Goal: Task Accomplishment & Management: Complete application form

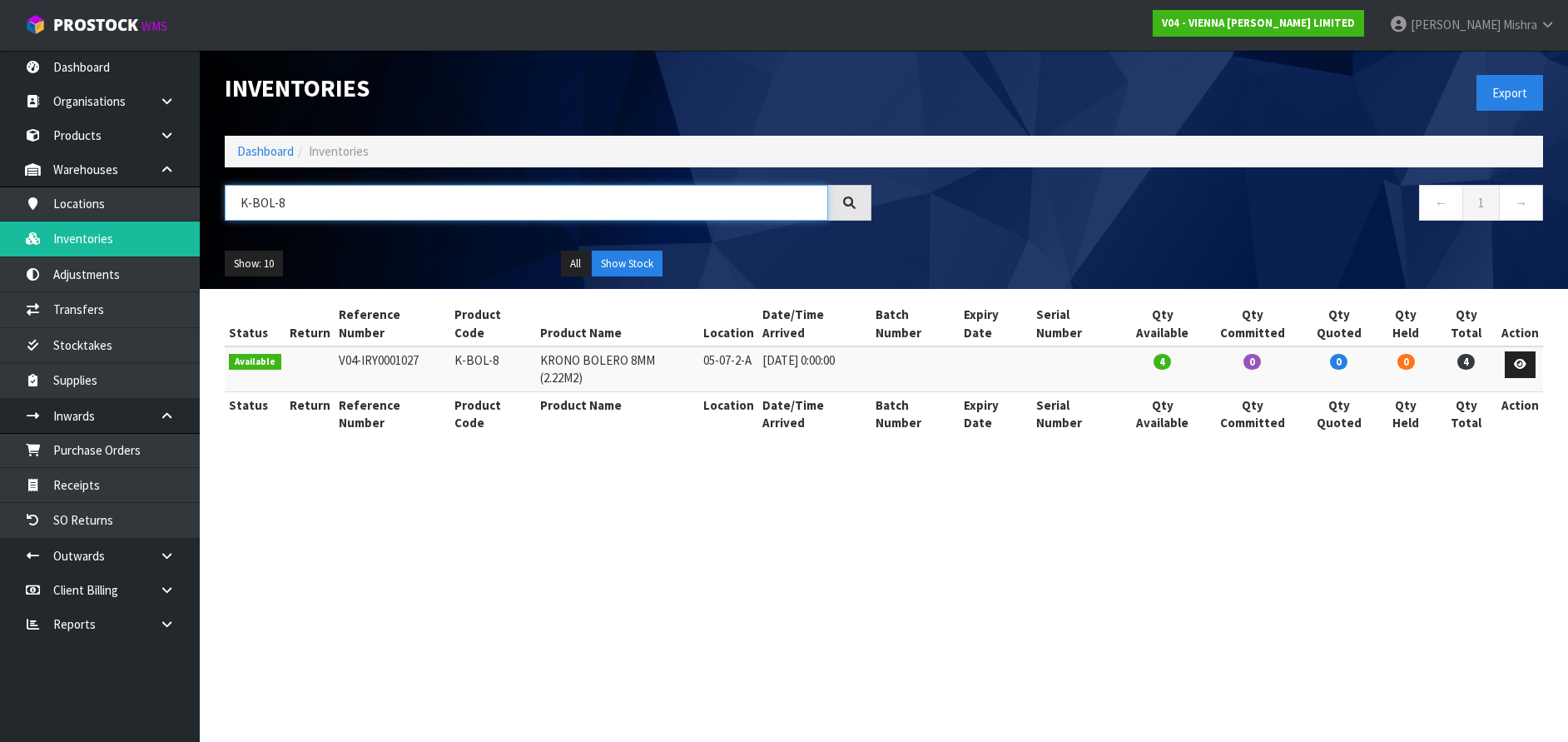
click at [474, 199] on input "K-BOL-8" at bounding box center [526, 203] width 604 height 36
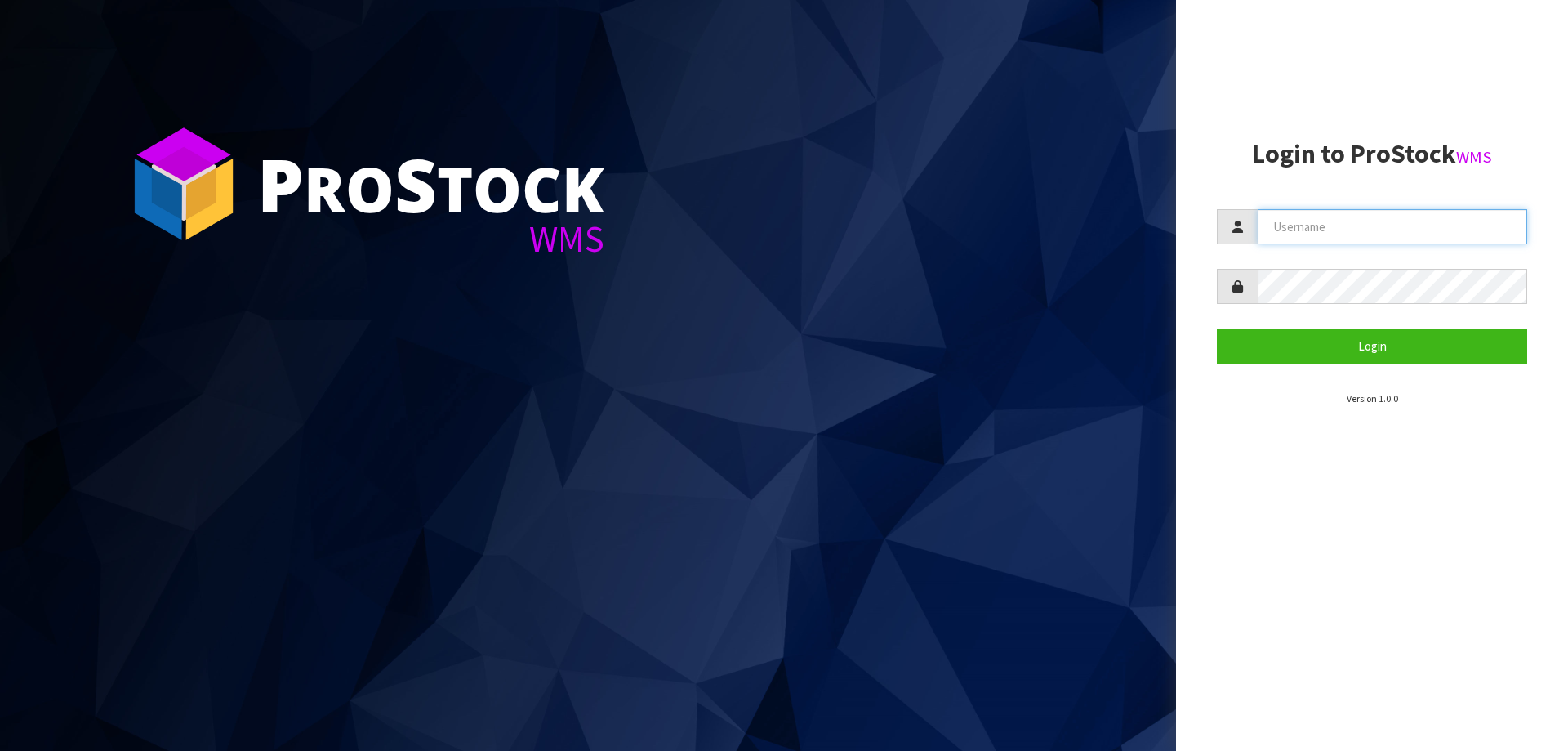
type input "Lalisha"
drag, startPoint x: 1410, startPoint y: 230, endPoint x: 1122, endPoint y: 222, distance: 288.1
click at [1122, 222] on div "P ro S tock WMS Login to ProStock WMS Lalisha Login Version 1.0.0" at bounding box center [784, 376] width 1568 height 751
type input "MICHAEL"
click at [1217, 329] on button "Login" at bounding box center [1371, 346] width 311 height 35
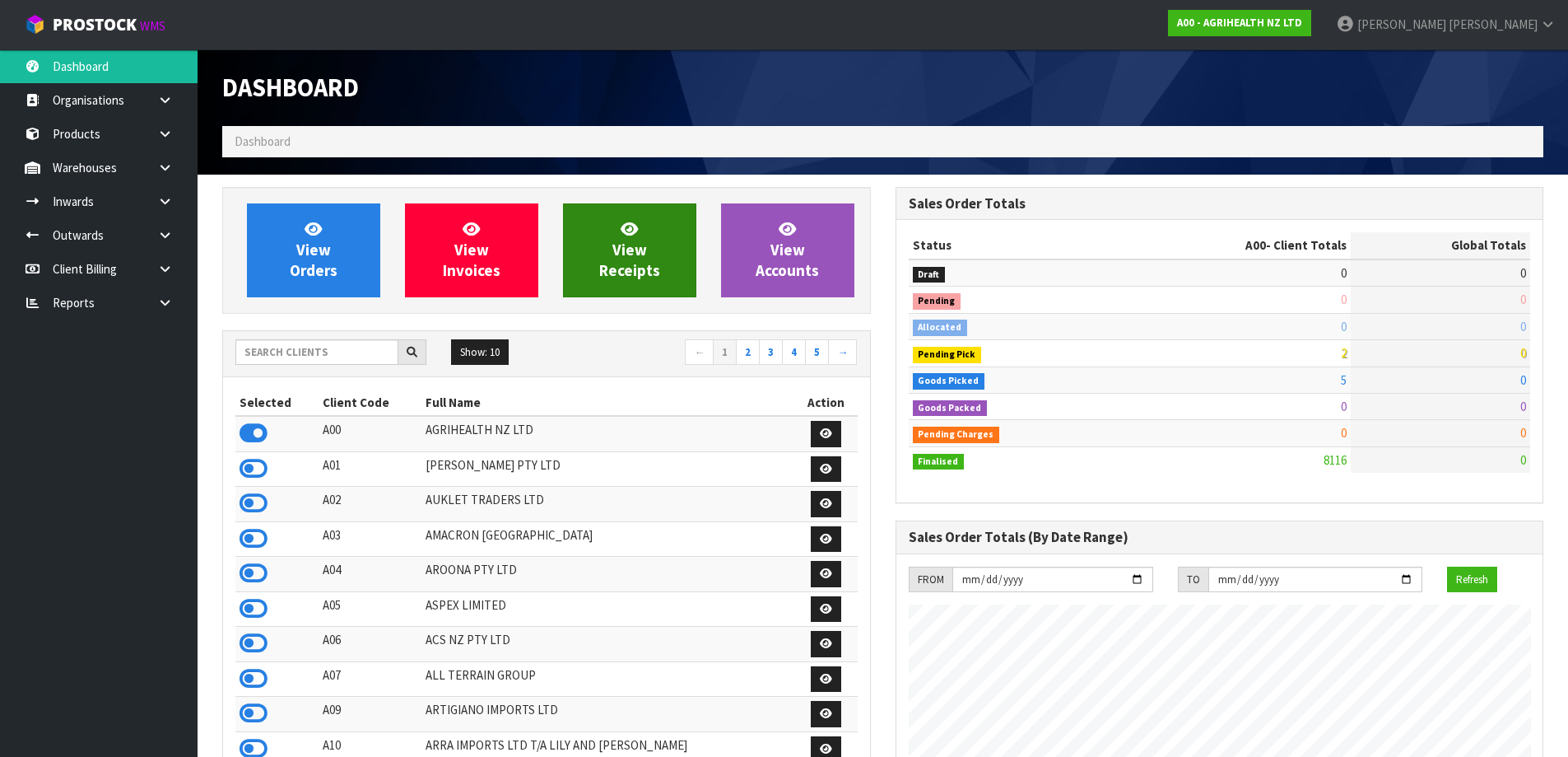
scroll to position [1247, 673]
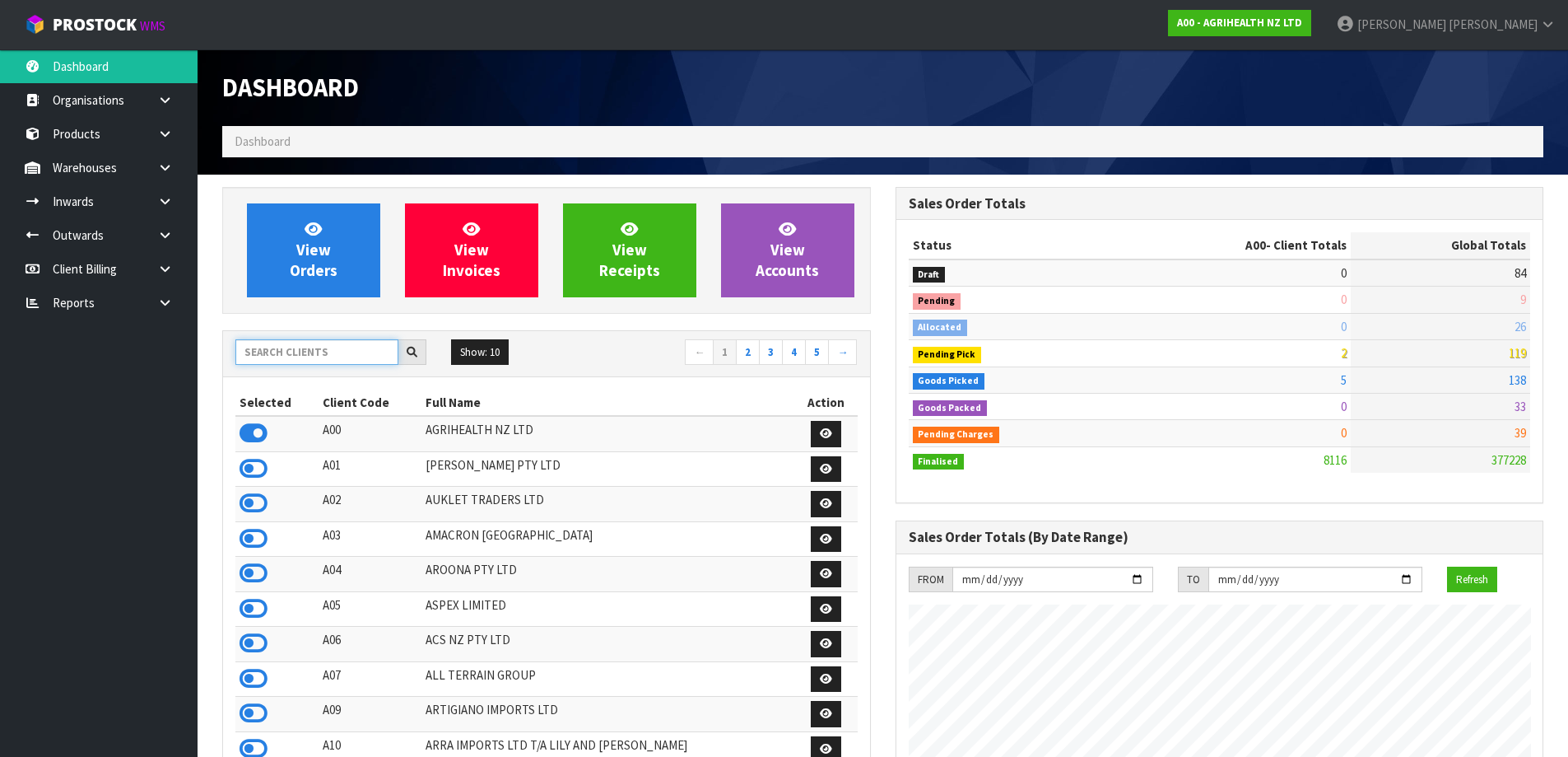
click at [334, 347] on input "text" at bounding box center [317, 352] width 163 height 26
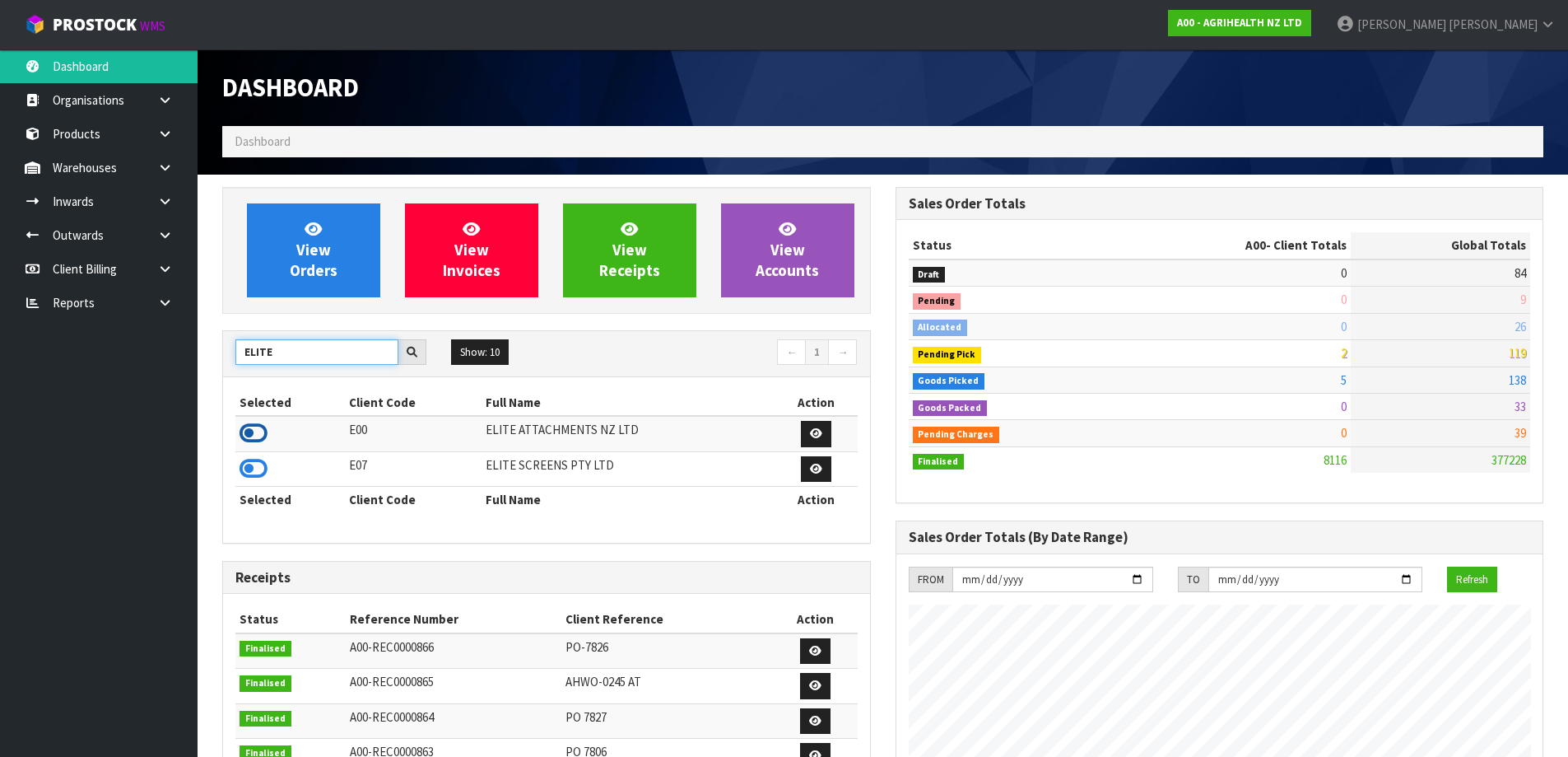
type input "ELITE"
click at [254, 433] on icon at bounding box center [253, 433] width 28 height 25
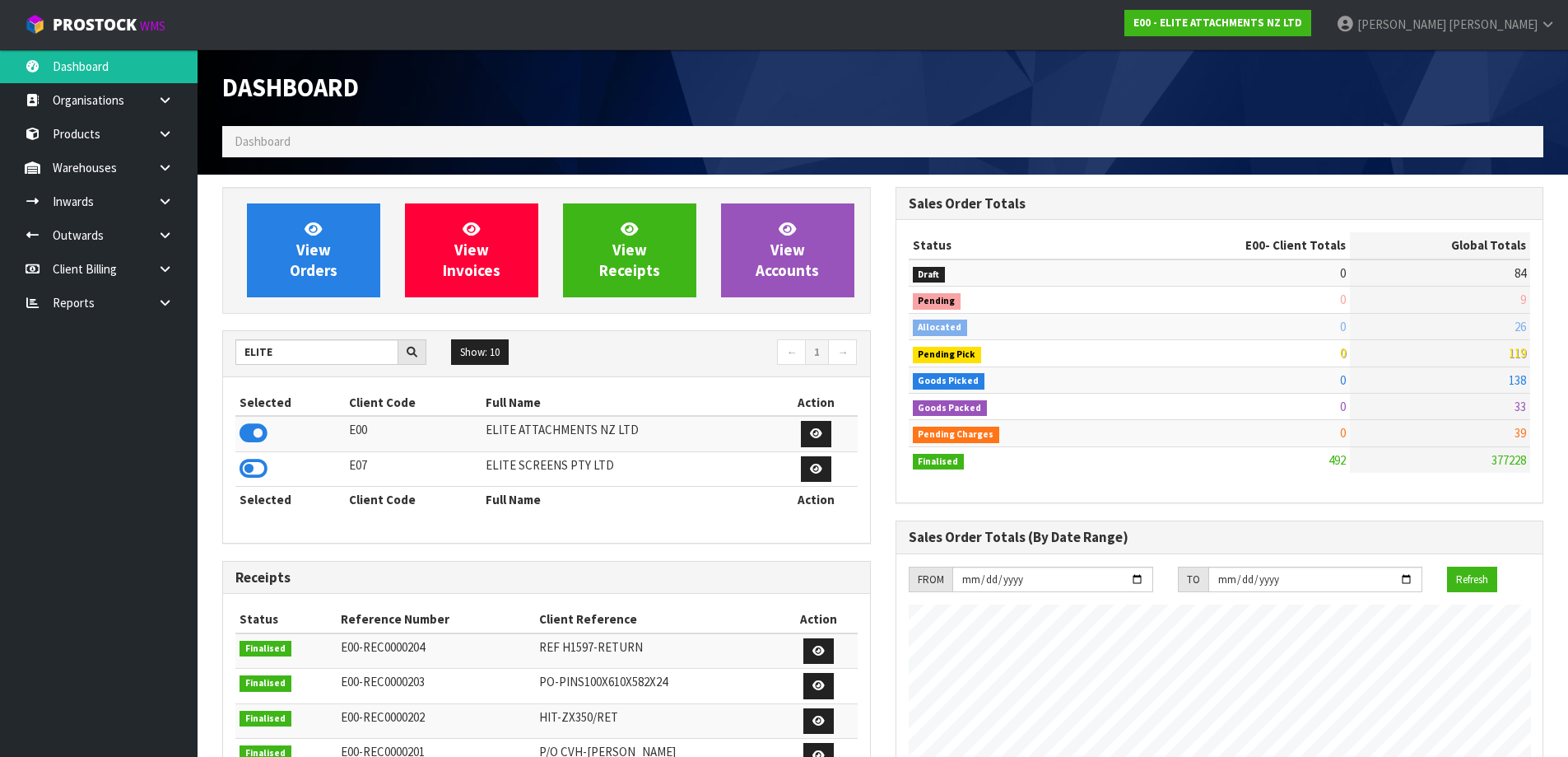
scroll to position [1061, 673]
click at [156, 160] on link at bounding box center [170, 168] width 53 height 34
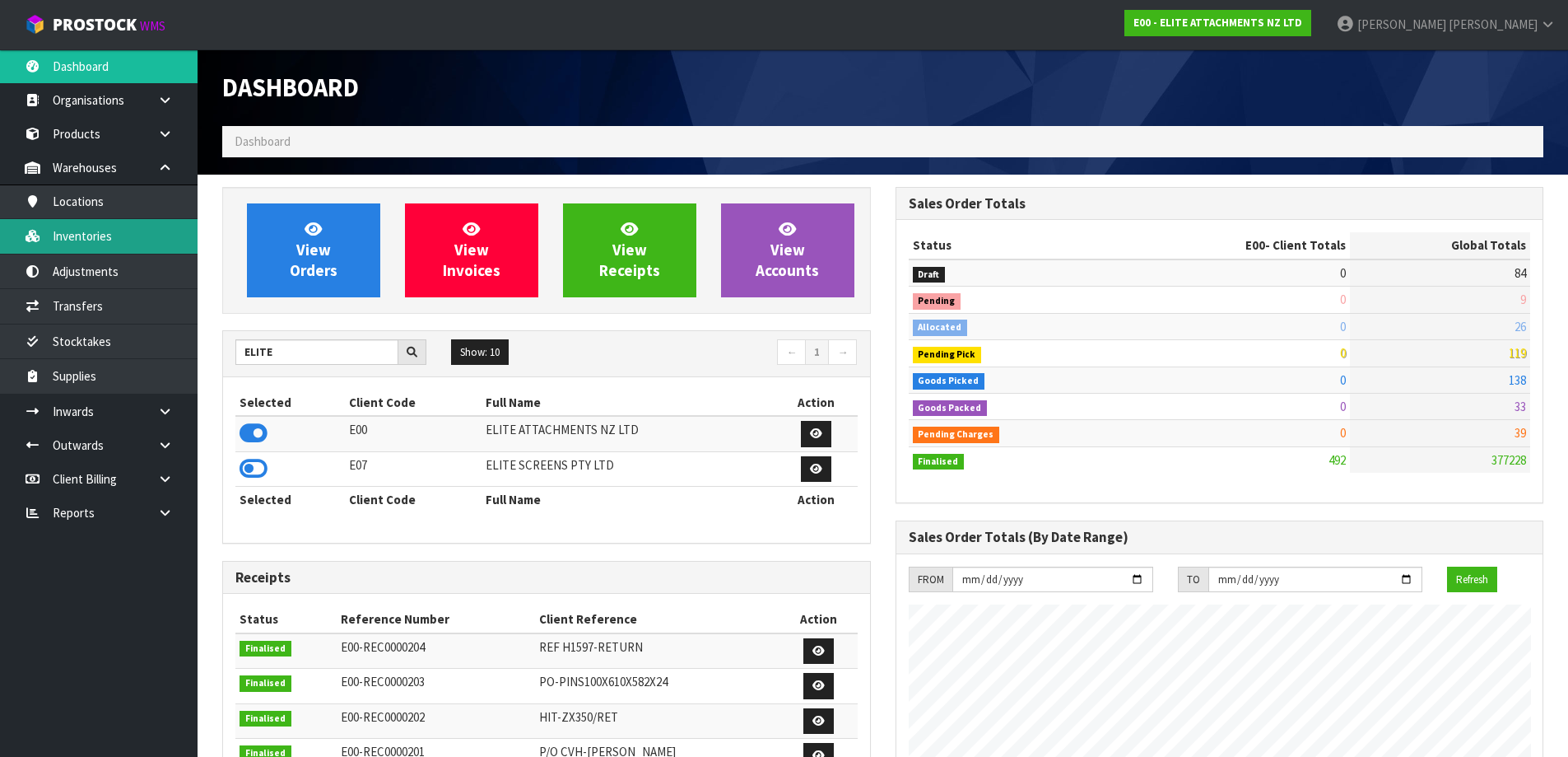
click at [101, 241] on link "Inventories" at bounding box center [98, 236] width 197 height 34
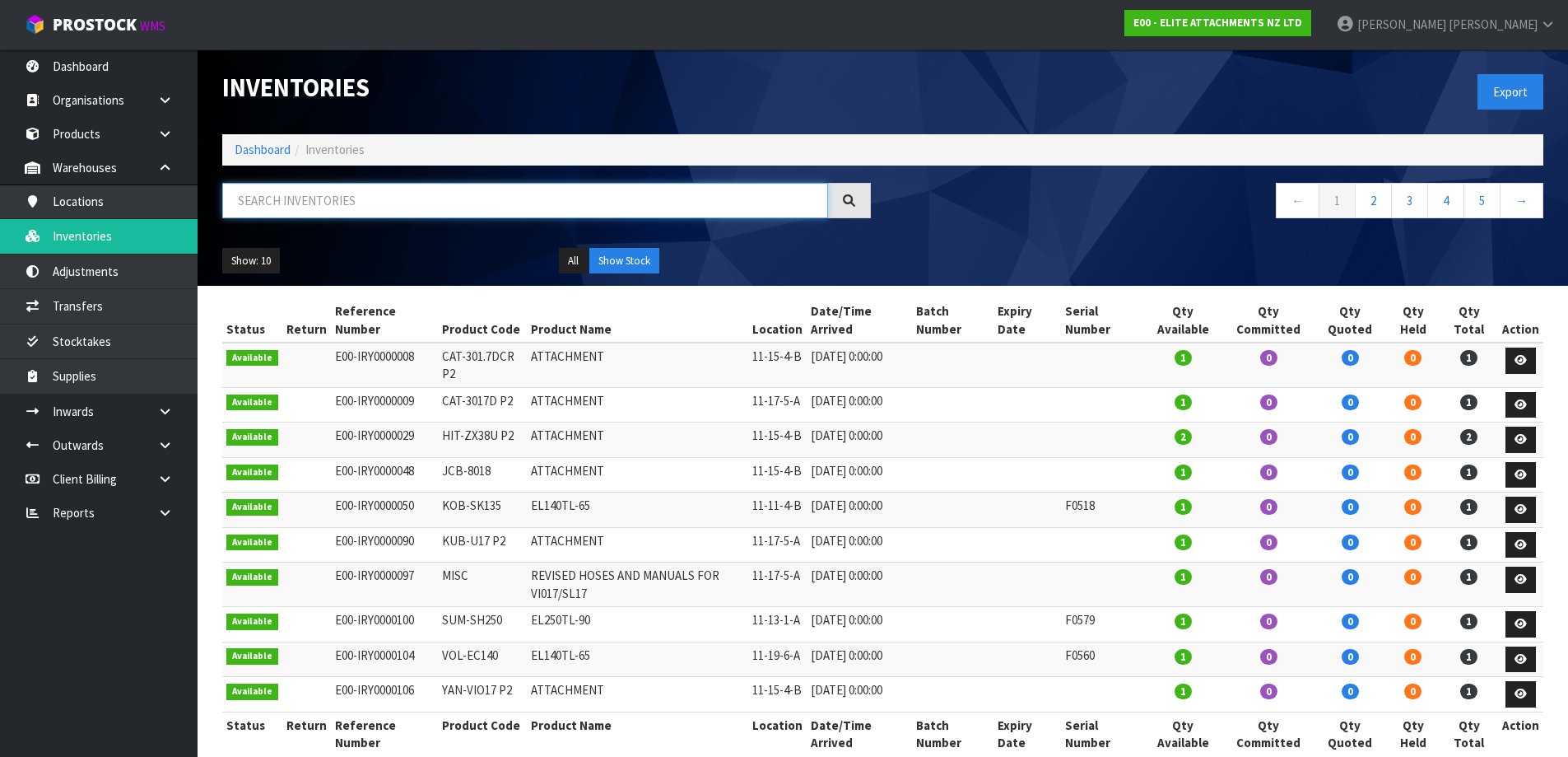
click at [328, 195] on input "text" at bounding box center [525, 201] width 606 height 36
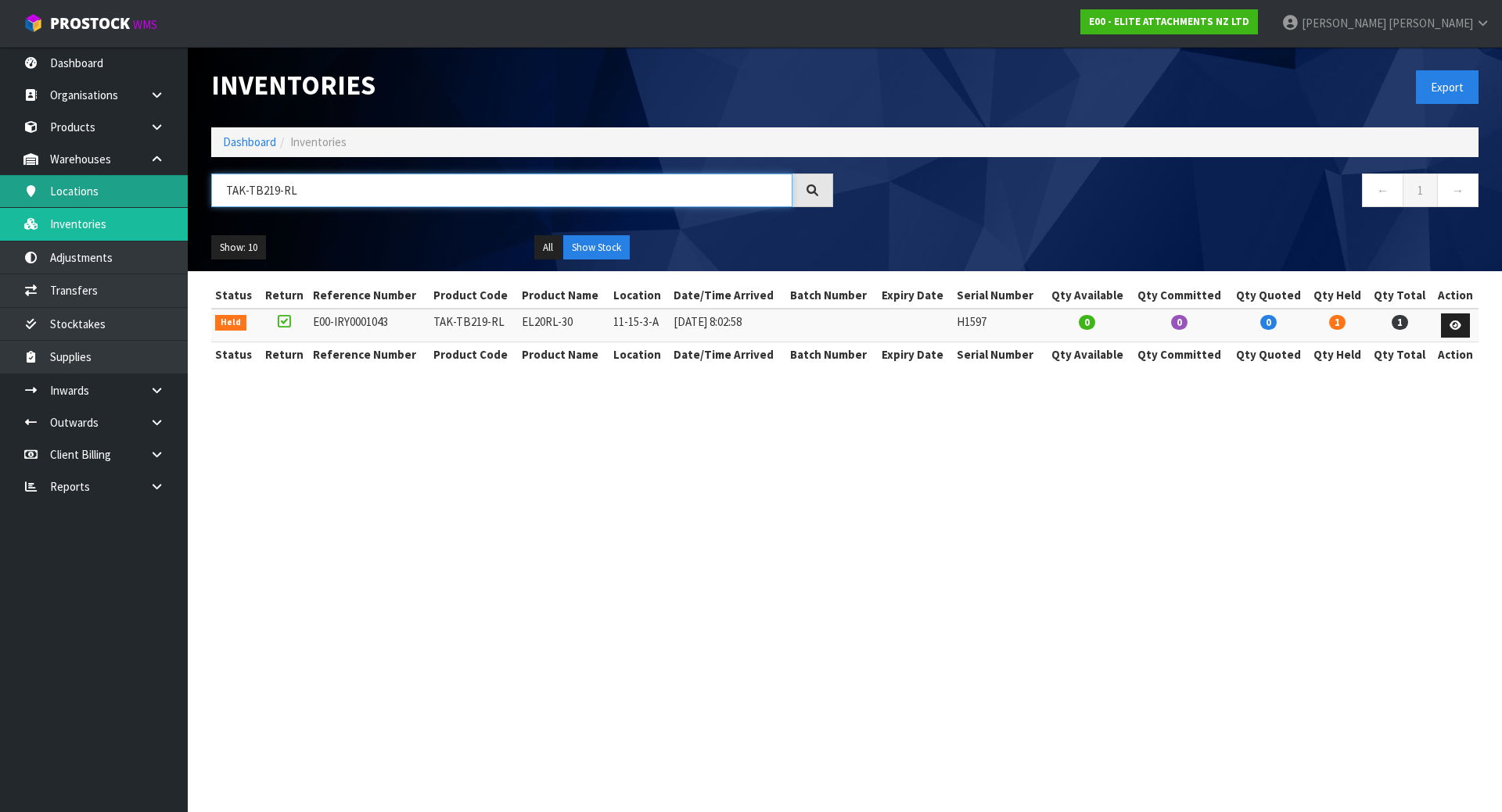
drag, startPoint x: 312, startPoint y: 186, endPoint x: 93, endPoint y: 186, distance: 219.0
click at [93, 186] on body "Toggle navigation ProStock WMS E00 - ELITE ATTACHMENTS NZ LTD [PERSON_NAME] Log…" at bounding box center [751, 406] width 1502 height 812
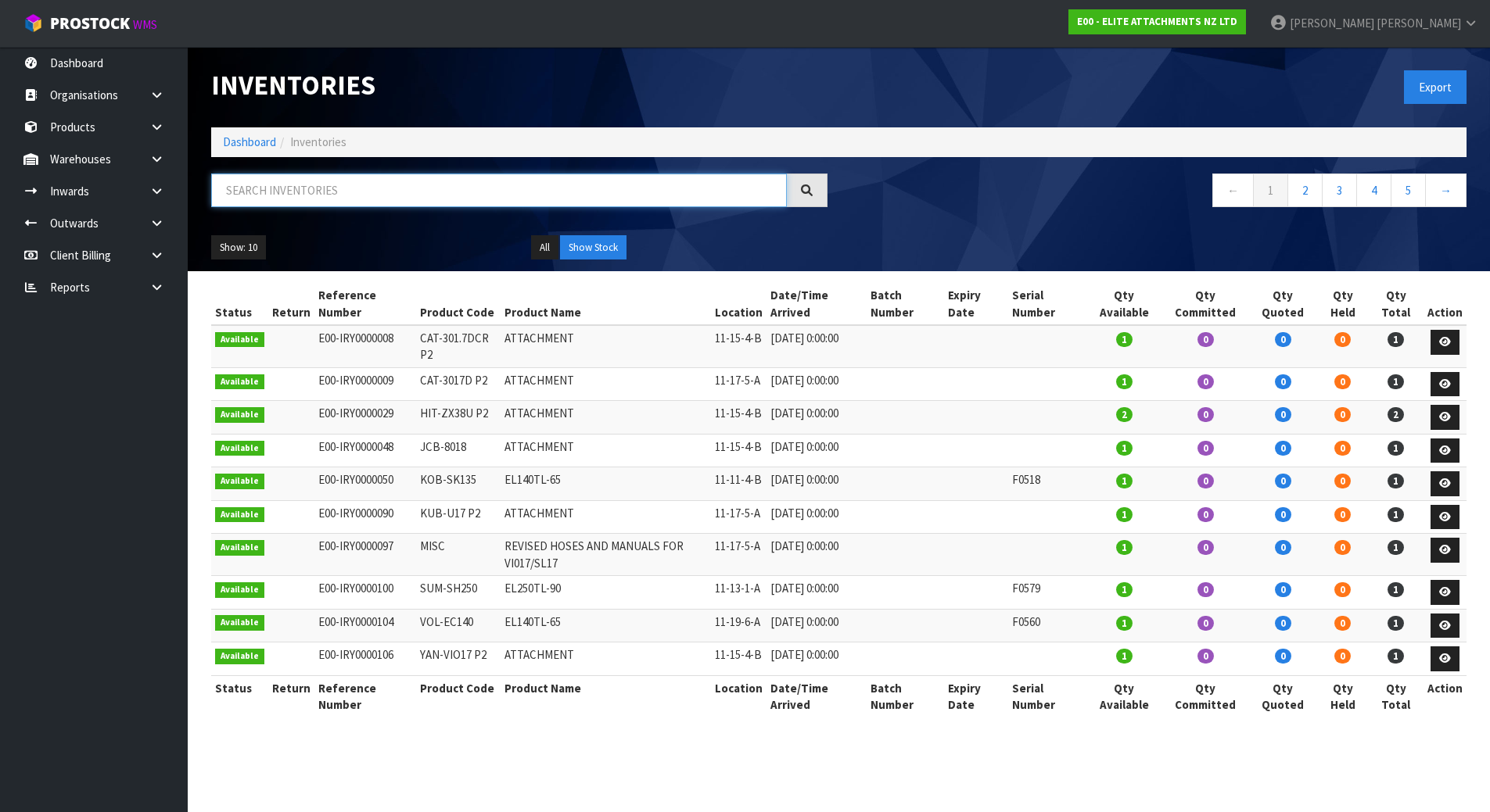
click at [346, 184] on input "text" at bounding box center [499, 191] width 576 height 34
paste input "TAK-TB219-RL"
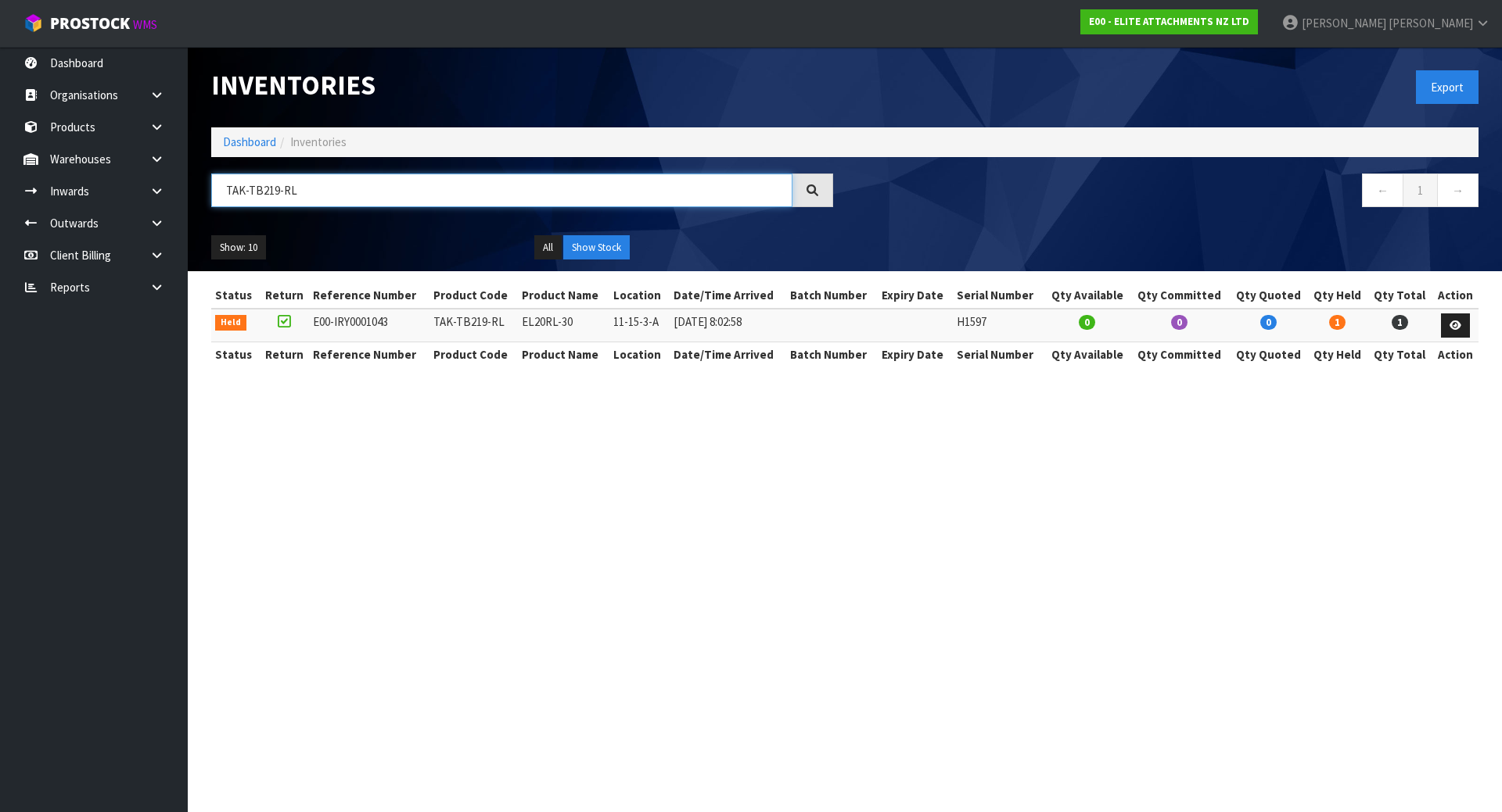
type input "TAK-TB219-RL"
click at [93, 51] on link "Dashboard" at bounding box center [93, 63] width 187 height 32
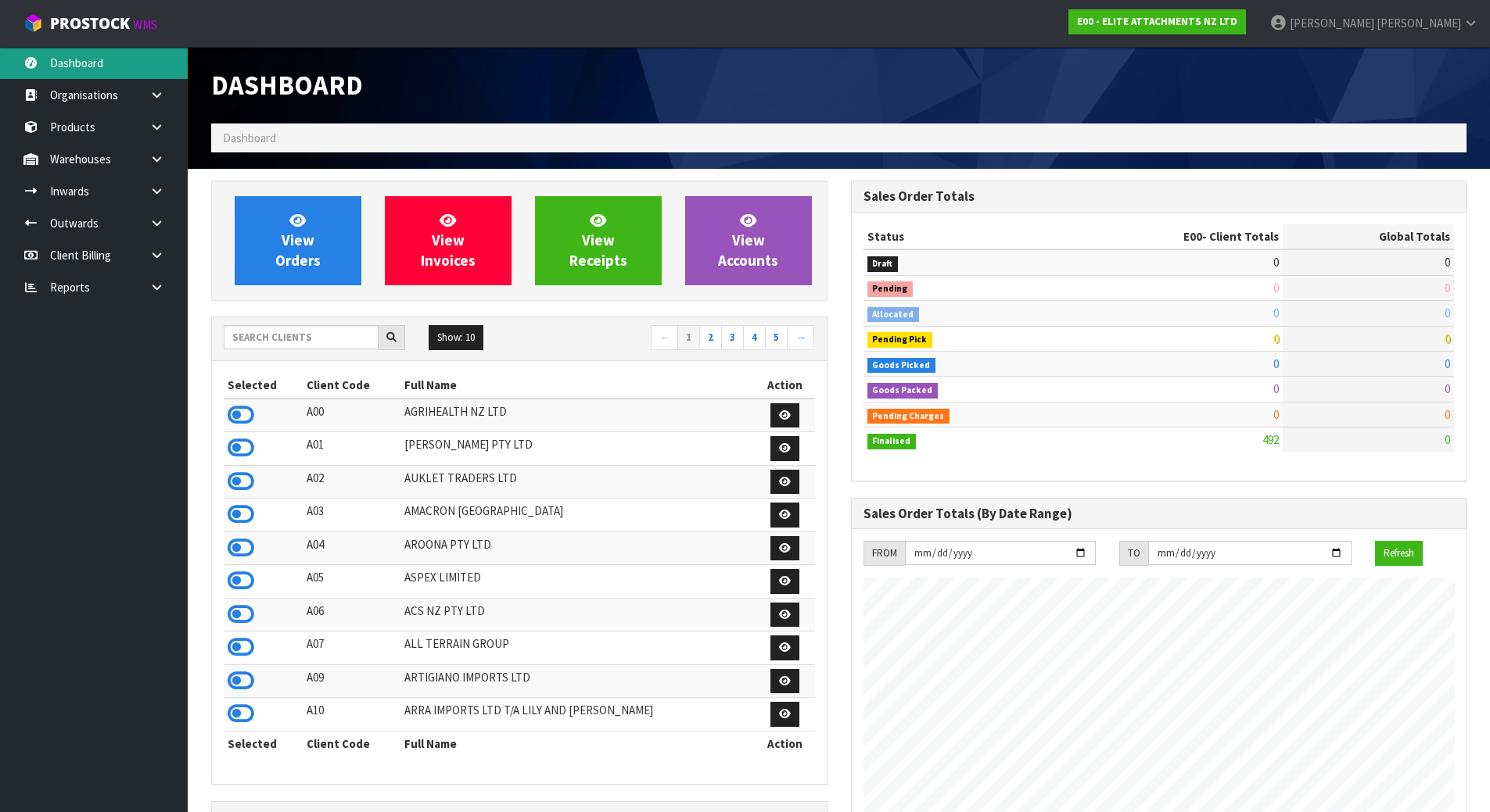
scroll to position [1007, 639]
click at [286, 340] on input "text" at bounding box center [301, 337] width 155 height 25
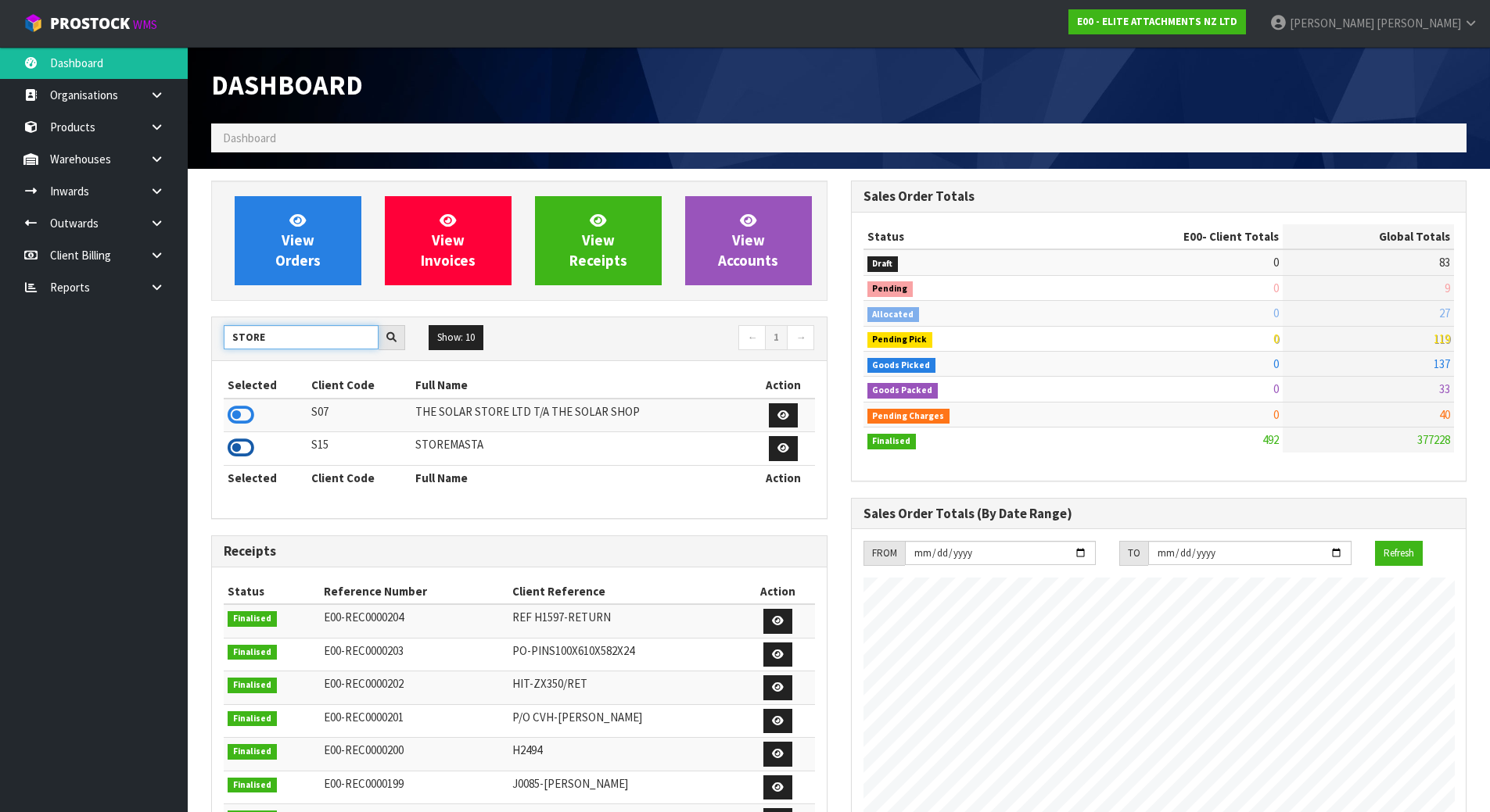
type input "STORE"
click at [239, 450] on icon at bounding box center [240, 448] width 26 height 24
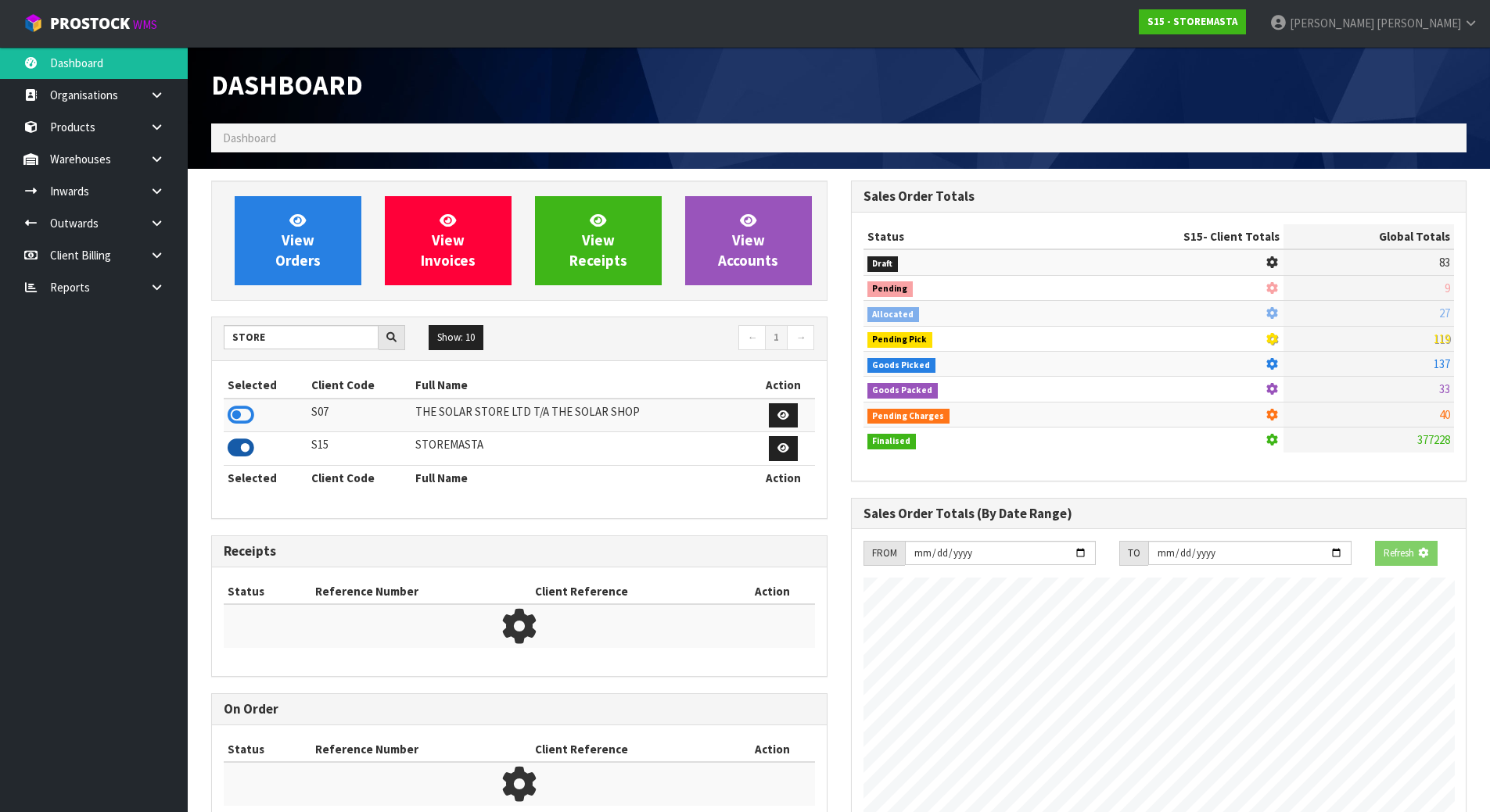
scroll to position [780857, 781577]
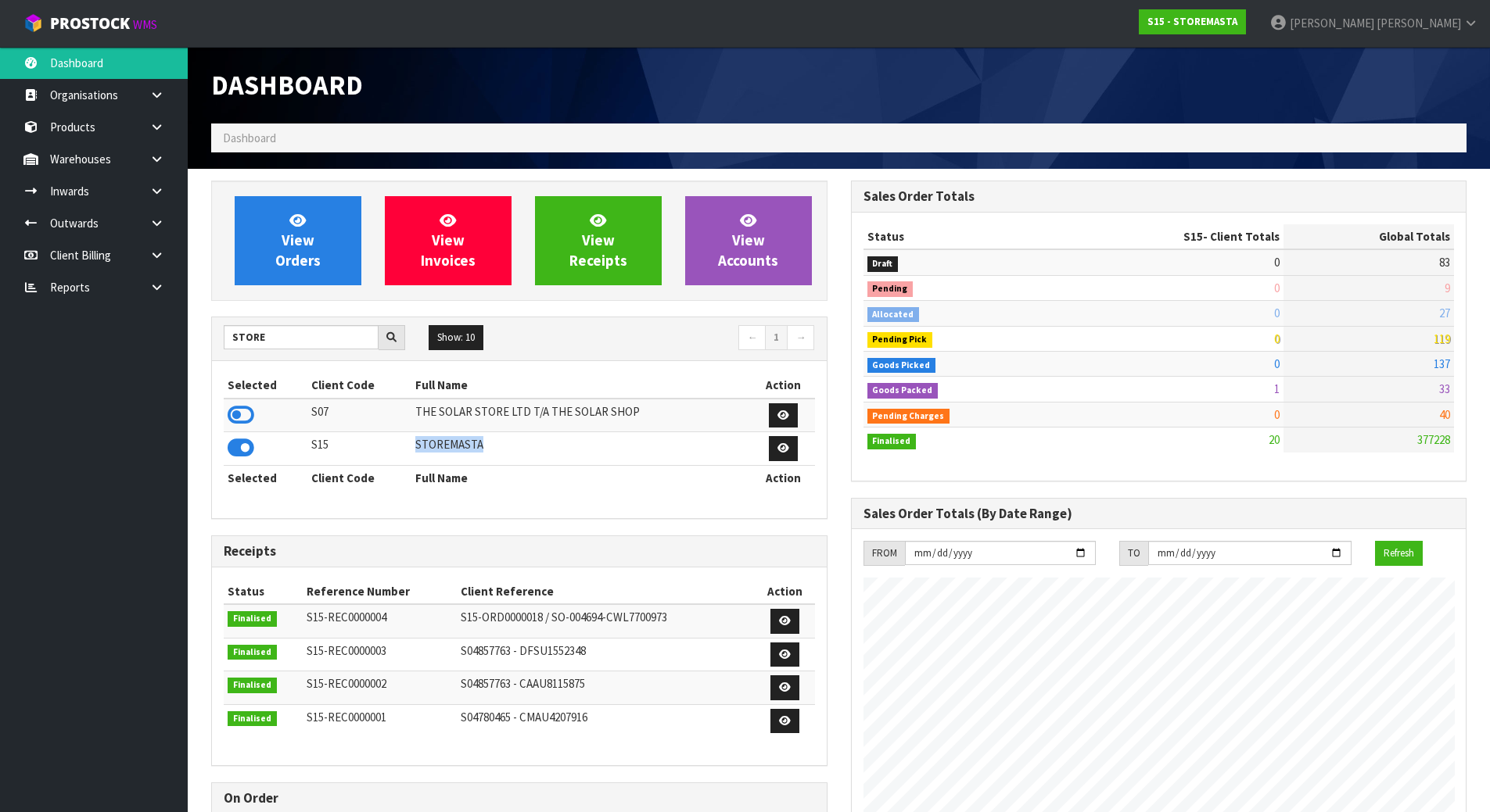
drag, startPoint x: 410, startPoint y: 447, endPoint x: 574, endPoint y: 445, distance: 164.0
click at [574, 445] on td "STOREMASTA" at bounding box center [581, 449] width 340 height 34
click at [155, 196] on icon at bounding box center [157, 192] width 15 height 12
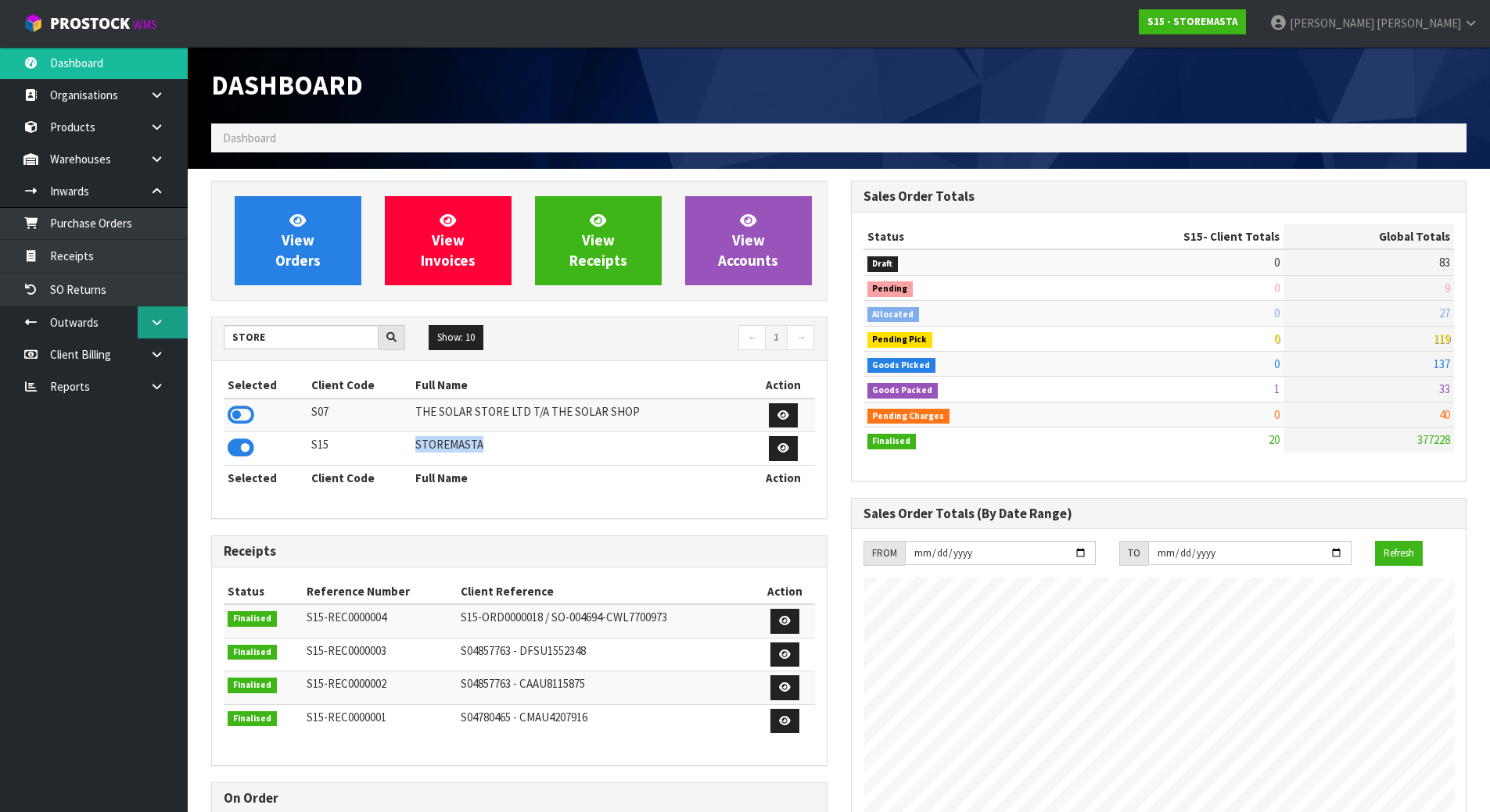
click at [166, 314] on link at bounding box center [162, 323] width 50 height 32
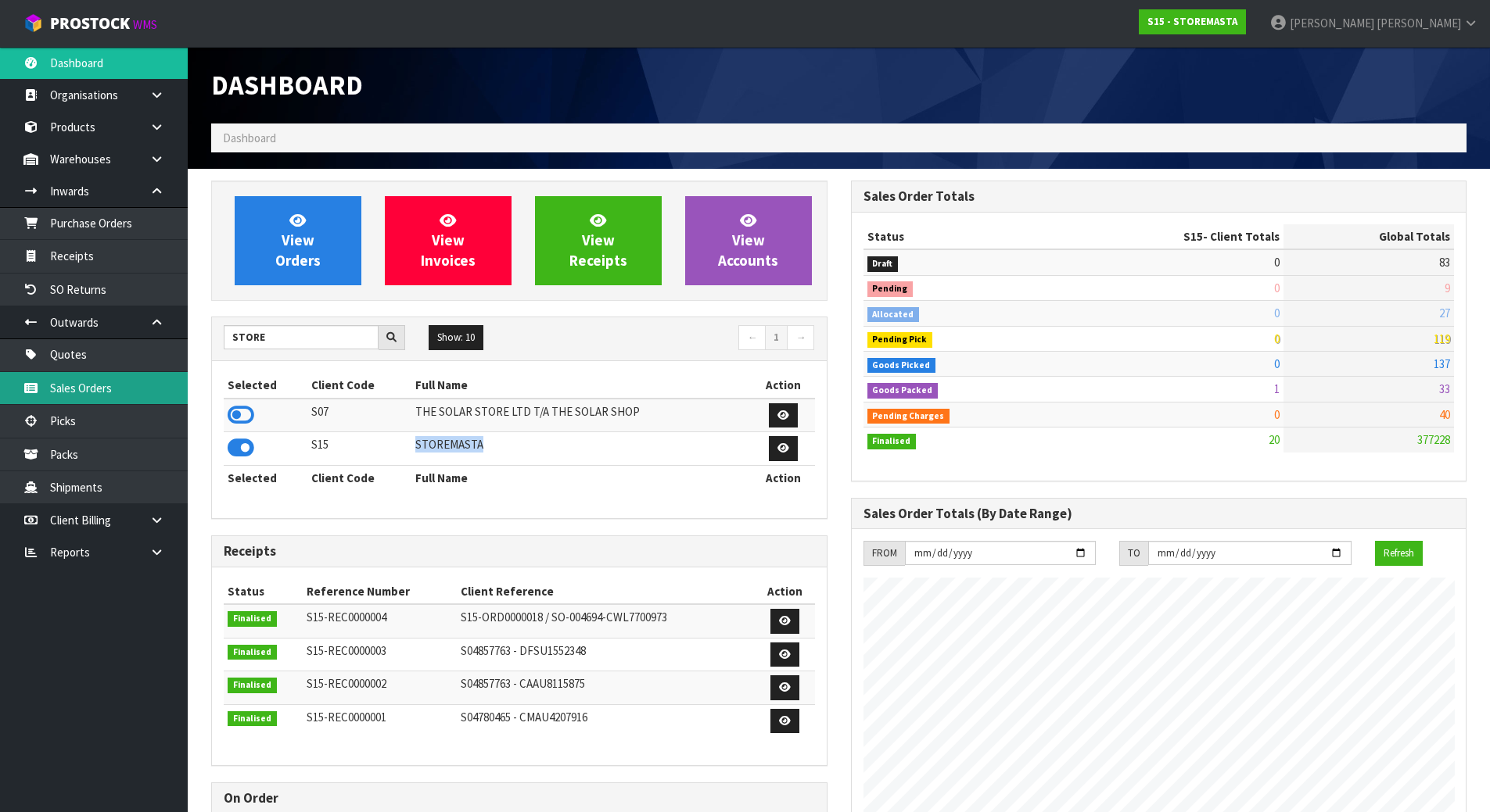
click at [101, 387] on link "Sales Orders" at bounding box center [93, 388] width 187 height 32
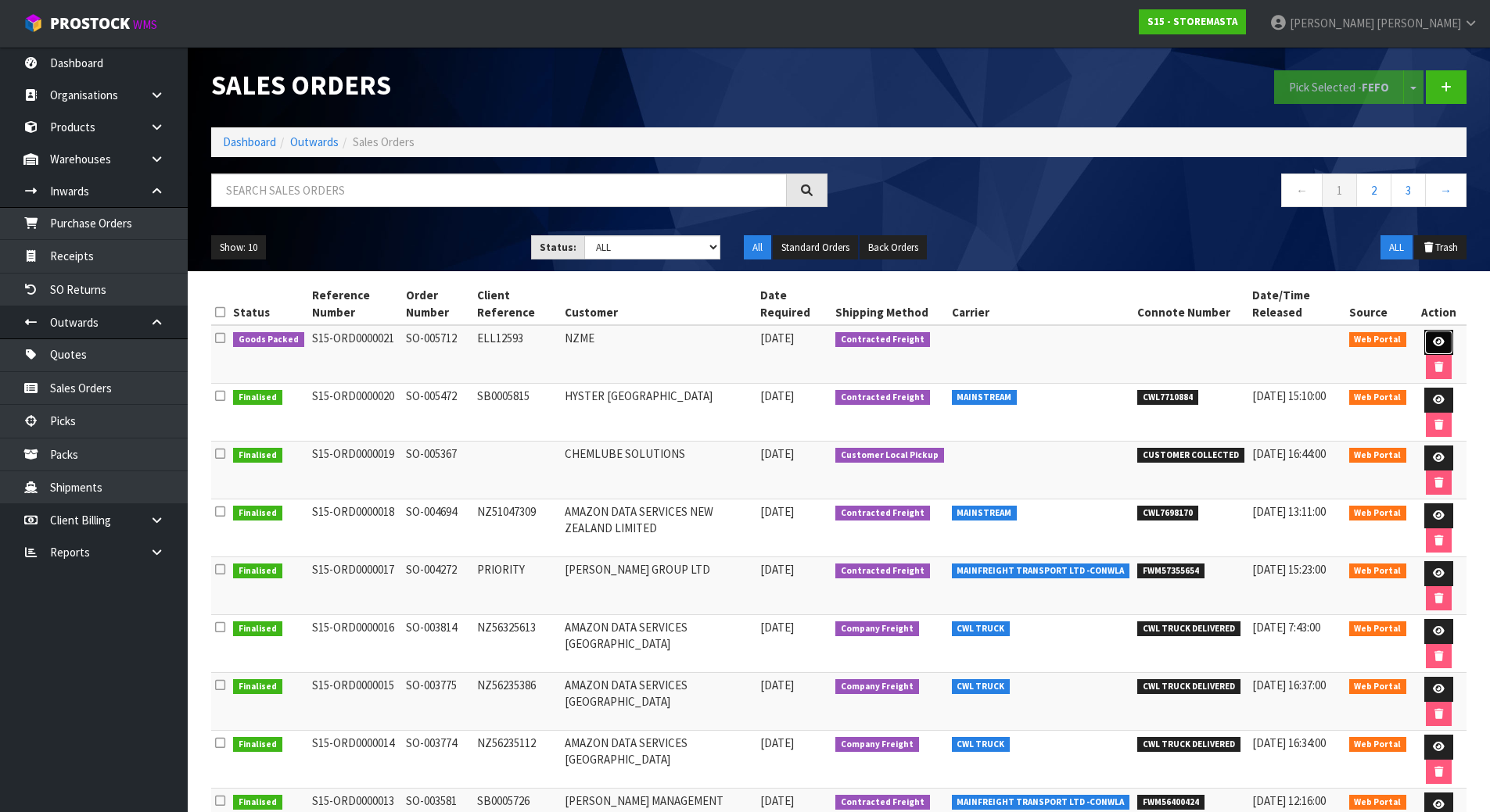
click at [1434, 334] on link at bounding box center [1439, 342] width 29 height 25
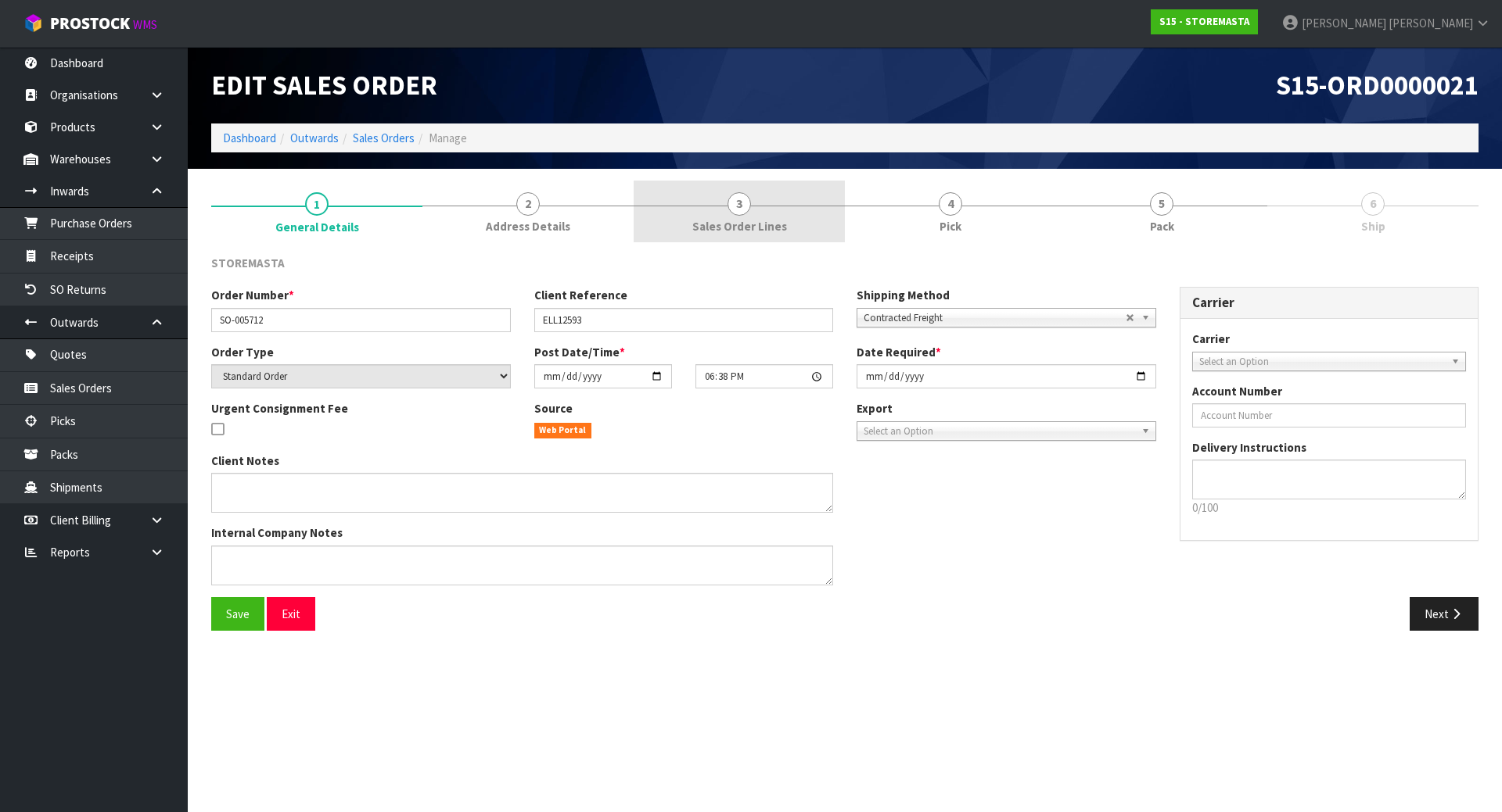
click at [733, 231] on span "Sales Order Lines" at bounding box center [740, 225] width 95 height 16
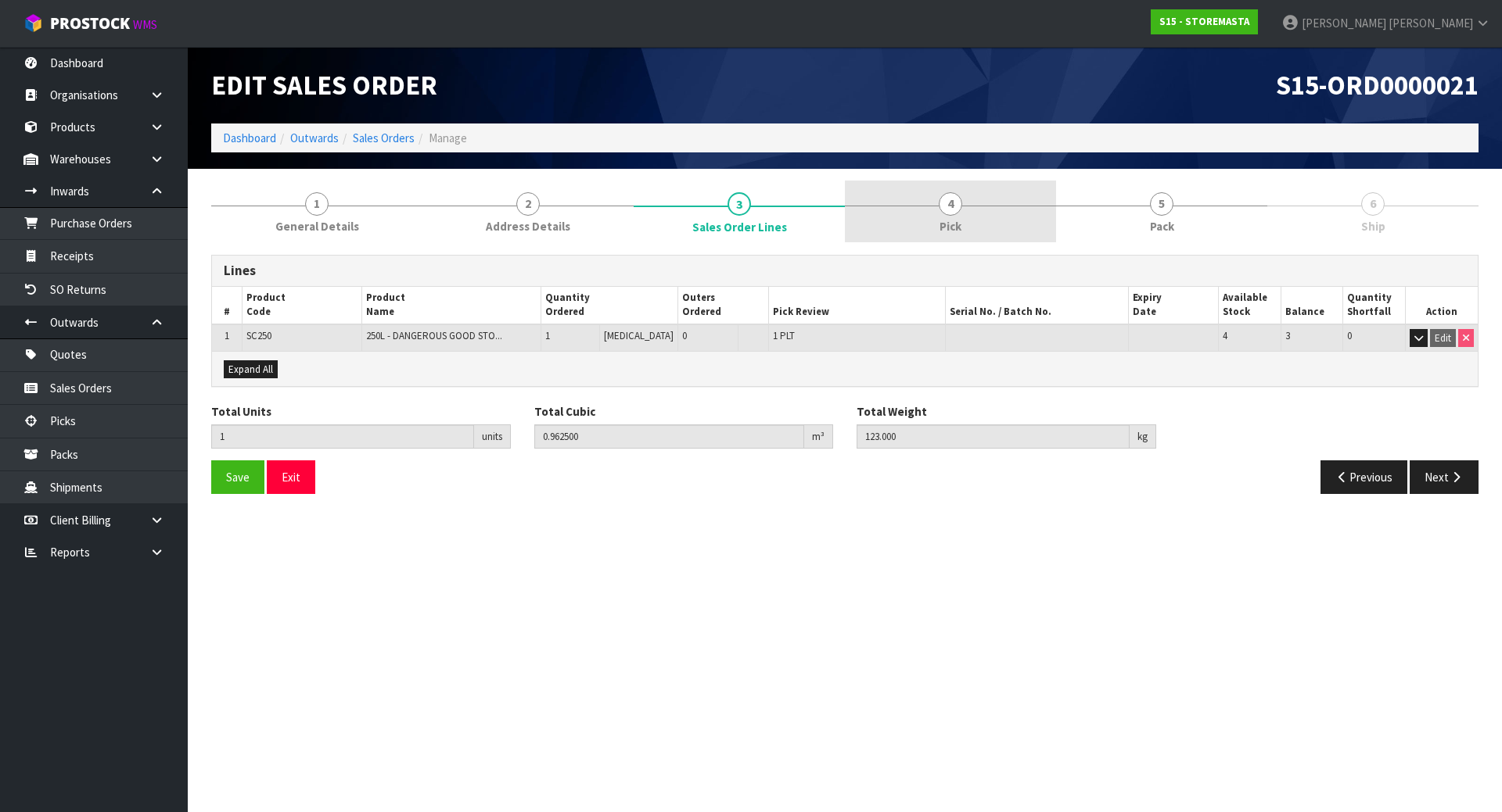
click at [943, 215] on link "4 Pick" at bounding box center [950, 211] width 211 height 62
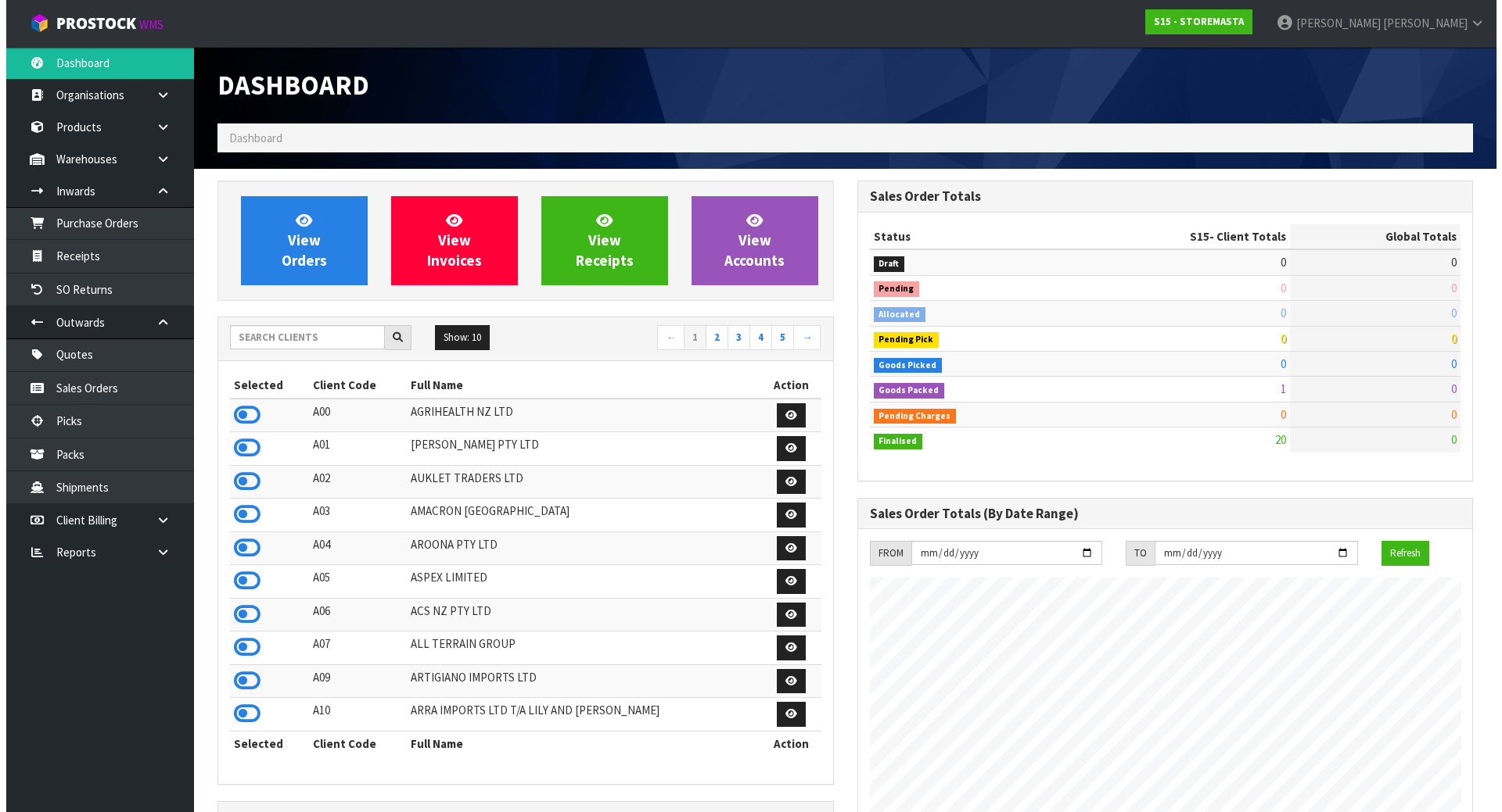
scroll to position [956, 639]
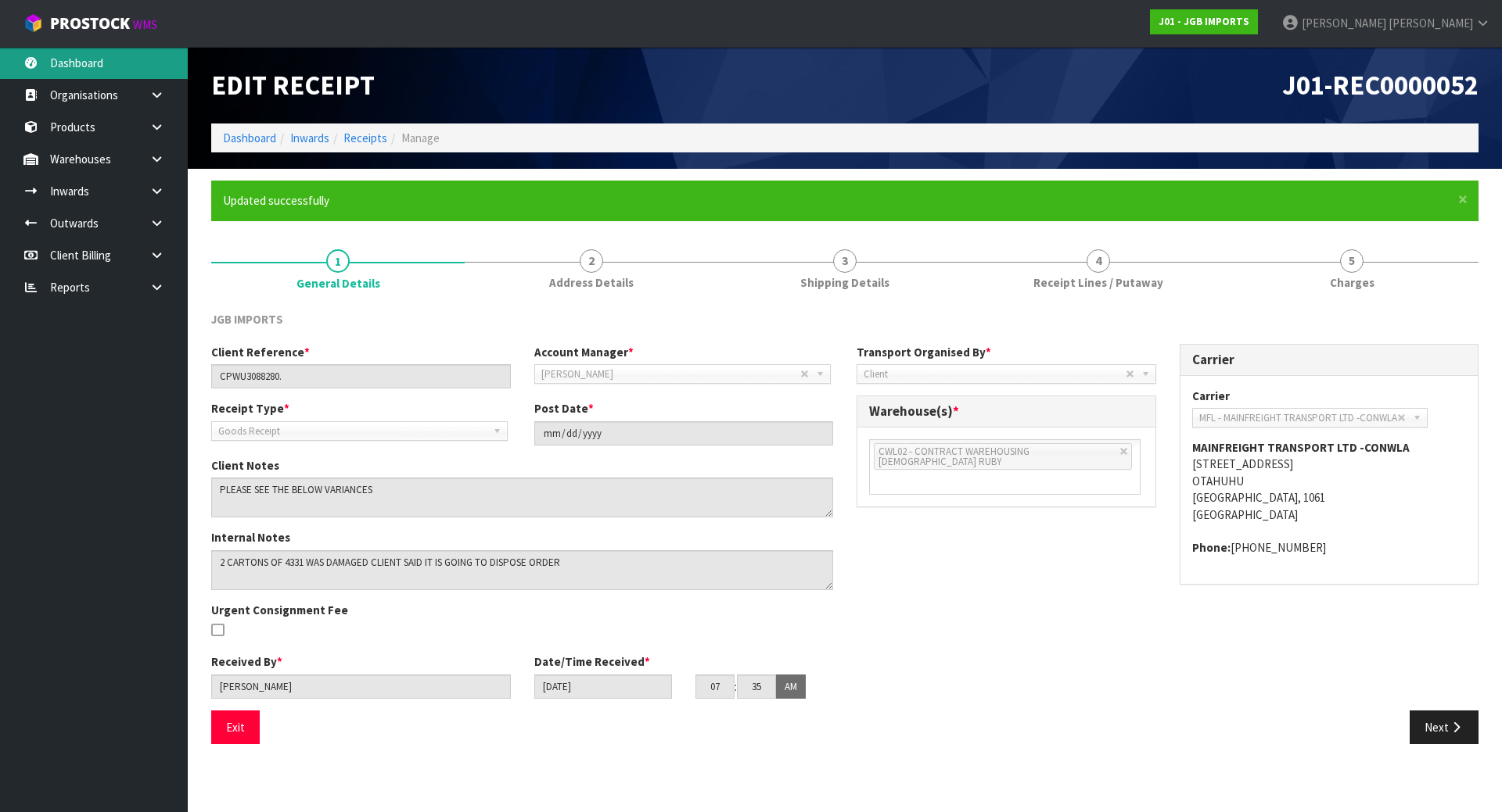
click at [89, 66] on link "Dashboard" at bounding box center [93, 63] width 187 height 32
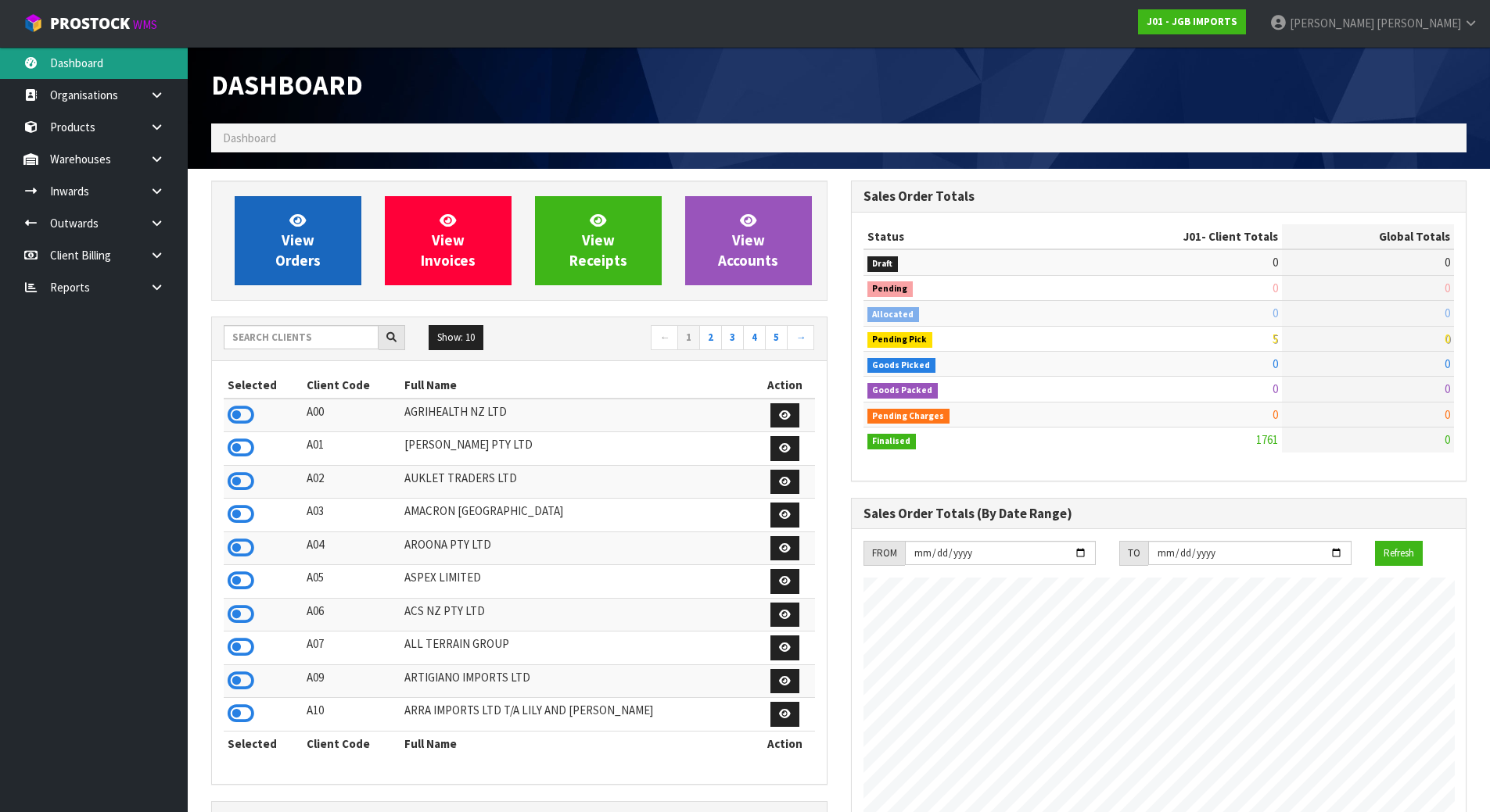
scroll to position [1184, 639]
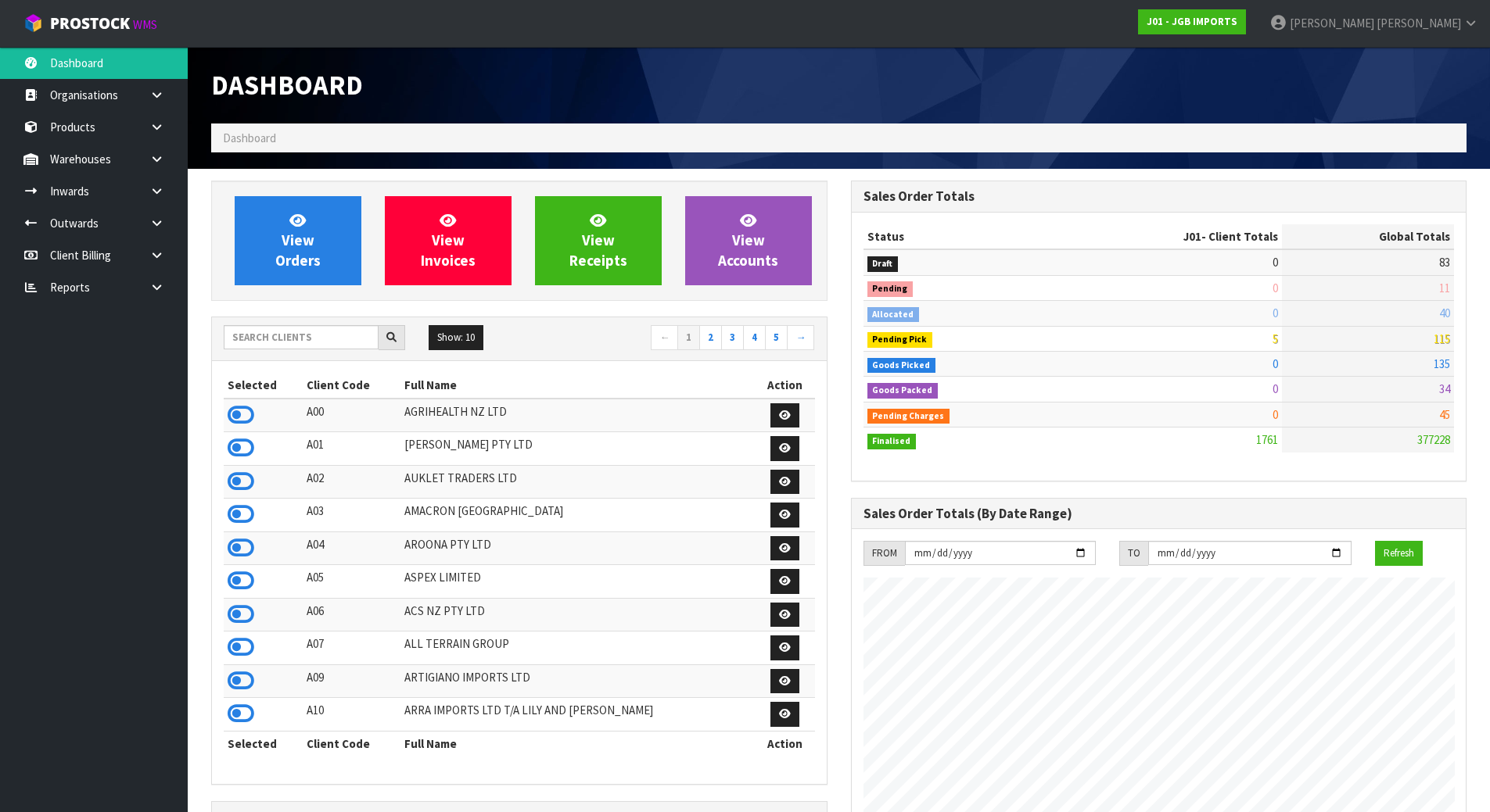
click at [291, 351] on div "Show: 10 5 10 25 50 ← 1 2 3 4 5 →" at bounding box center [519, 339] width 615 height 27
click at [291, 329] on input "text" at bounding box center [301, 337] width 155 height 25
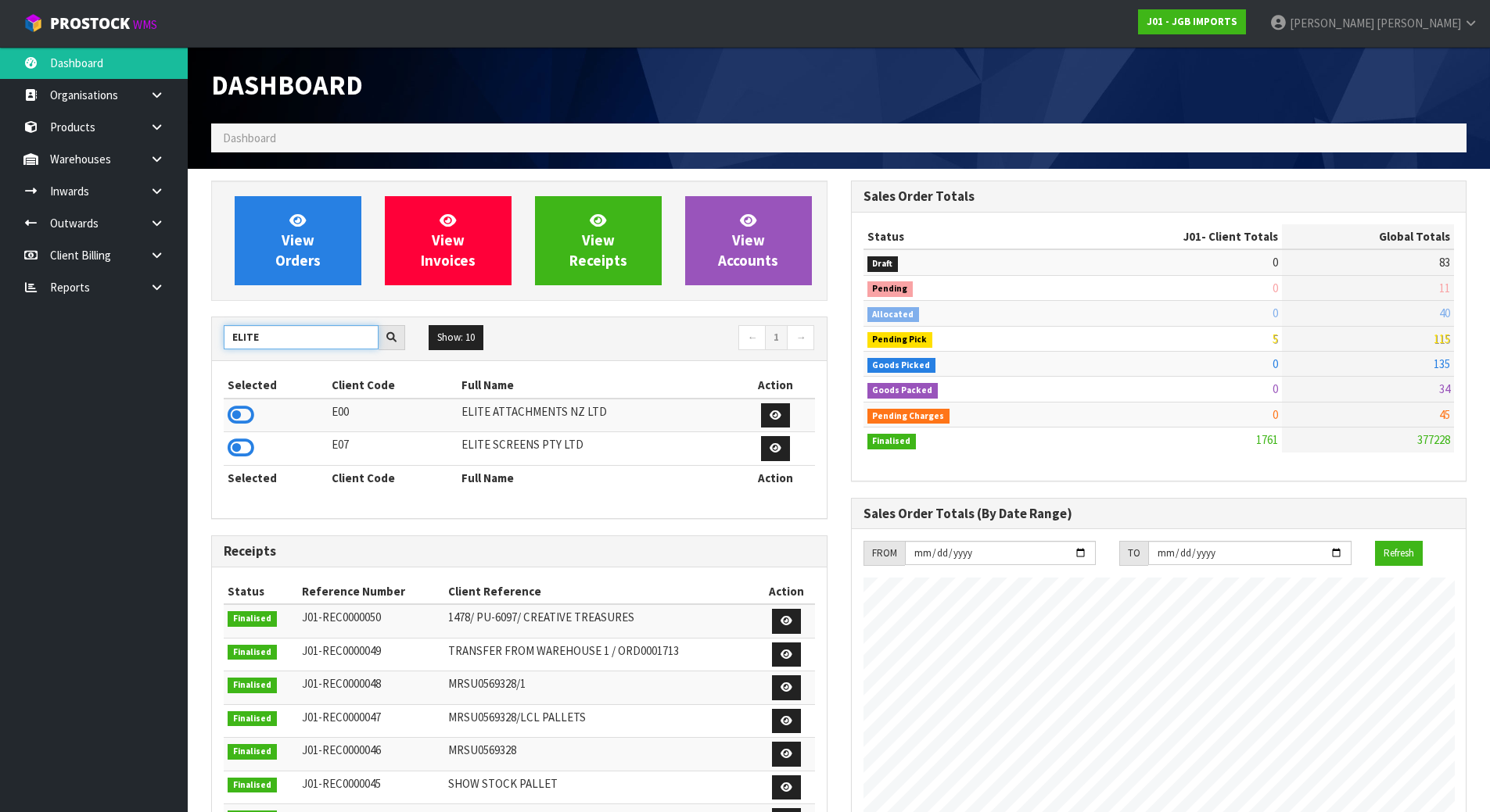
type input "ELITE"
click at [236, 450] on icon at bounding box center [240, 448] width 26 height 24
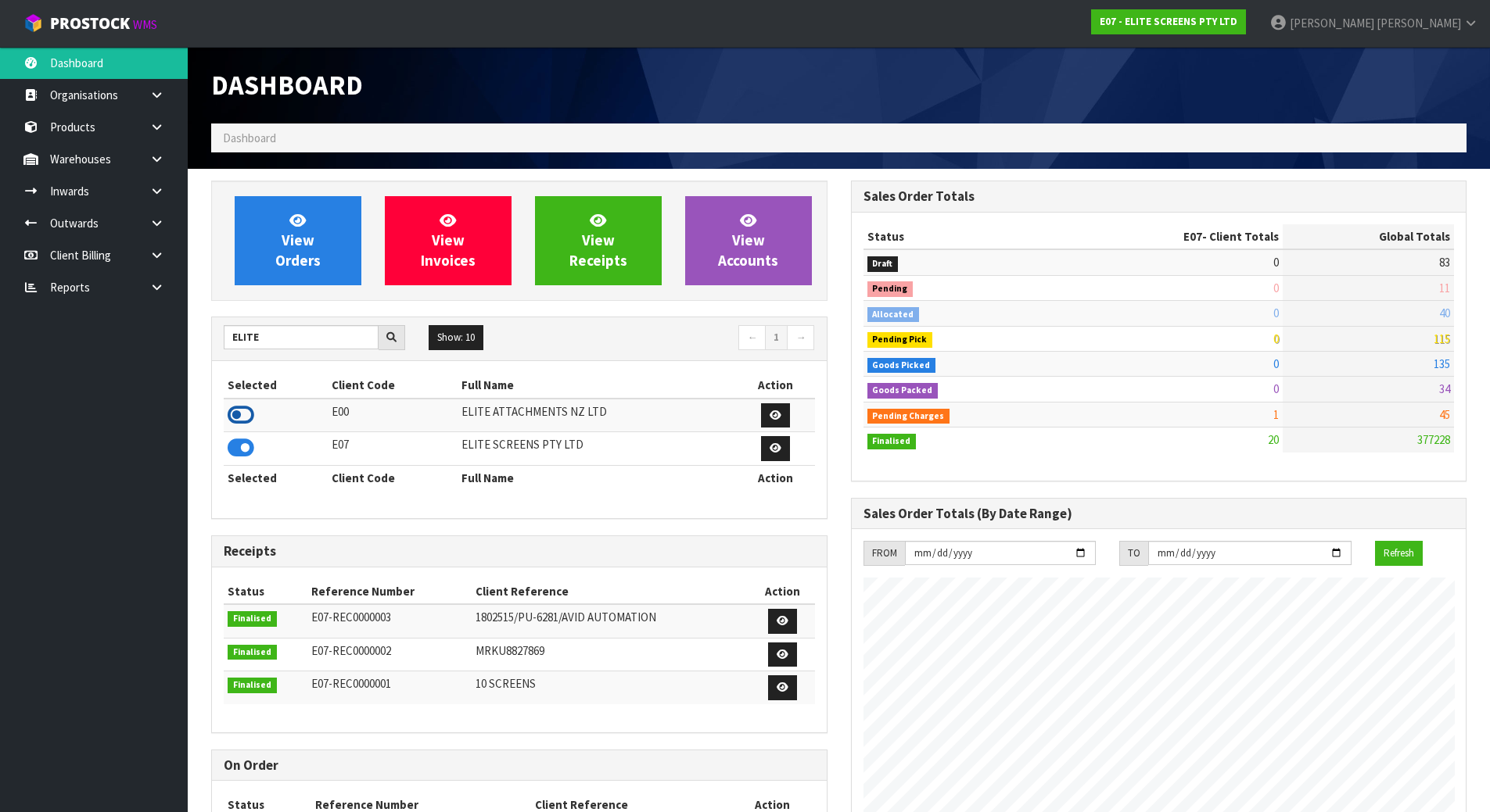
scroll to position [780857, 781577]
click at [247, 444] on icon at bounding box center [240, 448] width 26 height 24
click at [242, 414] on icon at bounding box center [240, 415] width 26 height 24
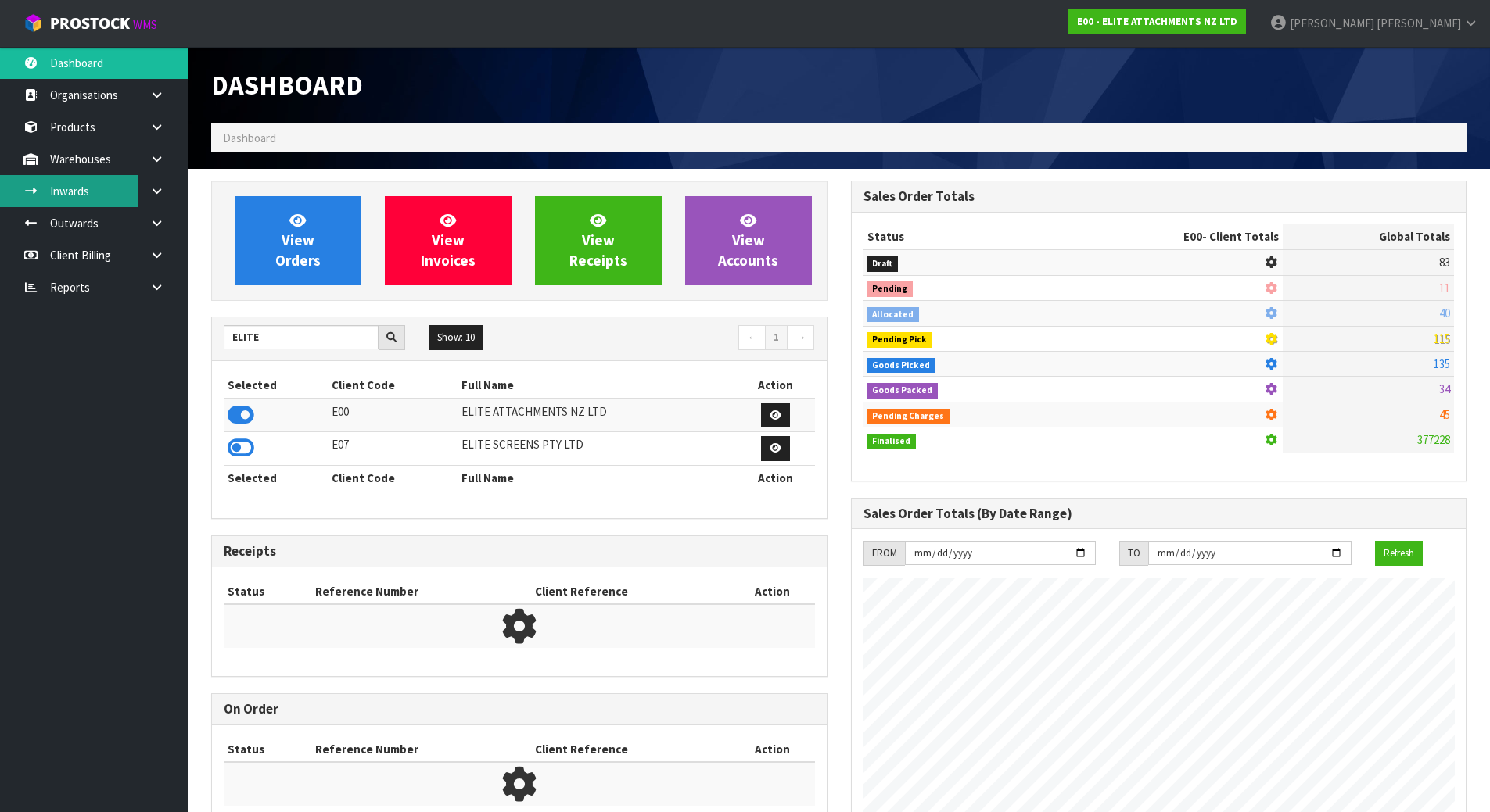
scroll to position [1007, 639]
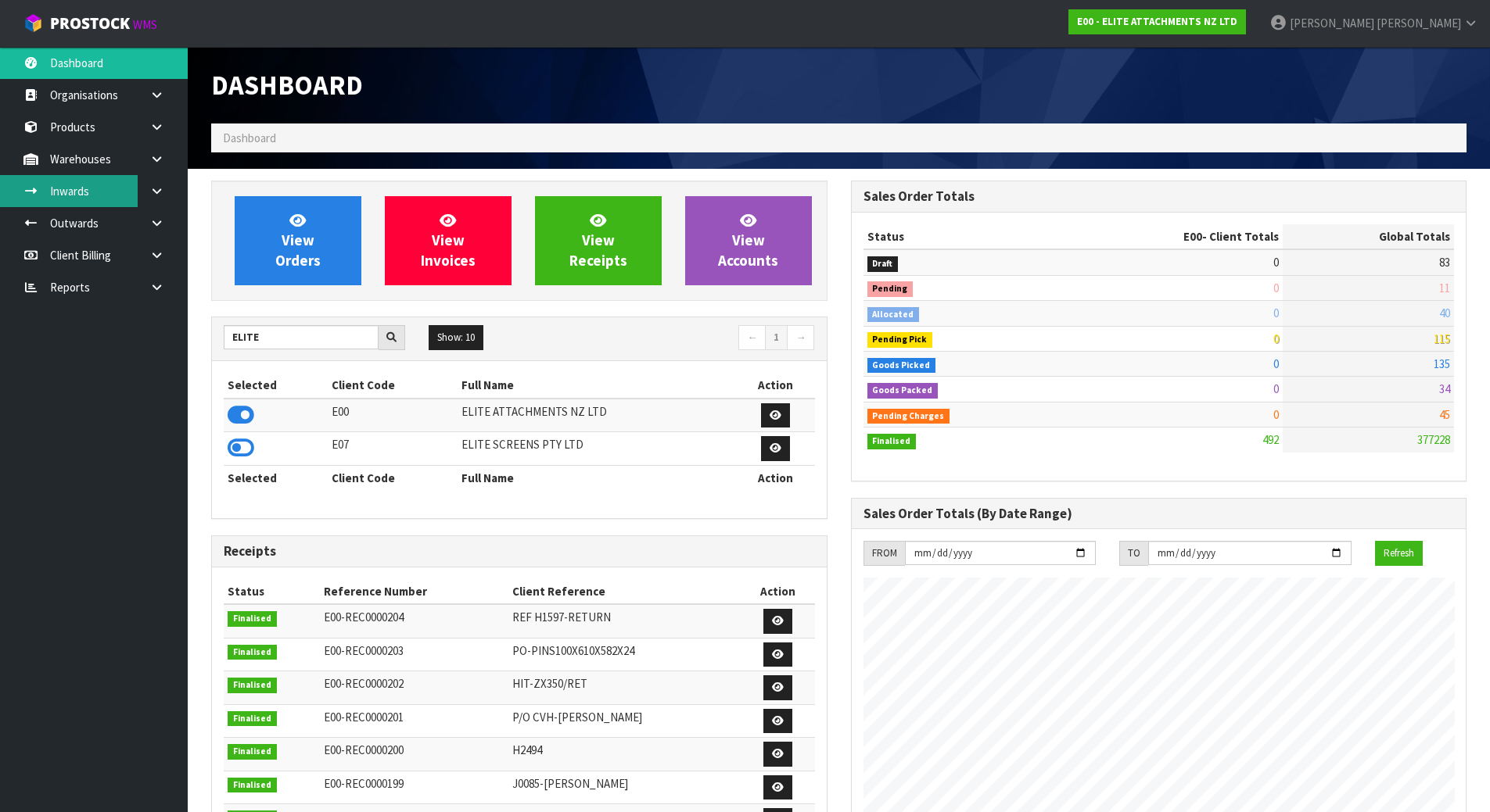
click at [111, 182] on link "Inwards" at bounding box center [93, 192] width 187 height 32
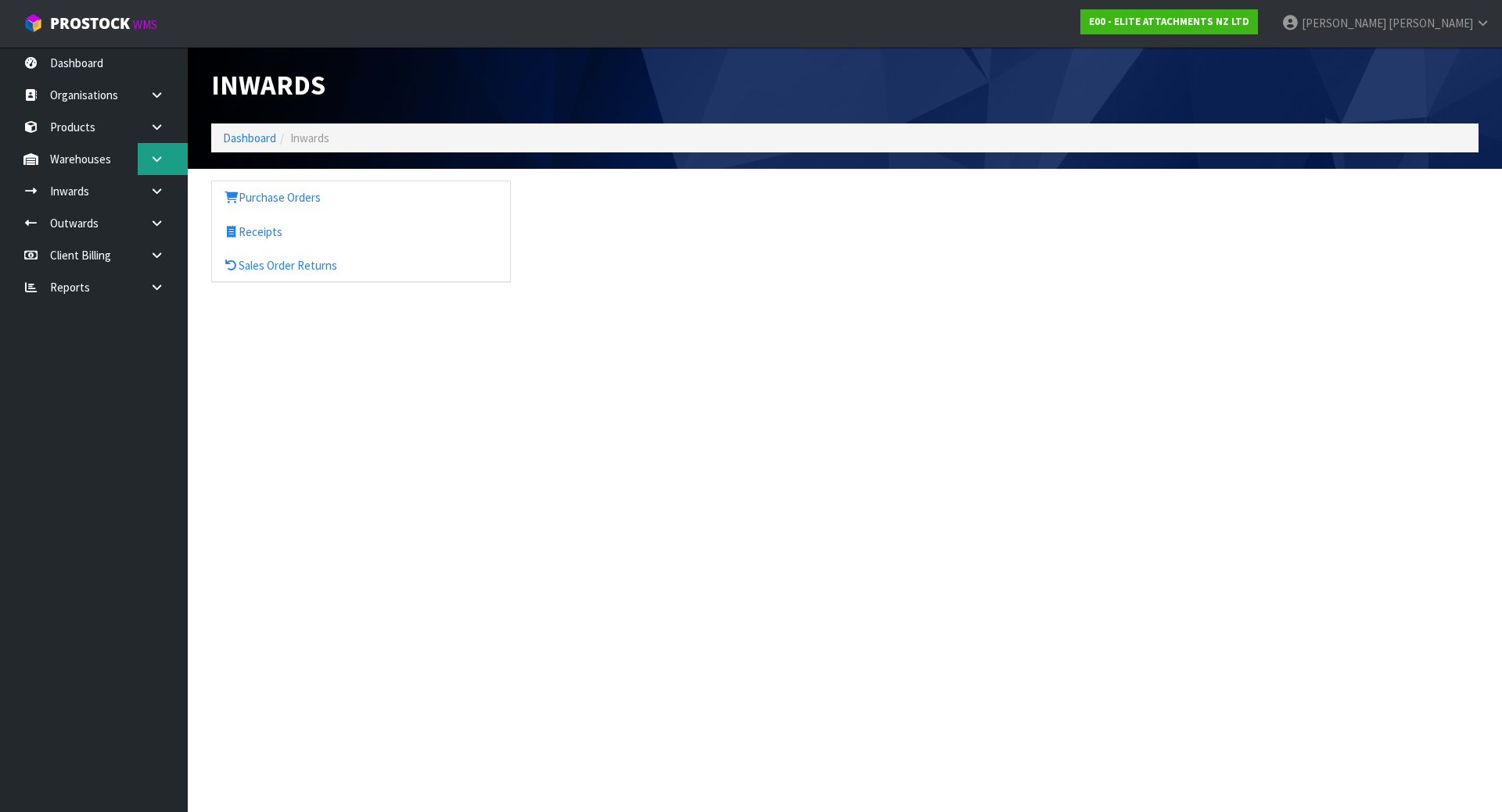
click at [165, 147] on link at bounding box center [162, 159] width 50 height 32
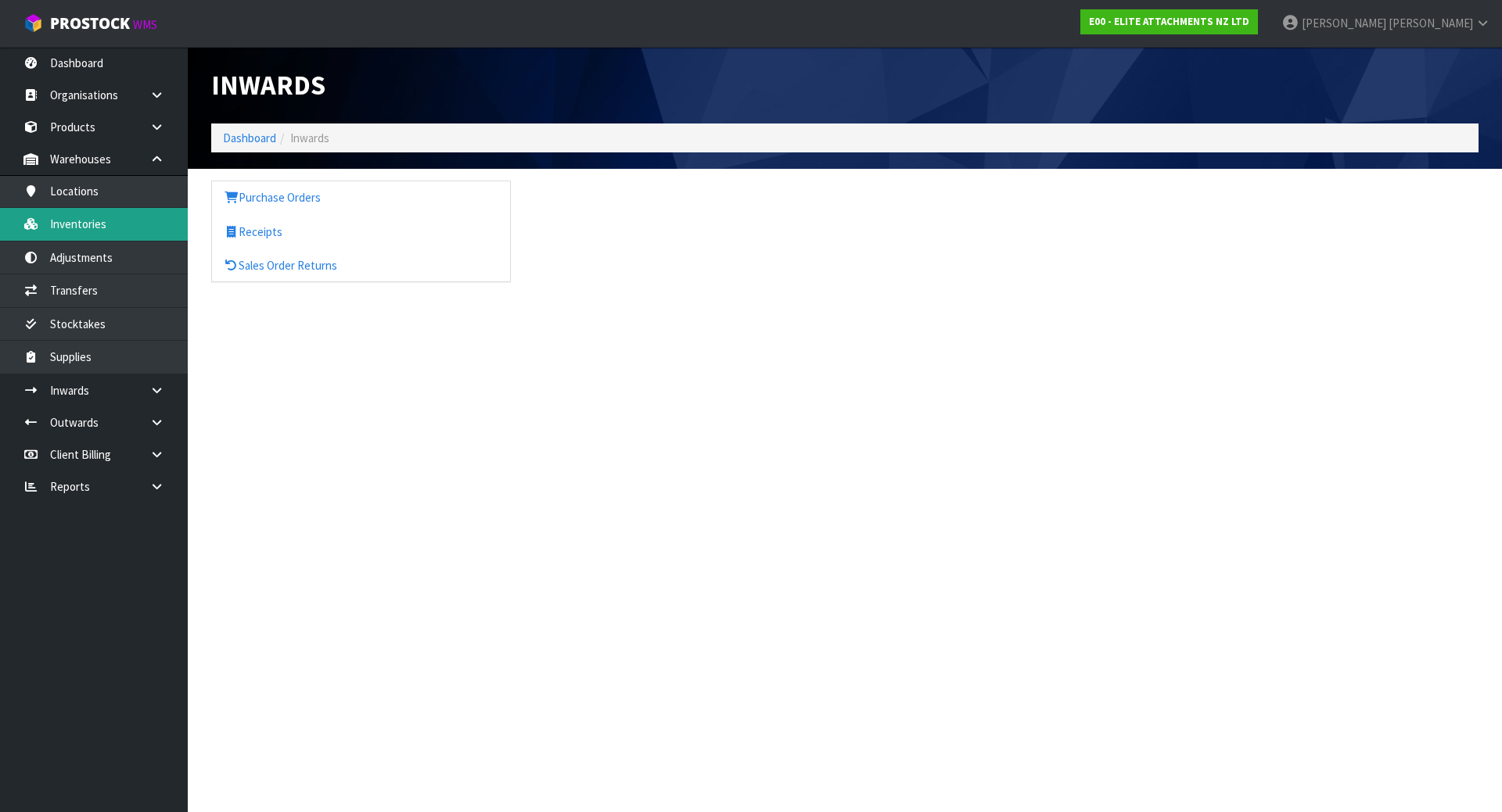
click at [114, 227] on link "Inventories" at bounding box center [93, 224] width 187 height 32
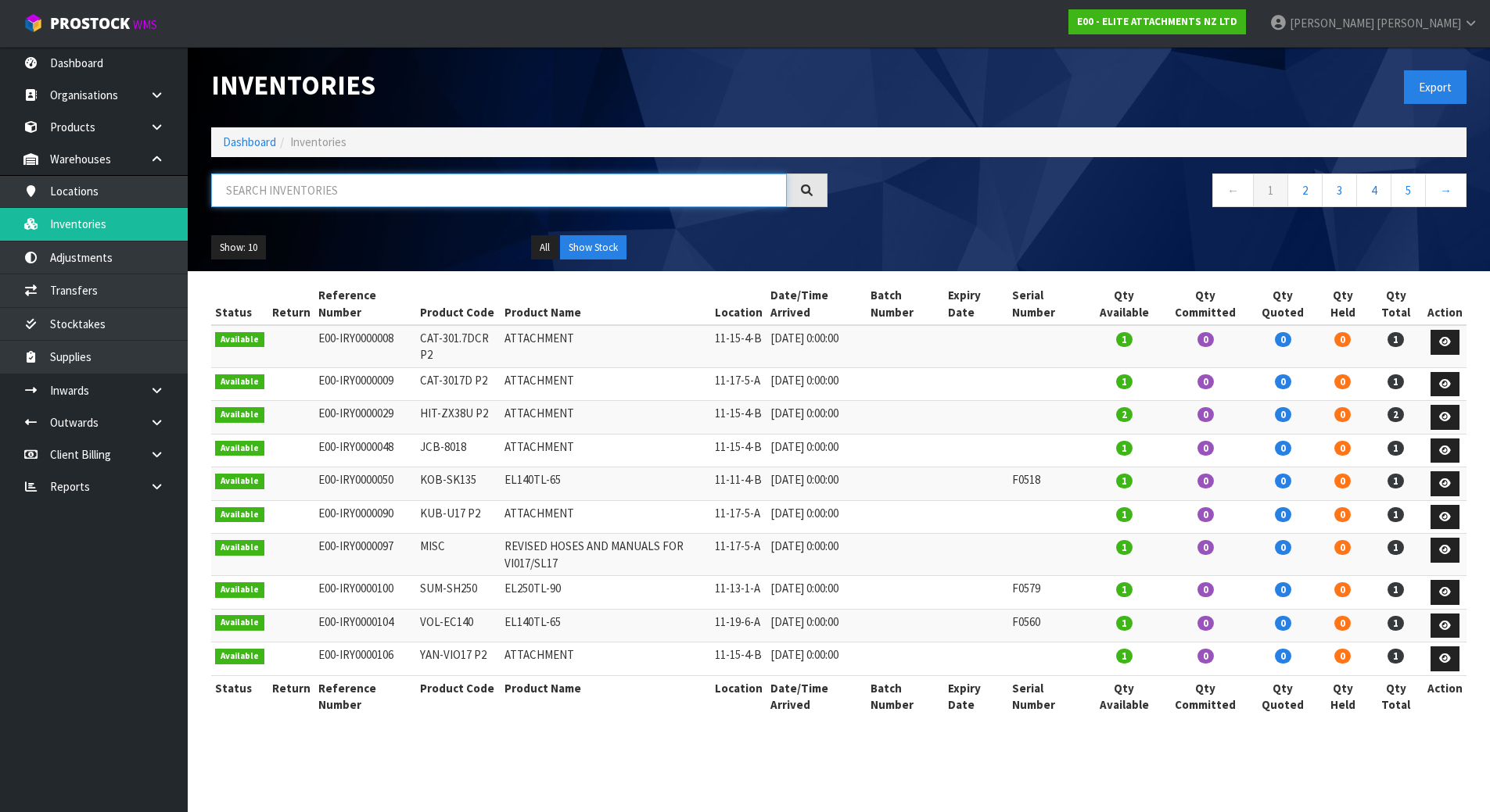
click at [462, 192] on input "text" at bounding box center [499, 191] width 576 height 34
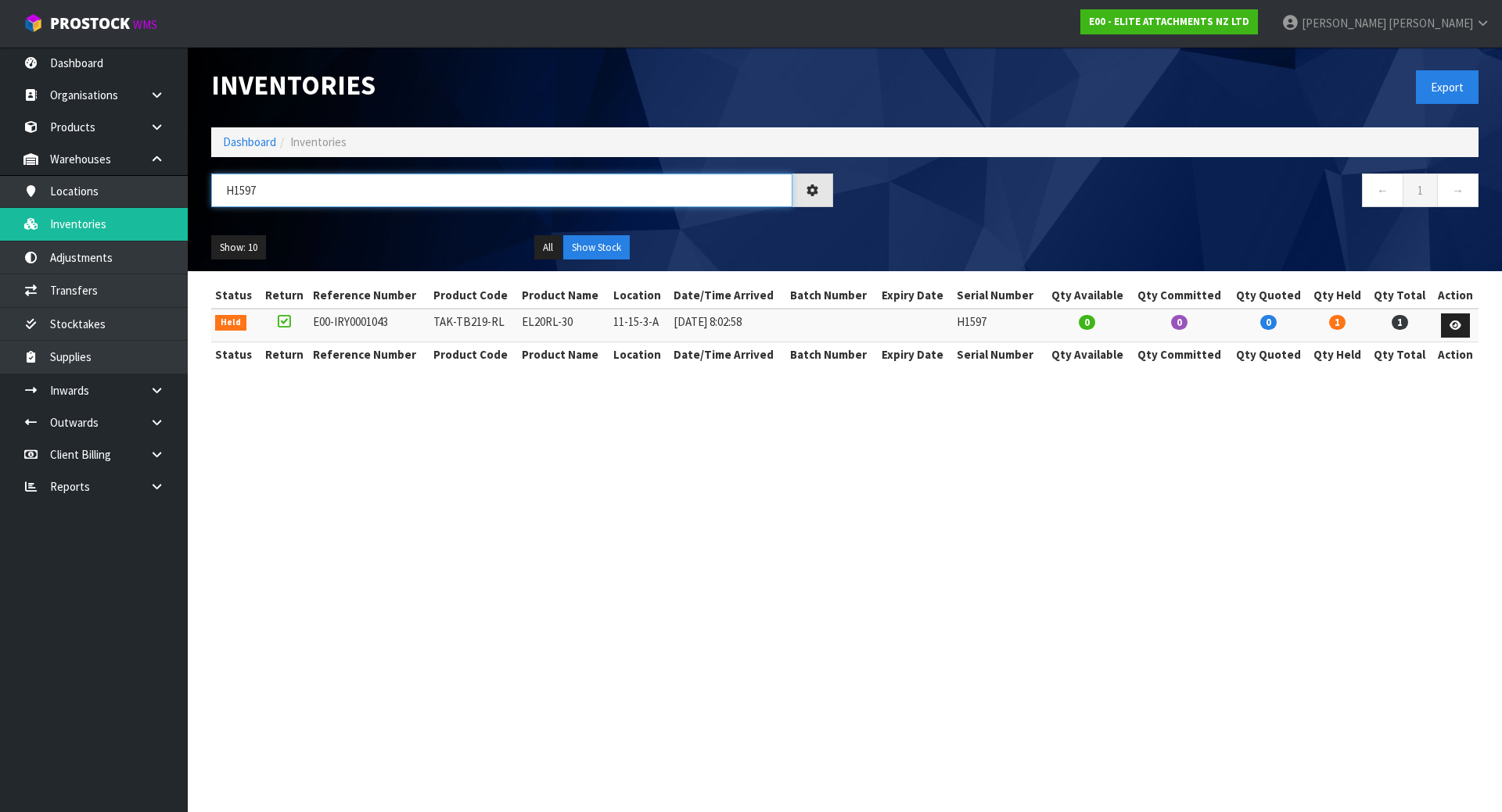
type input "H1597"
click at [115, 64] on link "Dashboard" at bounding box center [93, 63] width 187 height 32
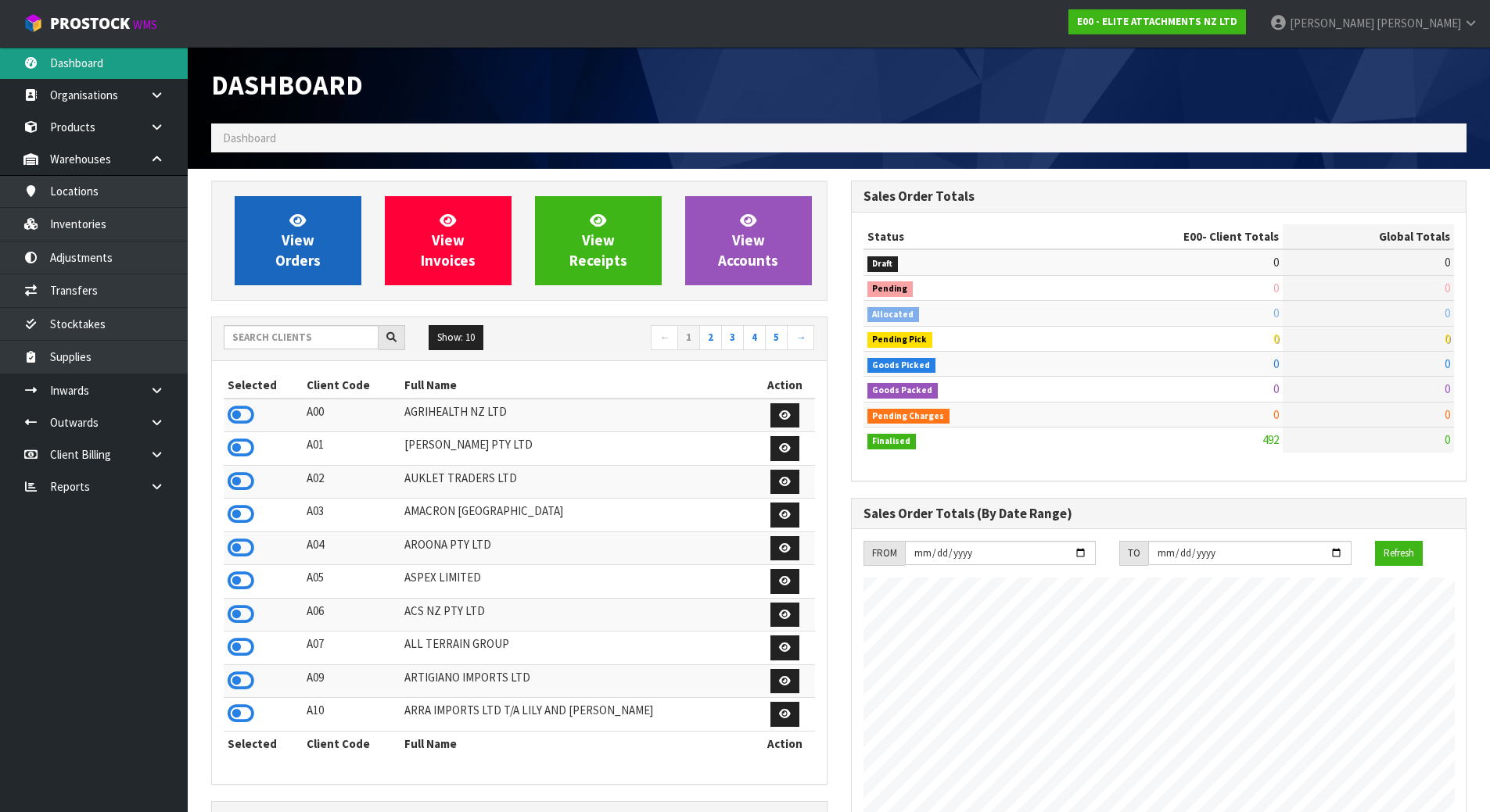
scroll to position [1007, 639]
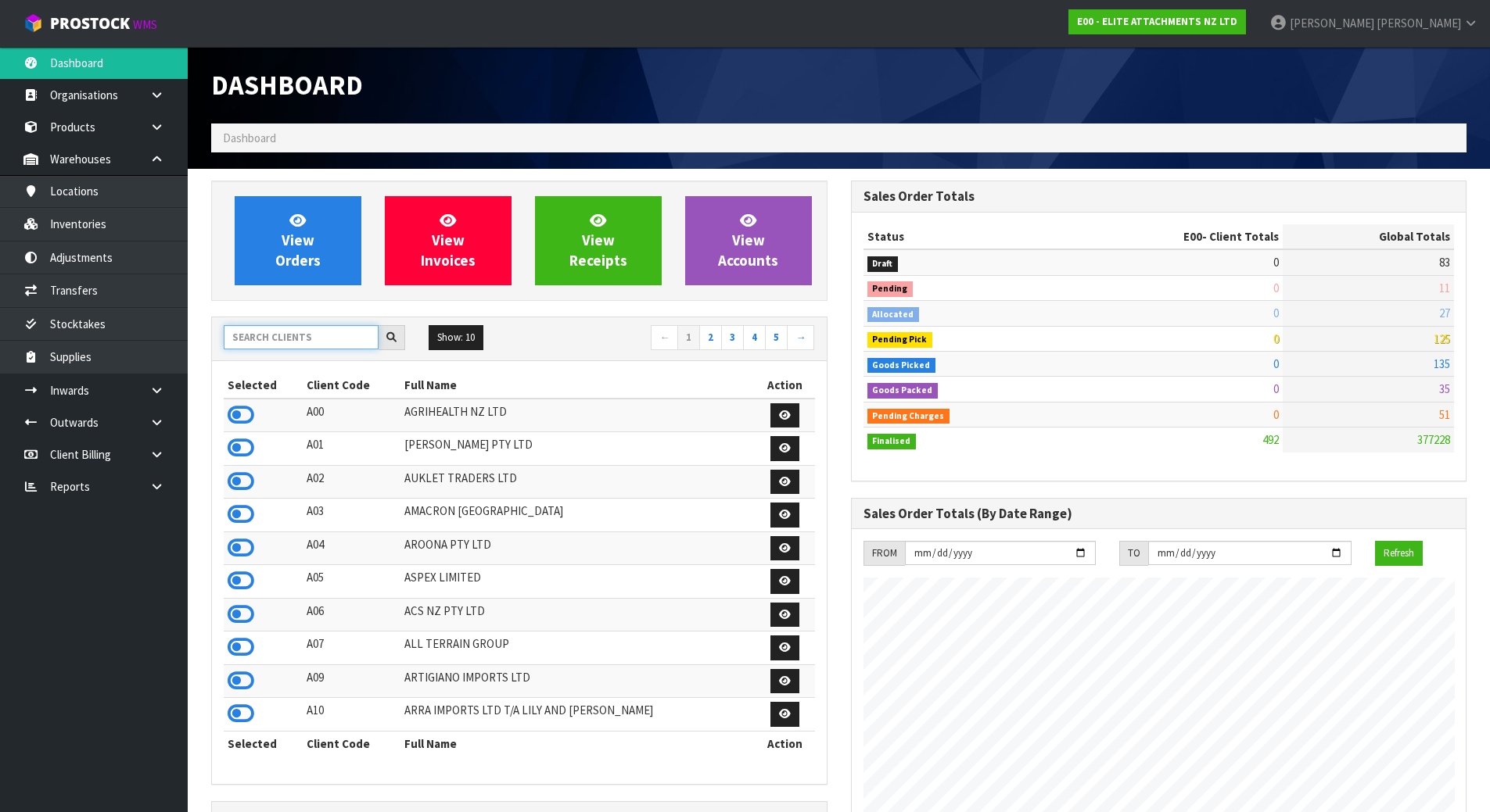
click at [276, 340] on input "text" at bounding box center [301, 337] width 155 height 25
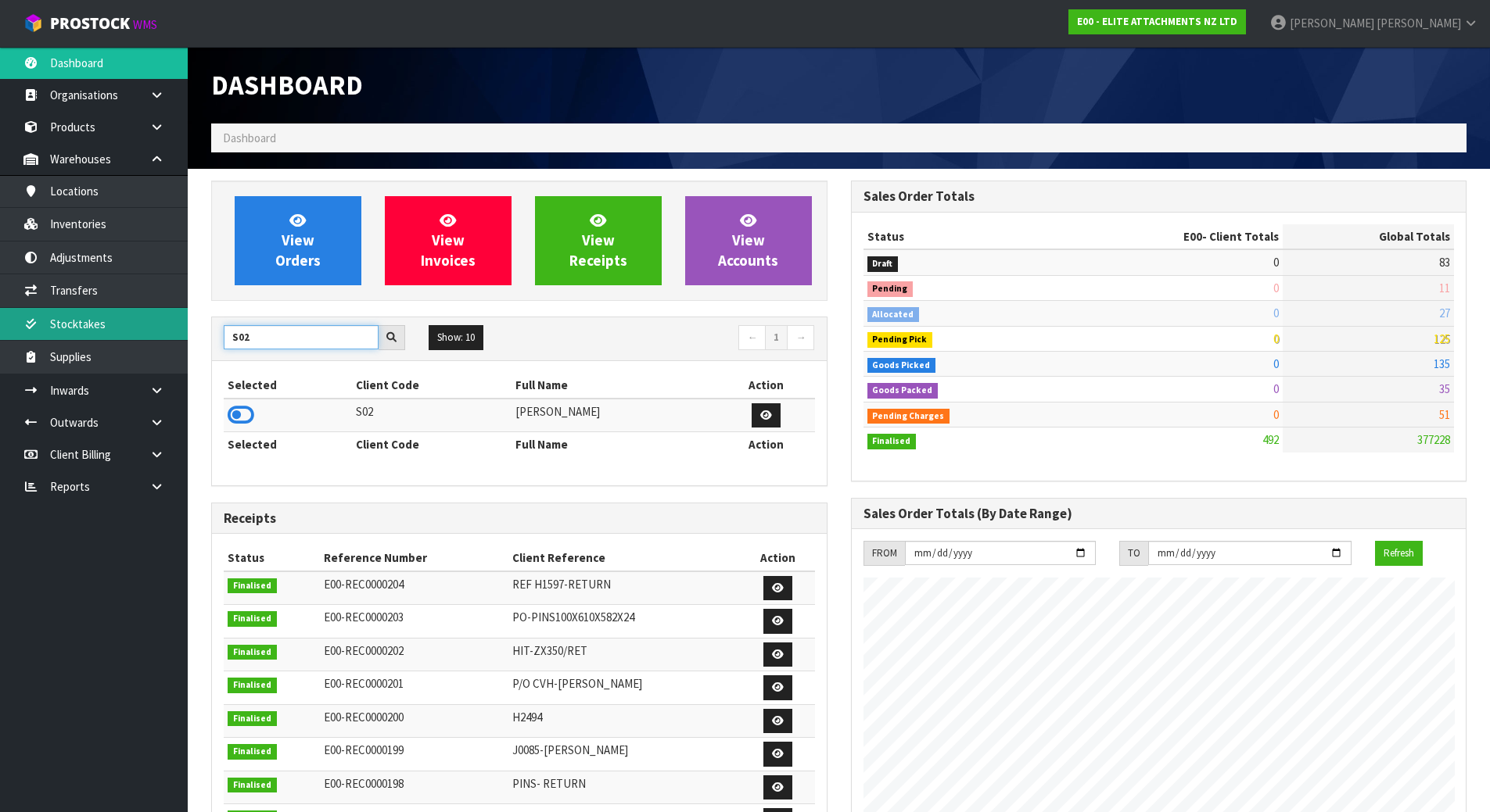
drag, startPoint x: 271, startPoint y: 348, endPoint x: 134, endPoint y: 336, distance: 137.5
click at [134, 336] on body "Toggle navigation ProStock WMS E00 - ELITE ATTACHMENTS NZ LTD [PERSON_NAME] Log…" at bounding box center [745, 406] width 1490 height 812
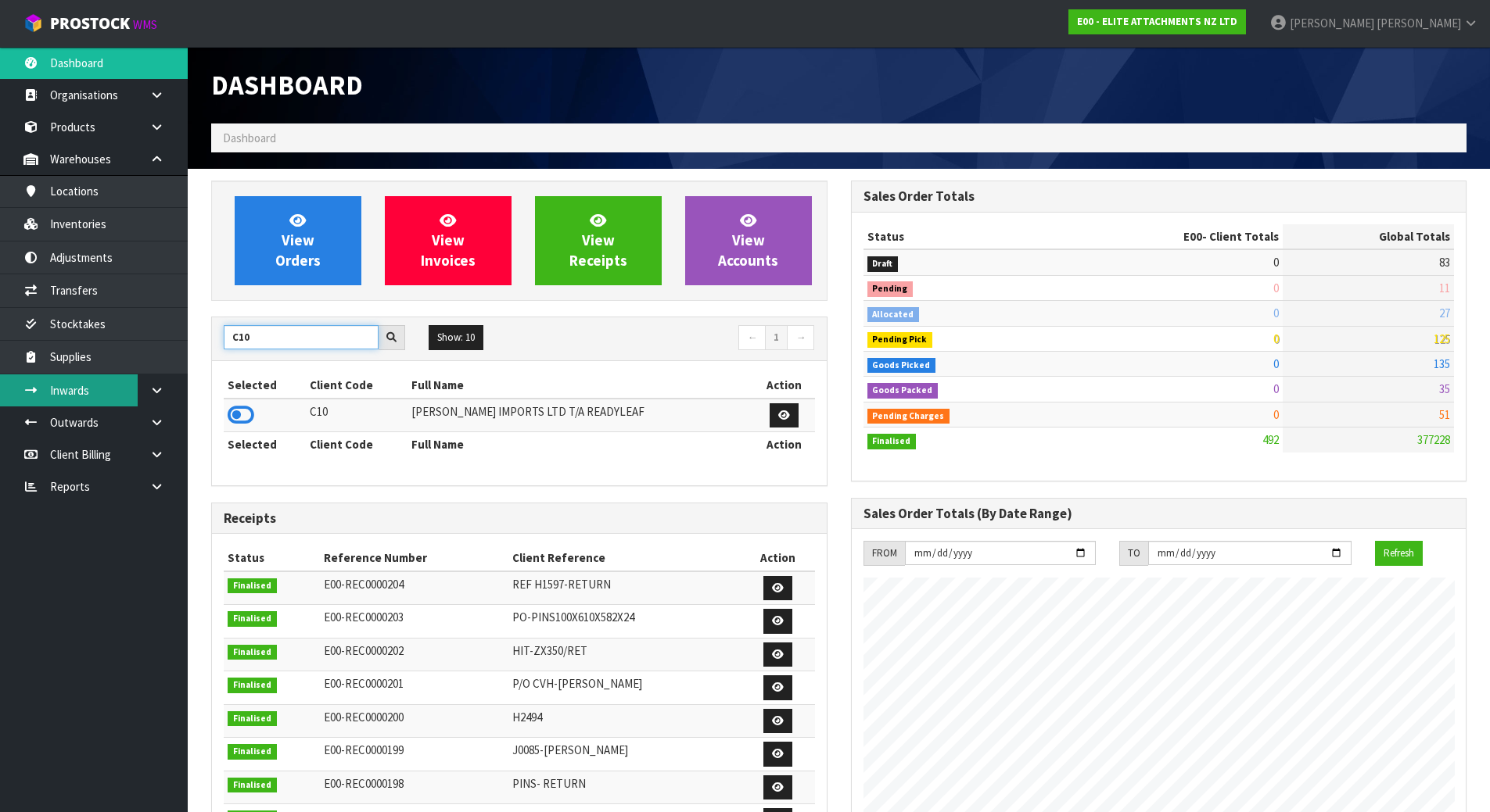
type input "C10"
drag, startPoint x: 244, startPoint y: 342, endPoint x: 65, endPoint y: 341, distance: 179.0
click at [66, 342] on body "Toggle navigation ProStock WMS E00 - ELITE ATTACHMENTS NZ LTD [PERSON_NAME] Log…" at bounding box center [745, 406] width 1490 height 812
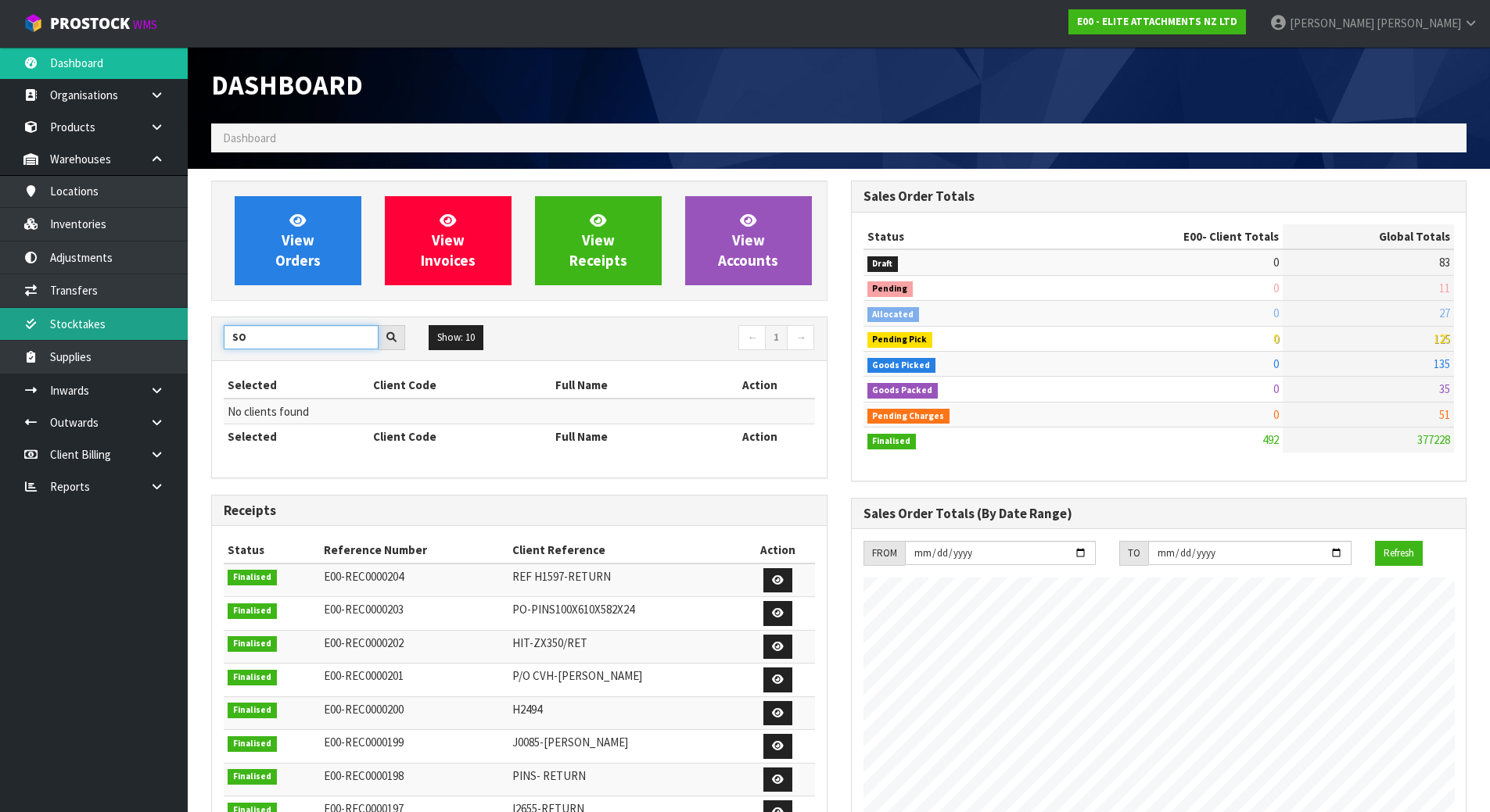
type input "S"
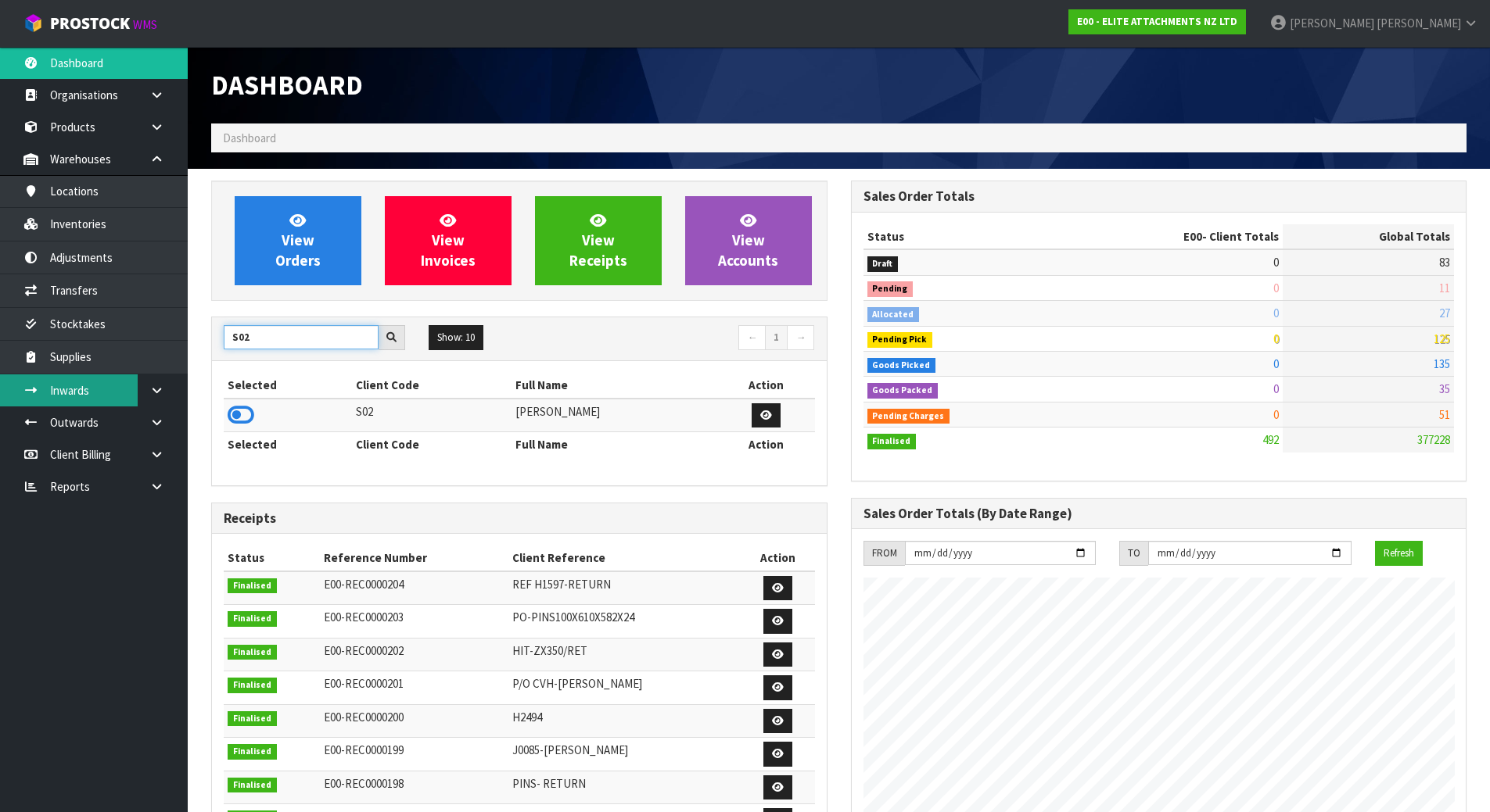
type input "S02"
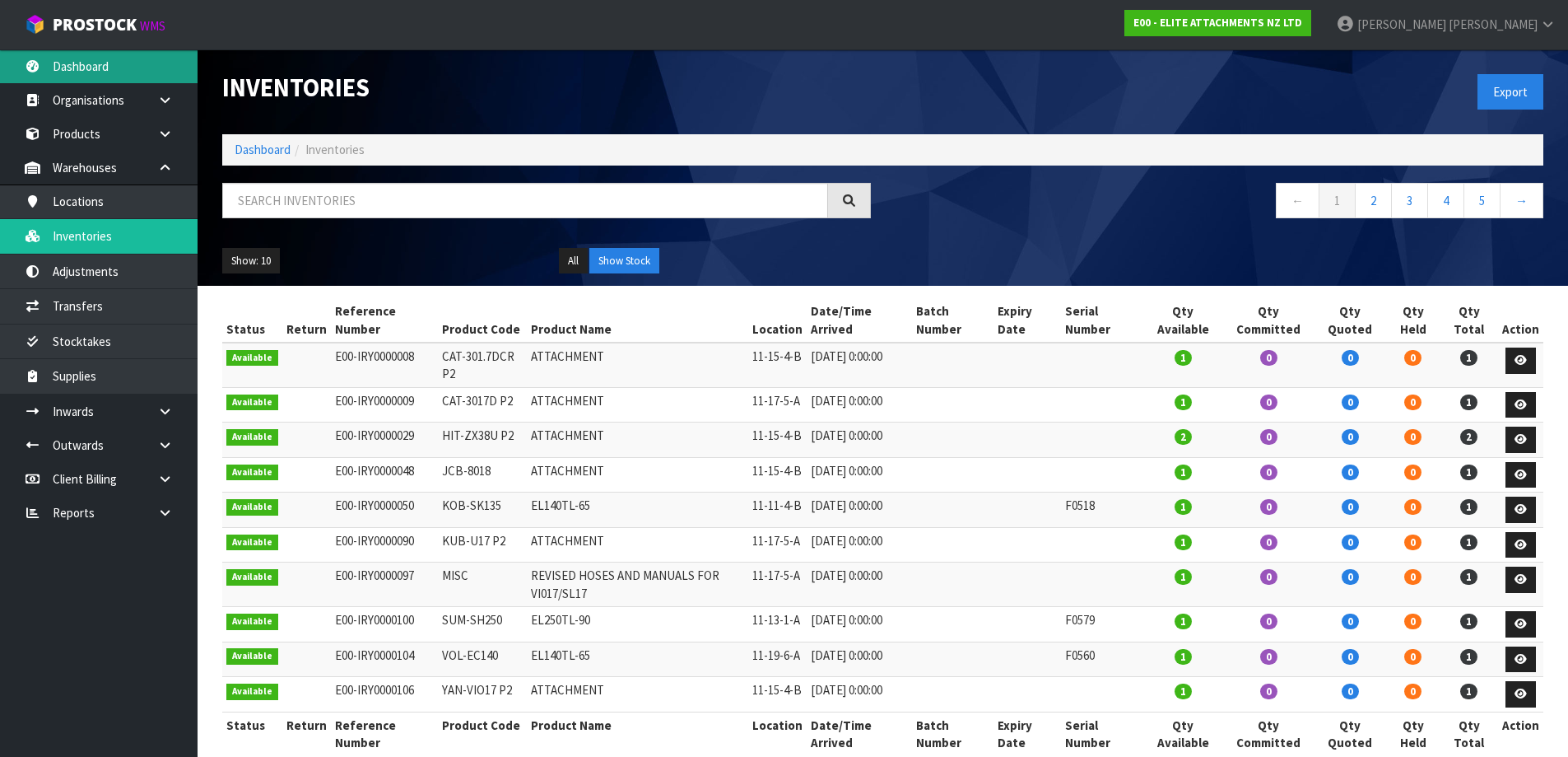
click at [64, 71] on link "Dashboard" at bounding box center [98, 66] width 197 height 34
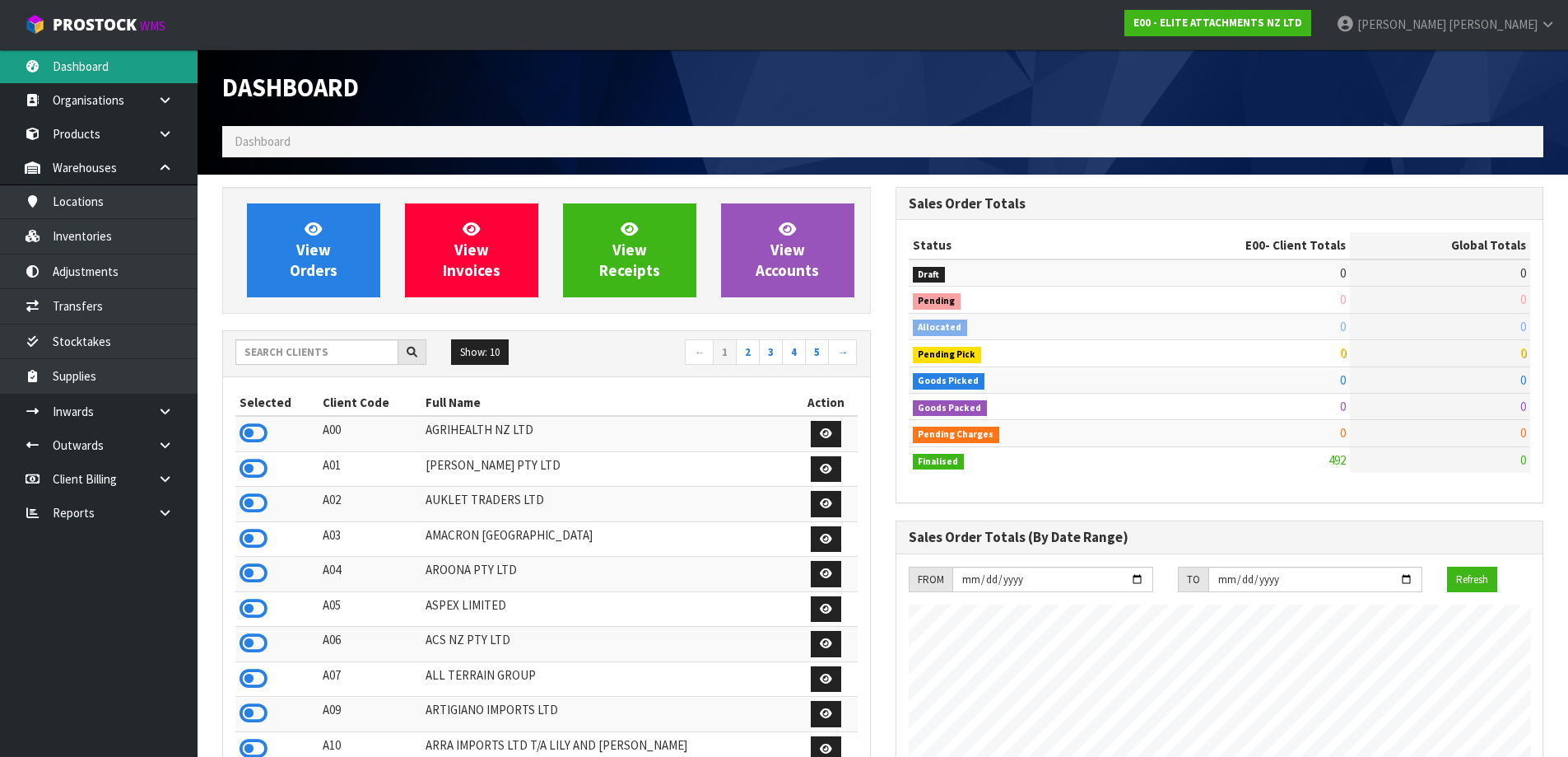
scroll to position [1061, 673]
click at [309, 362] on input "text" at bounding box center [317, 352] width 163 height 26
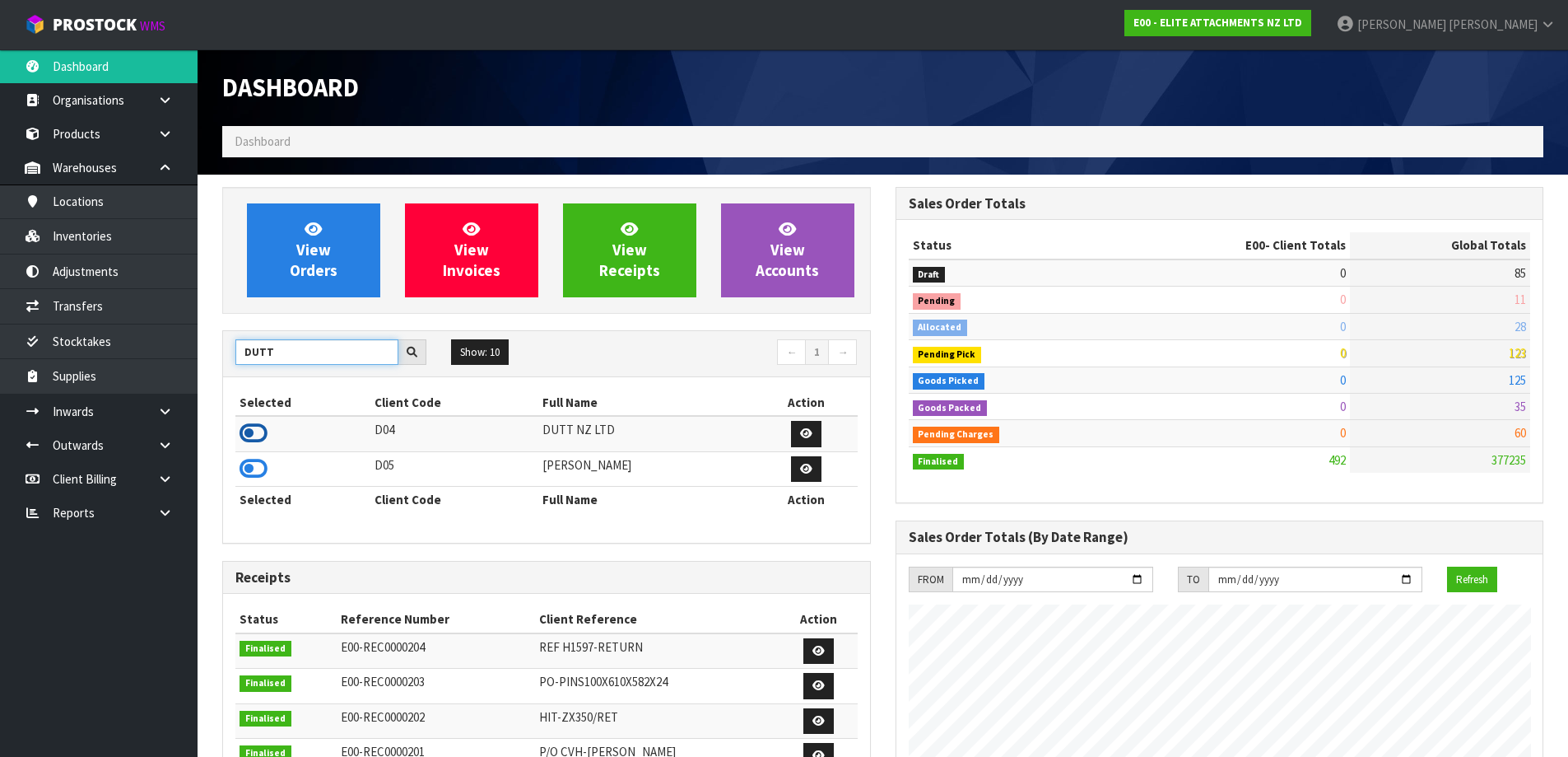
type input "DUTT"
click at [260, 436] on icon at bounding box center [253, 433] width 28 height 25
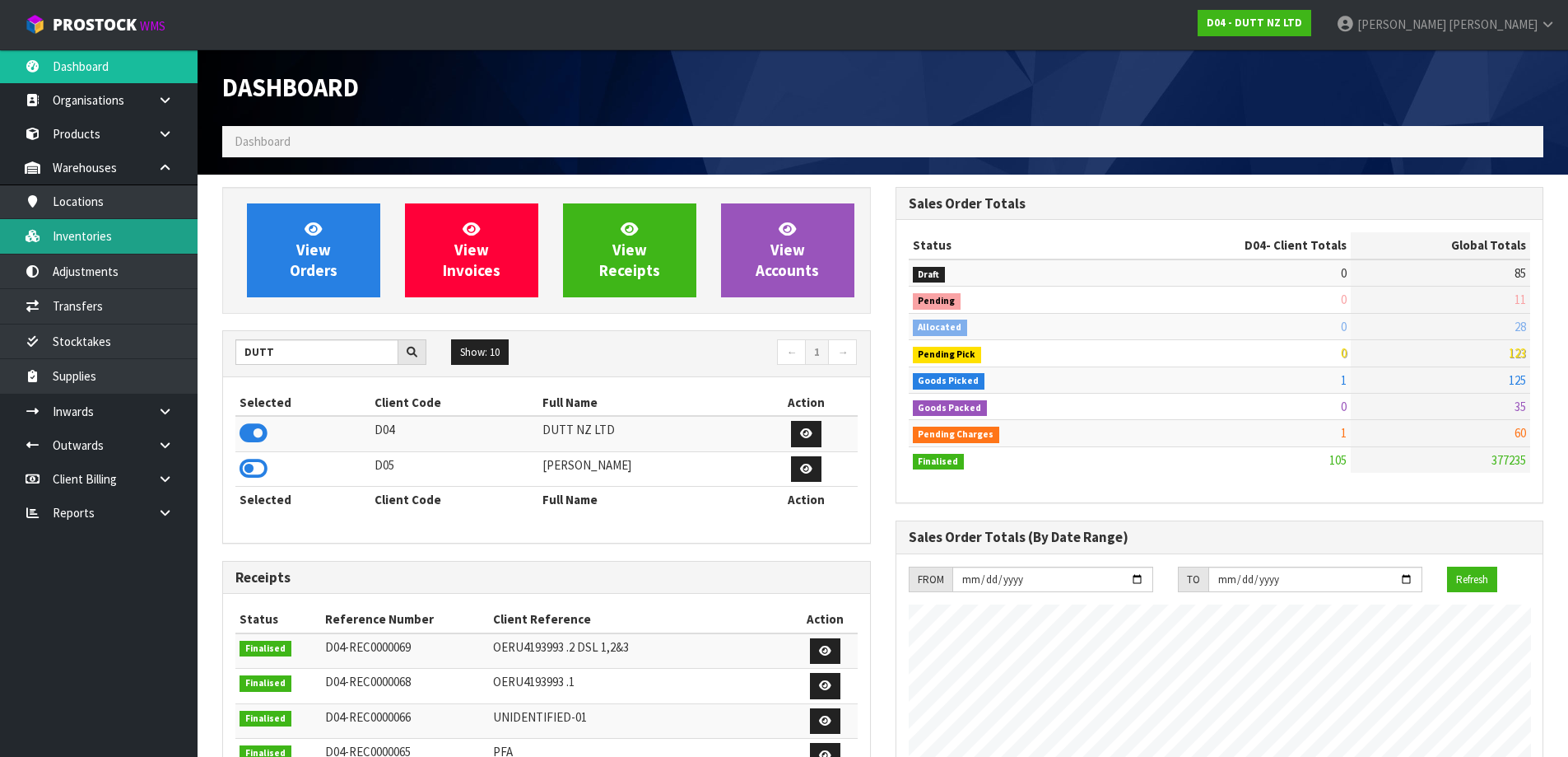
scroll to position [1283, 673]
click at [104, 229] on link "Inventories" at bounding box center [98, 236] width 197 height 34
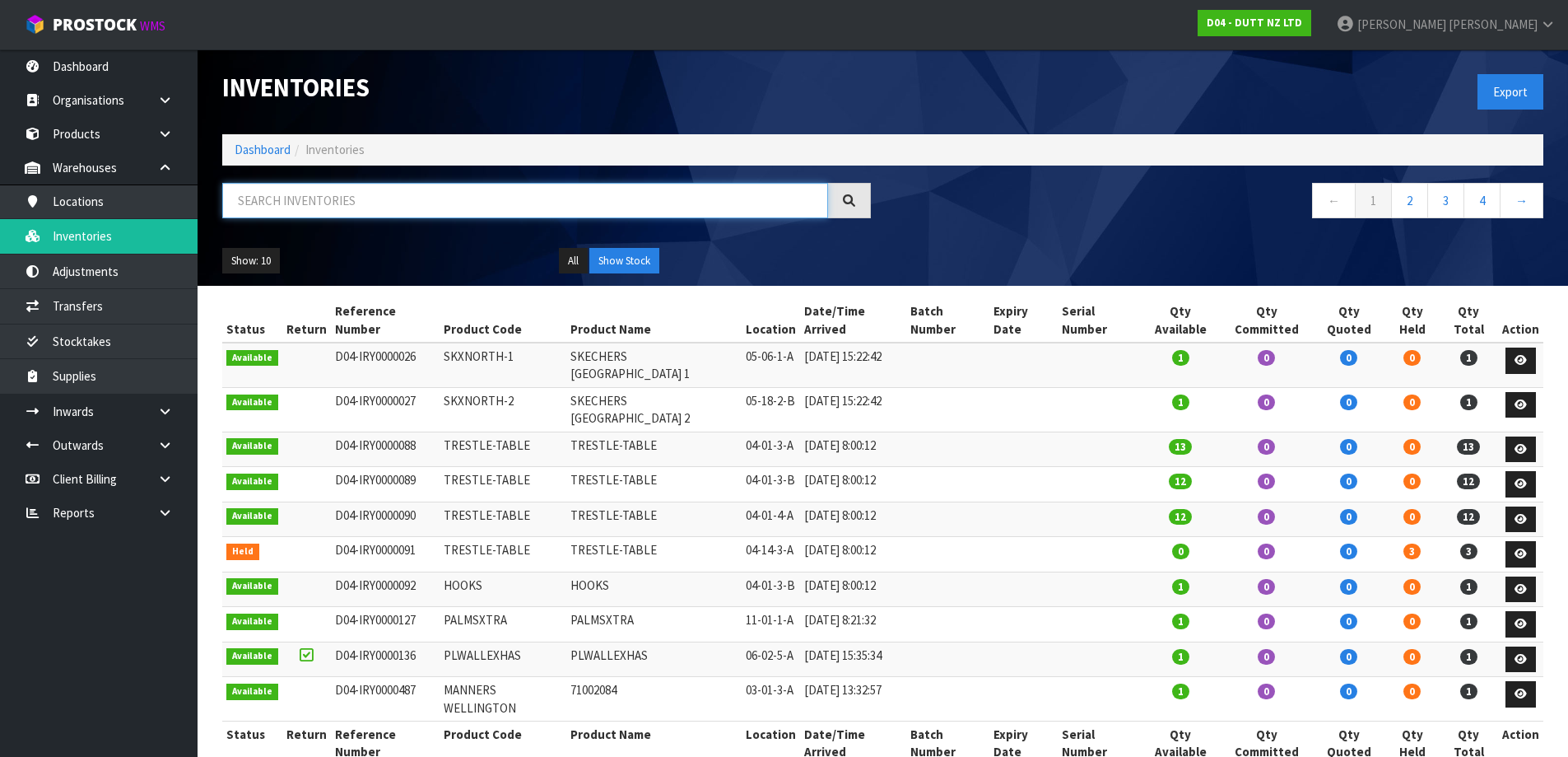
click at [363, 196] on input "text" at bounding box center [525, 201] width 606 height 36
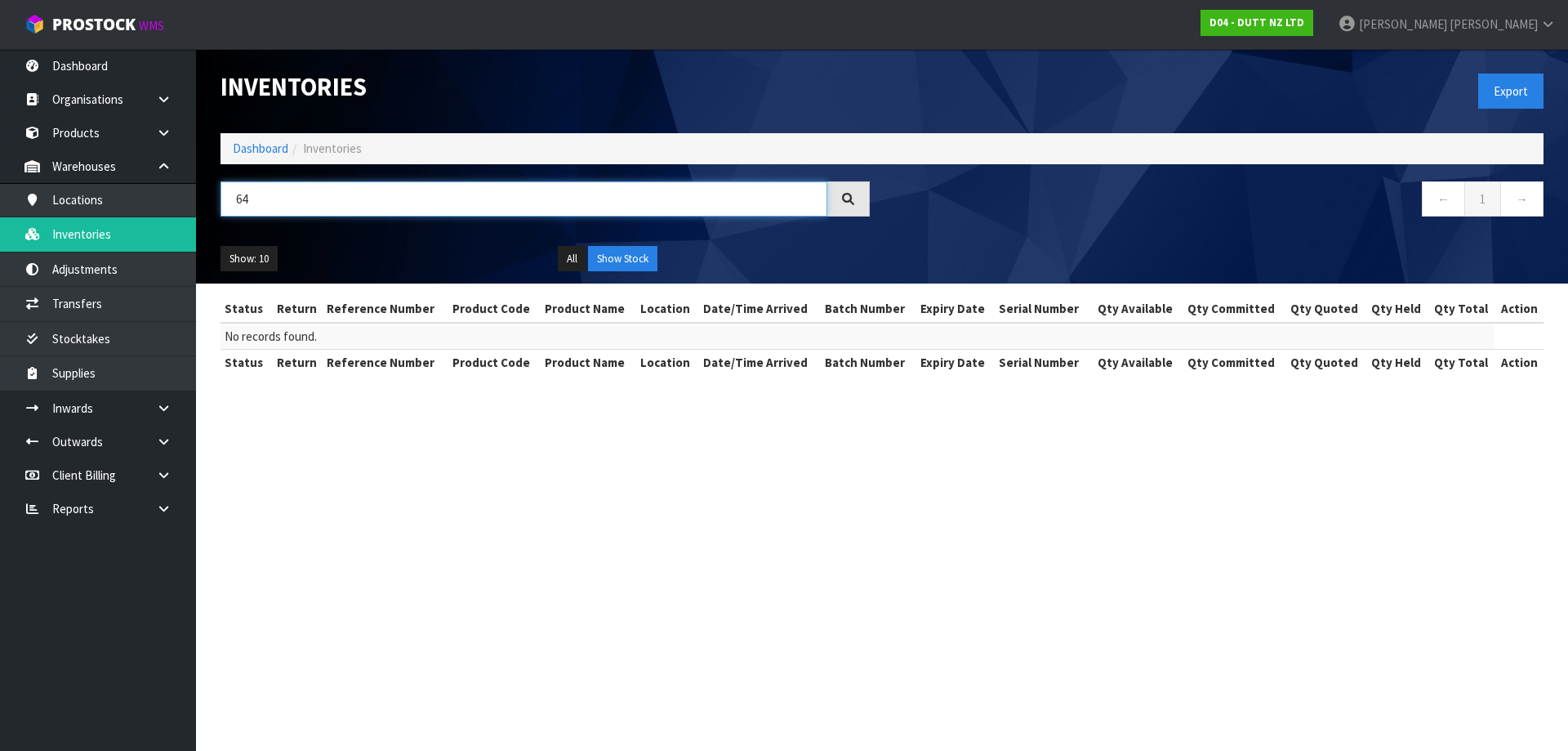
type input "6"
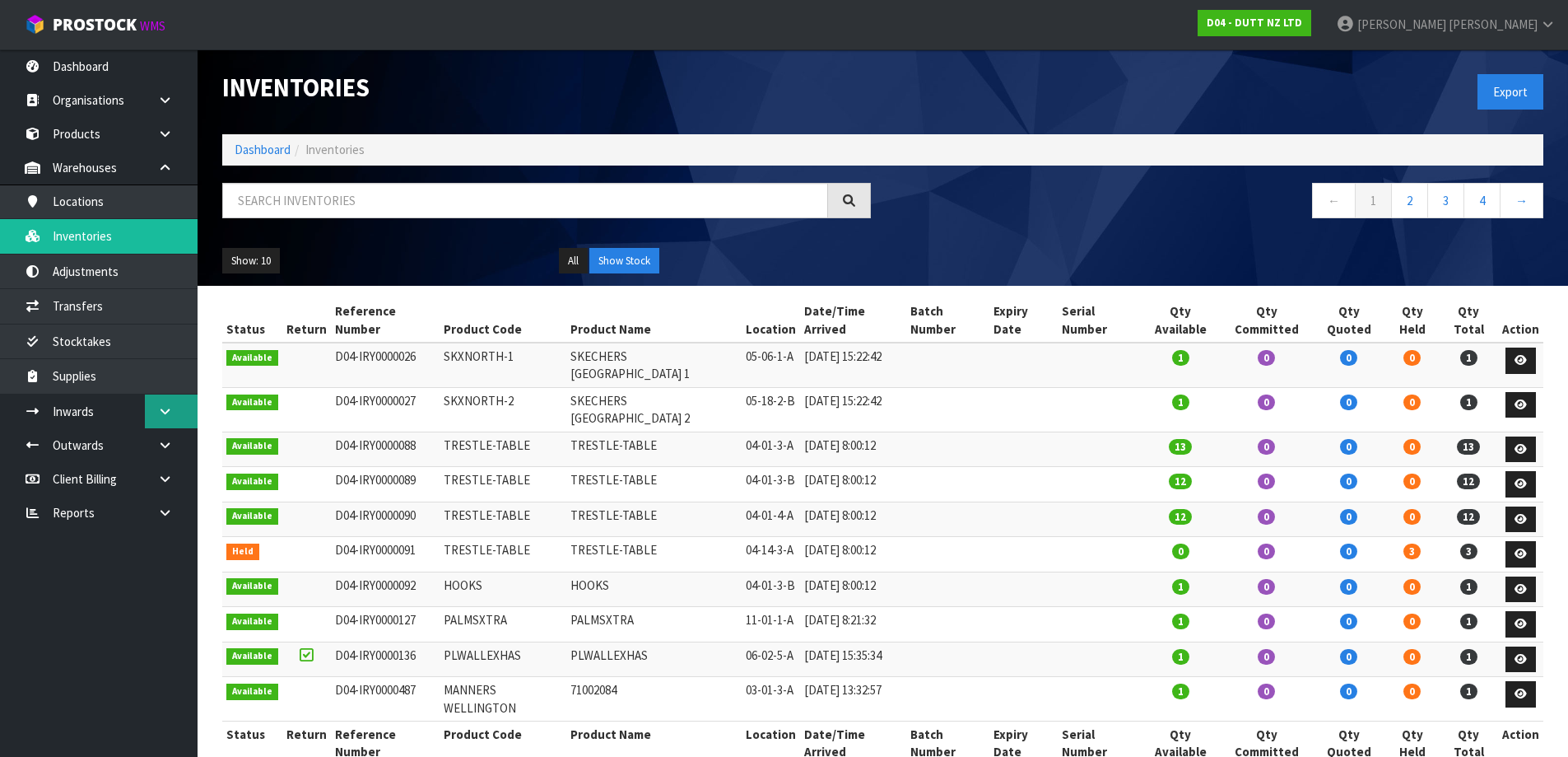
click at [160, 409] on icon at bounding box center [165, 412] width 16 height 12
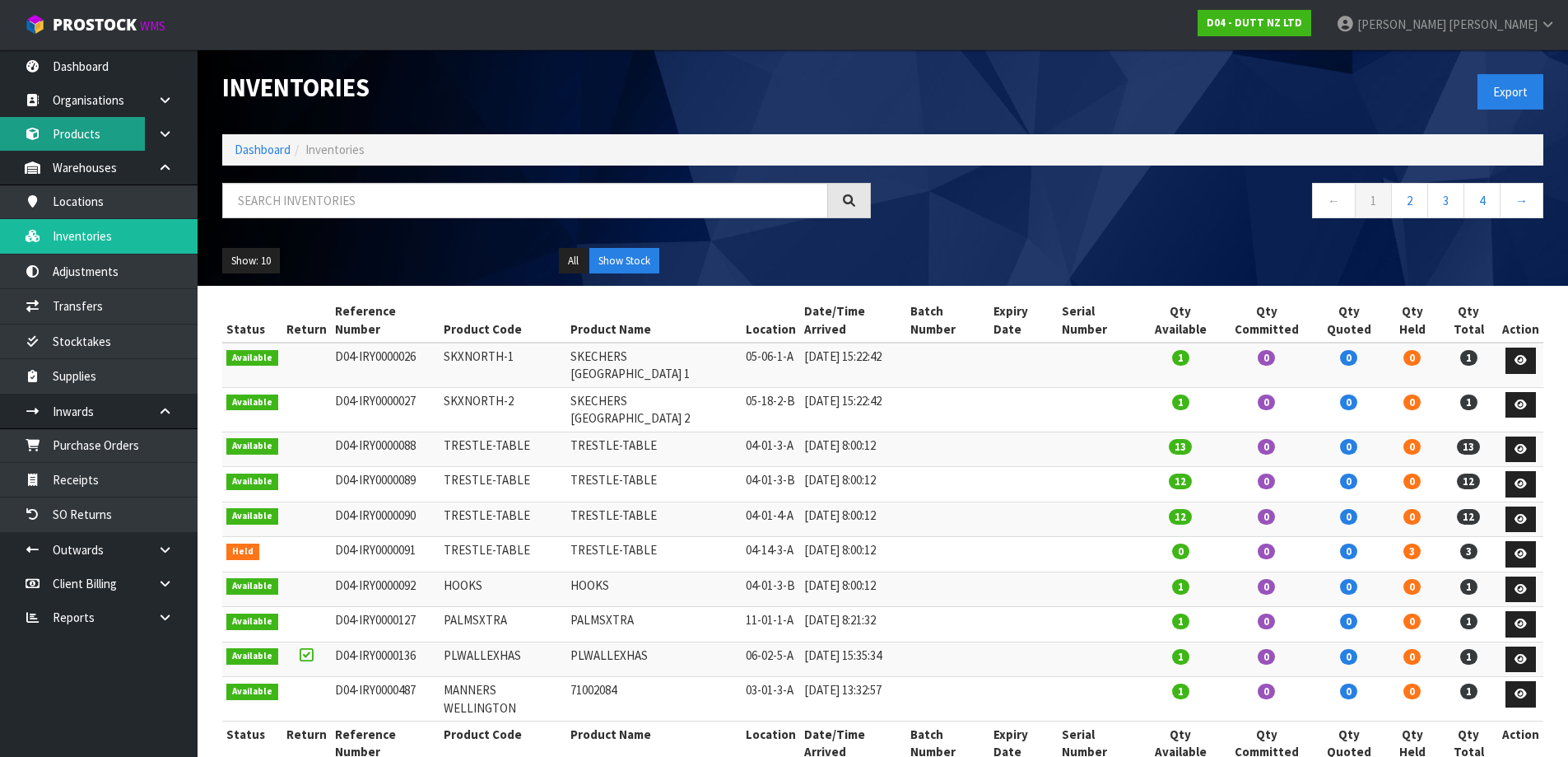
click at [82, 124] on link "Products" at bounding box center [98, 134] width 197 height 34
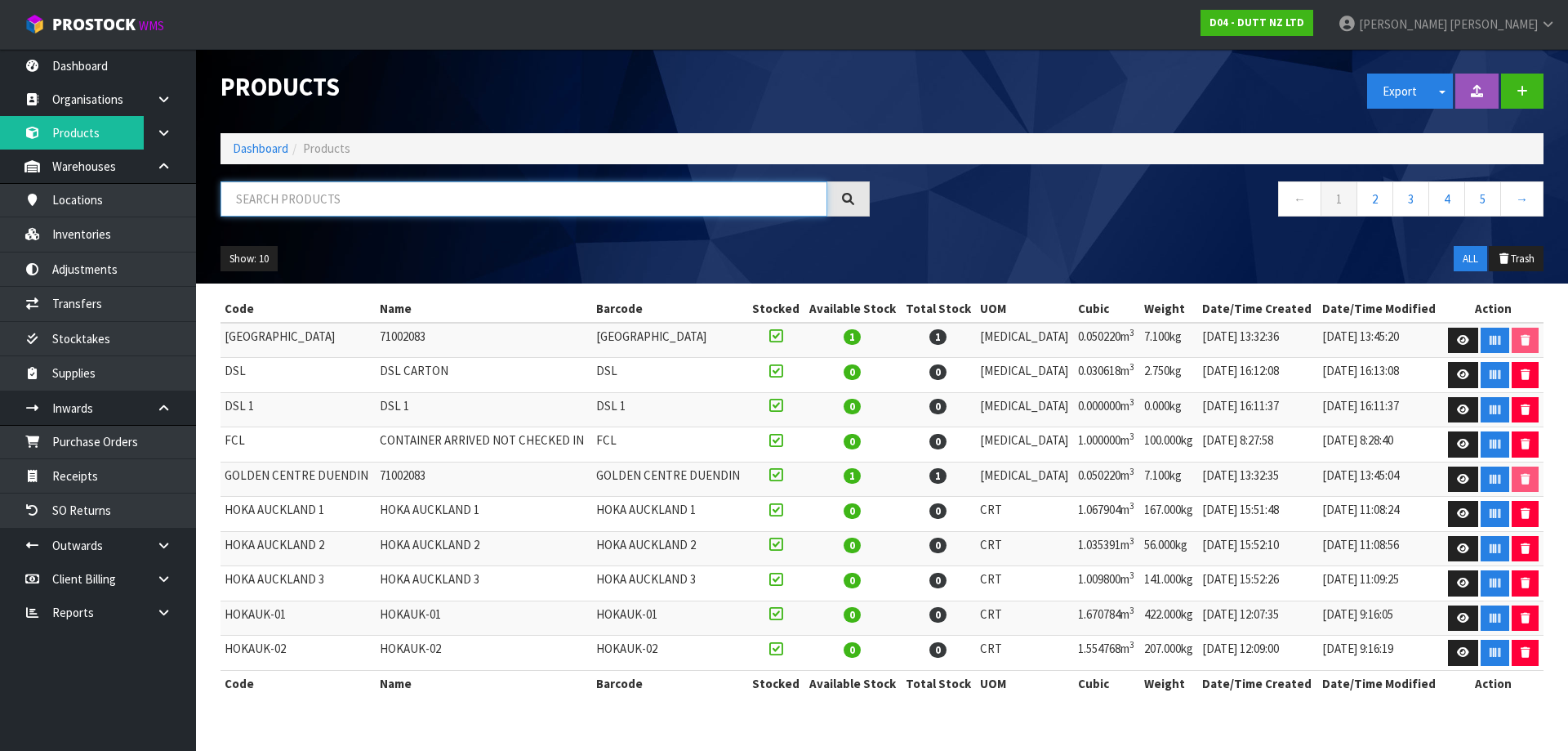
click at [307, 193] on input "text" at bounding box center [523, 199] width 606 height 35
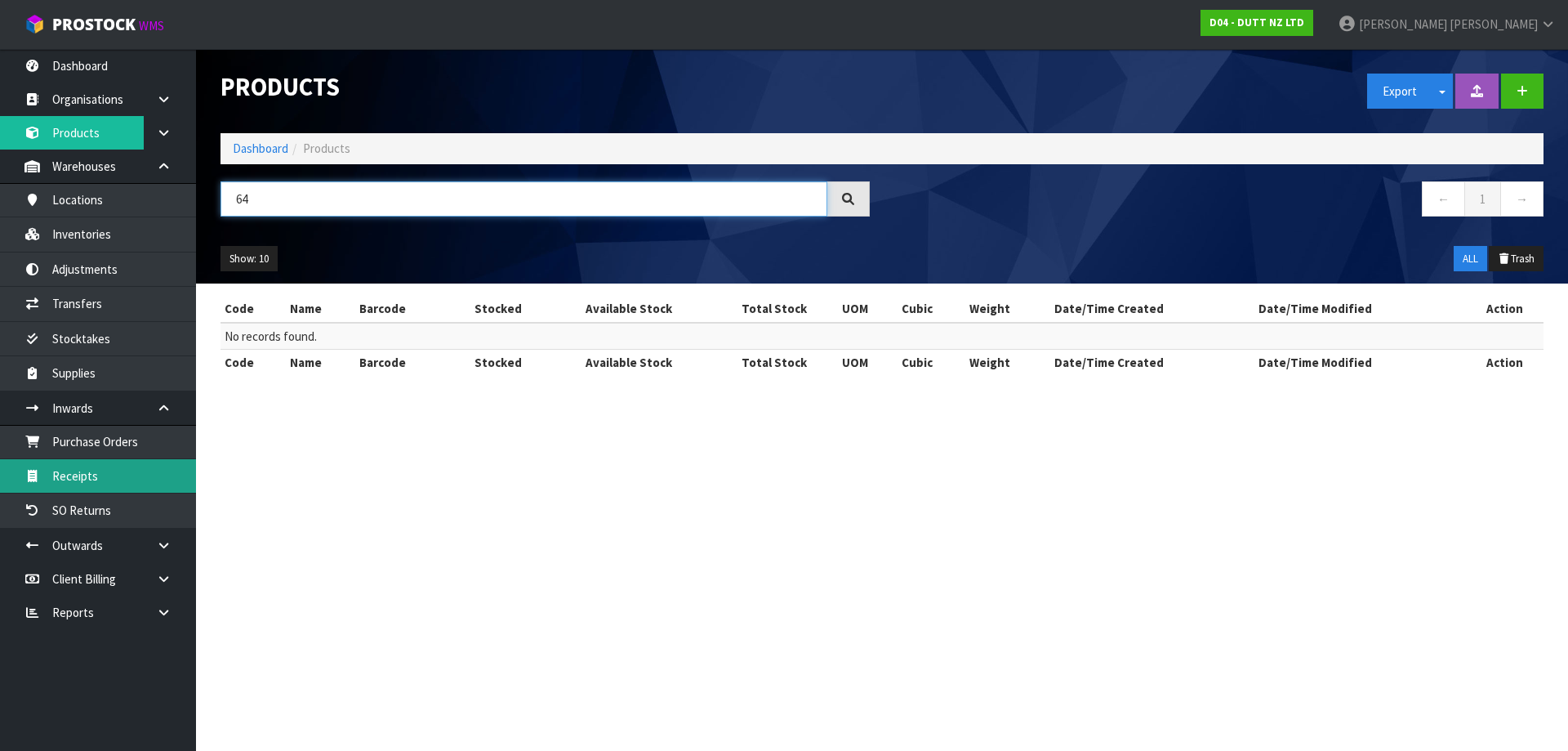
type input "6"
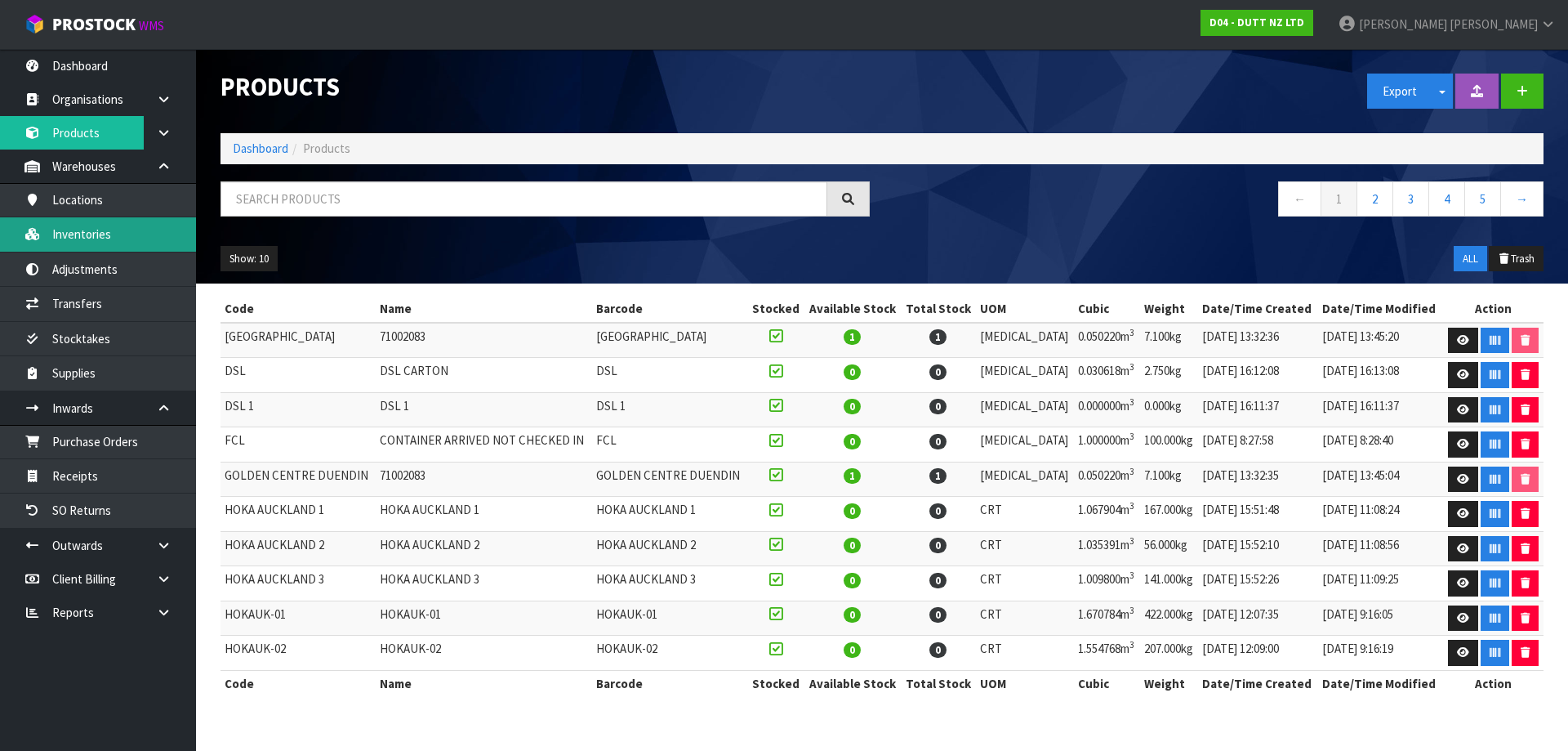
click at [104, 242] on link "Inventories" at bounding box center [97, 234] width 196 height 34
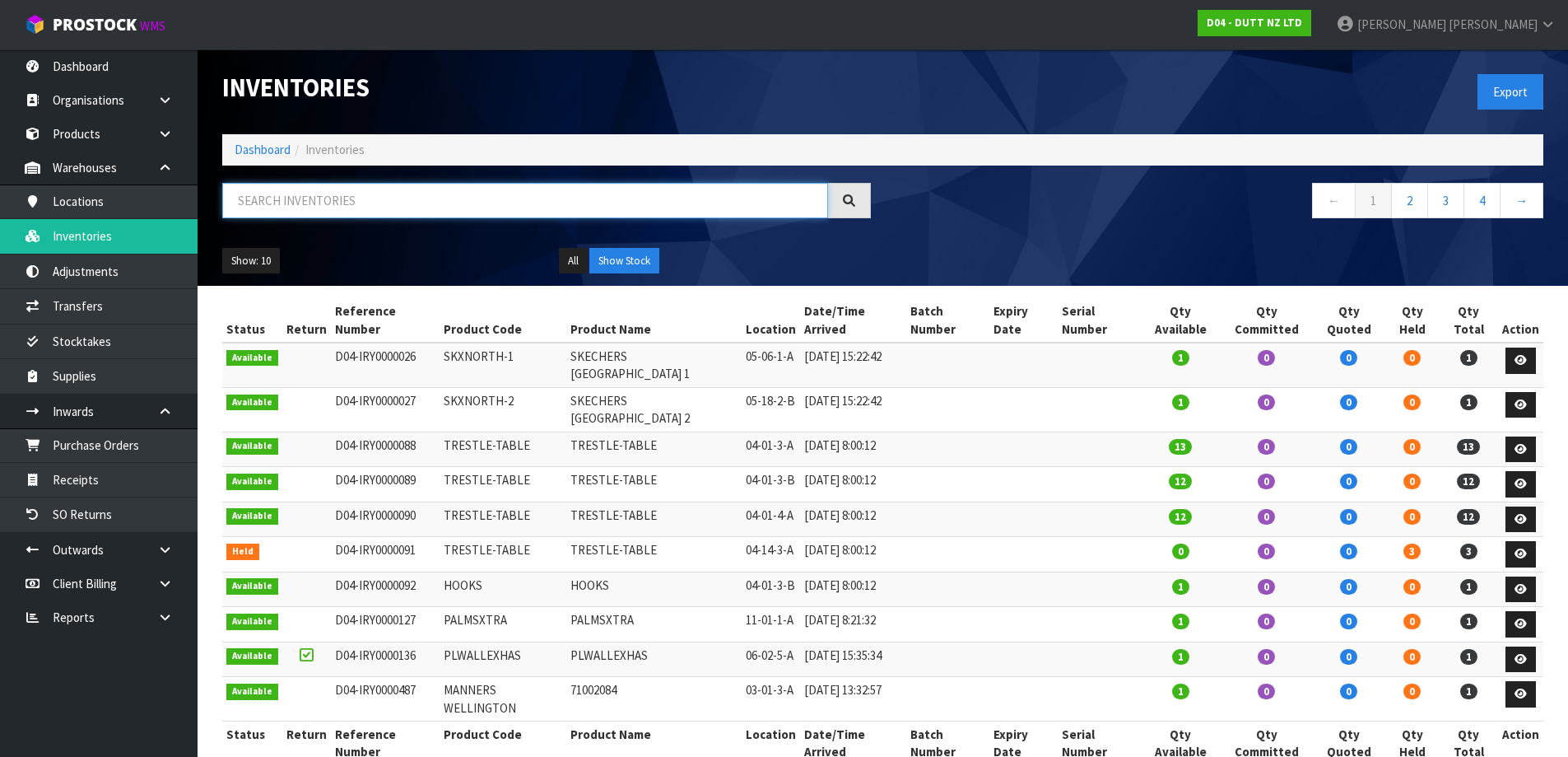
click at [343, 186] on input "text" at bounding box center [525, 201] width 606 height 36
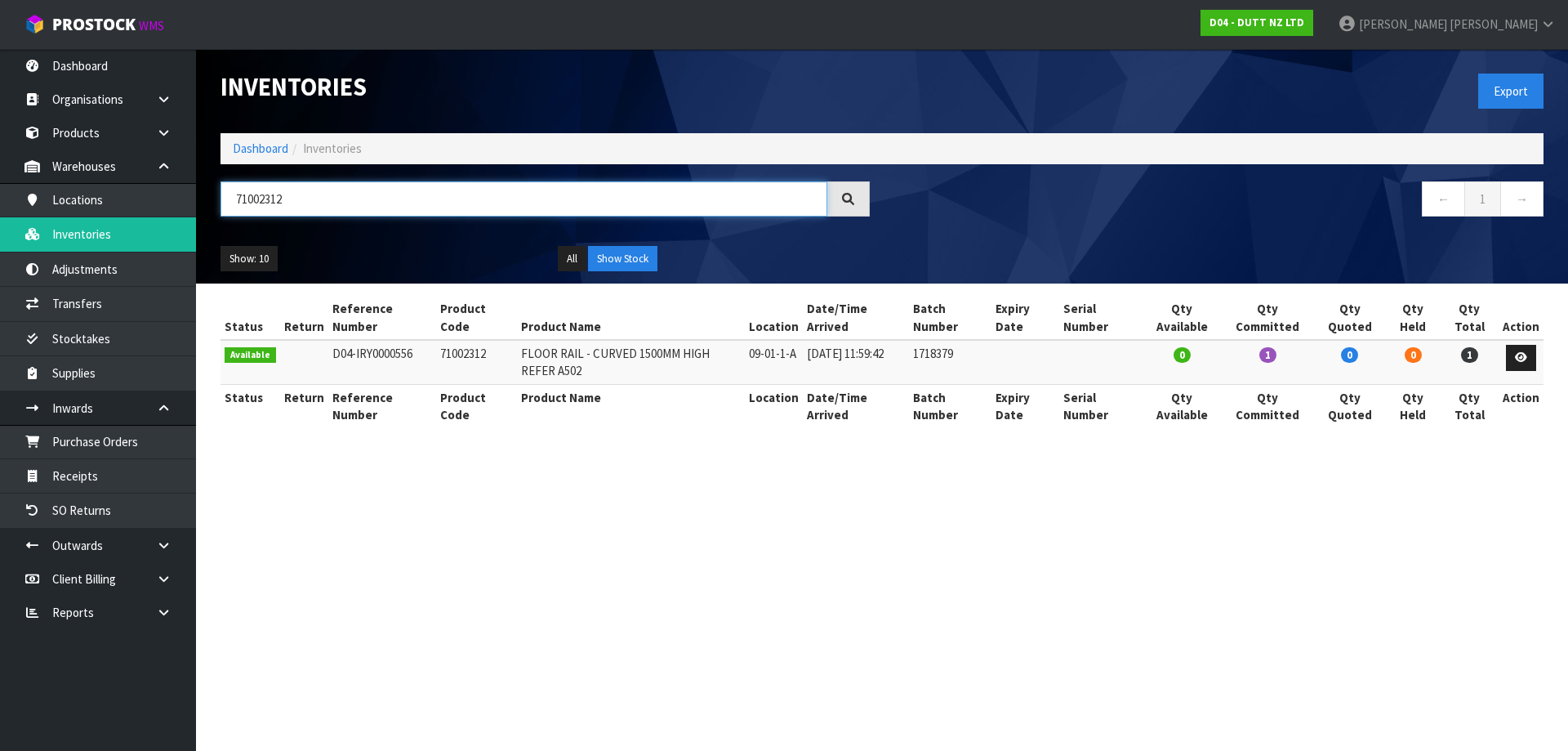
type input "71002312"
drag, startPoint x: 398, startPoint y: 191, endPoint x: 101, endPoint y: 197, distance: 297.1
click at [101, 197] on body "Toggle navigation ProStock WMS D04 - DUTT NZ LTD Michael Drugan Logout Dashboar…" at bounding box center [784, 376] width 1568 height 751
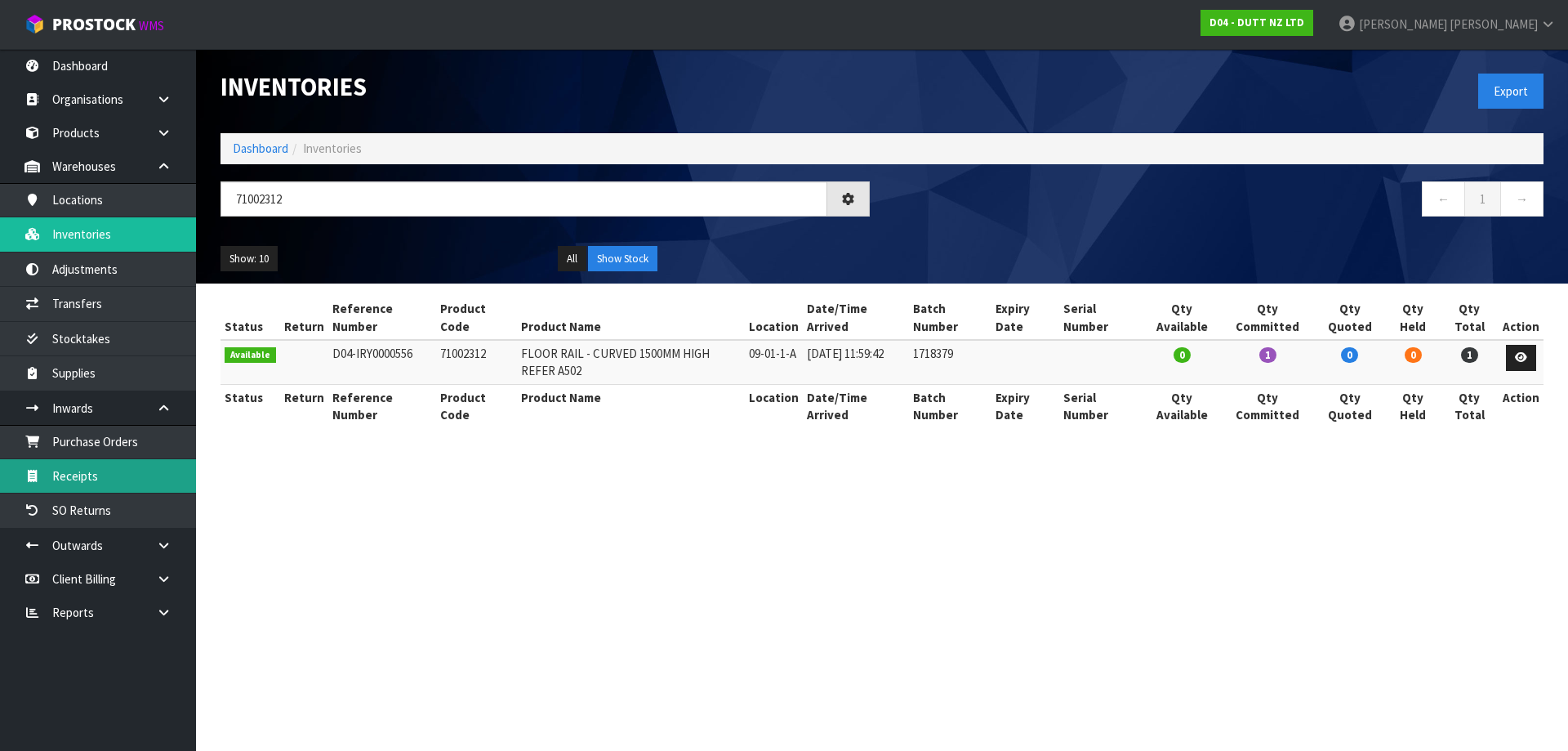
click at [89, 490] on link "Receipts" at bounding box center [97, 476] width 196 height 34
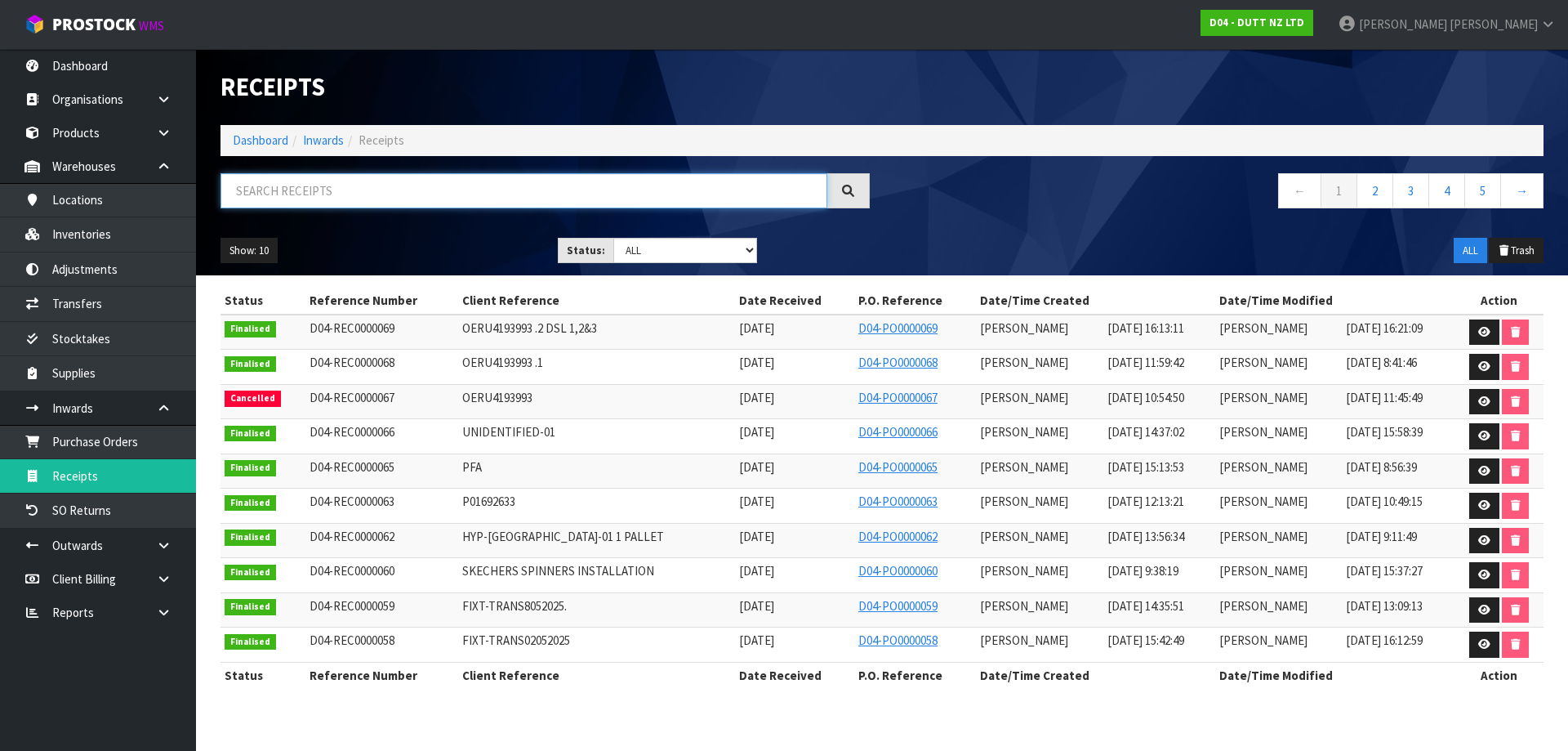
click at [357, 198] on input "text" at bounding box center [523, 191] width 606 height 35
click at [1480, 364] on icon at bounding box center [1485, 367] width 12 height 11
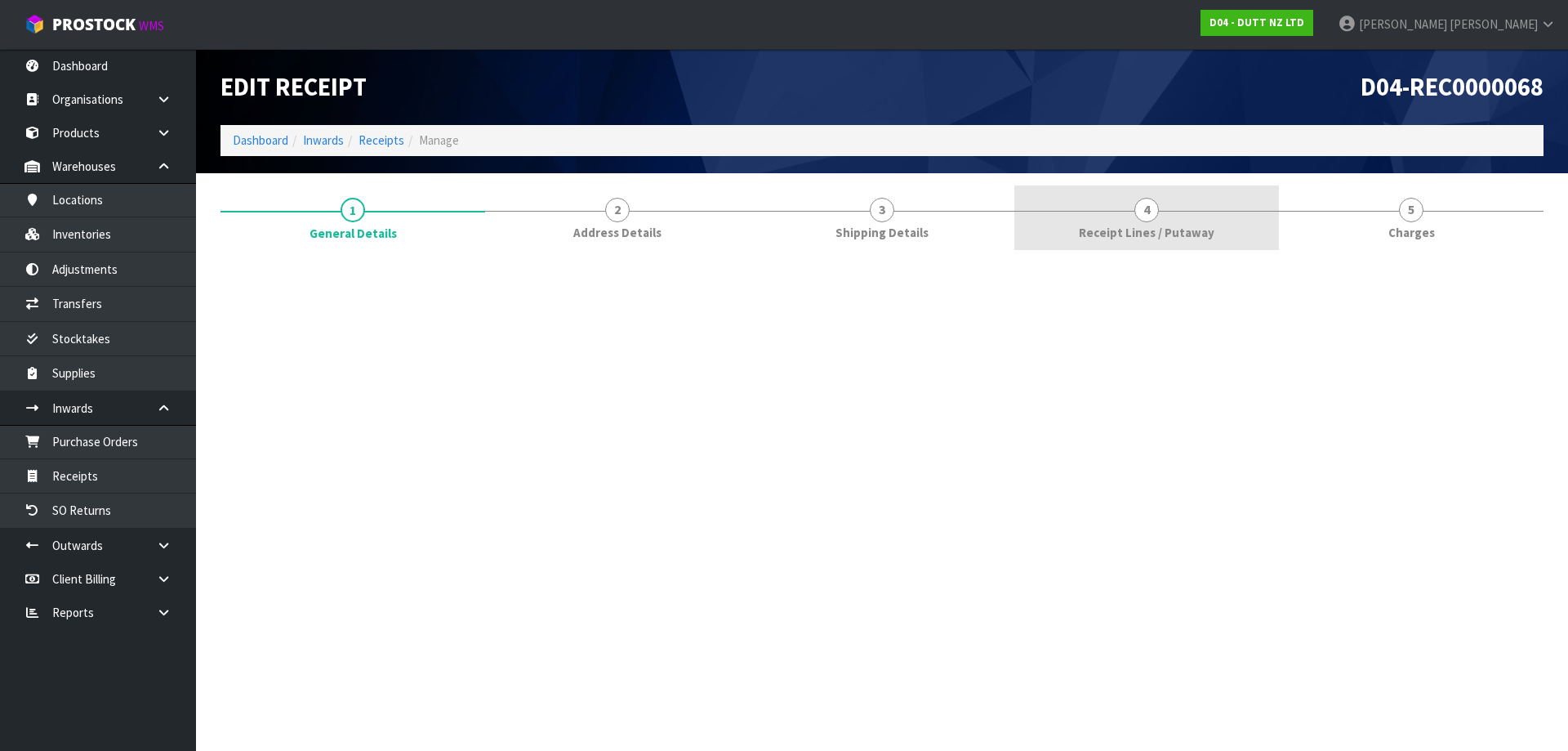
click at [1153, 205] on span "4" at bounding box center [1147, 210] width 25 height 25
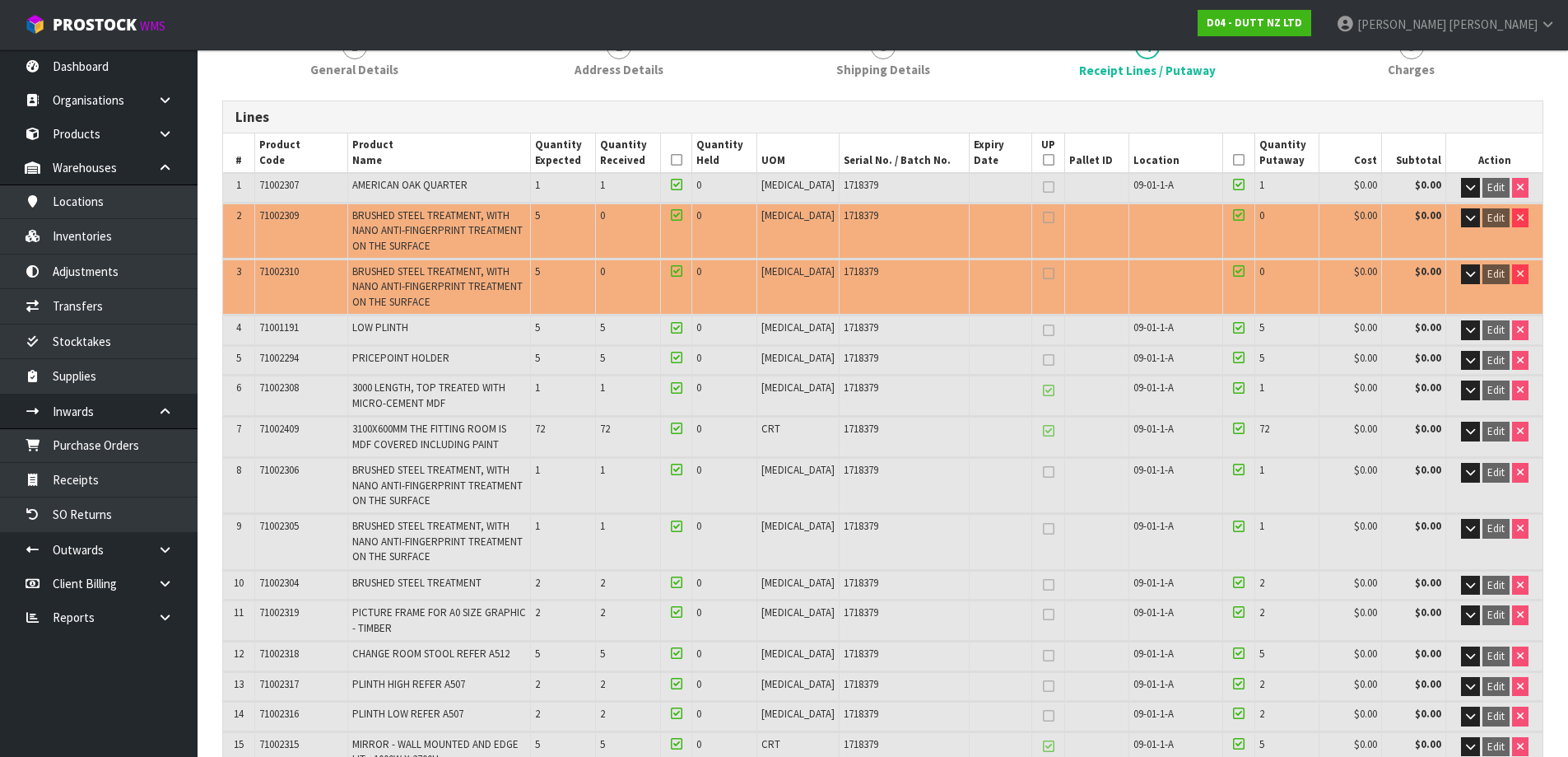
scroll to position [684, 0]
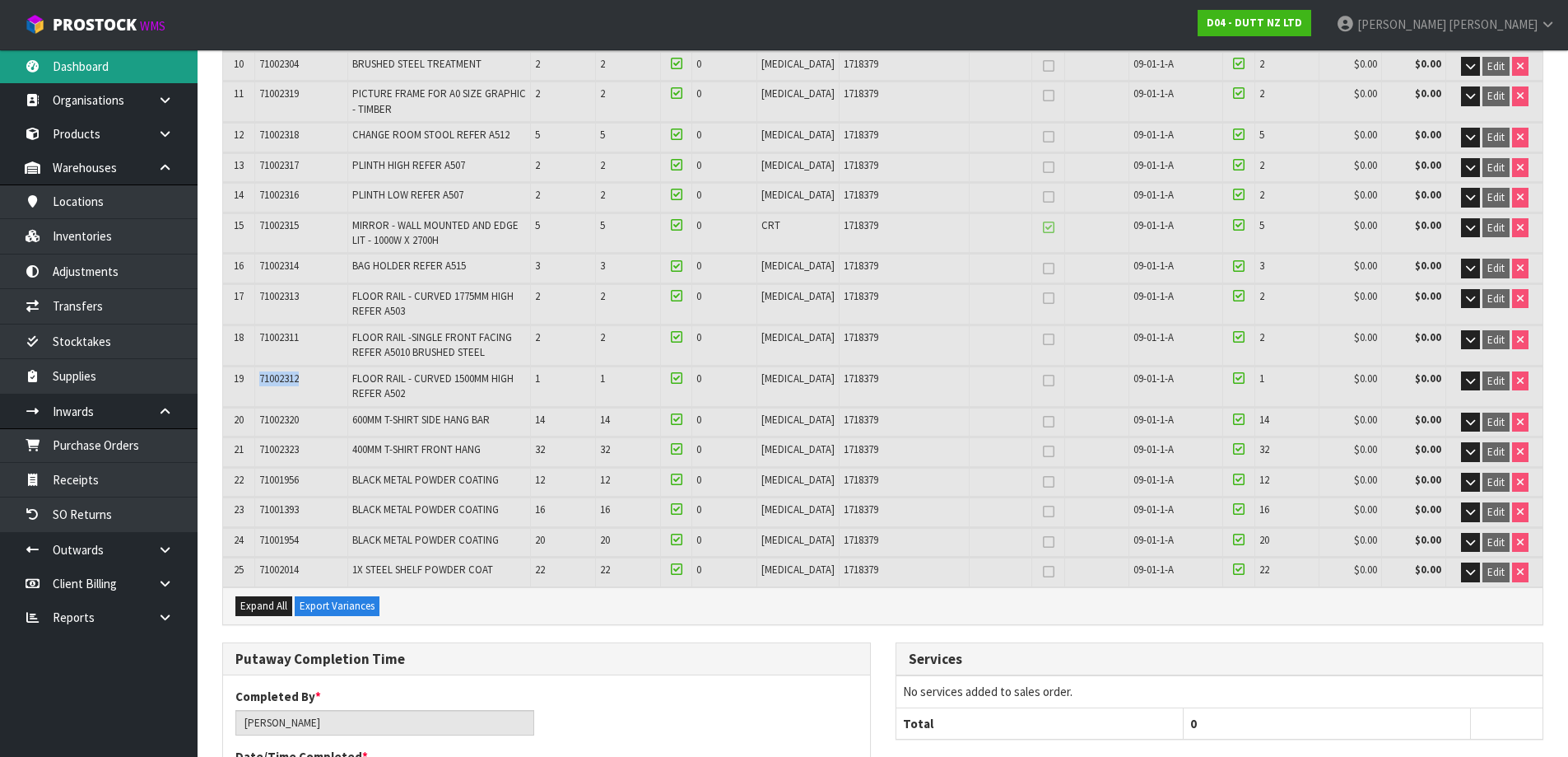
click at [74, 81] on link "Dashboard" at bounding box center [98, 66] width 197 height 34
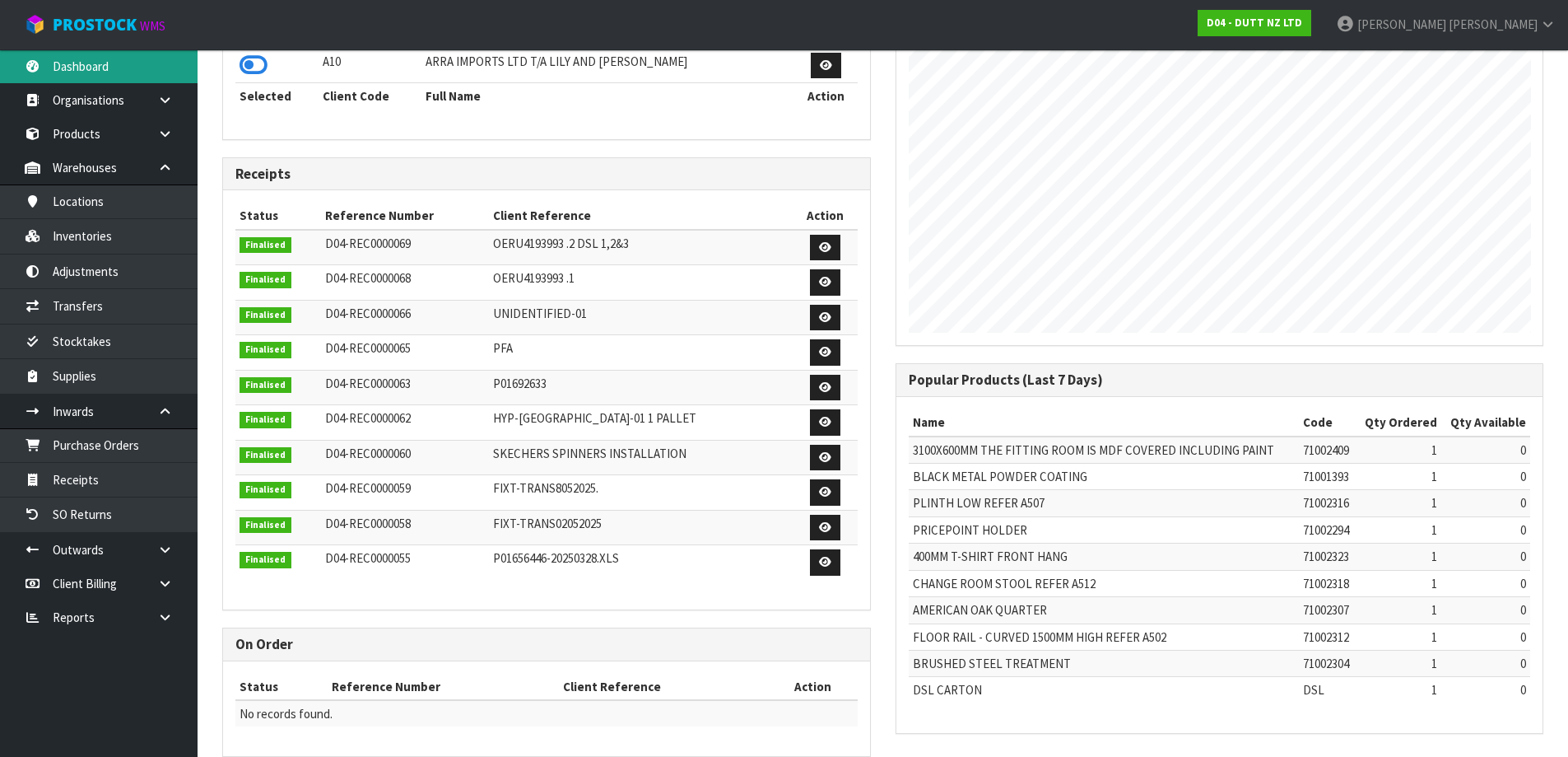
scroll to position [1247, 673]
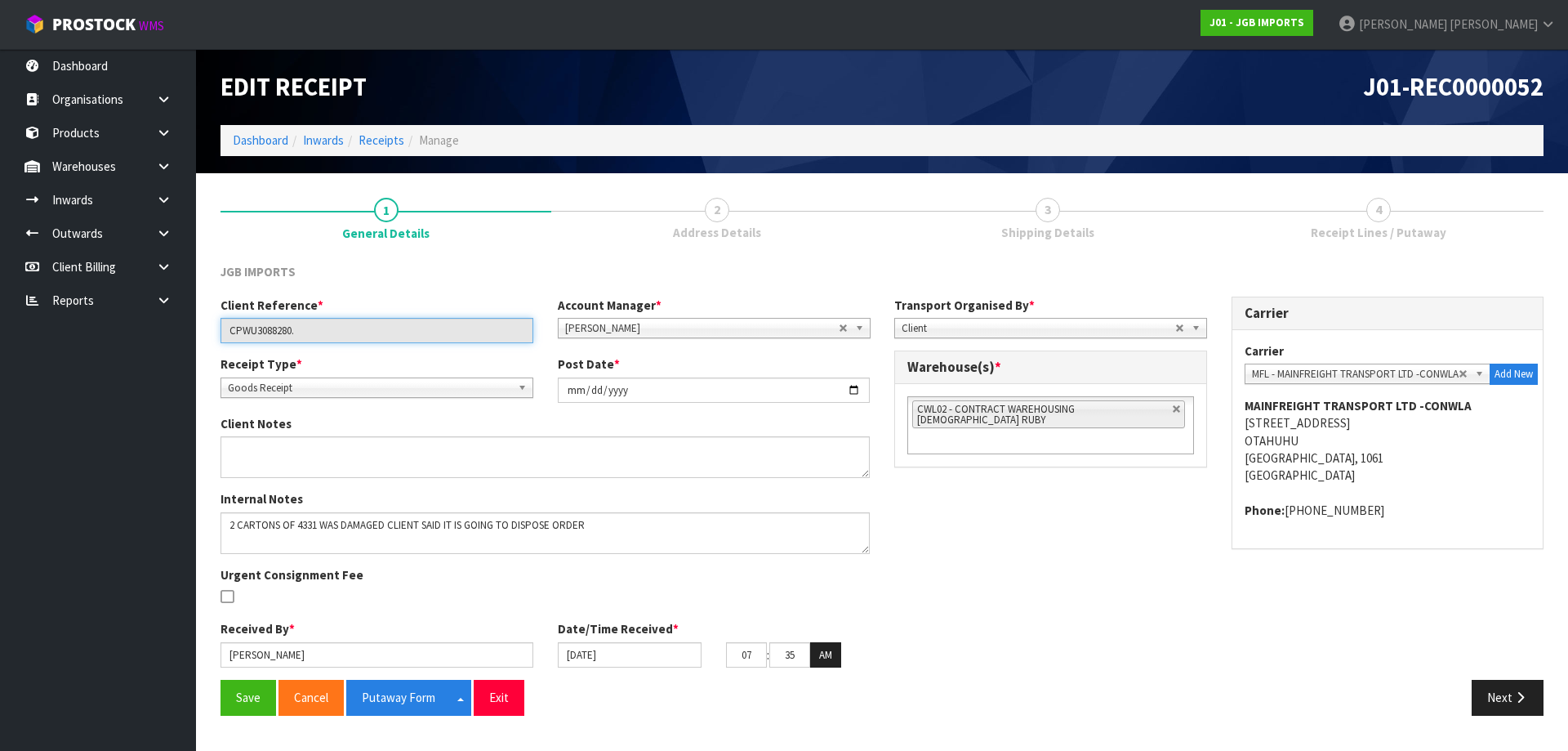
drag, startPoint x: 394, startPoint y: 324, endPoint x: 170, endPoint y: 337, distance: 224.4
click at [170, 338] on body "Toggle navigation ProStock WMS J01 - JGB IMPORTS Michael Drugan Logout Dashboar…" at bounding box center [784, 376] width 1568 height 751
click at [1086, 216] on link "3 Shipping Details" at bounding box center [1047, 217] width 331 height 65
click at [1043, 227] on span "Shipping Details" at bounding box center [1047, 232] width 93 height 17
click at [91, 19] on span "ProStock" at bounding box center [94, 25] width 83 height 21
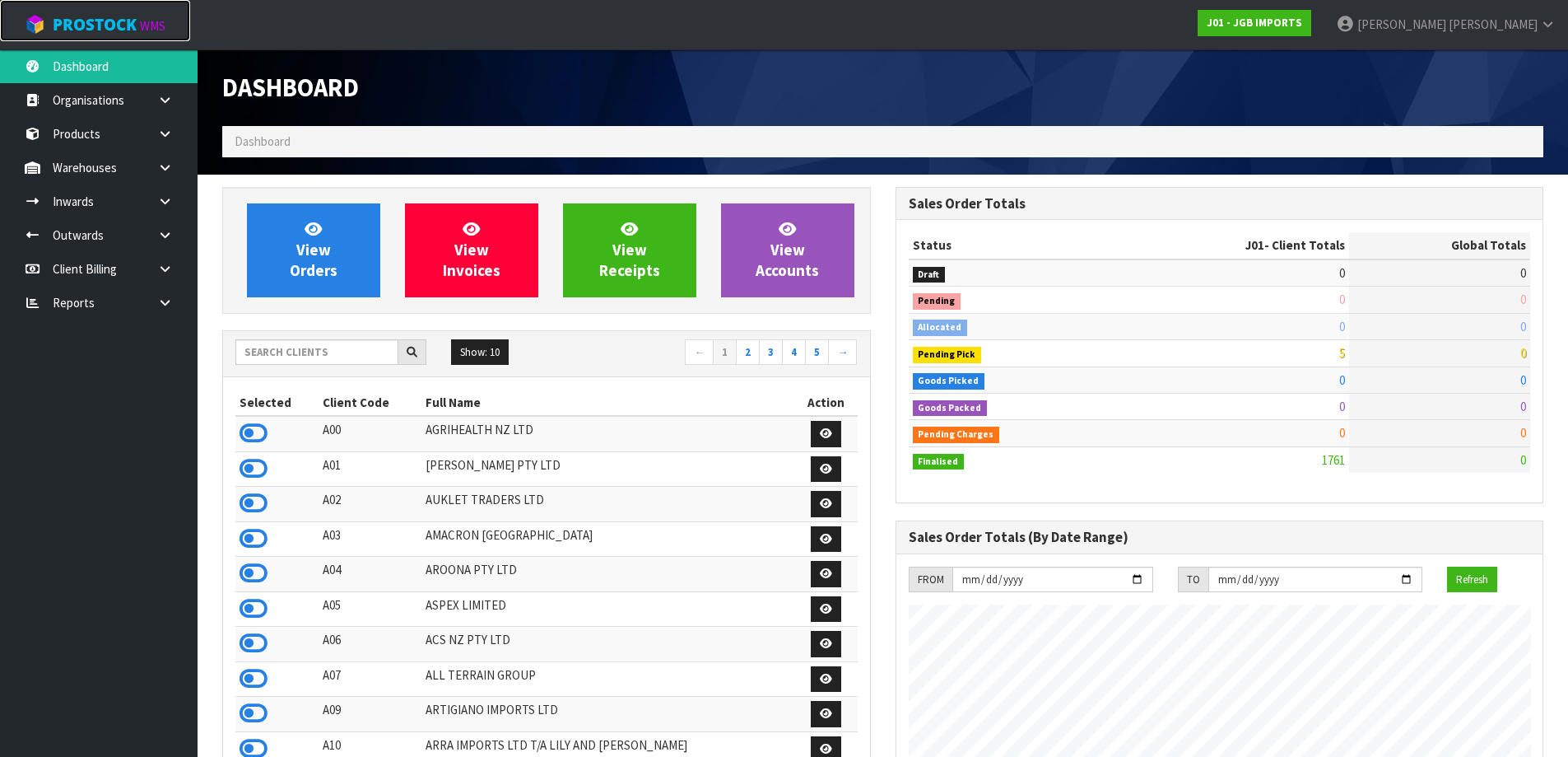
scroll to position [1247, 673]
click at [376, 355] on input "text" at bounding box center [317, 352] width 163 height 26
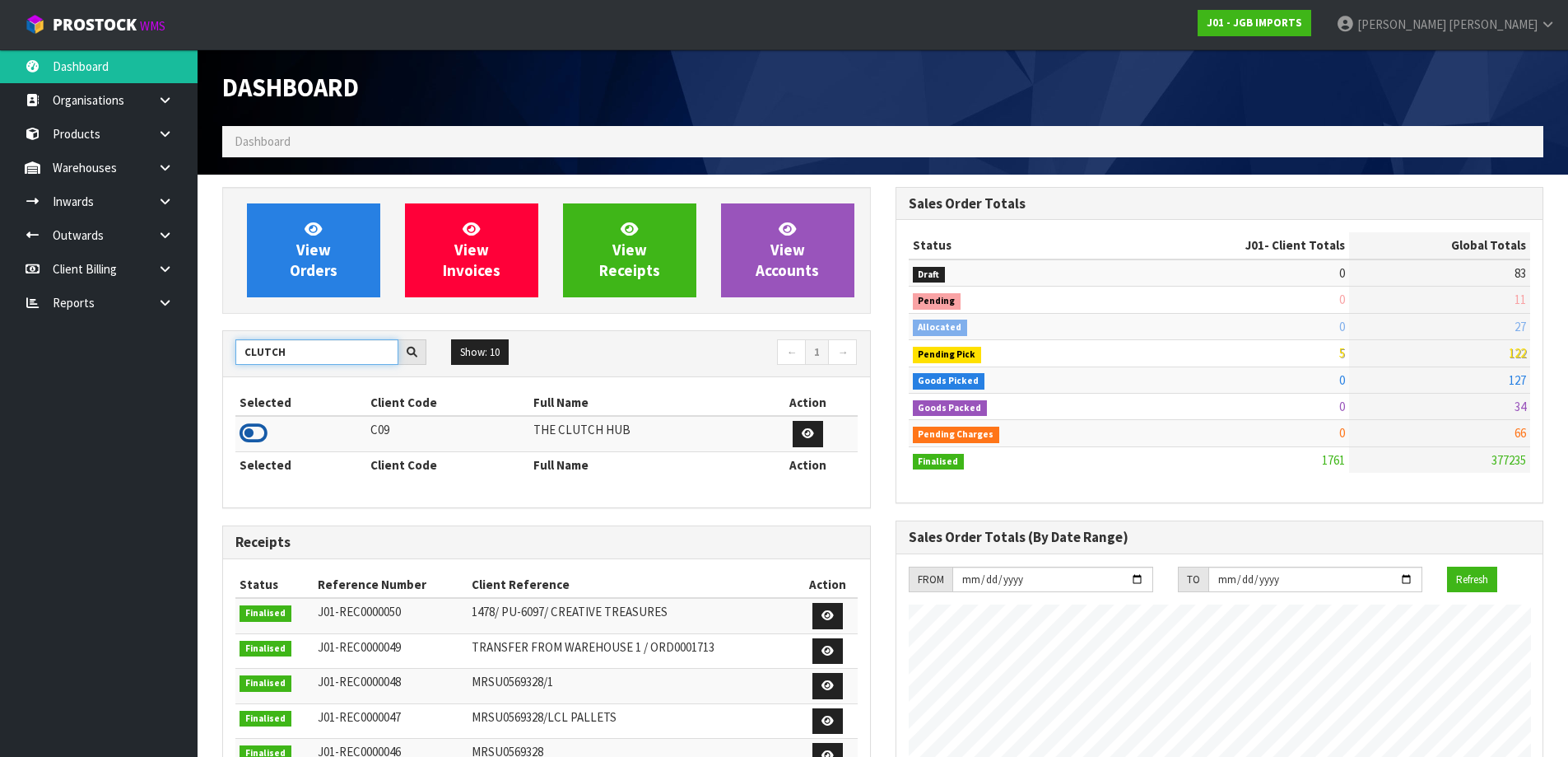
type input "CLUTCH"
click at [261, 434] on icon at bounding box center [253, 433] width 28 height 25
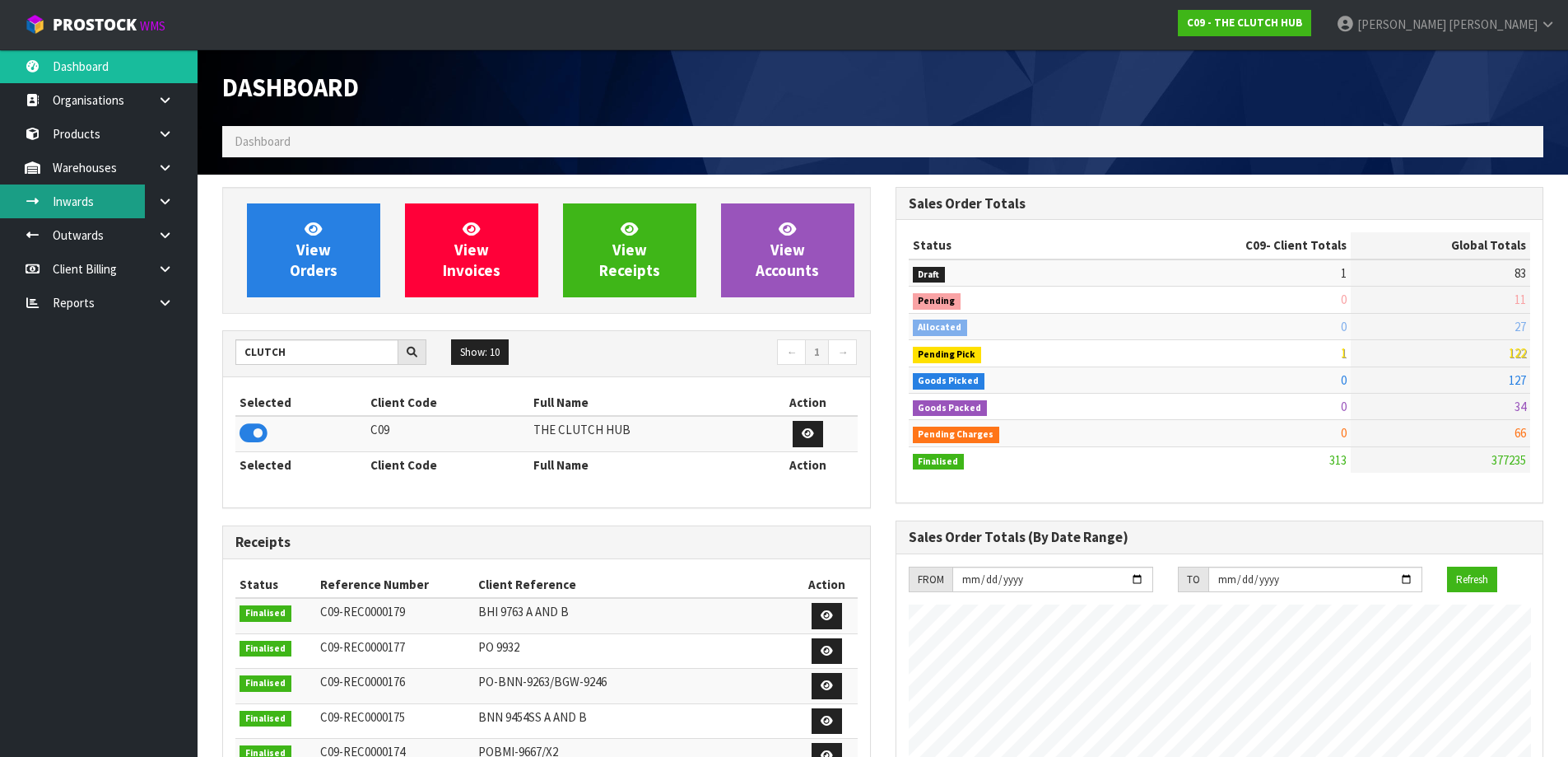
click at [116, 196] on link "Inwards" at bounding box center [98, 202] width 197 height 34
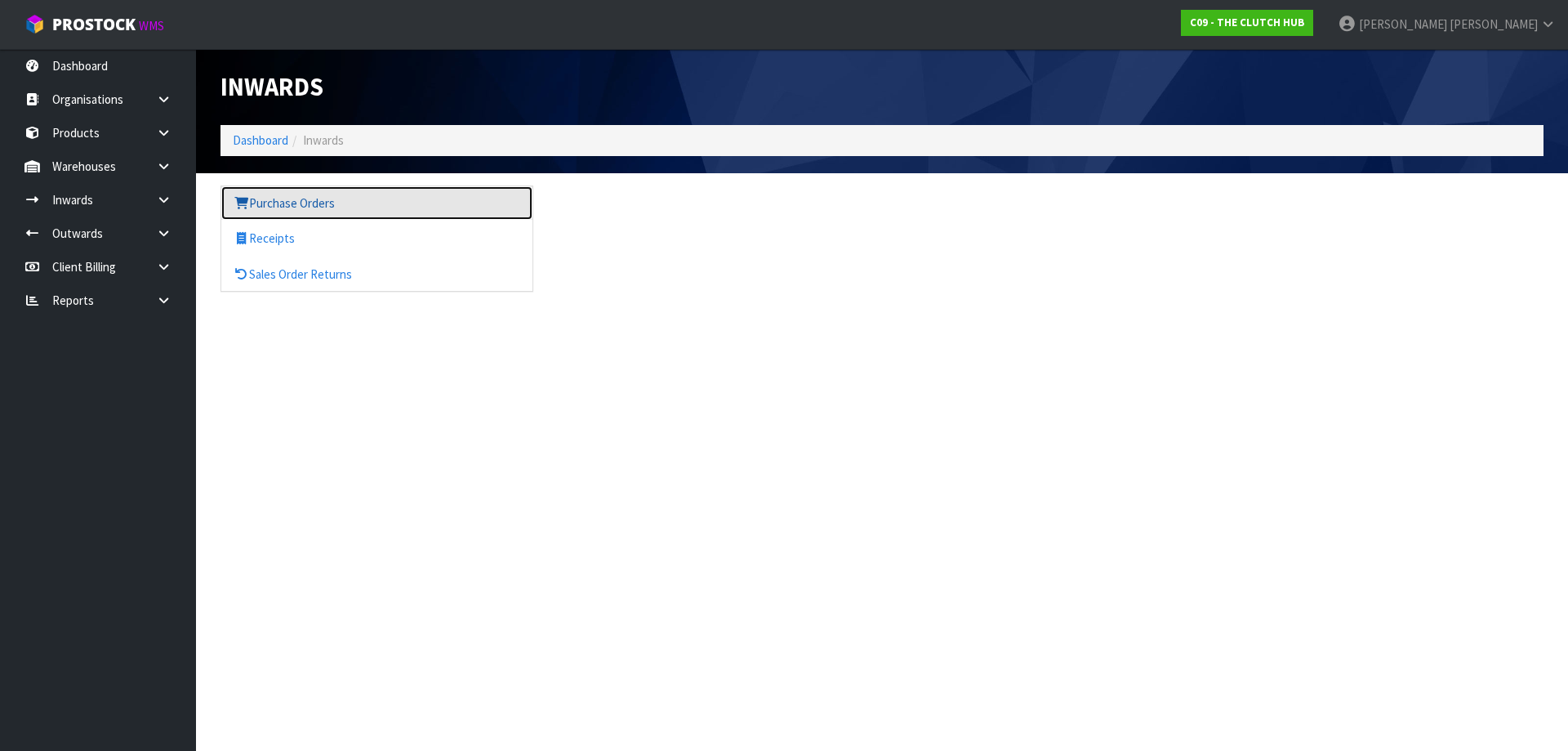
click at [291, 213] on link "Purchase Orders" at bounding box center [376, 203] width 311 height 34
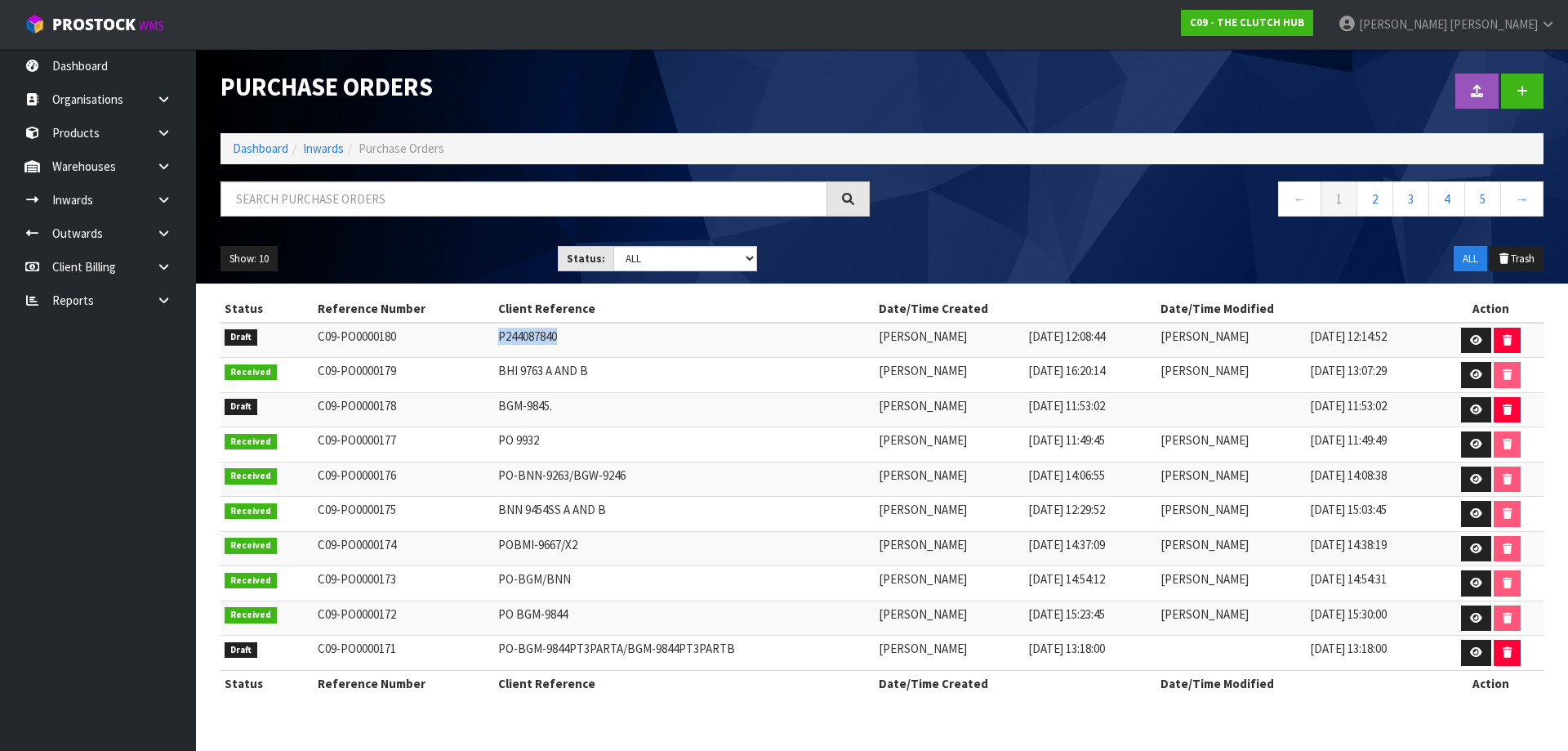
drag, startPoint x: 552, startPoint y: 338, endPoint x: 475, endPoint y: 339, distance: 77.0
click at [494, 339] on td "P244087840" at bounding box center [684, 340] width 381 height 35
copy td "P244087840"
click at [556, 200] on input "text" at bounding box center [523, 199] width 606 height 35
paste input "P244087840"
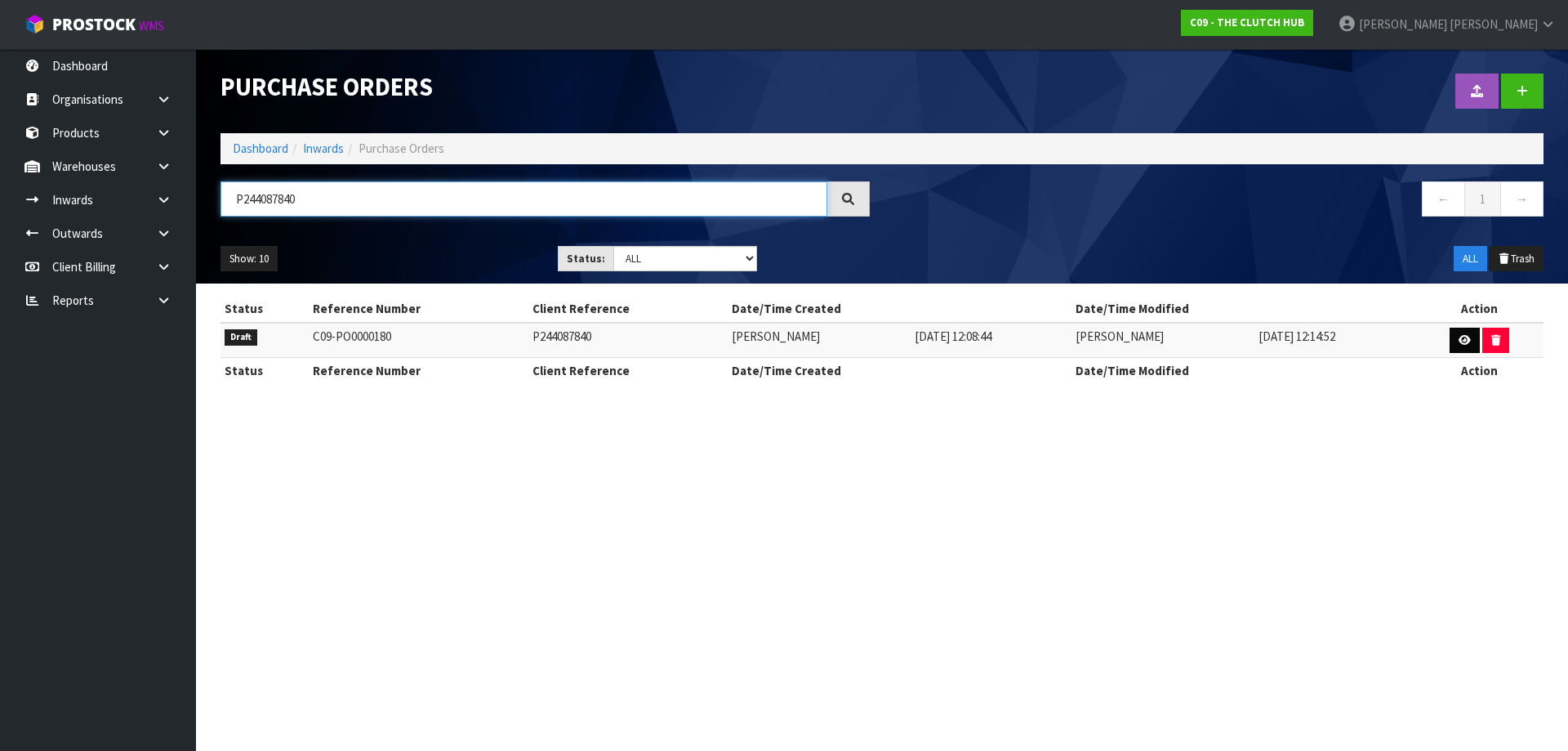
type input "P244087840"
click at [1457, 334] on link at bounding box center [1464, 341] width 30 height 27
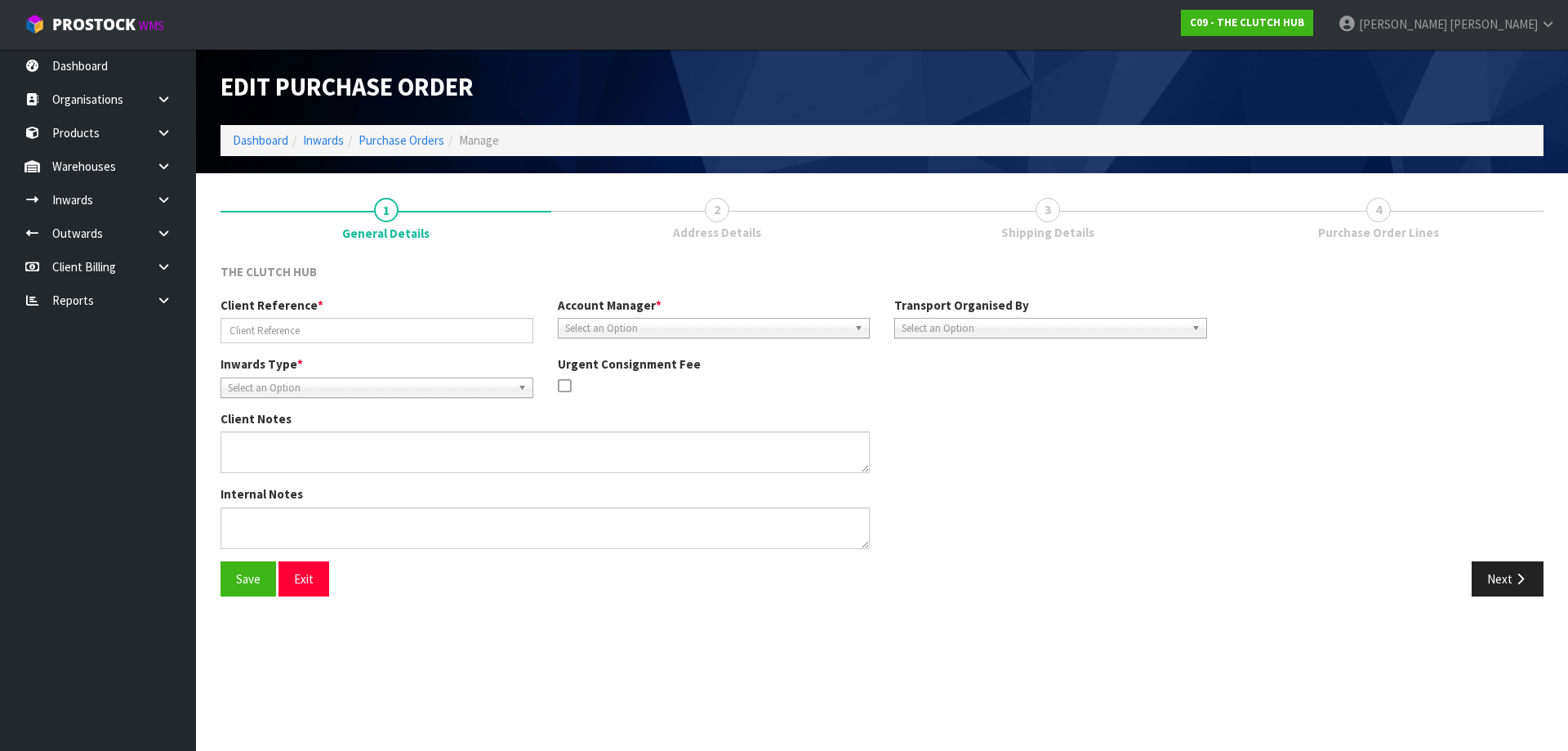
type input "P244087840"
click at [1095, 223] on link "3 Shipping Details" at bounding box center [1047, 217] width 331 height 65
click at [1341, 221] on link "4 Purchase Order Lines" at bounding box center [1379, 217] width 331 height 65
click at [1487, 585] on button "Next" at bounding box center [1507, 579] width 72 height 35
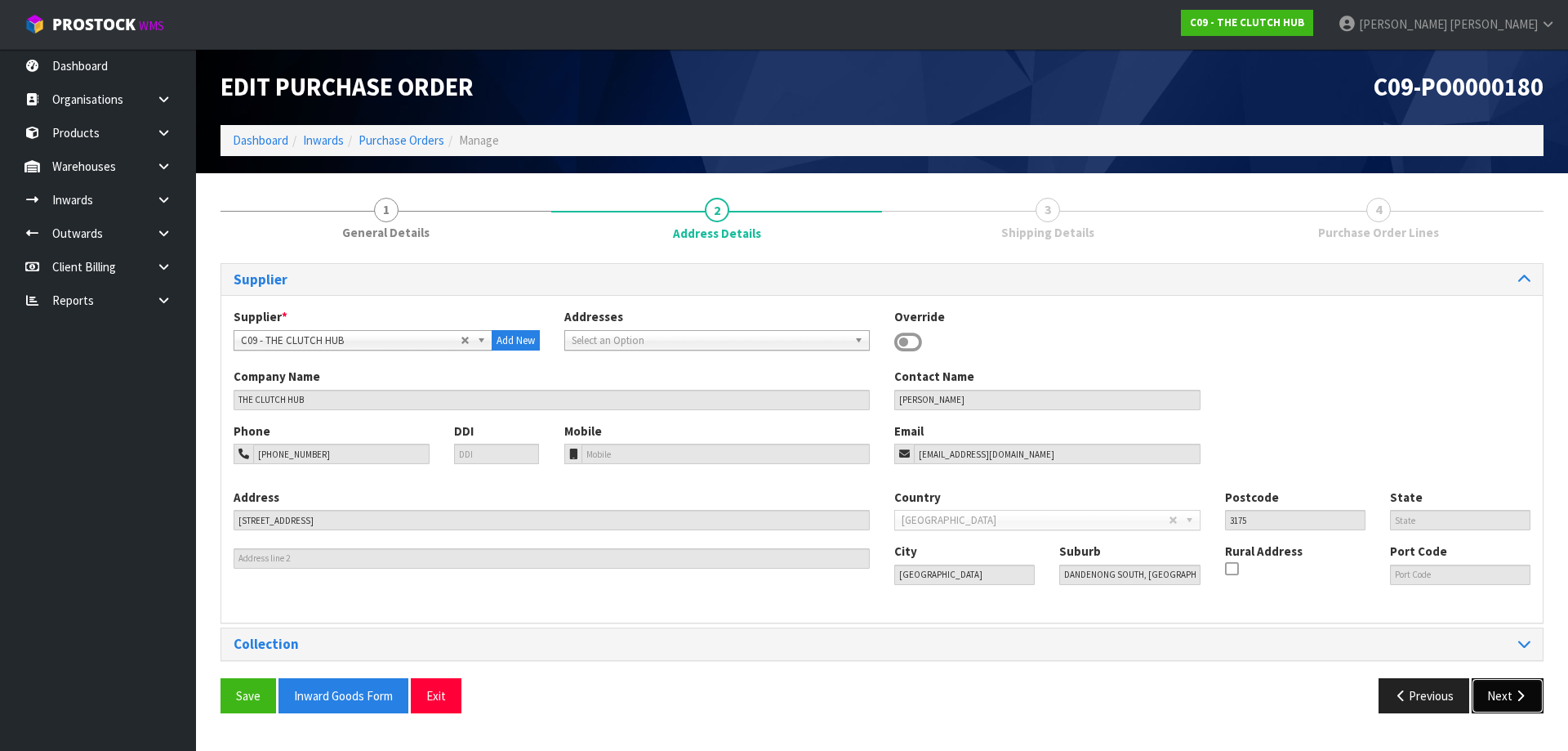
click at [1495, 689] on button "Next" at bounding box center [1507, 696] width 72 height 35
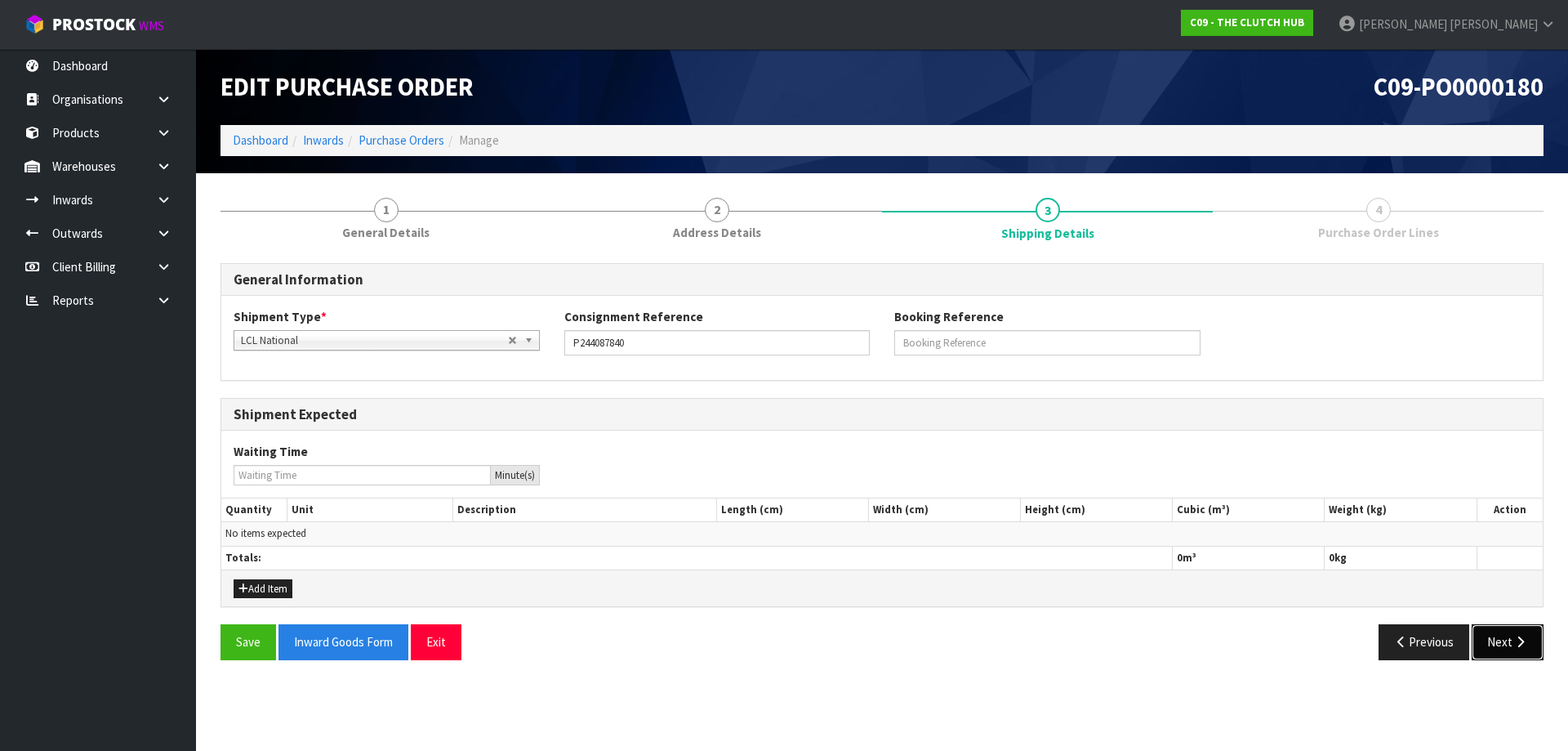
click at [1520, 649] on button "Next" at bounding box center [1507, 642] width 72 height 35
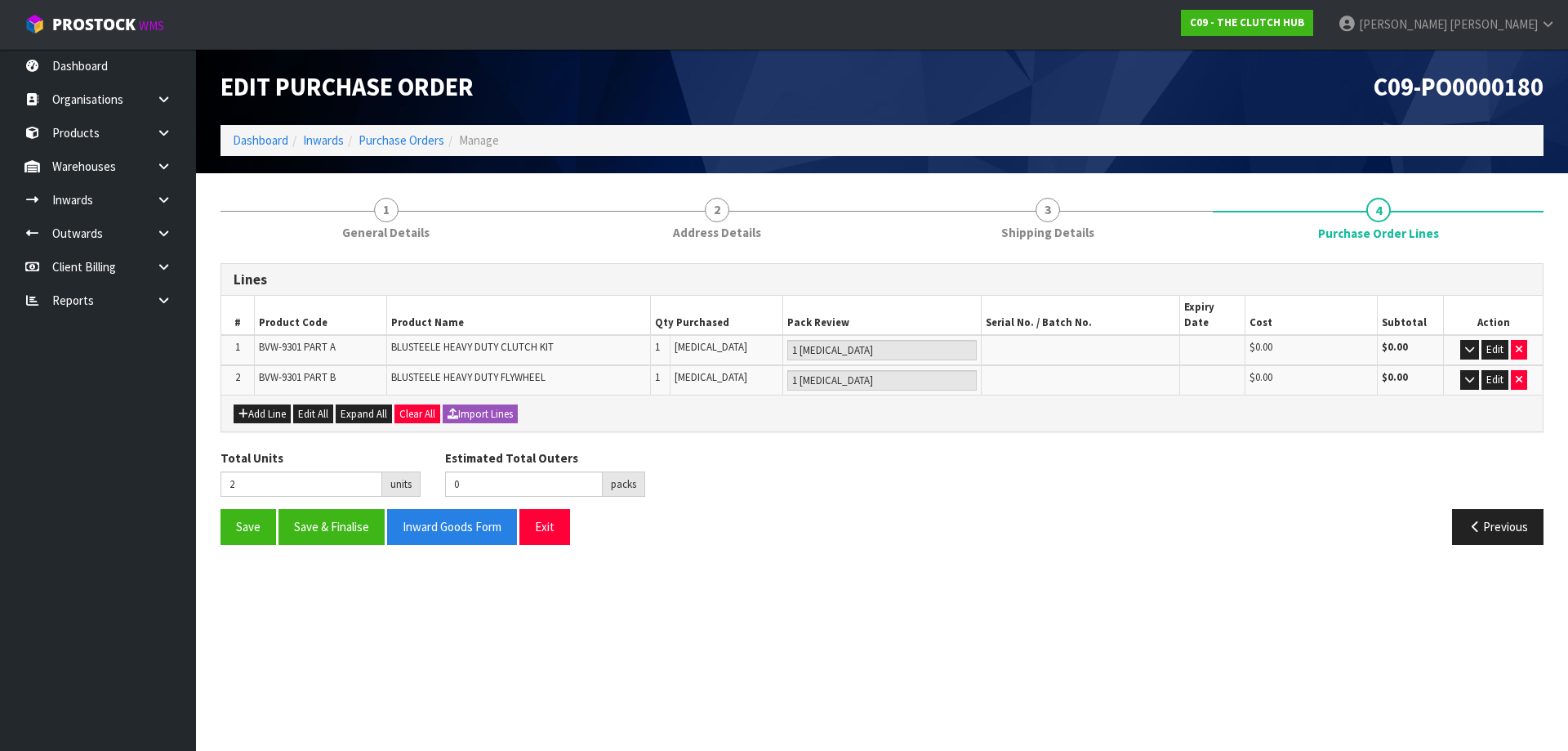
click at [672, 547] on section "1 General Details 2 Address Details 3 Shipping Details 4 Purchase Order Lines L…" at bounding box center [882, 371] width 1372 height 396
click at [416, 146] on link "Purchase Orders" at bounding box center [401, 140] width 86 height 16
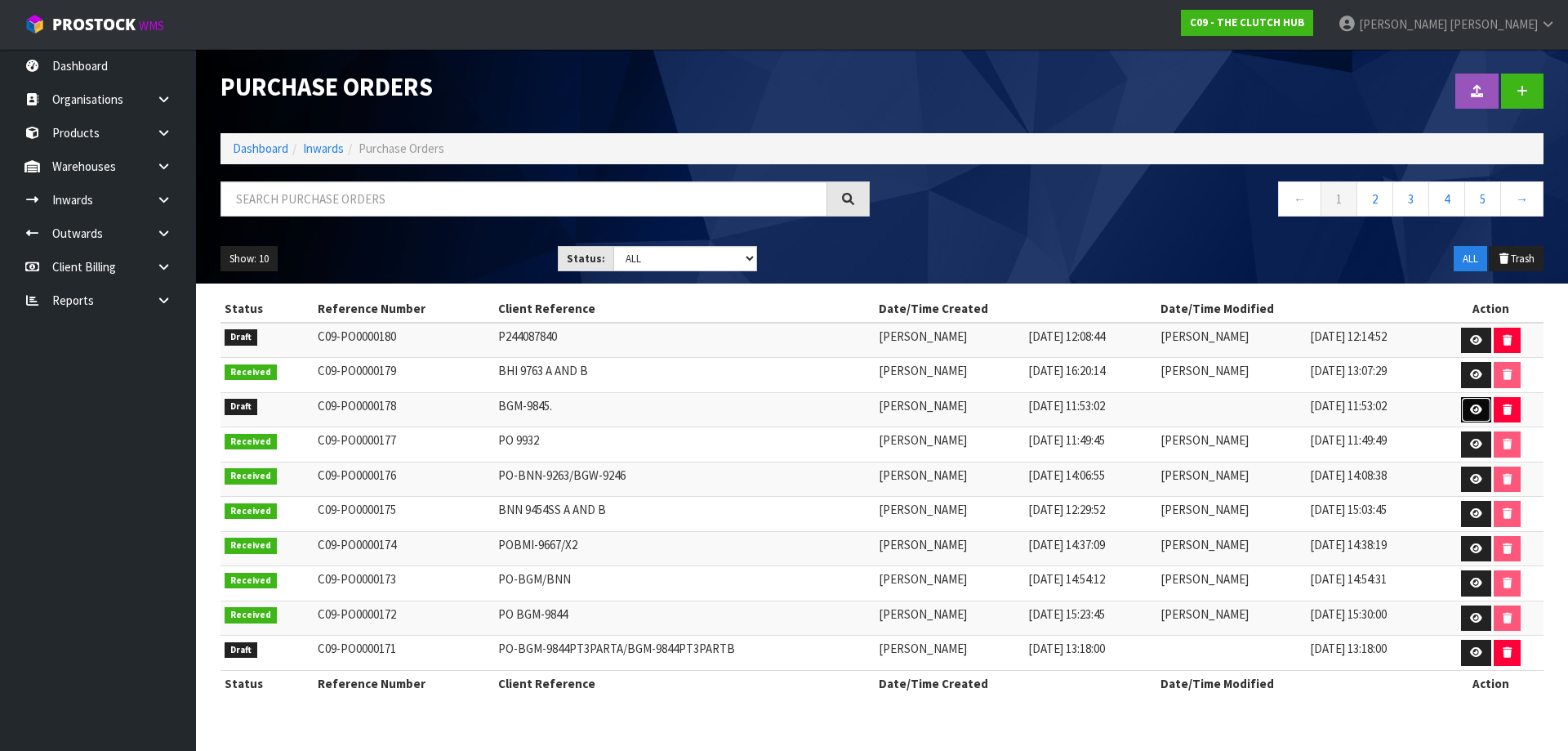
click at [1478, 413] on icon at bounding box center [1476, 410] width 12 height 11
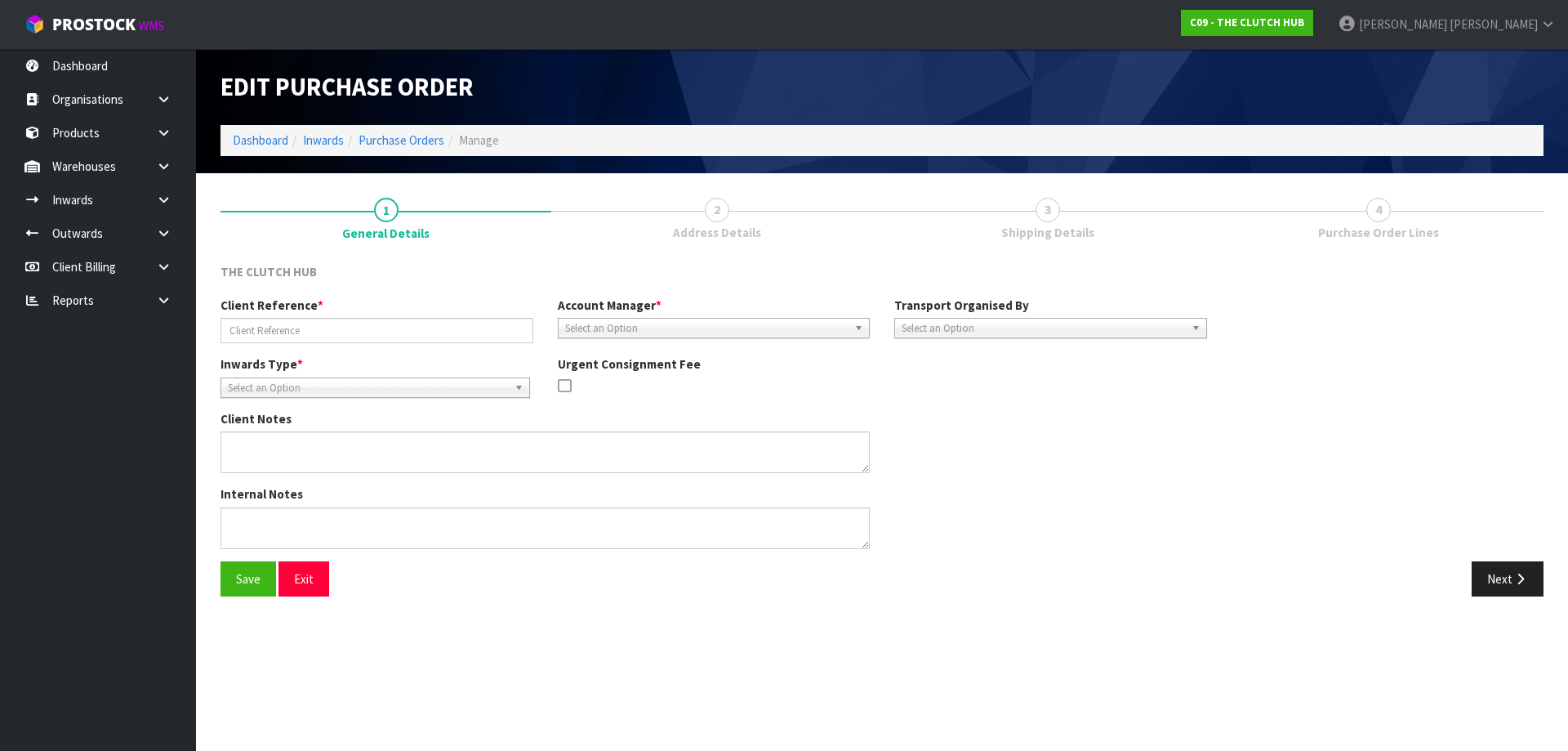
type input "BGM-9845."
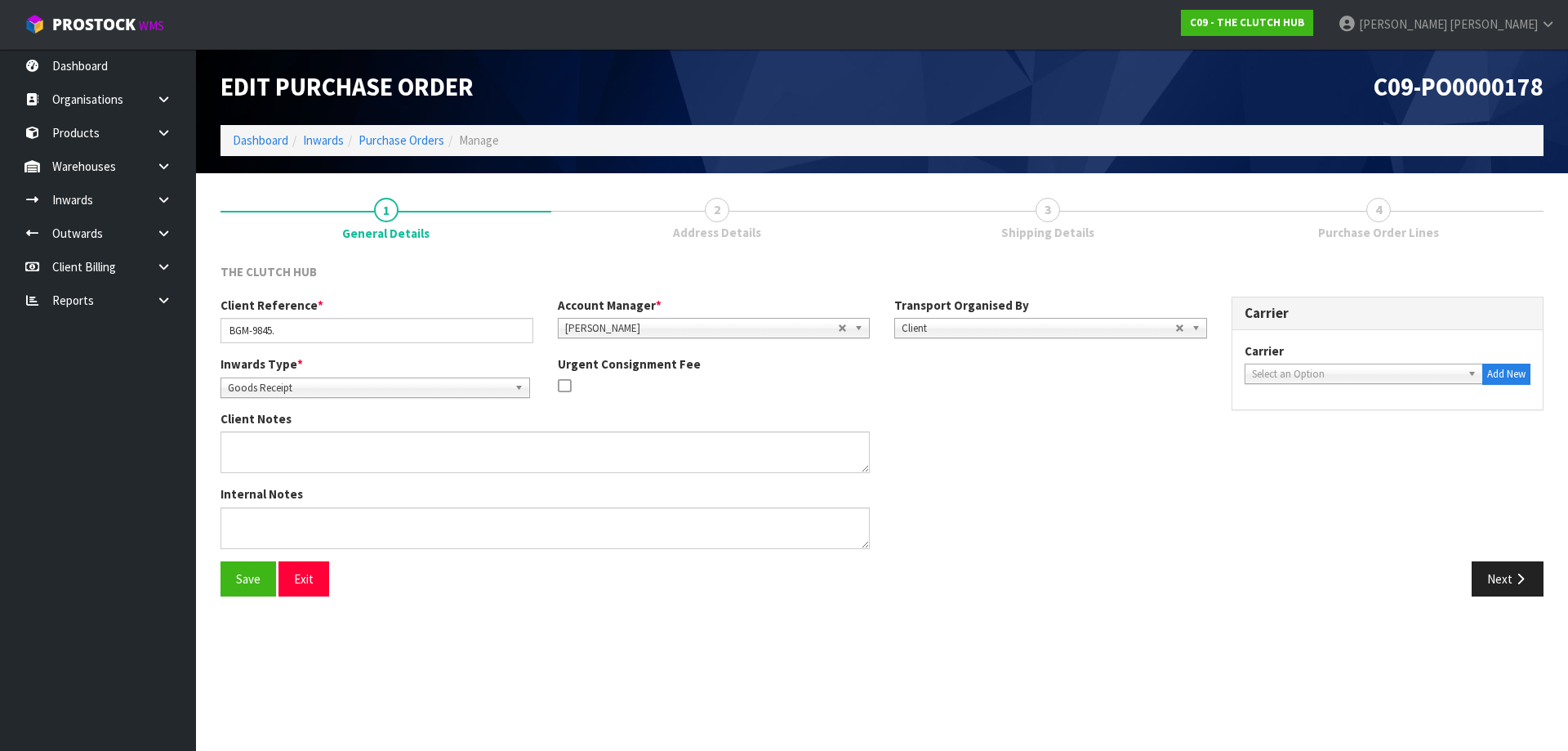
click at [965, 208] on link "3 Shipping Details" at bounding box center [1047, 217] width 331 height 65
click at [1485, 596] on button "Next" at bounding box center [1507, 579] width 72 height 35
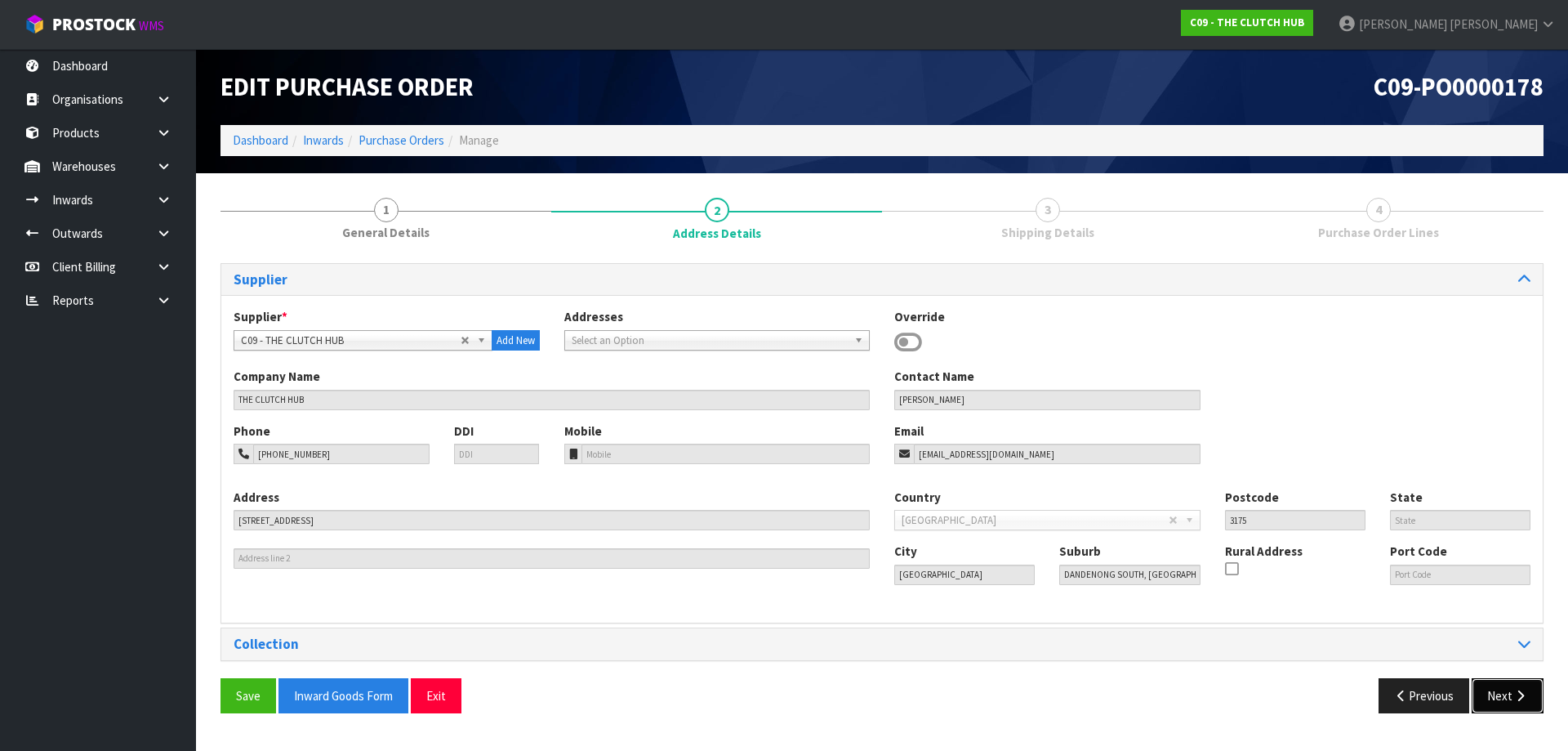
click at [1503, 694] on button "Next" at bounding box center [1507, 696] width 72 height 35
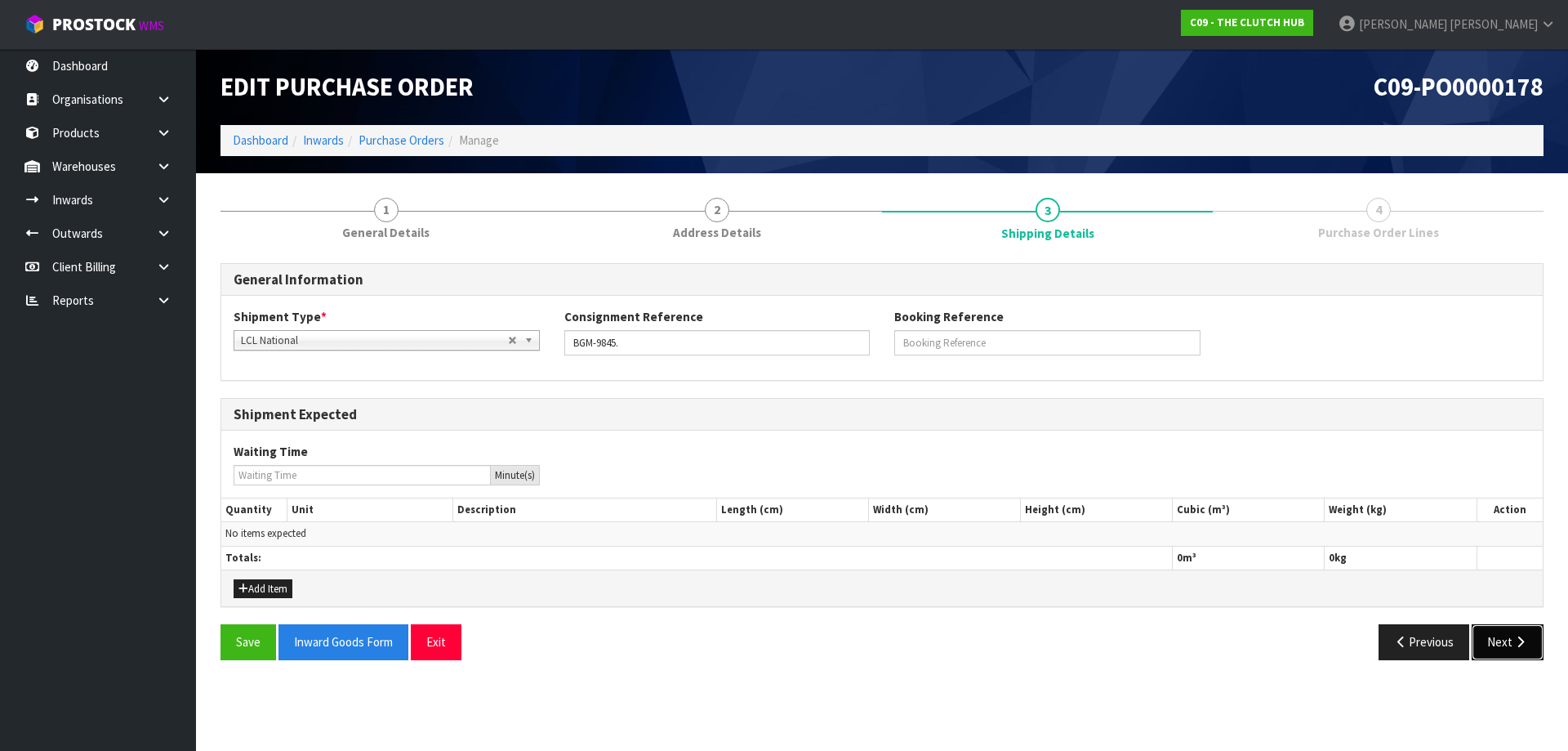
click at [1510, 639] on button "Next" at bounding box center [1507, 642] width 72 height 35
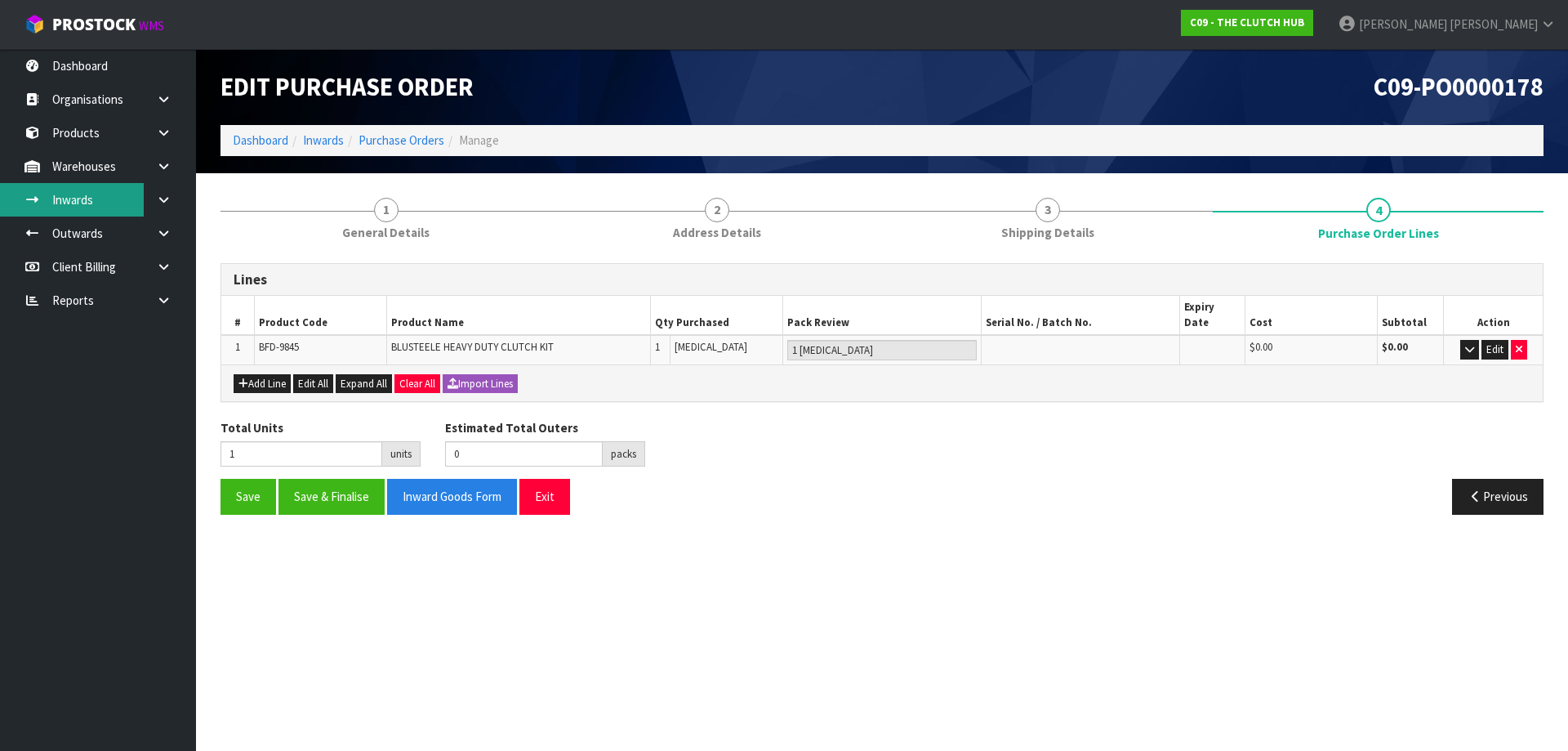
click at [81, 196] on link "Inwards" at bounding box center [97, 200] width 196 height 34
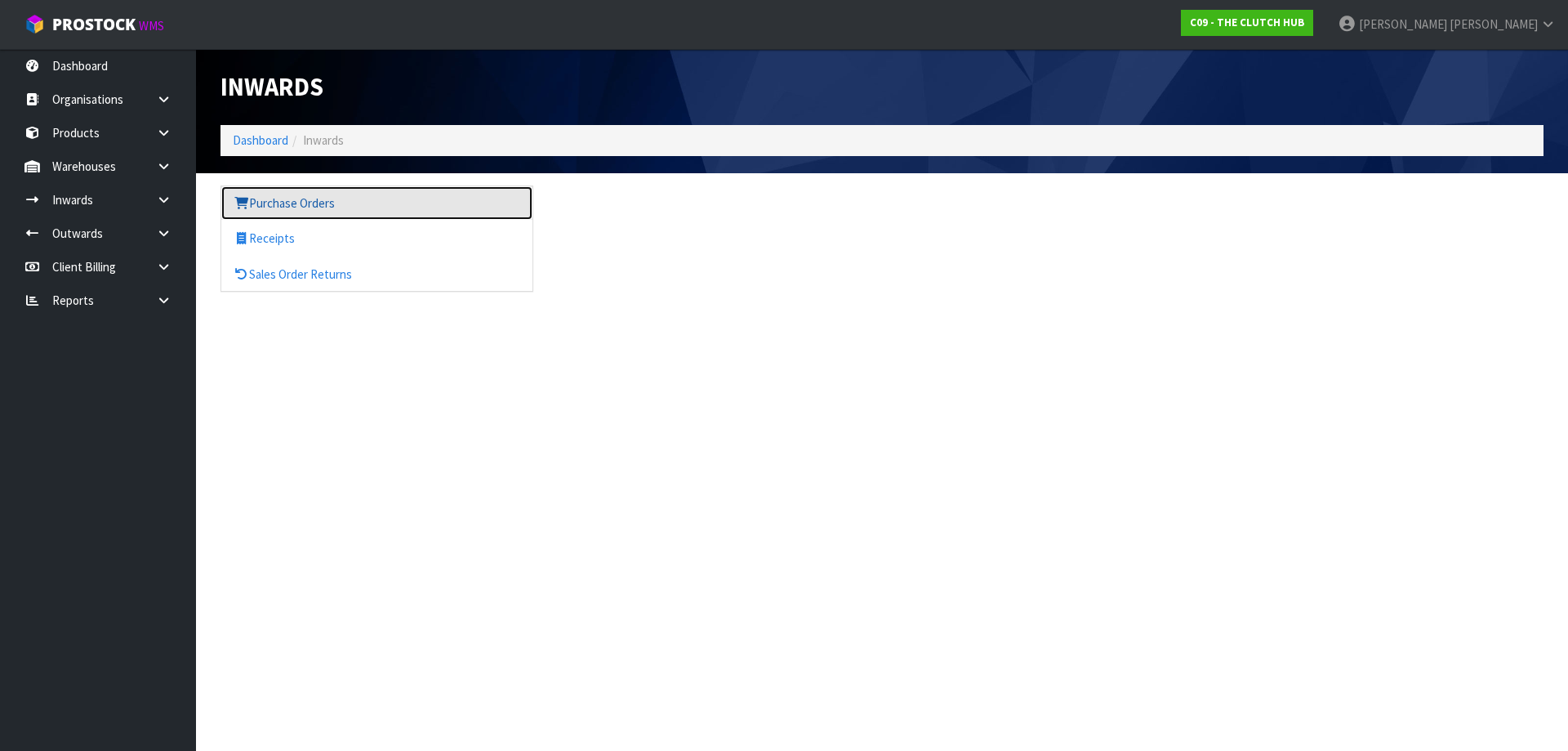
click at [283, 210] on link "Purchase Orders" at bounding box center [376, 203] width 311 height 34
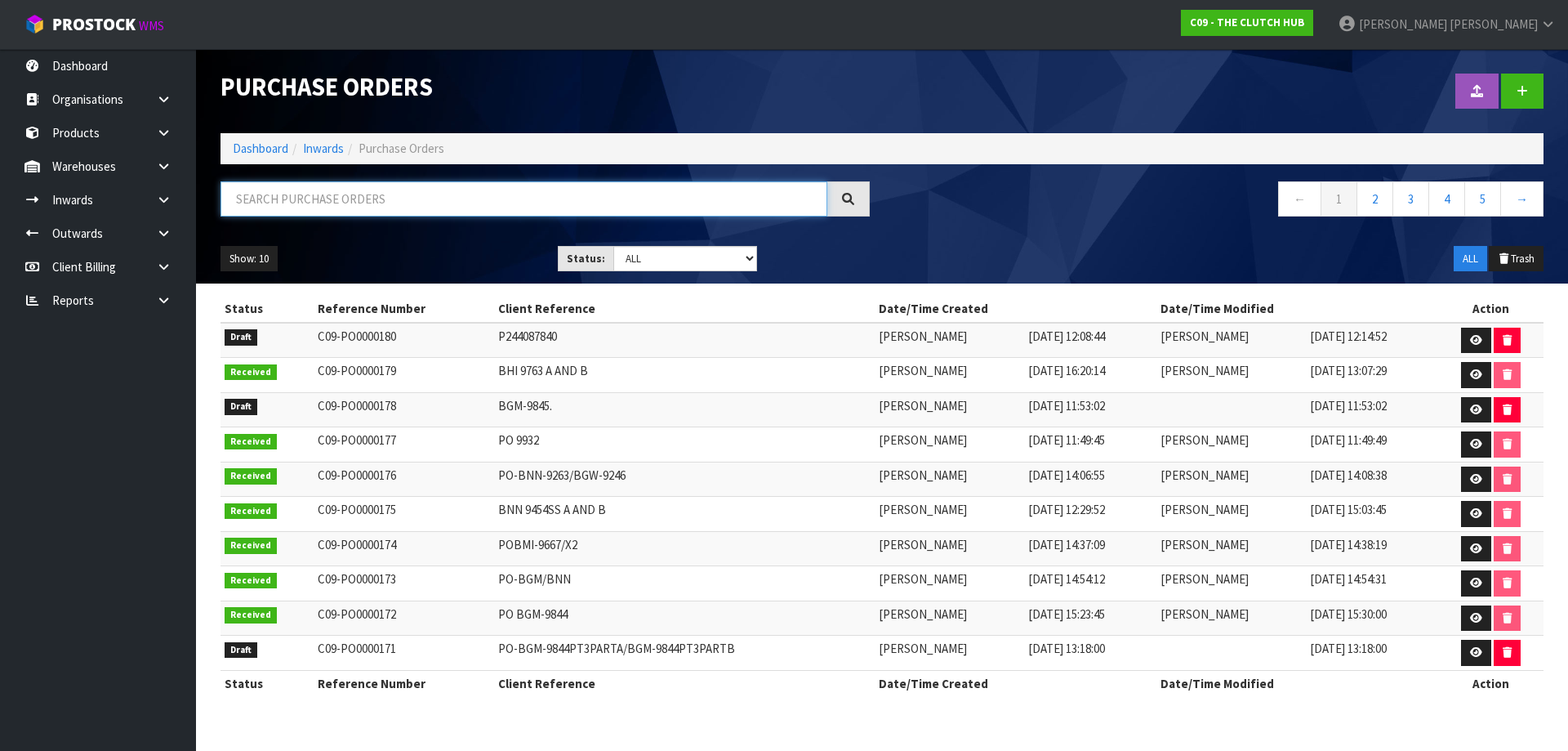
click at [473, 197] on input "text" at bounding box center [523, 199] width 606 height 35
paste input "BHI 9763"
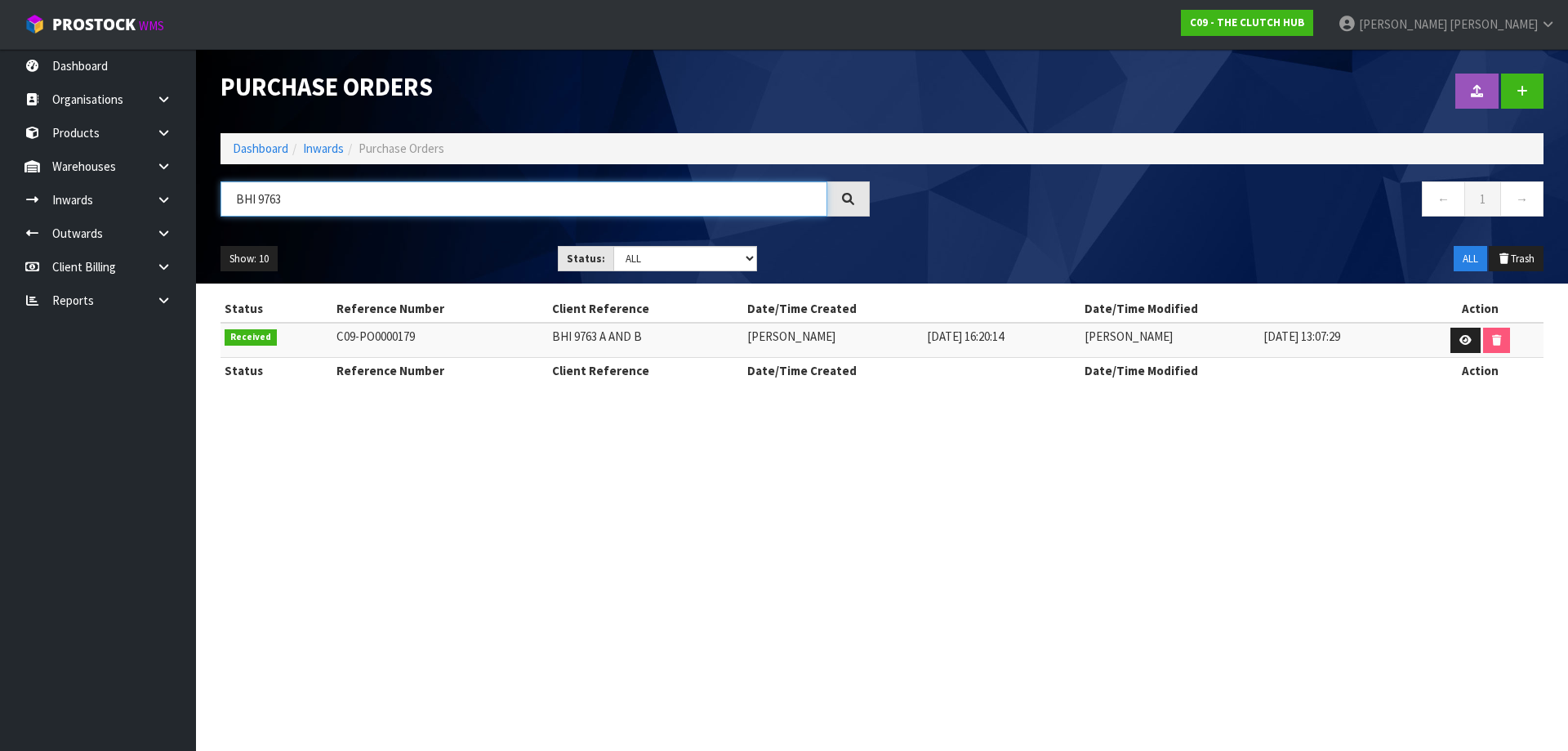
type input "BHI 9763"
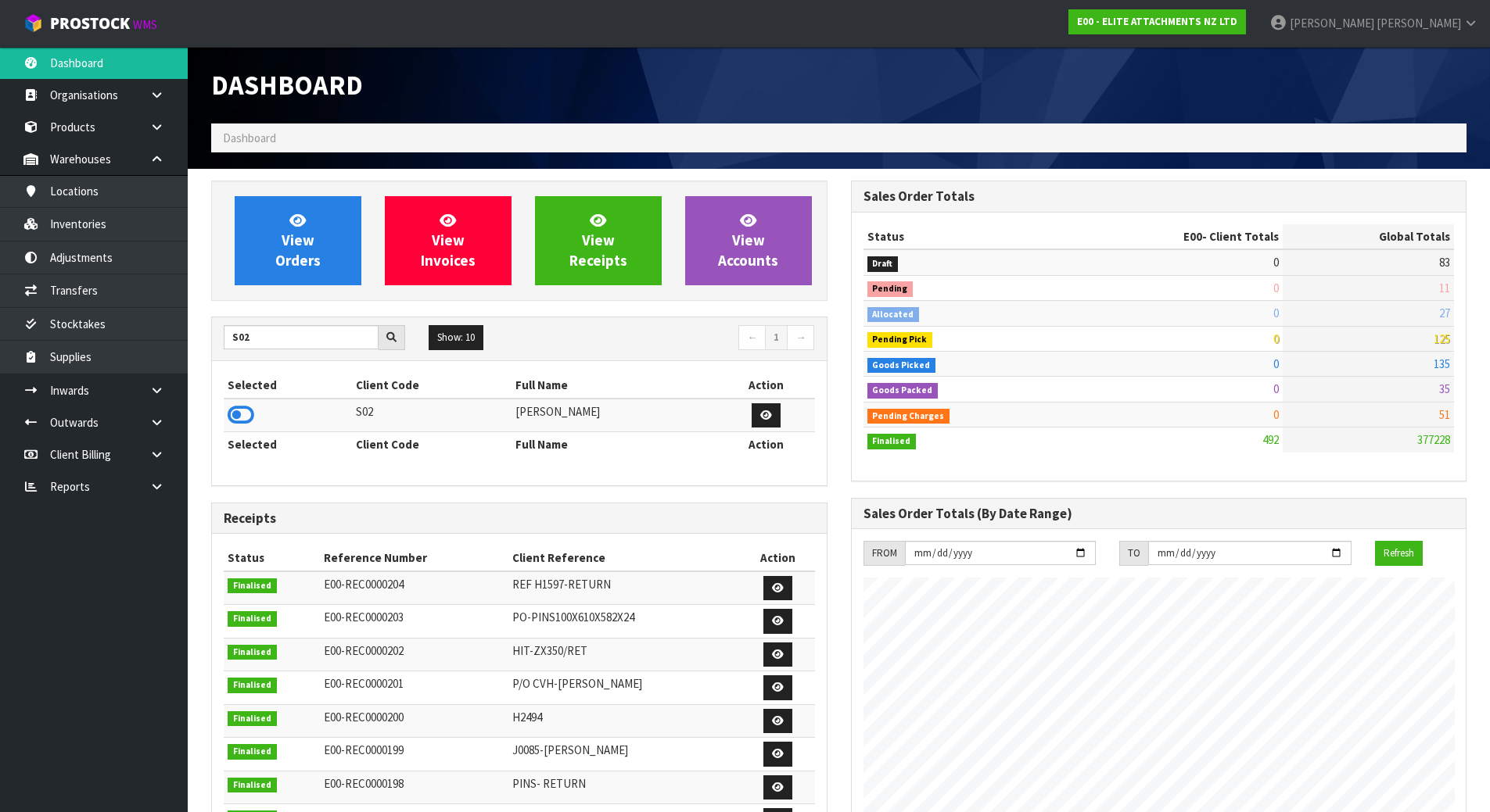
scroll to position [1007, 639]
click at [332, 344] on input "S02" at bounding box center [301, 337] width 155 height 25
drag, startPoint x: 326, startPoint y: 344, endPoint x: 171, endPoint y: 343, distance: 155.0
click at [171, 343] on body "Toggle navigation ProStock WMS E00 - ELITE ATTACHMENTS NZ LTD [PERSON_NAME] Log…" at bounding box center [745, 406] width 1490 height 812
type input "AC SOLAR"
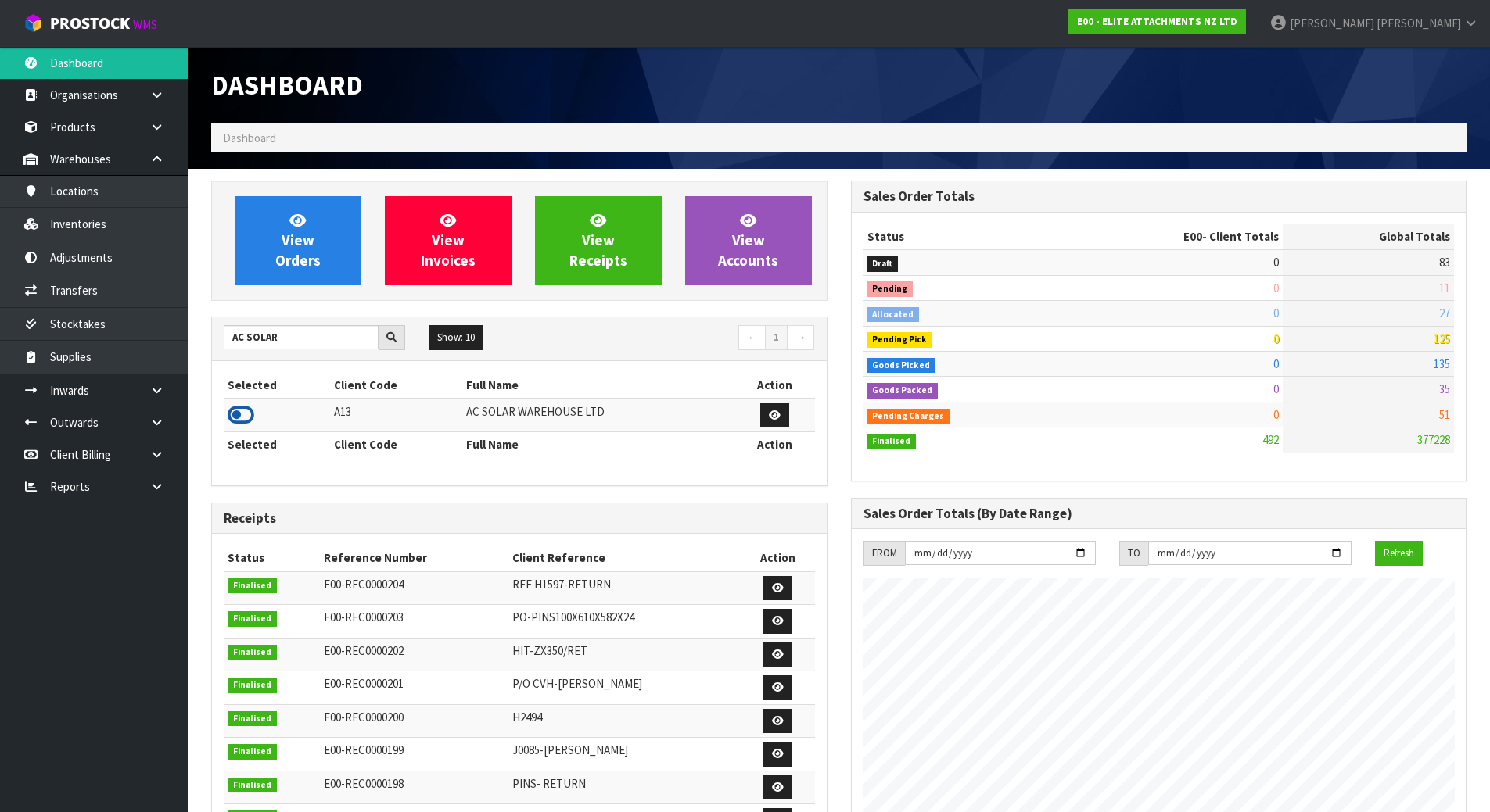
click at [247, 422] on icon at bounding box center [240, 415] width 26 height 24
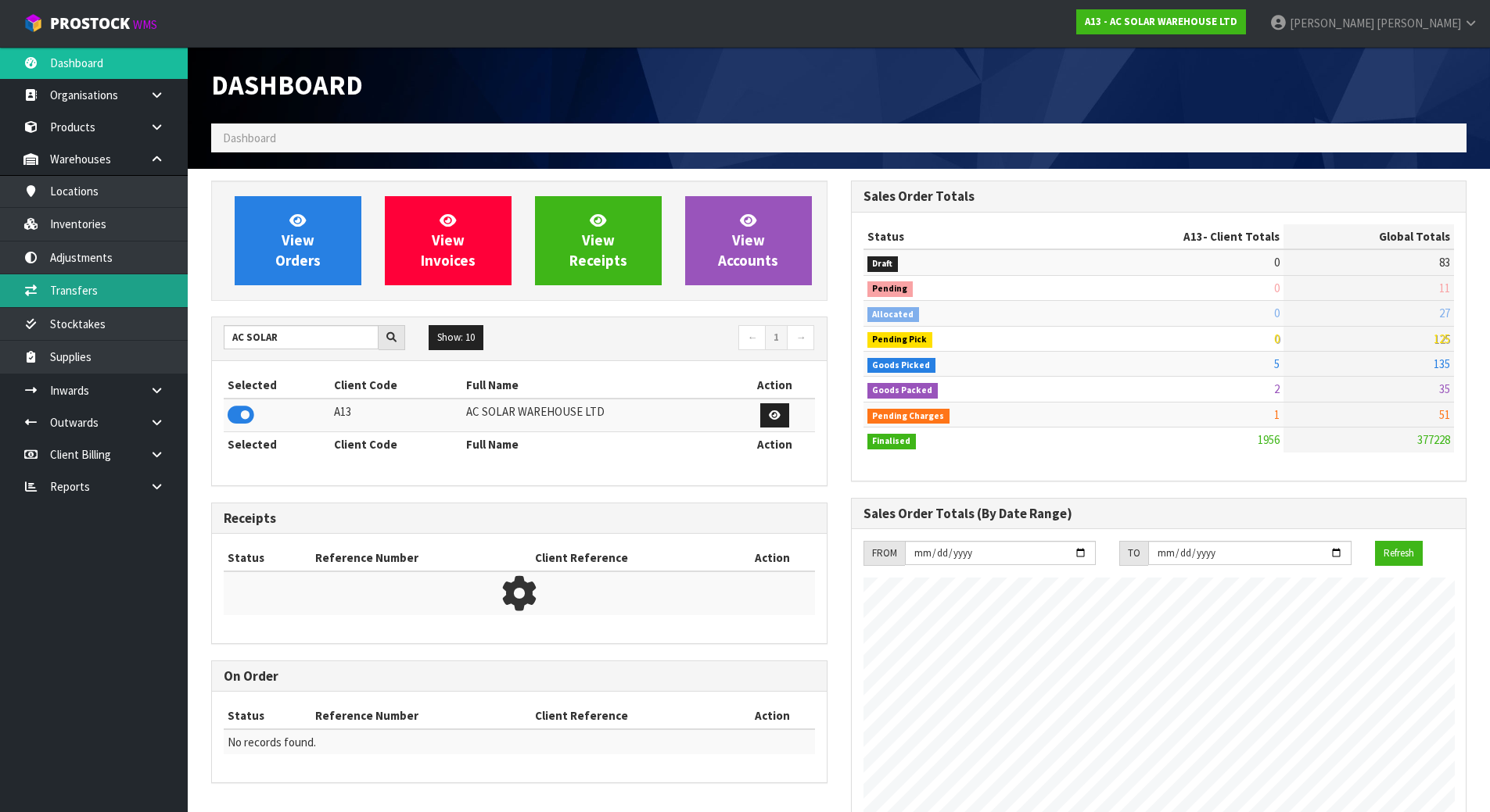
scroll to position [1268, 639]
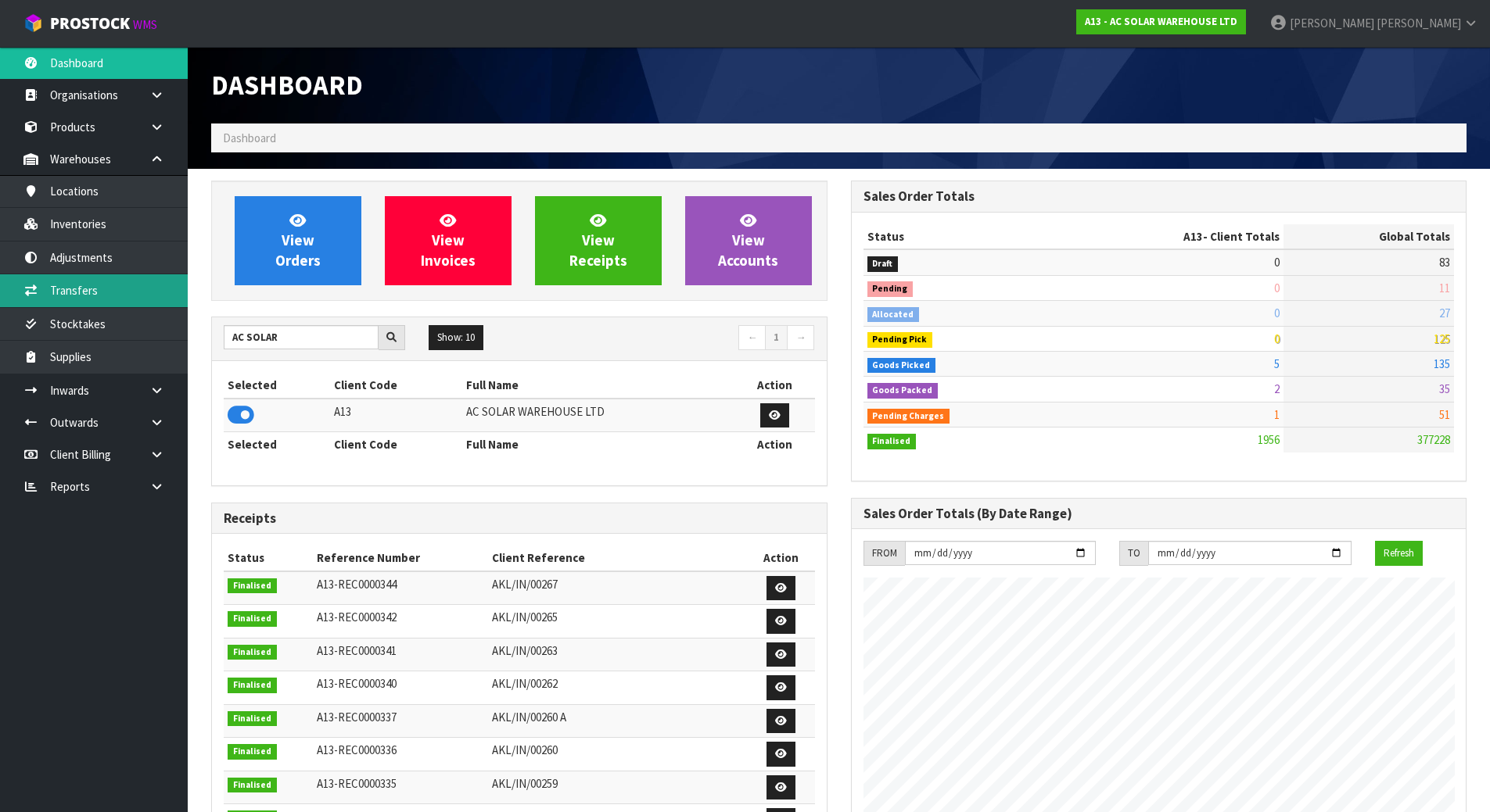
click at [120, 285] on link "Transfers" at bounding box center [93, 291] width 187 height 32
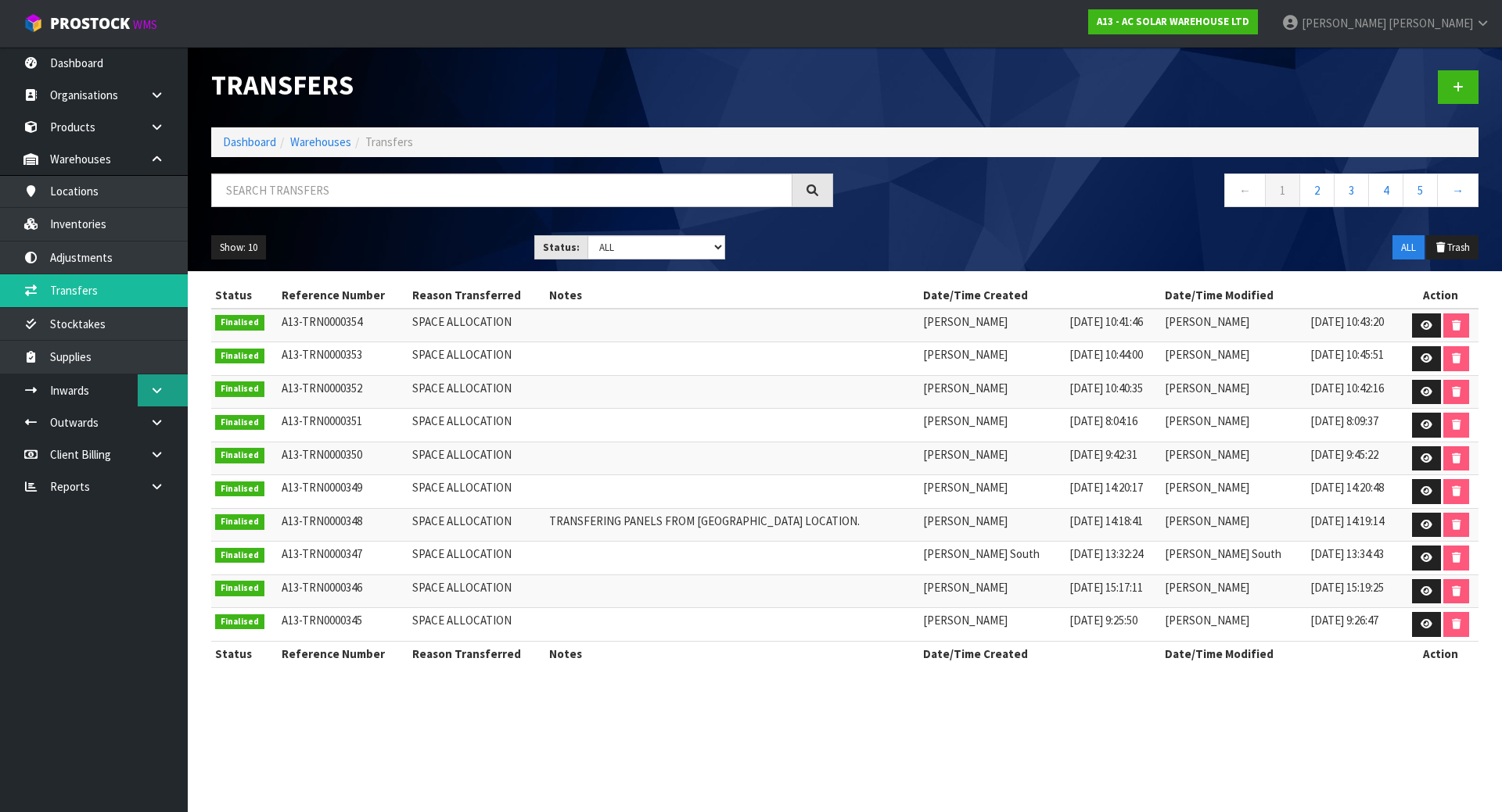
click at [141, 391] on link at bounding box center [162, 391] width 50 height 32
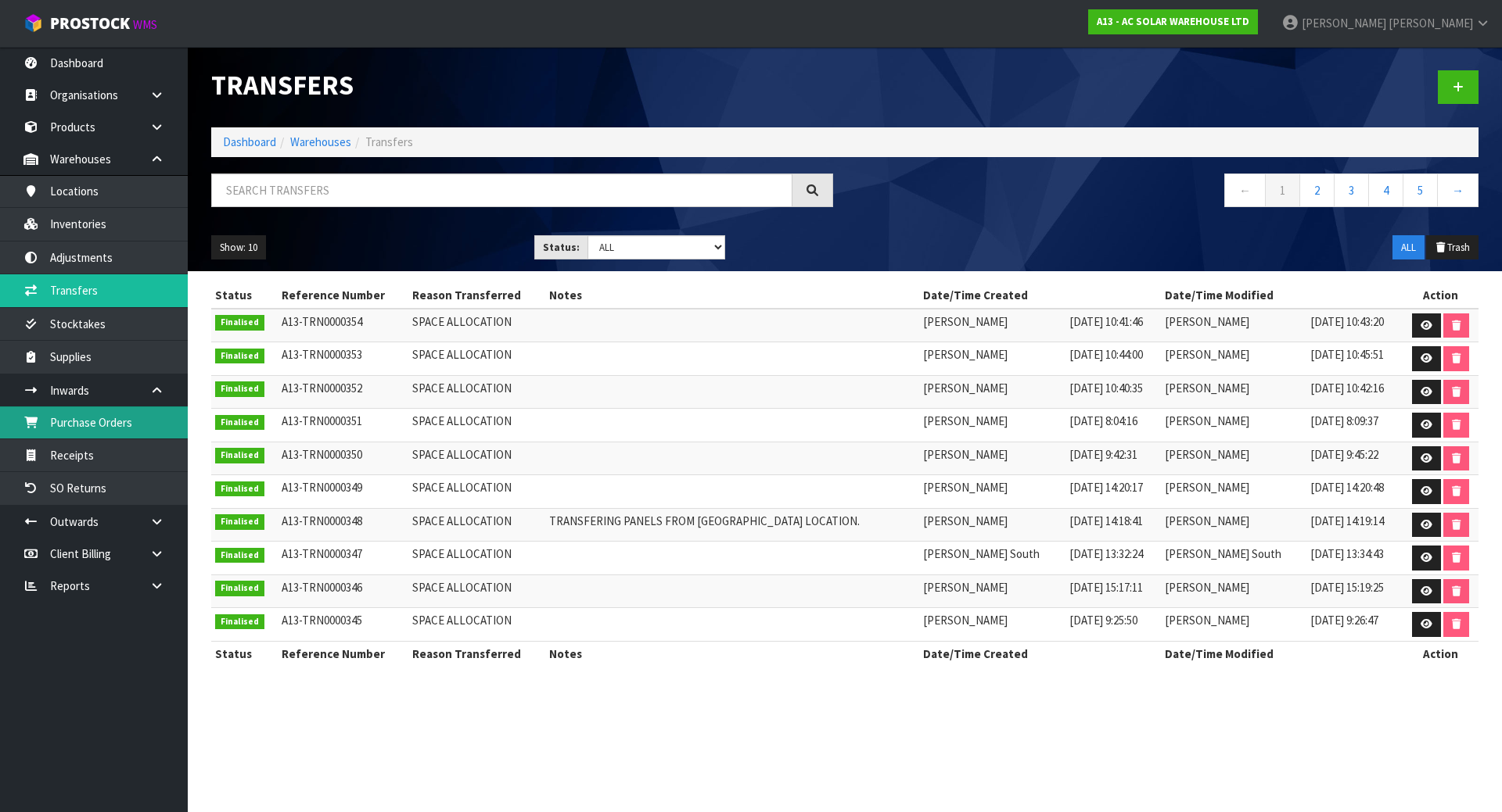
click at [121, 423] on link "Purchase Orders" at bounding box center [93, 423] width 187 height 32
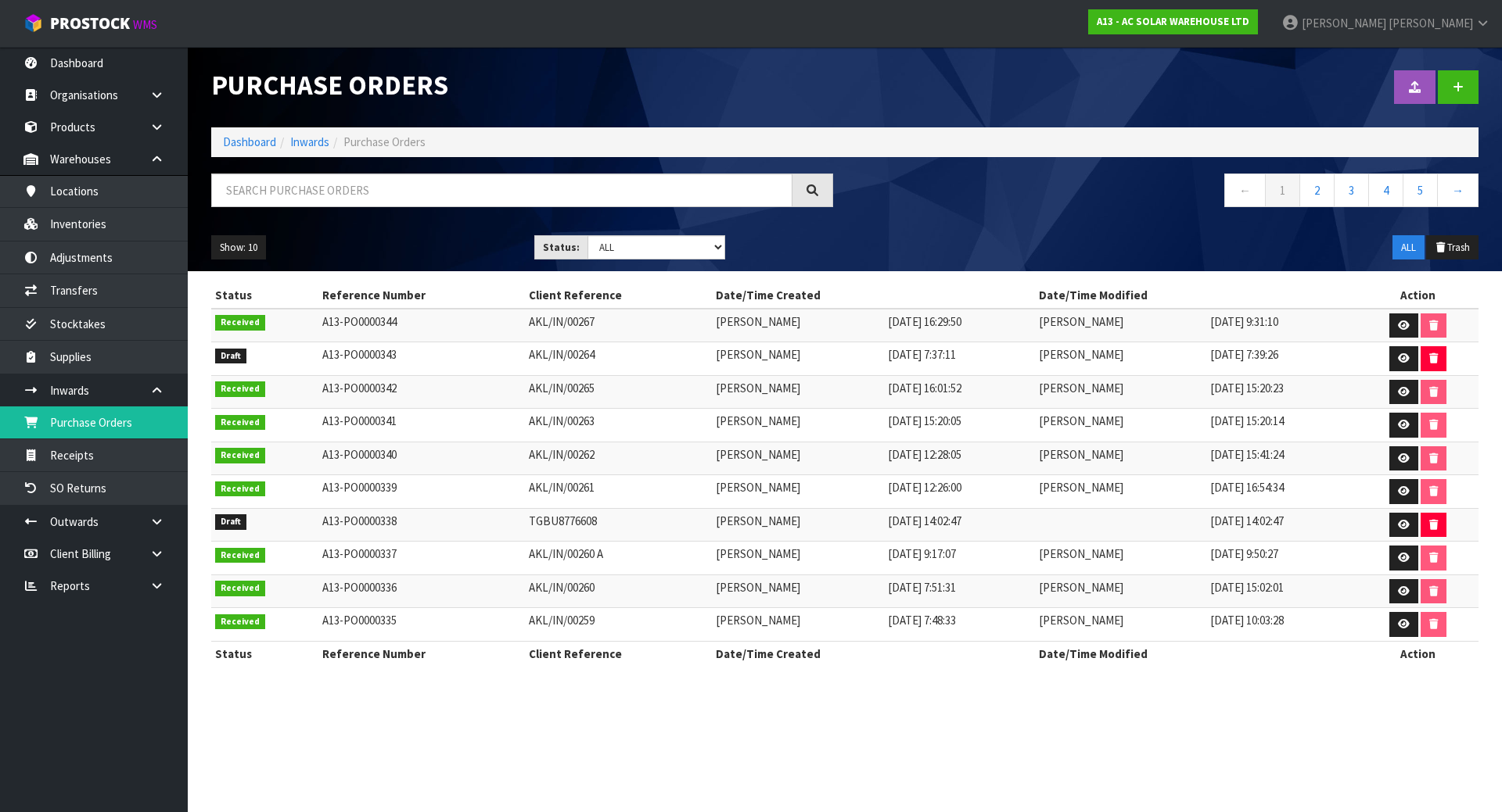
click at [615, 364] on td "AKL/IN/00264" at bounding box center [618, 359] width 187 height 34
click at [600, 192] on input "text" at bounding box center [501, 191] width 581 height 34
click at [89, 55] on link "Dashboard" at bounding box center [93, 63] width 187 height 32
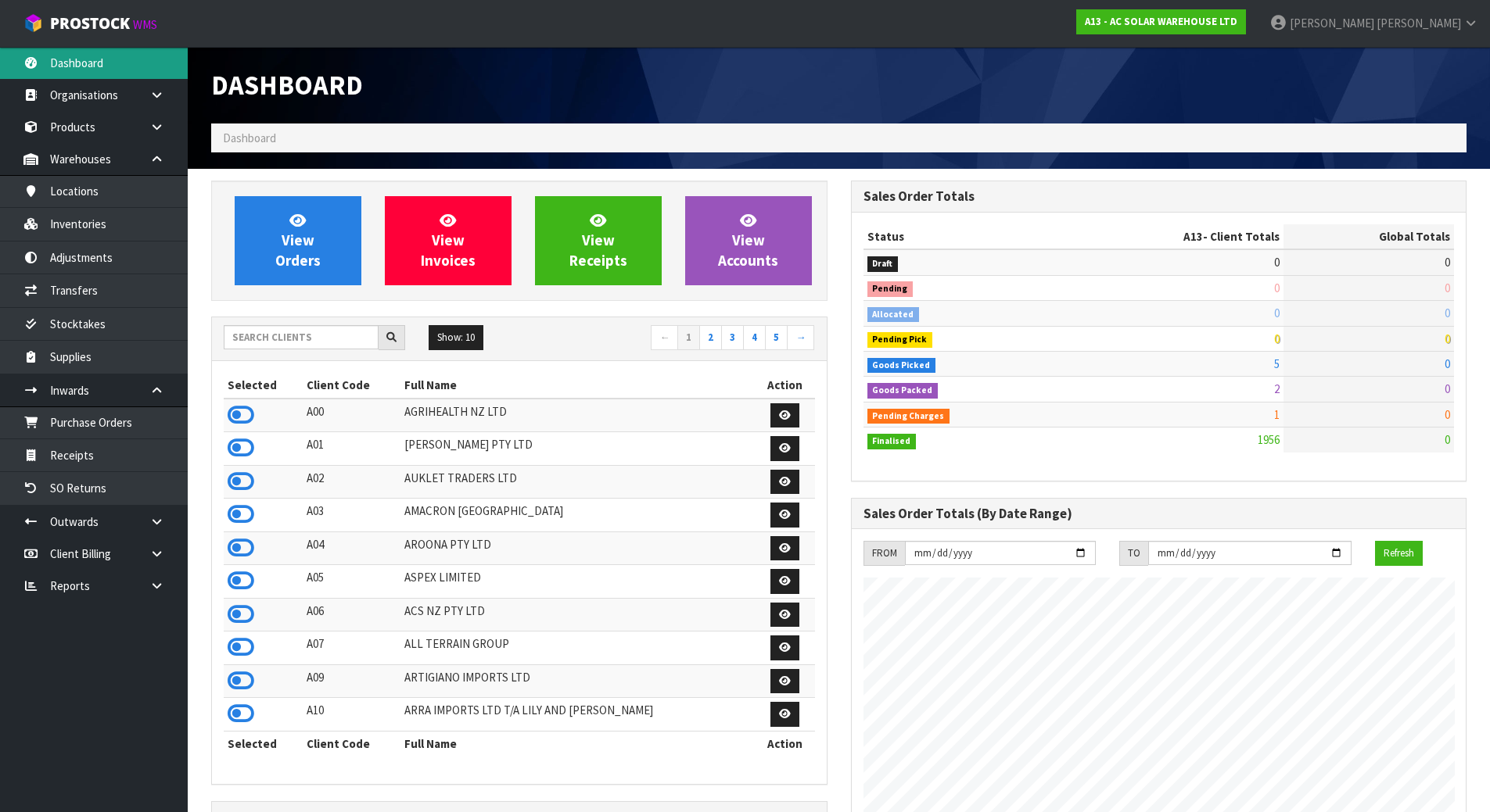
scroll to position [1268, 639]
click at [325, 332] on input "text" at bounding box center [301, 337] width 155 height 25
type input "DUTT"
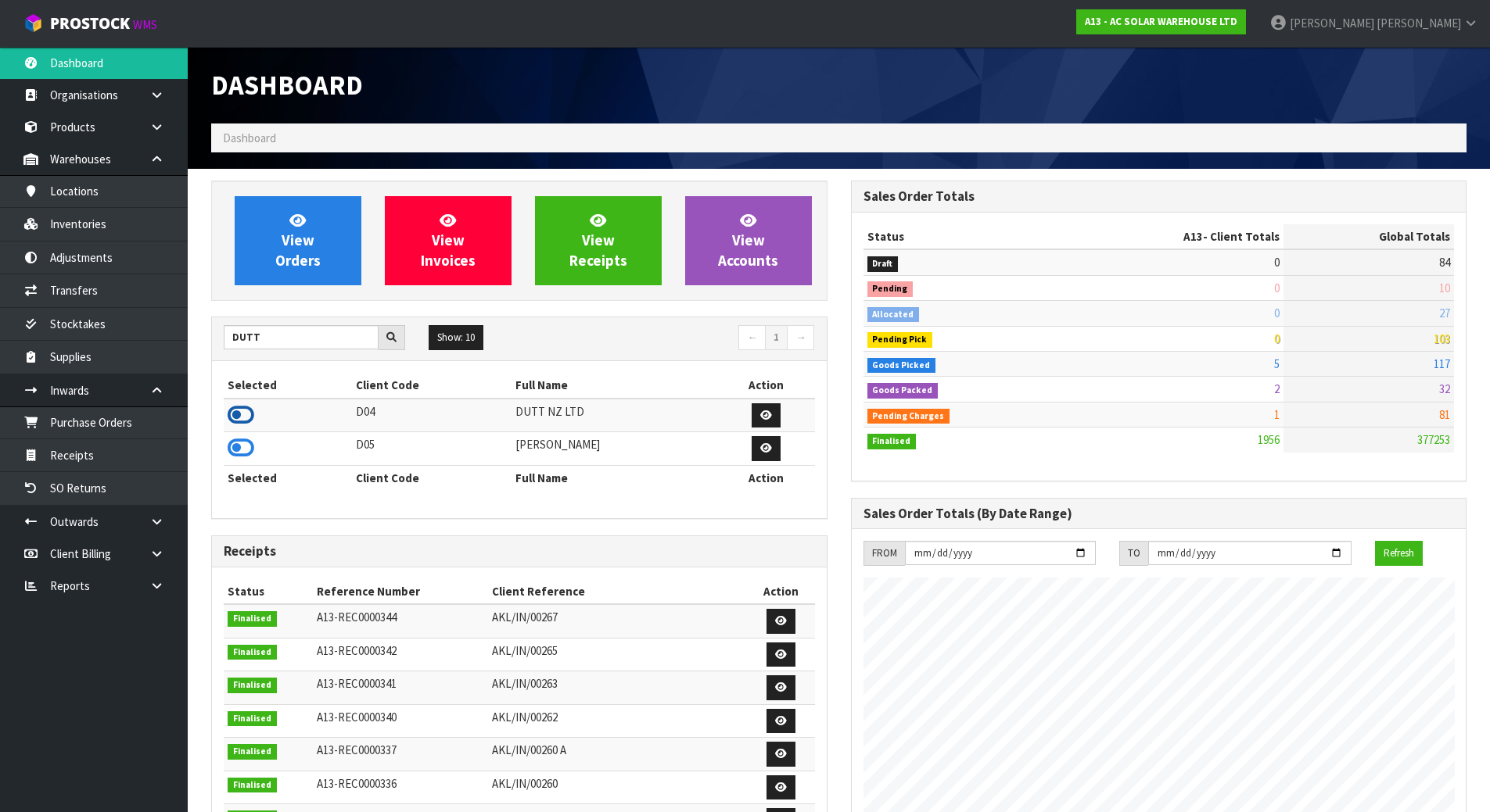
click at [247, 420] on icon at bounding box center [240, 415] width 26 height 24
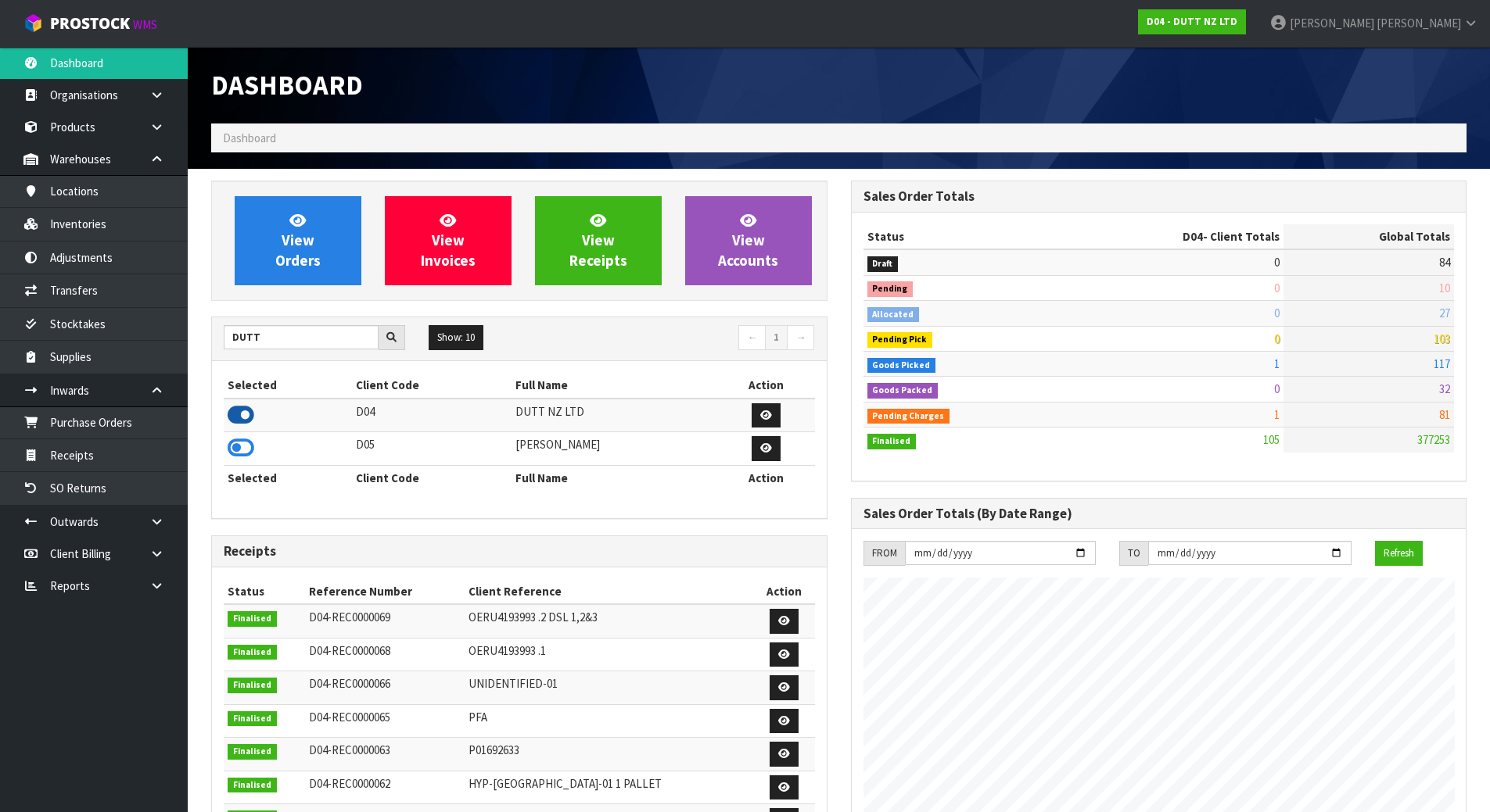
scroll to position [1218, 639]
click at [156, 513] on link at bounding box center [162, 522] width 50 height 32
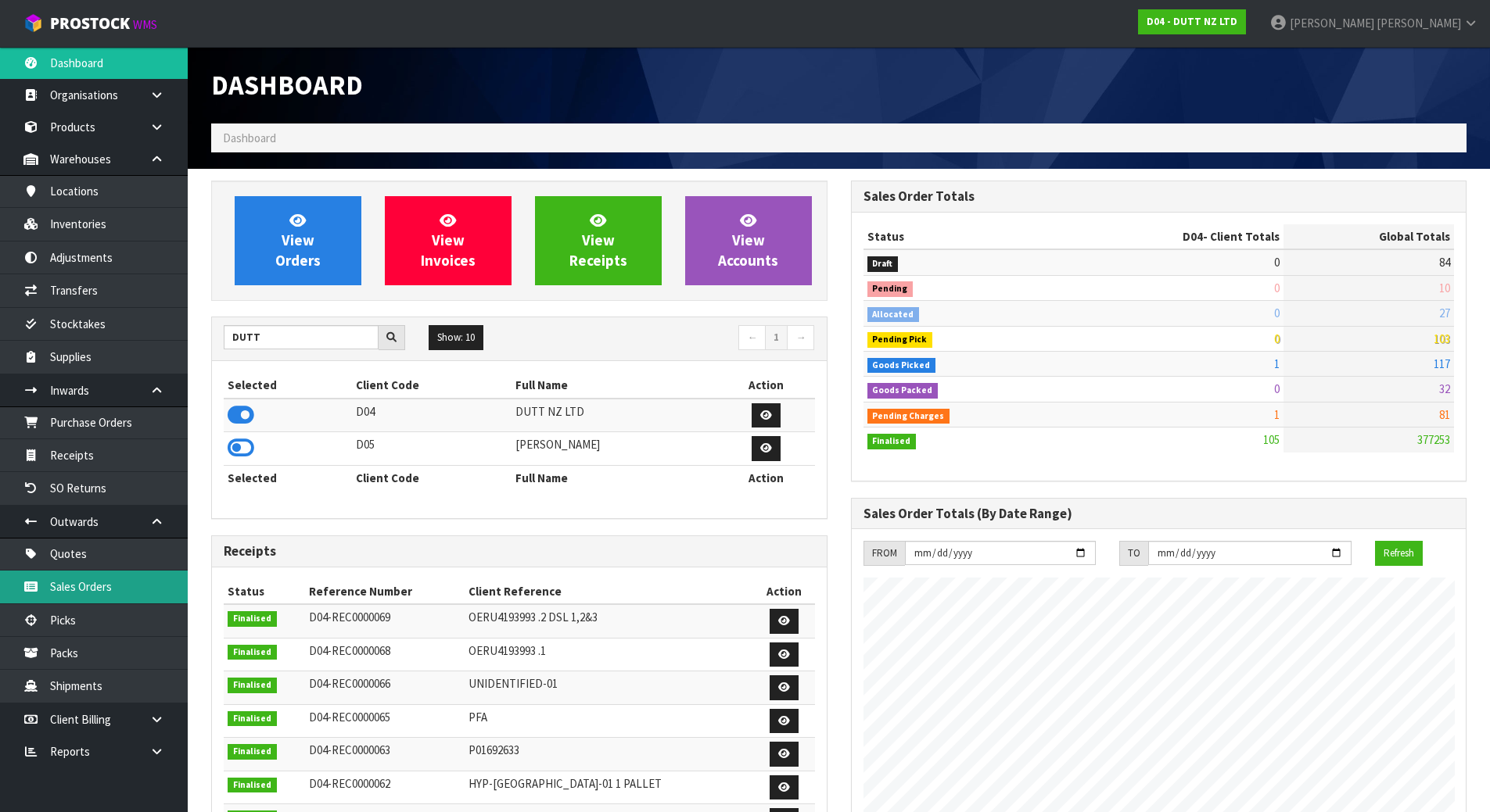
click at [92, 589] on link "Sales Orders" at bounding box center [93, 587] width 187 height 32
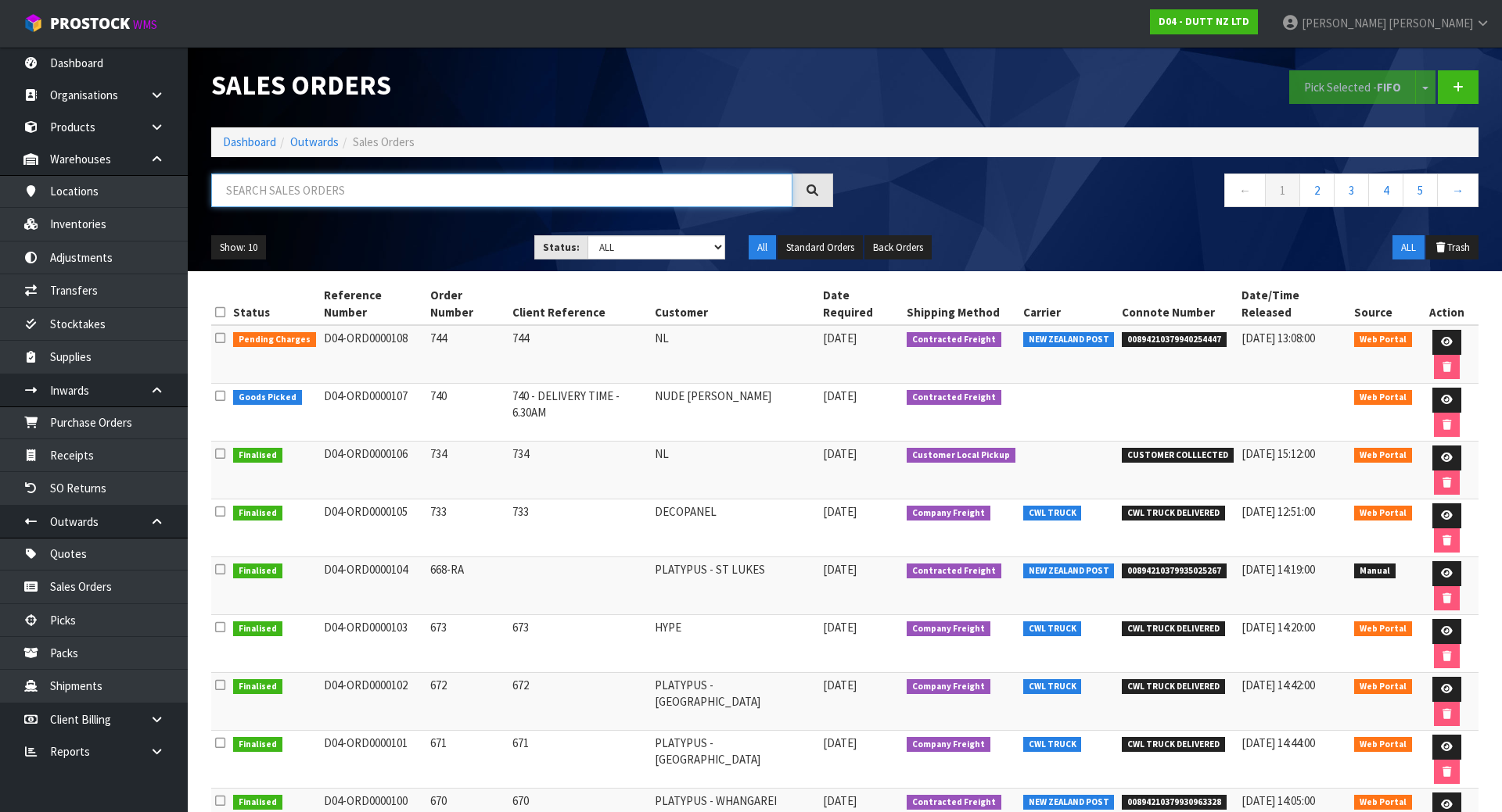
click at [412, 186] on input "text" at bounding box center [501, 191] width 581 height 34
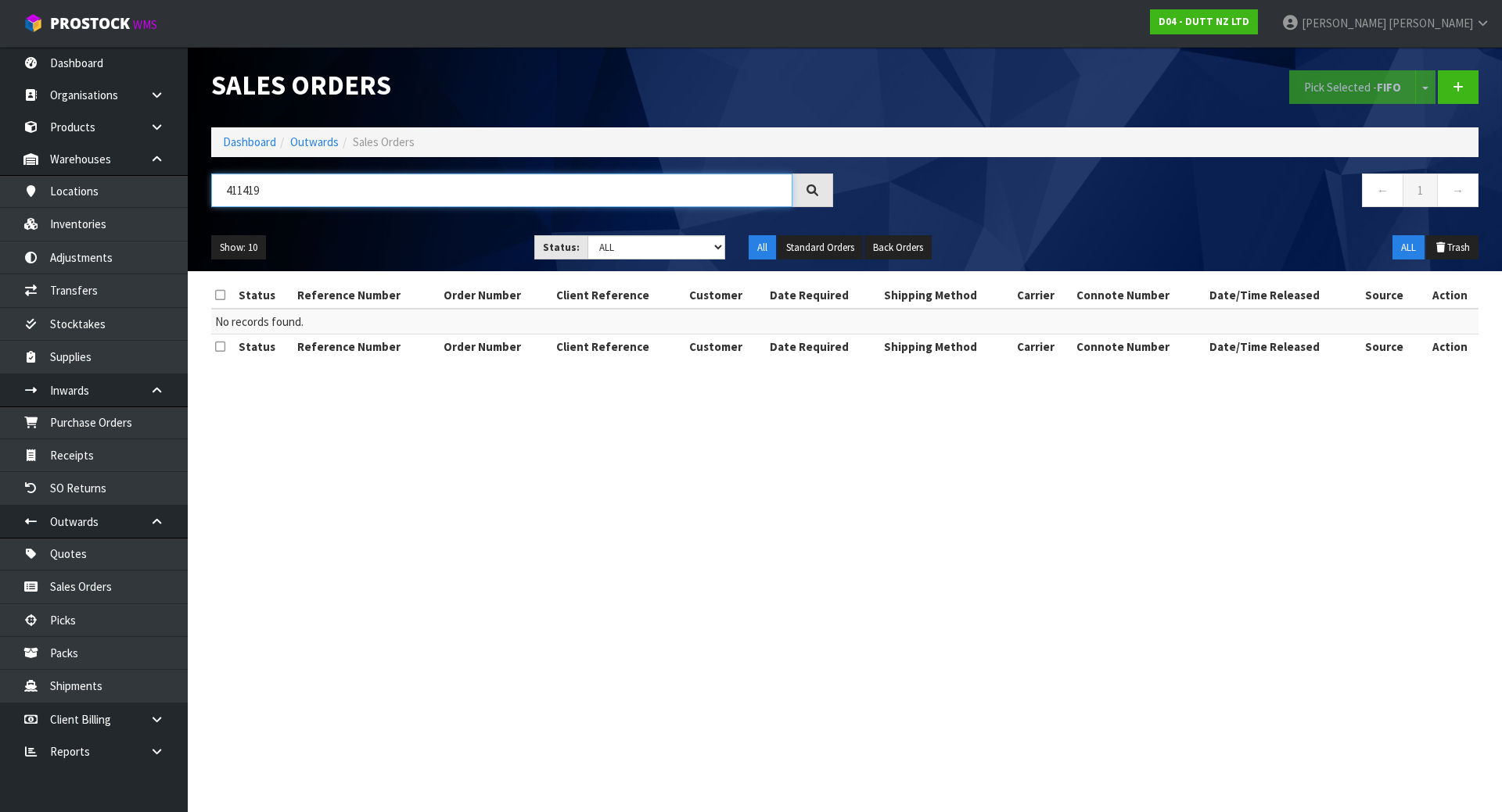
drag, startPoint x: 412, startPoint y: 186, endPoint x: -8, endPoint y: 165, distance: 420.5
click at [0, 165] on html "Toggle navigation ProStock WMS D04 - DUTT NZ LTD [PERSON_NAME] Logout Dashboard…" at bounding box center [751, 406] width 1502 height 812
type input "411419"
click at [75, 620] on link "Picks" at bounding box center [93, 620] width 187 height 32
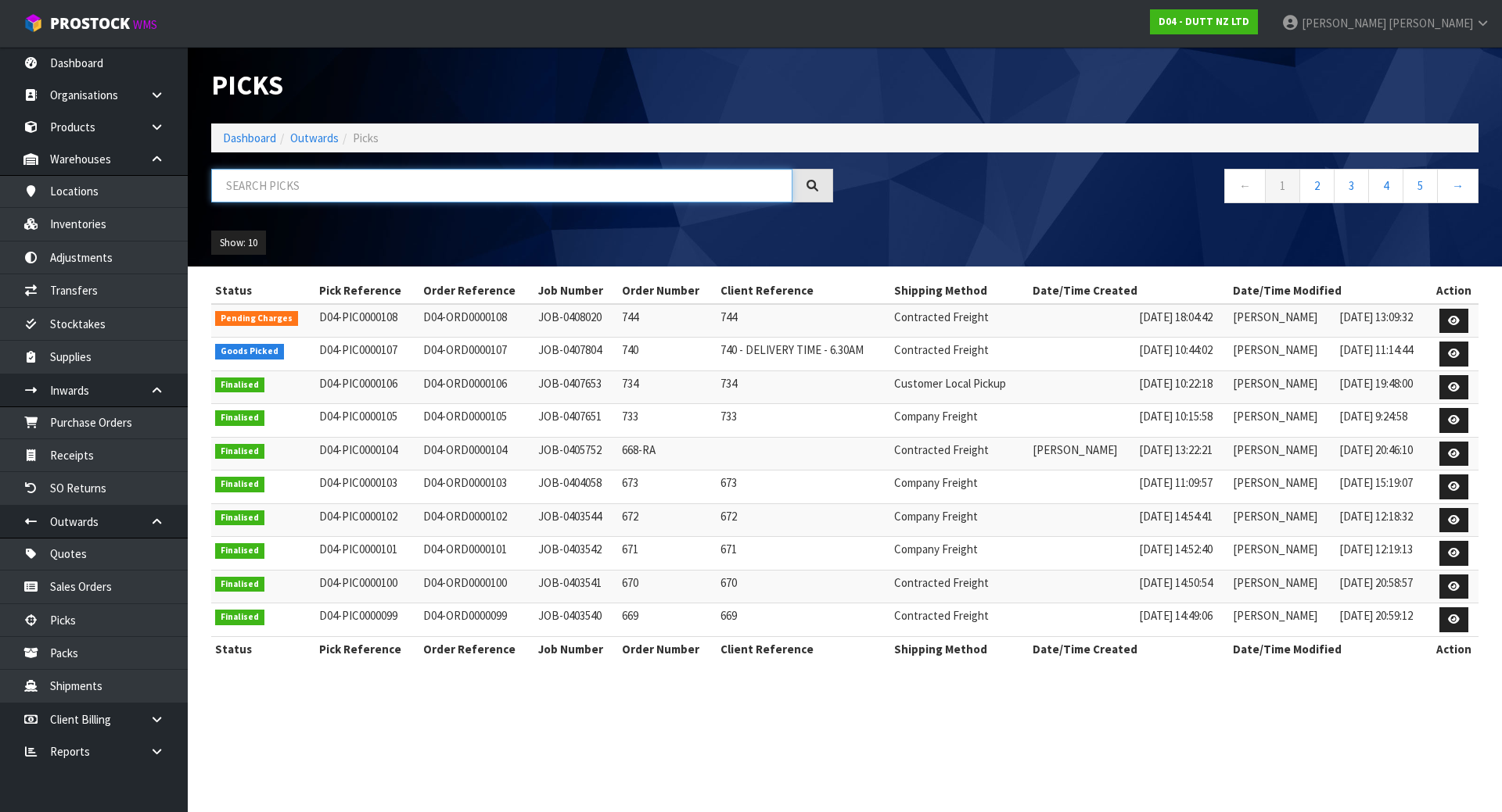
click at [395, 178] on input "text" at bounding box center [501, 186] width 581 height 34
paste input "411419"
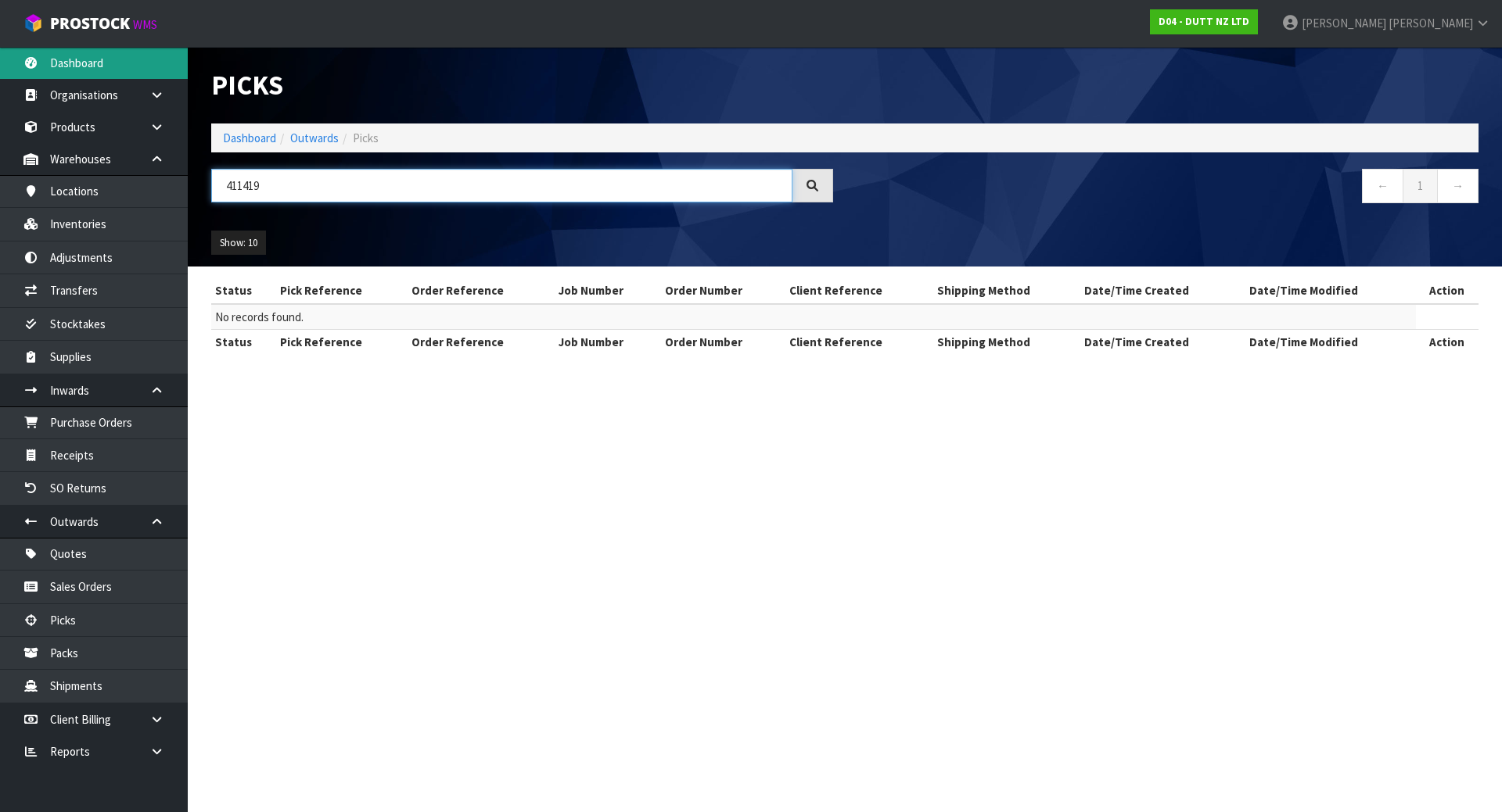
type input "411419"
click at [112, 67] on link "Dashboard" at bounding box center [93, 63] width 187 height 32
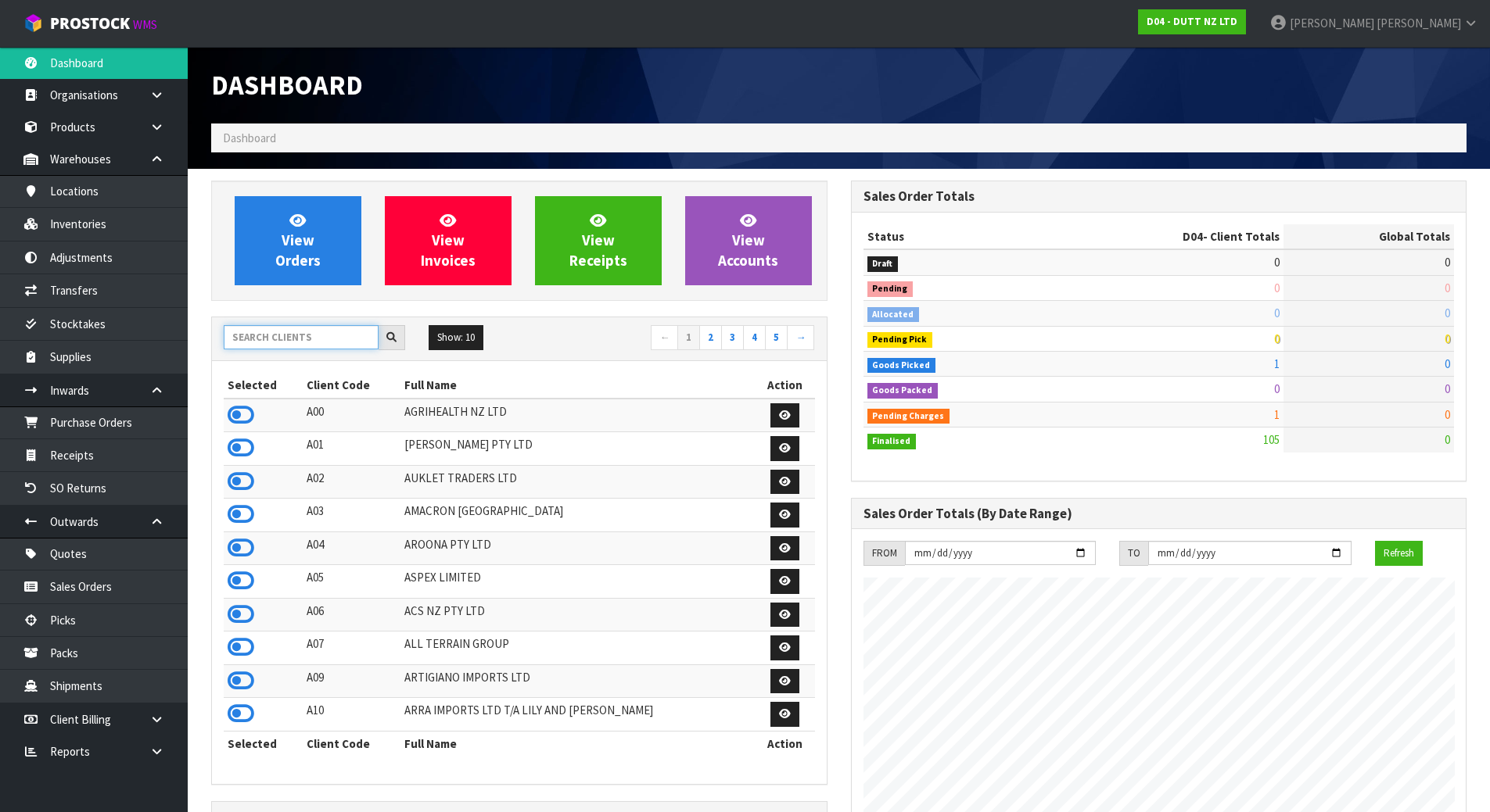
click at [326, 331] on input "text" at bounding box center [301, 337] width 155 height 25
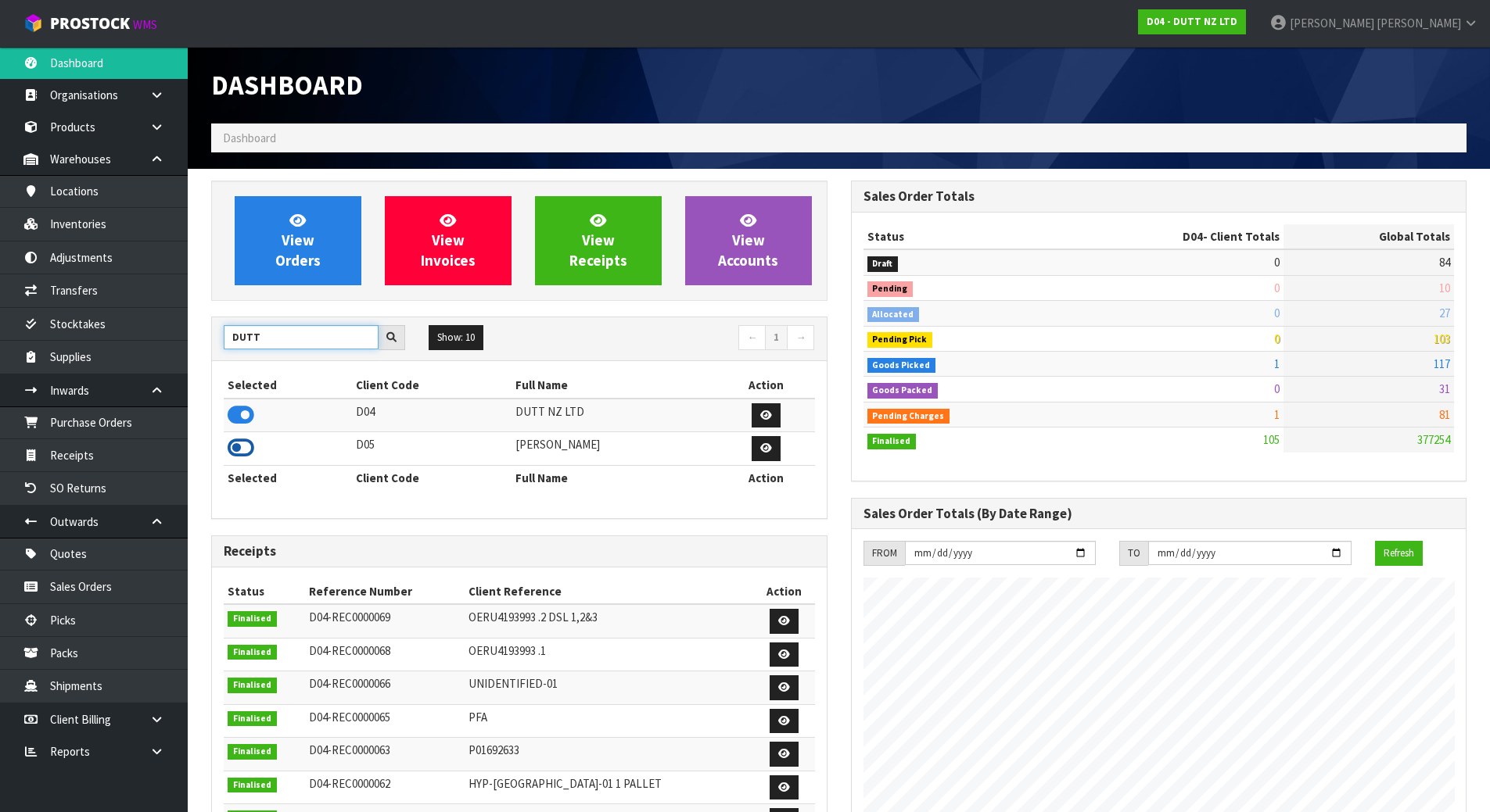
type input "DUTT"
click at [248, 441] on icon at bounding box center [240, 448] width 26 height 24
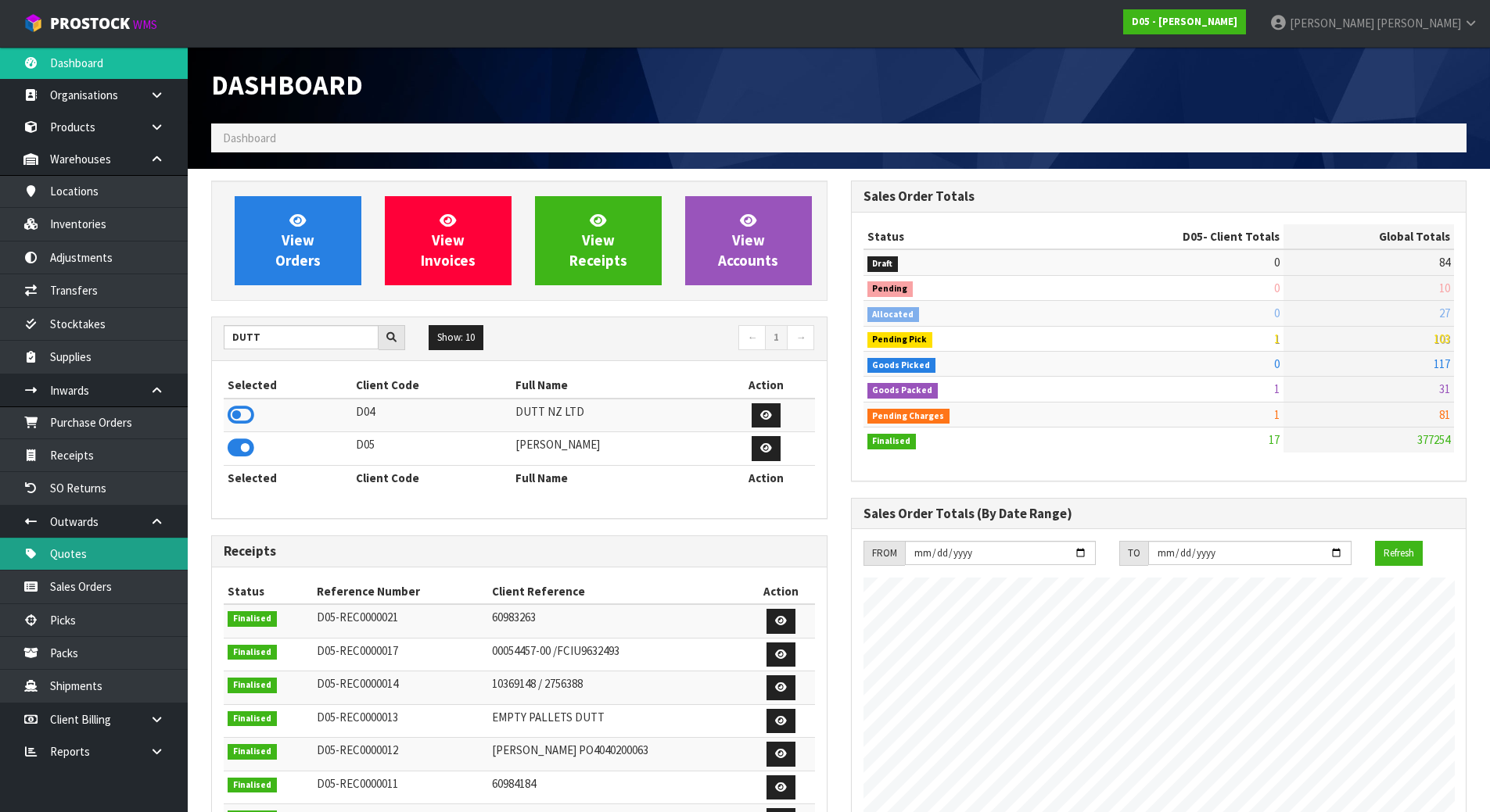
scroll to position [1368, 639]
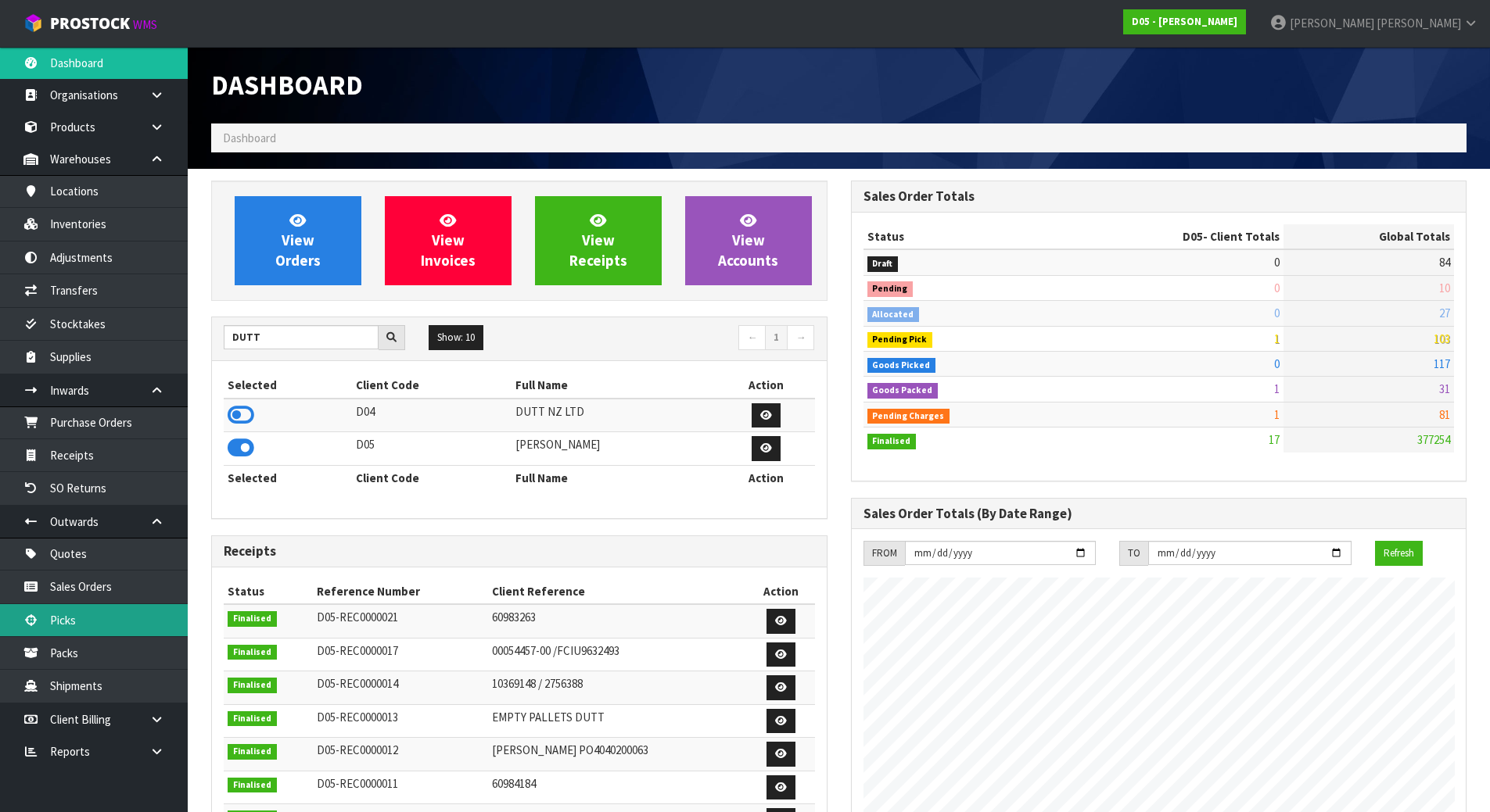
click at [91, 630] on link "Picks" at bounding box center [93, 620] width 187 height 32
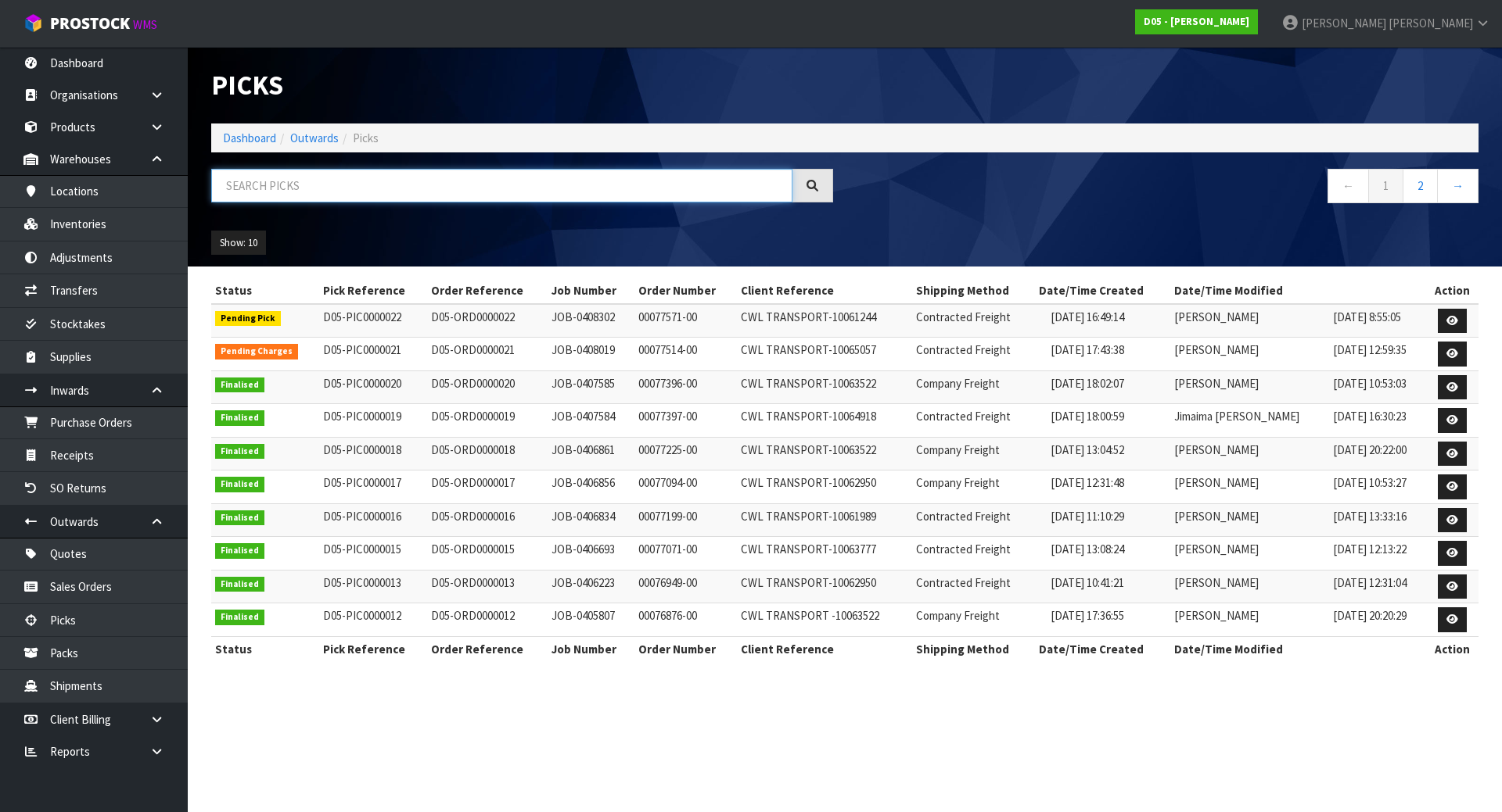
click at [310, 188] on input "text" at bounding box center [501, 186] width 581 height 34
paste input "411419"
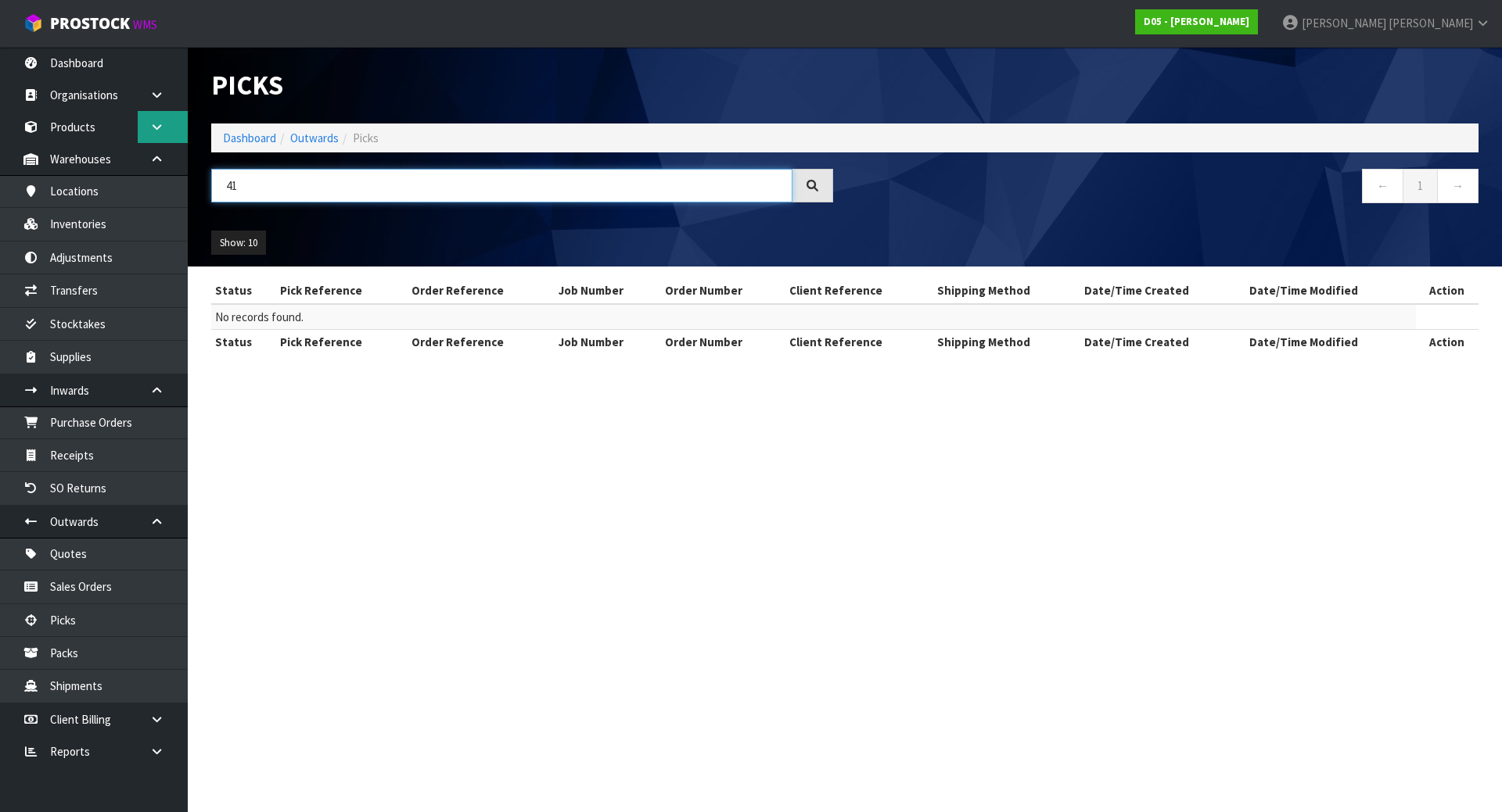
type input "4"
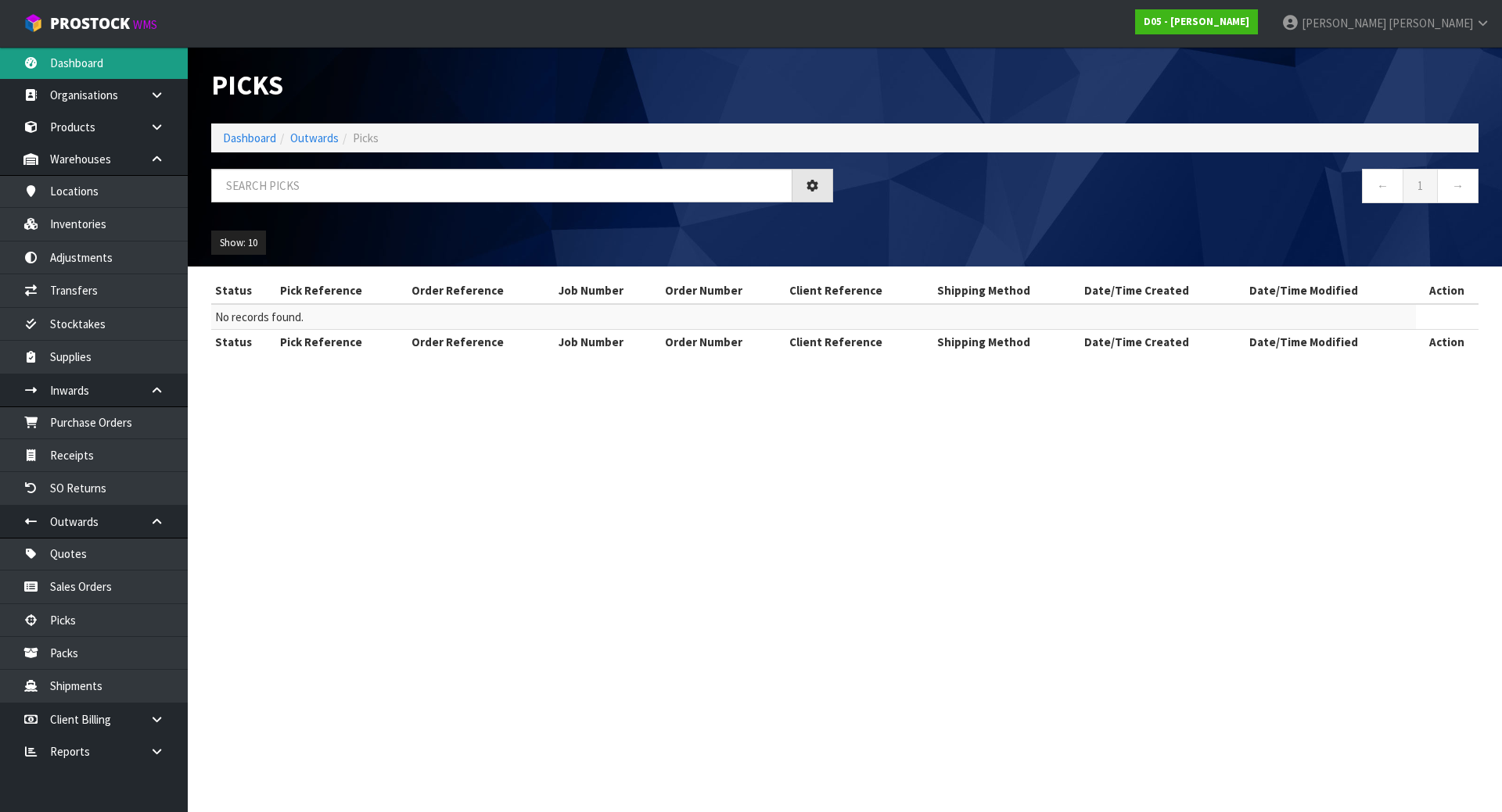
click at [105, 71] on link "Dashboard" at bounding box center [93, 63] width 187 height 32
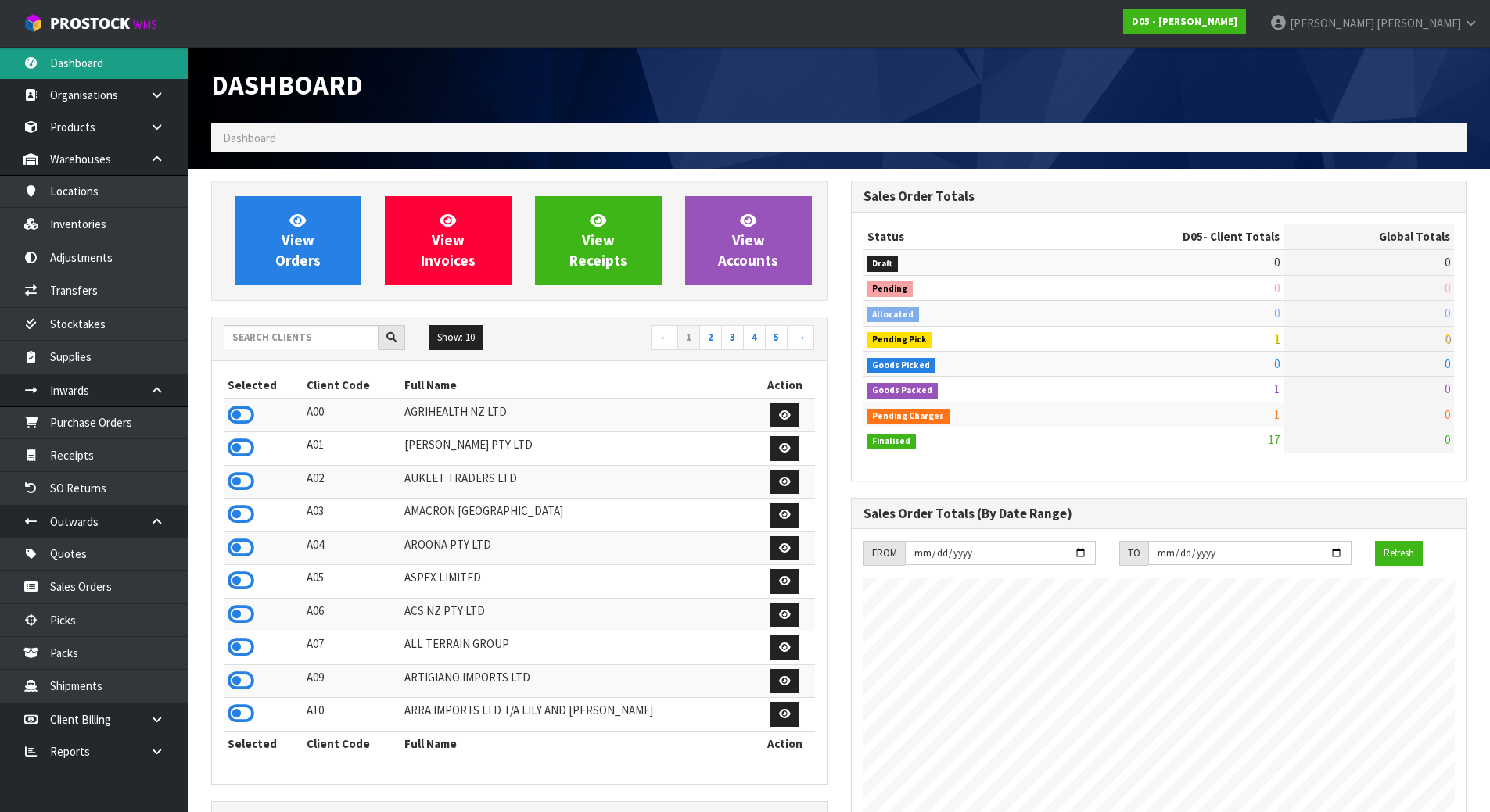
scroll to position [1368, 639]
click at [319, 337] on input "text" at bounding box center [301, 337] width 155 height 25
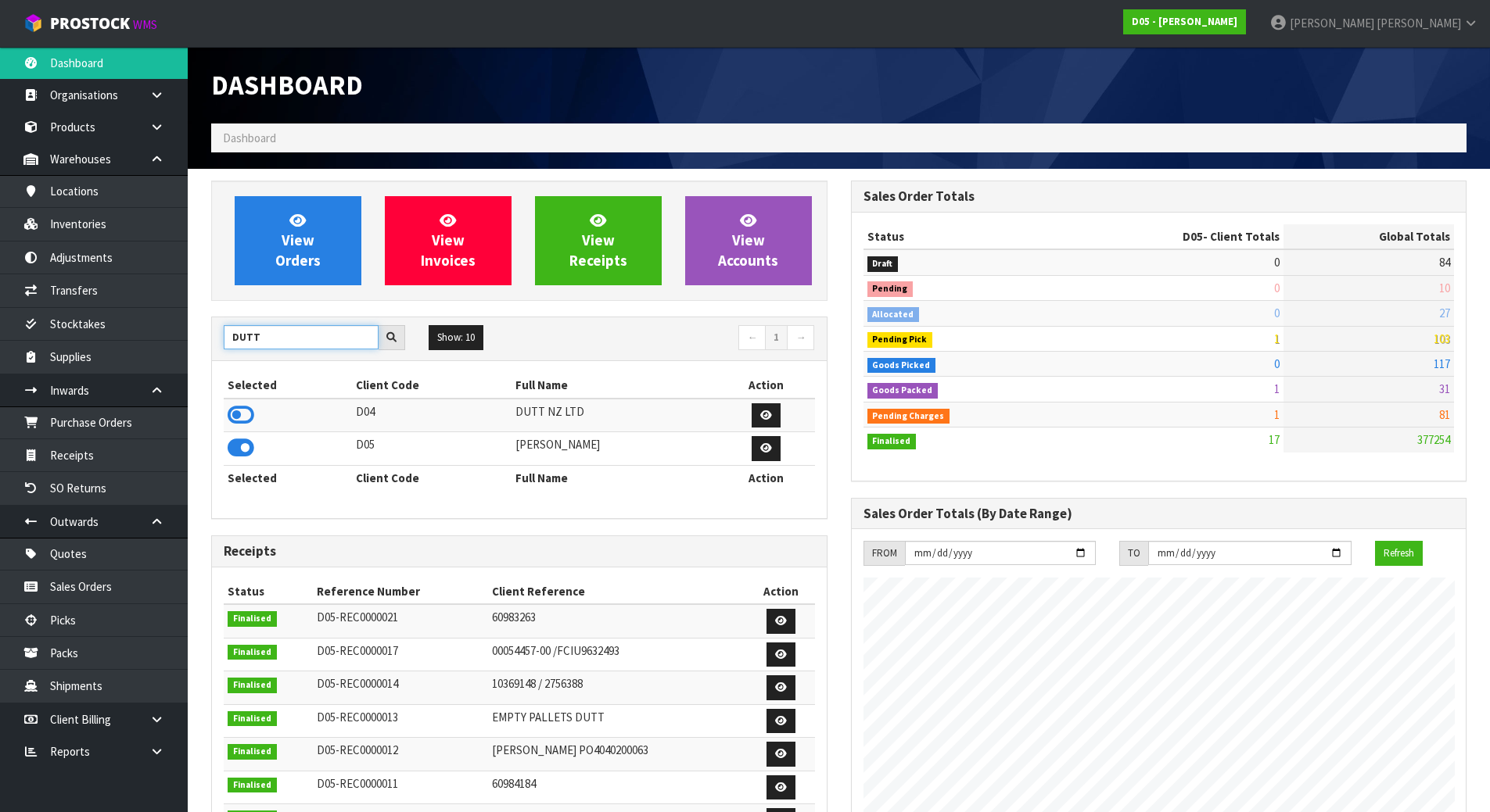
type input "DUTT"
click at [255, 414] on td at bounding box center [287, 415] width 128 height 34
click at [246, 413] on icon at bounding box center [240, 415] width 26 height 24
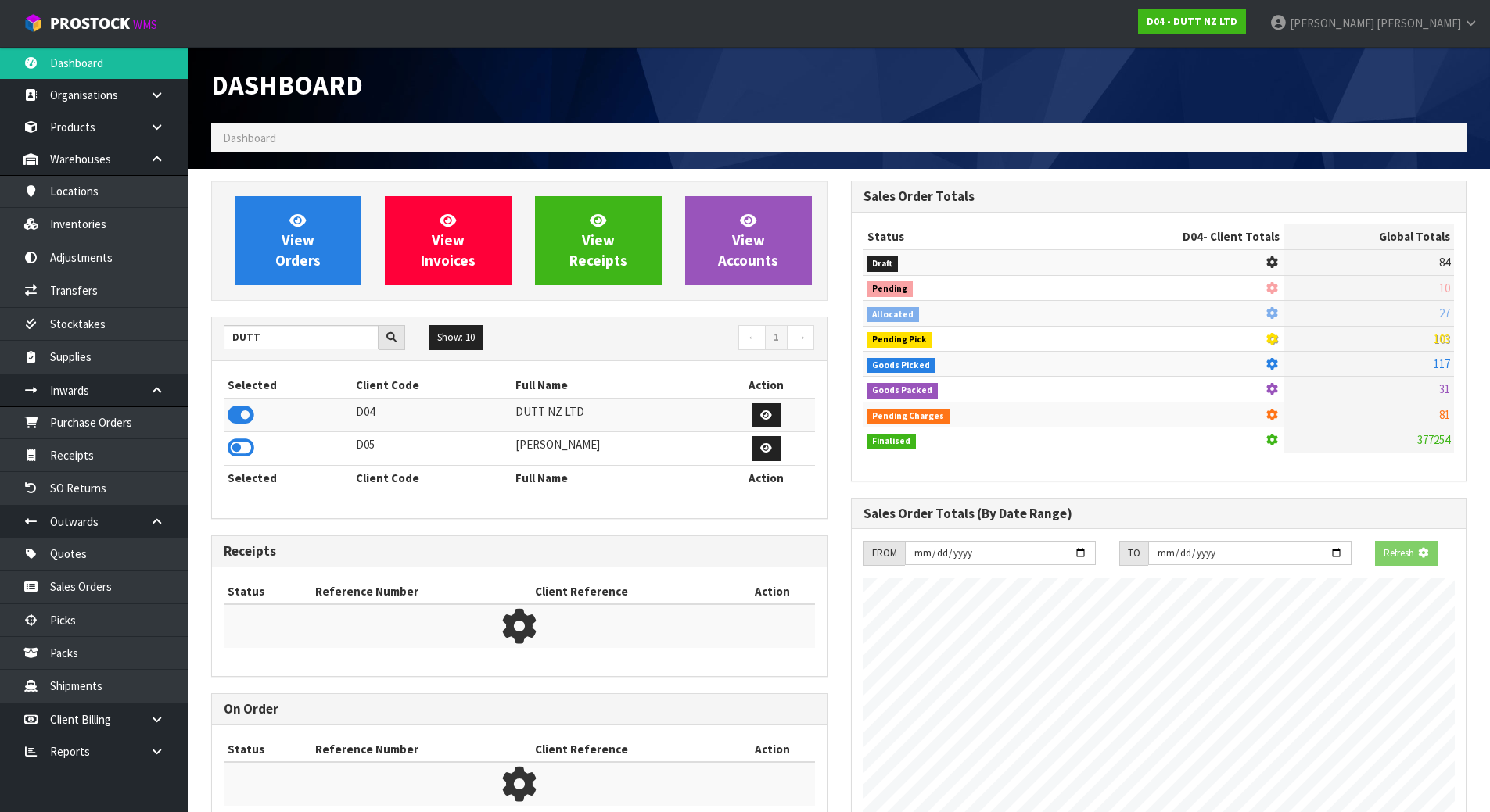
scroll to position [1218, 639]
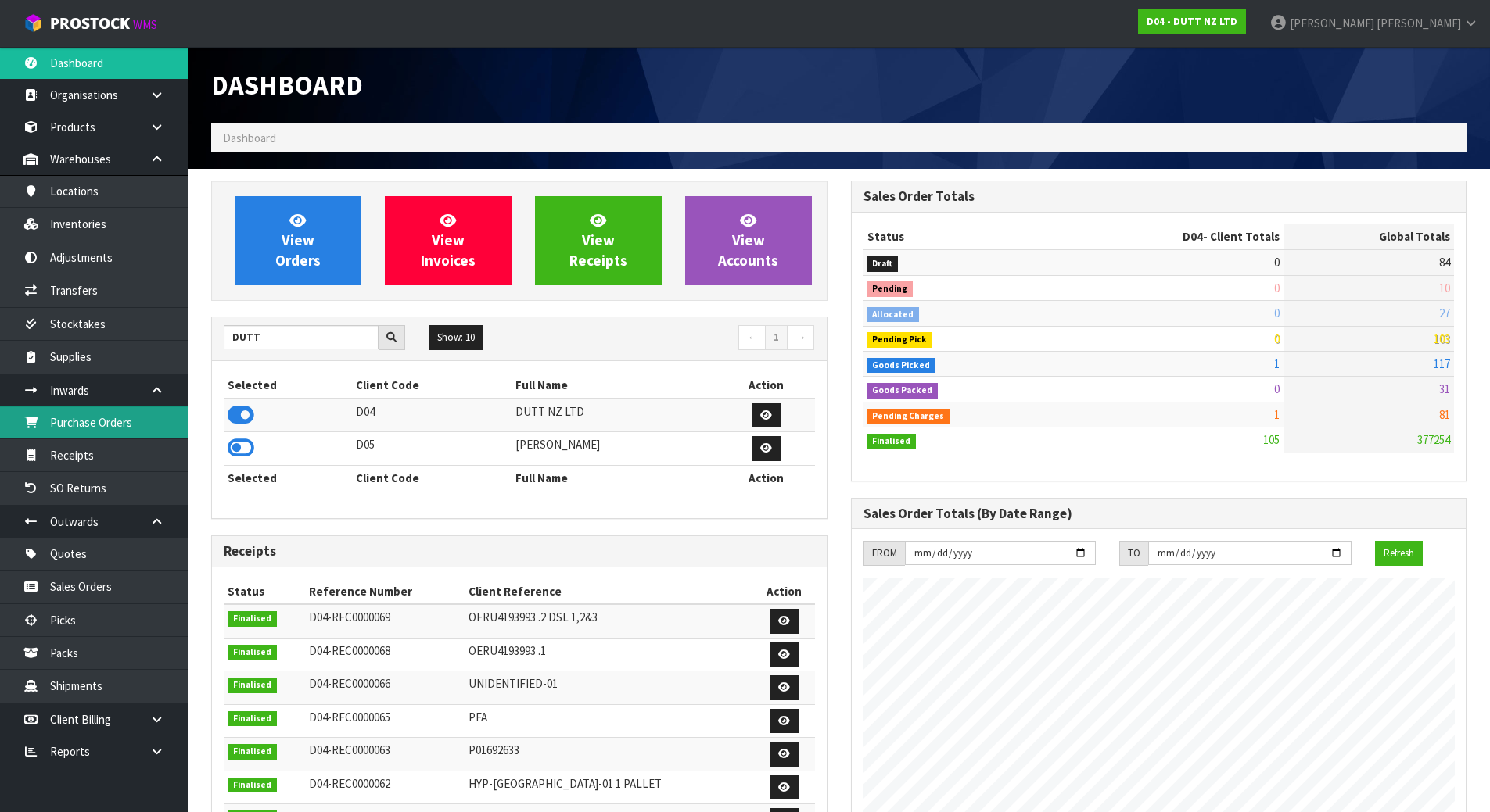
click at [114, 427] on link "Purchase Orders" at bounding box center [93, 423] width 187 height 32
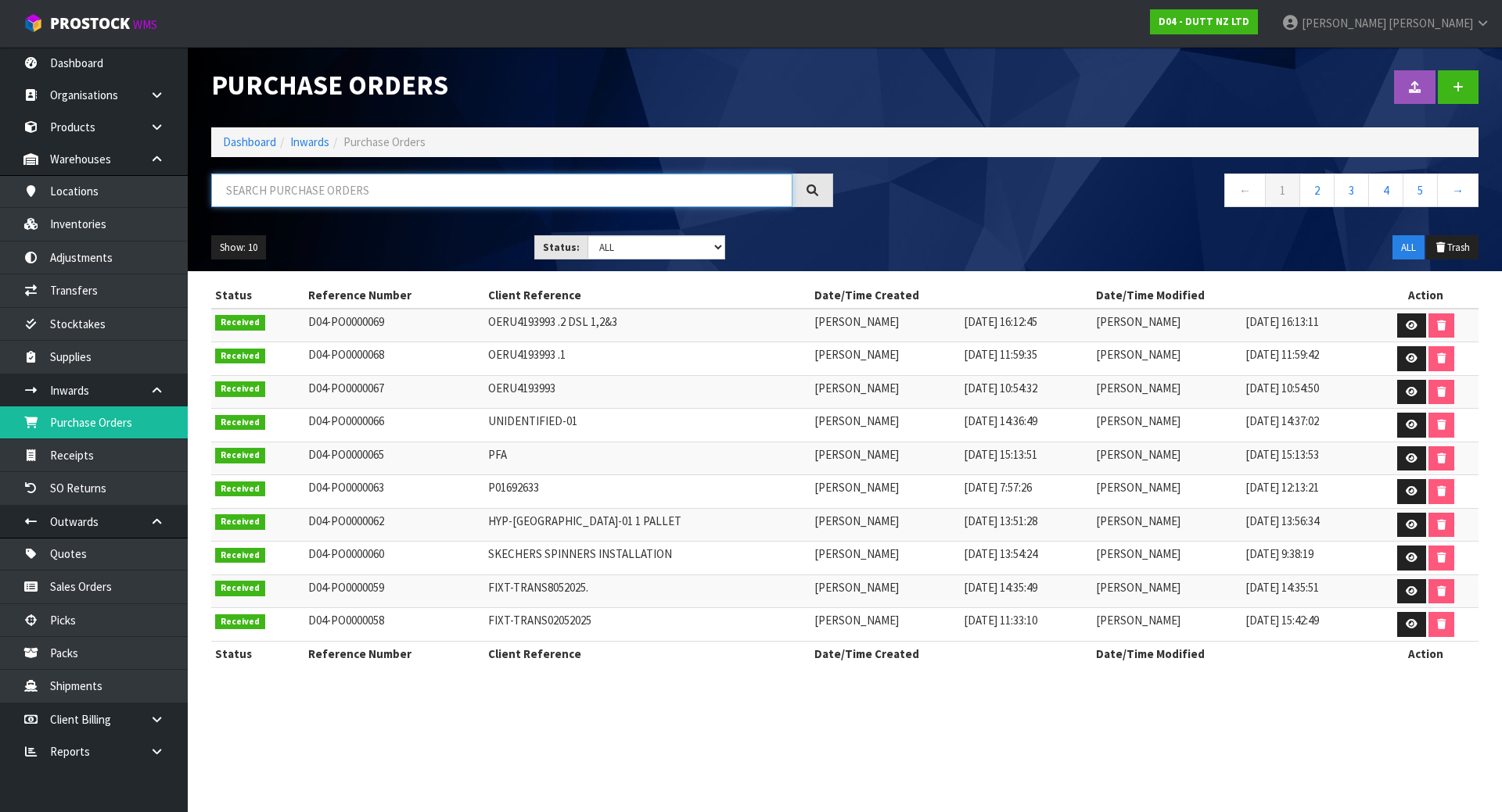
click at [388, 188] on input "text" at bounding box center [501, 191] width 581 height 34
click at [70, 587] on link "Sales Orders" at bounding box center [93, 587] width 187 height 32
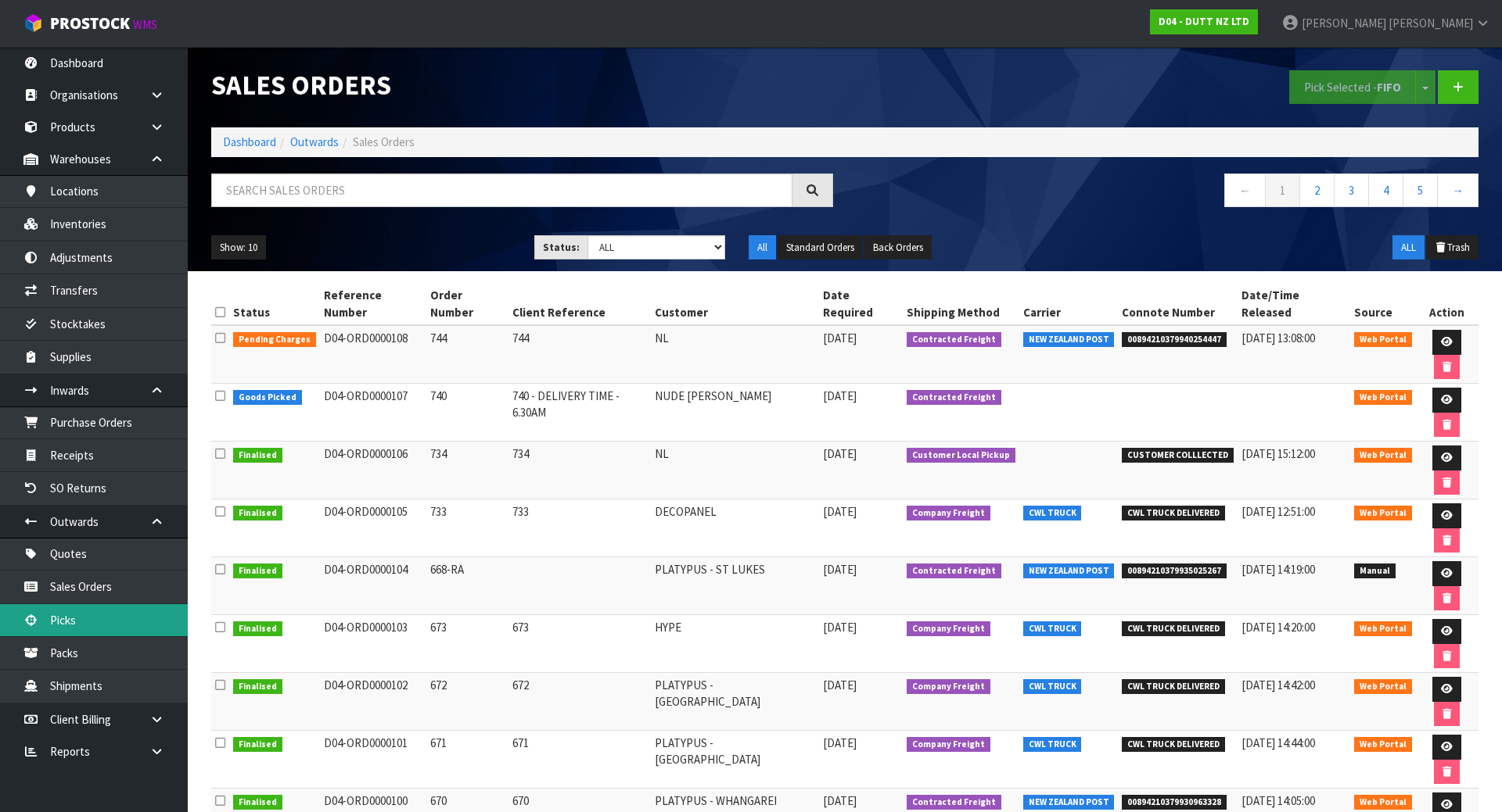
click at [94, 615] on link "Picks" at bounding box center [93, 620] width 187 height 32
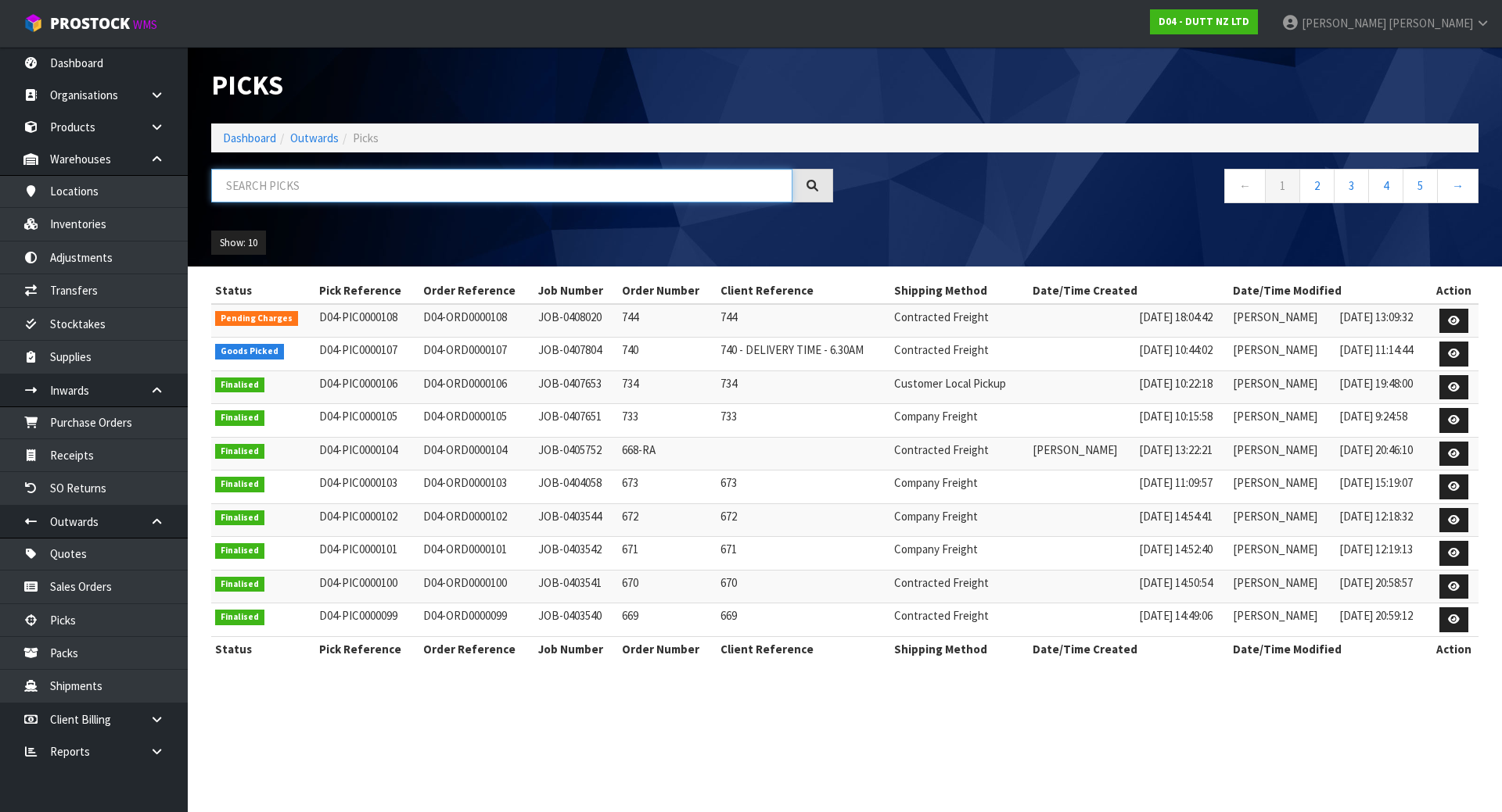
click at [337, 181] on input "text" at bounding box center [501, 186] width 581 height 34
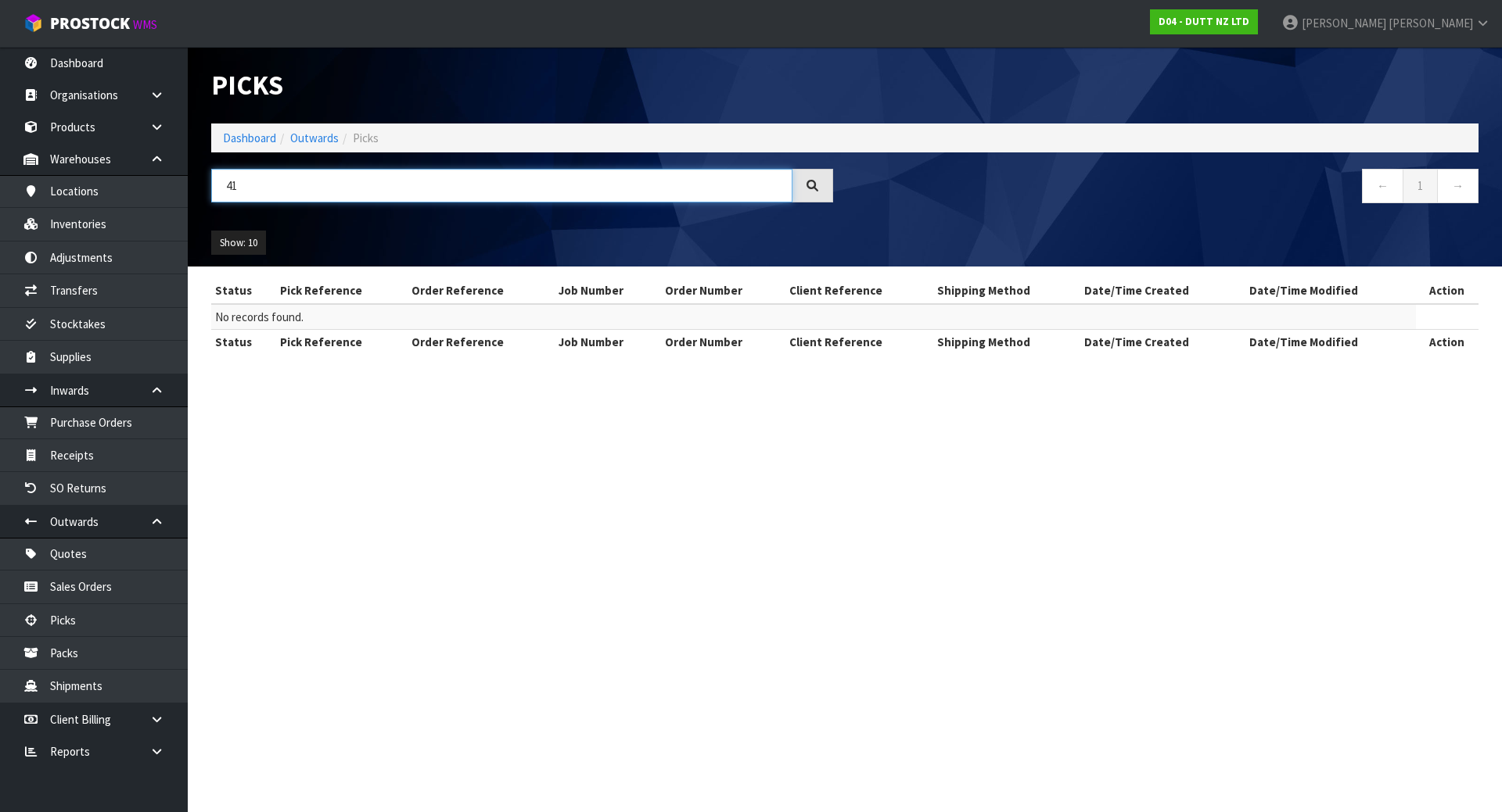
type input "4"
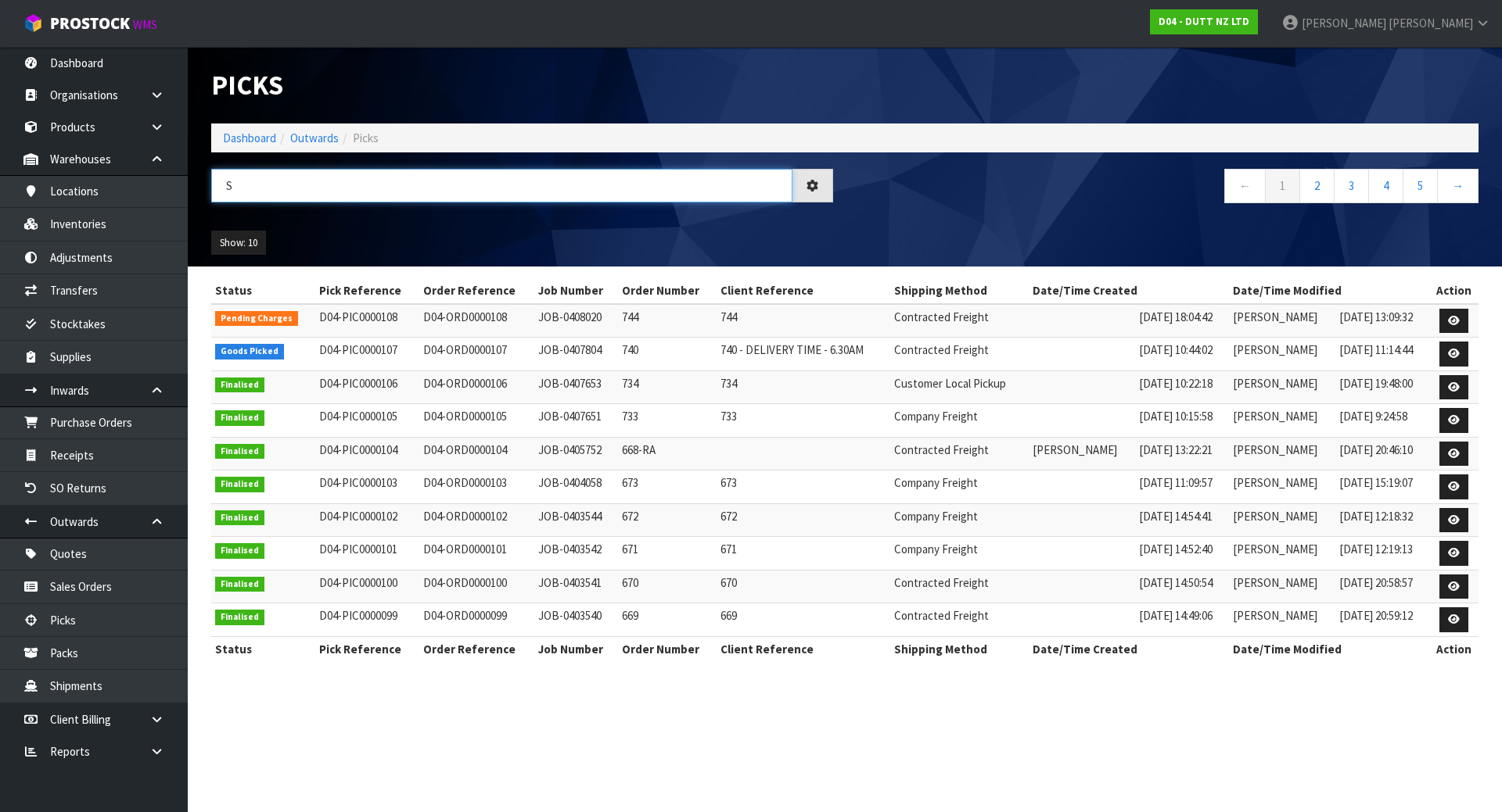
type input "S"
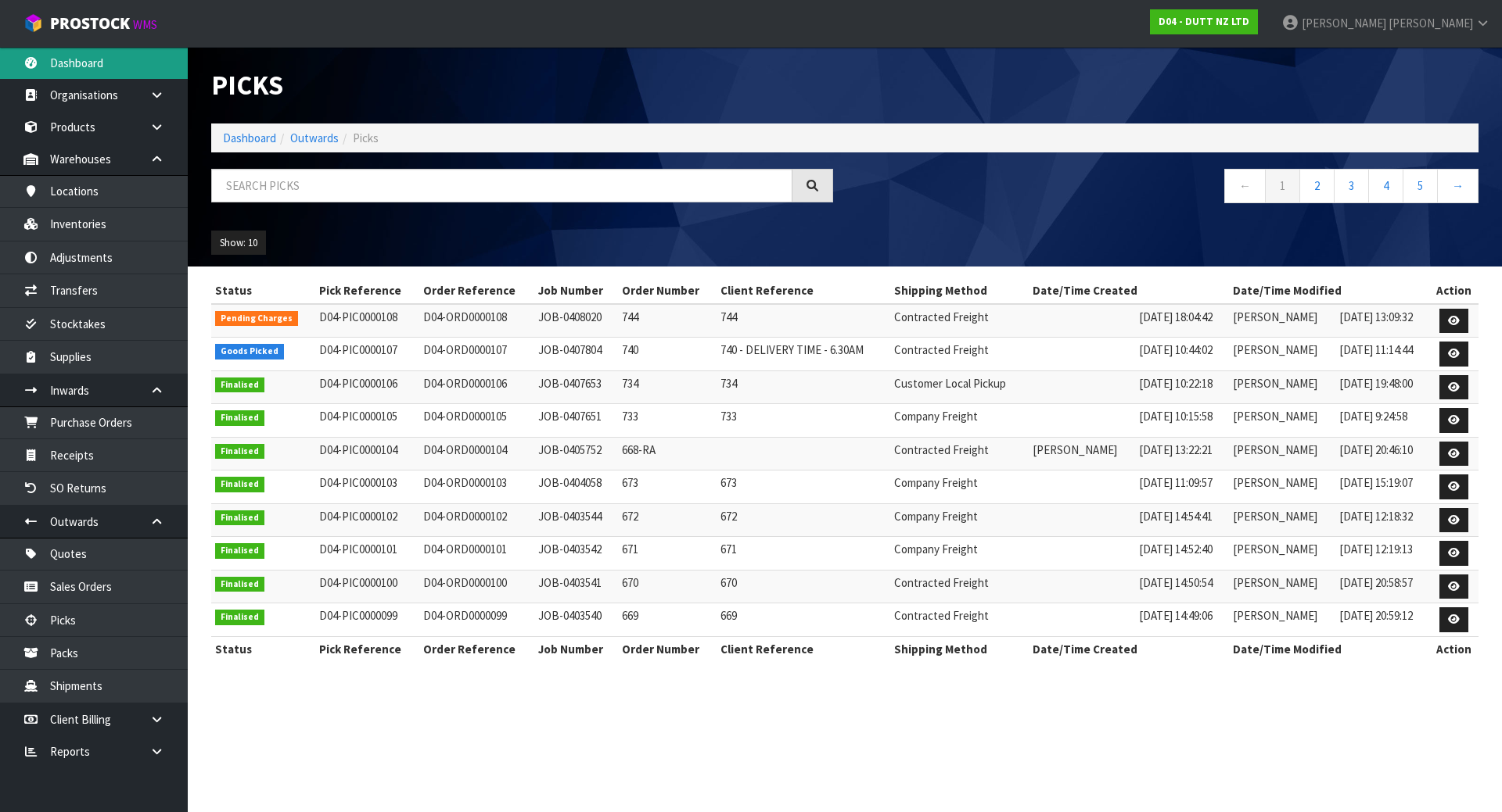
click at [74, 52] on link "Dashboard" at bounding box center [93, 63] width 187 height 32
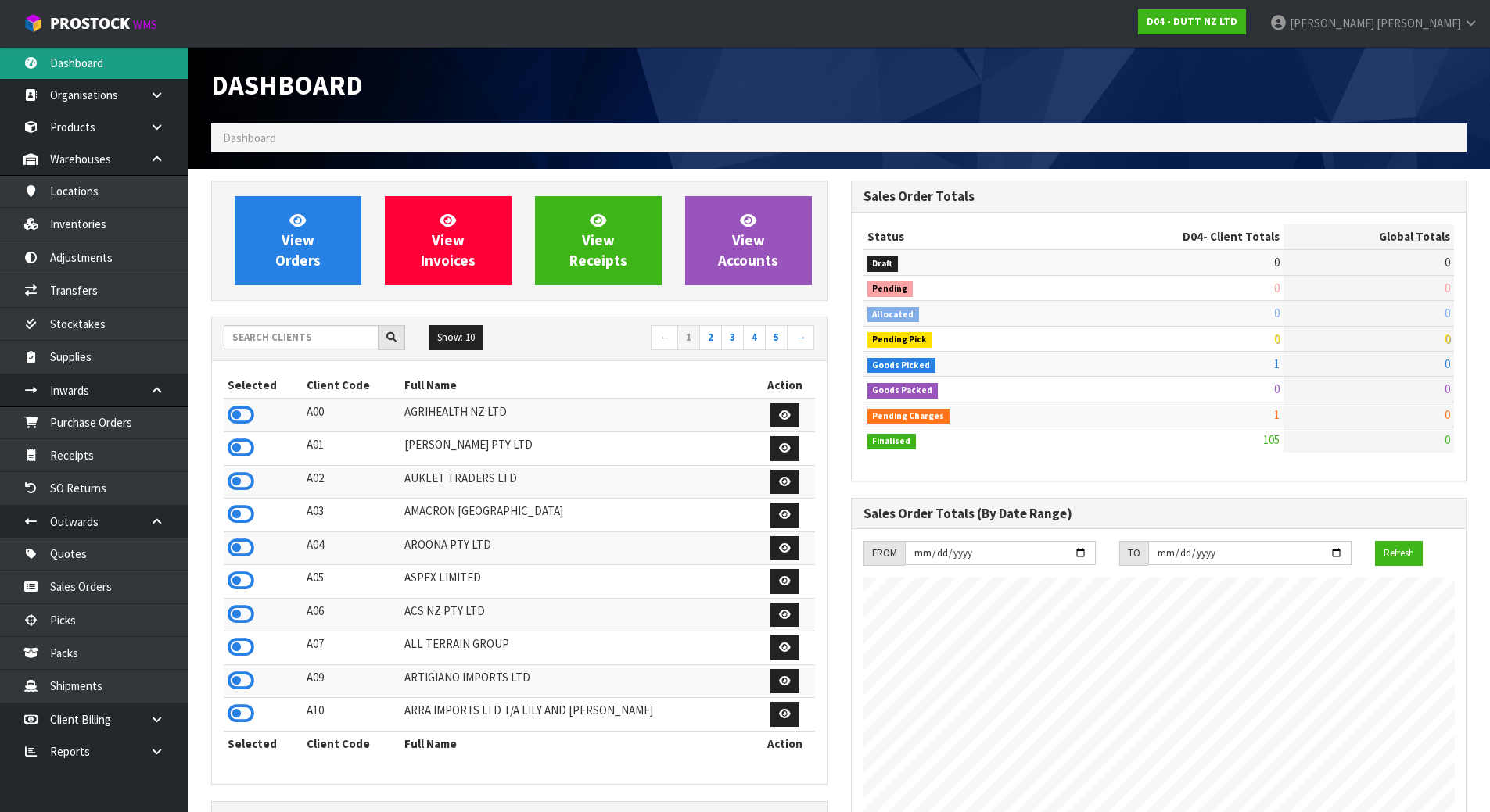
scroll to position [1218, 639]
click at [252, 338] on input "text" at bounding box center [301, 337] width 155 height 25
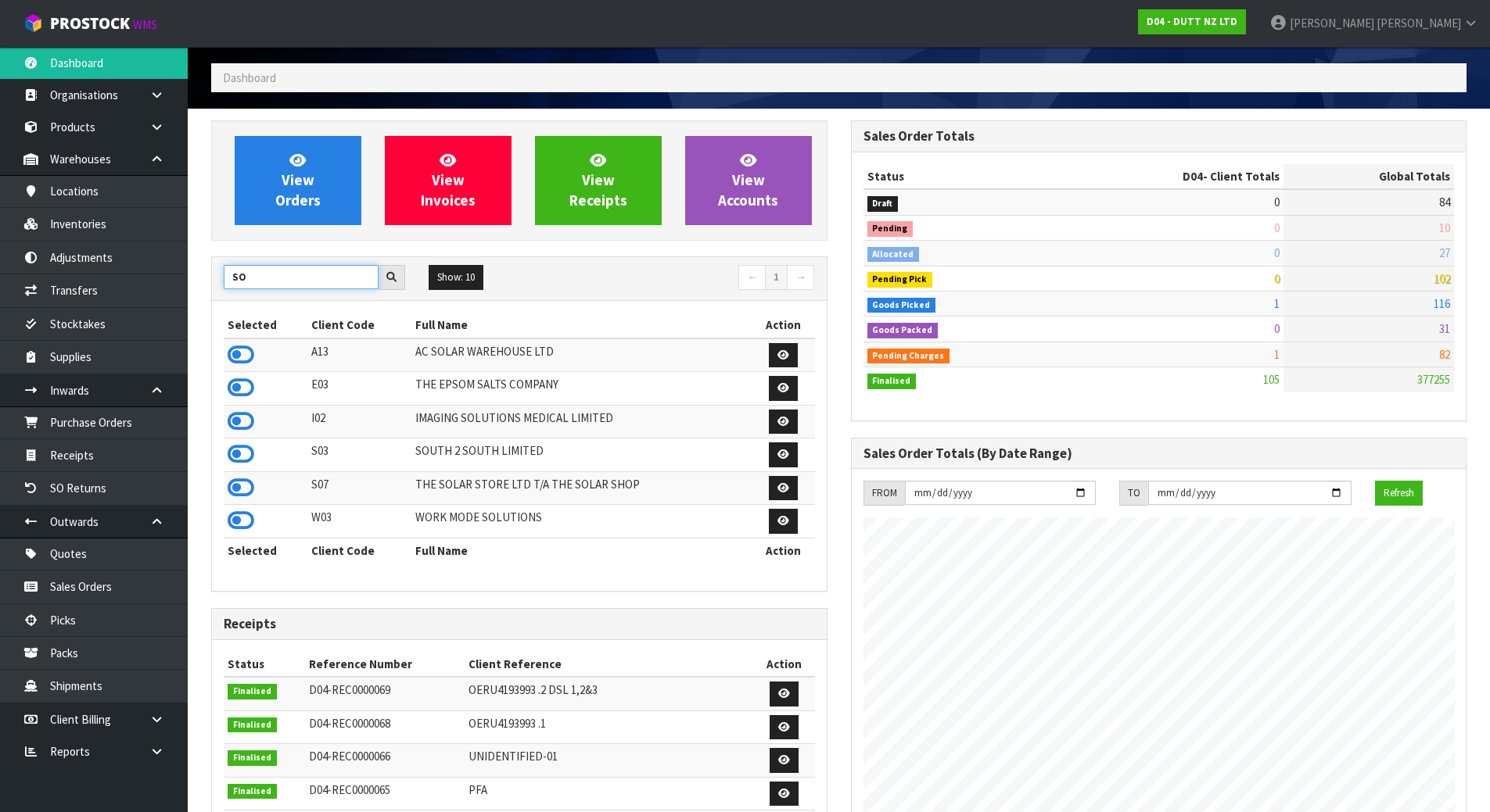
scroll to position [0, 0]
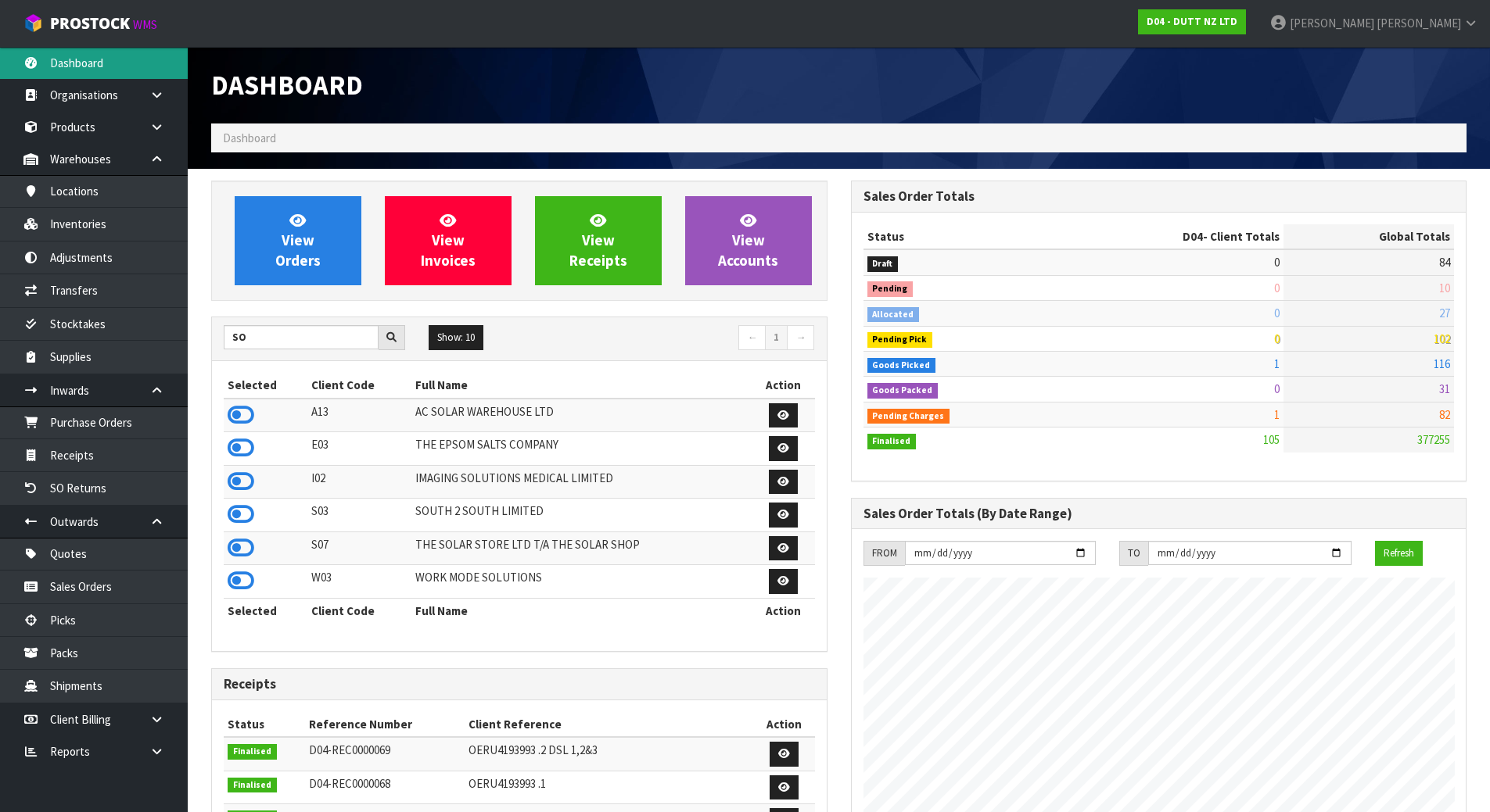
click at [114, 76] on link "Dashboard" at bounding box center [93, 63] width 187 height 32
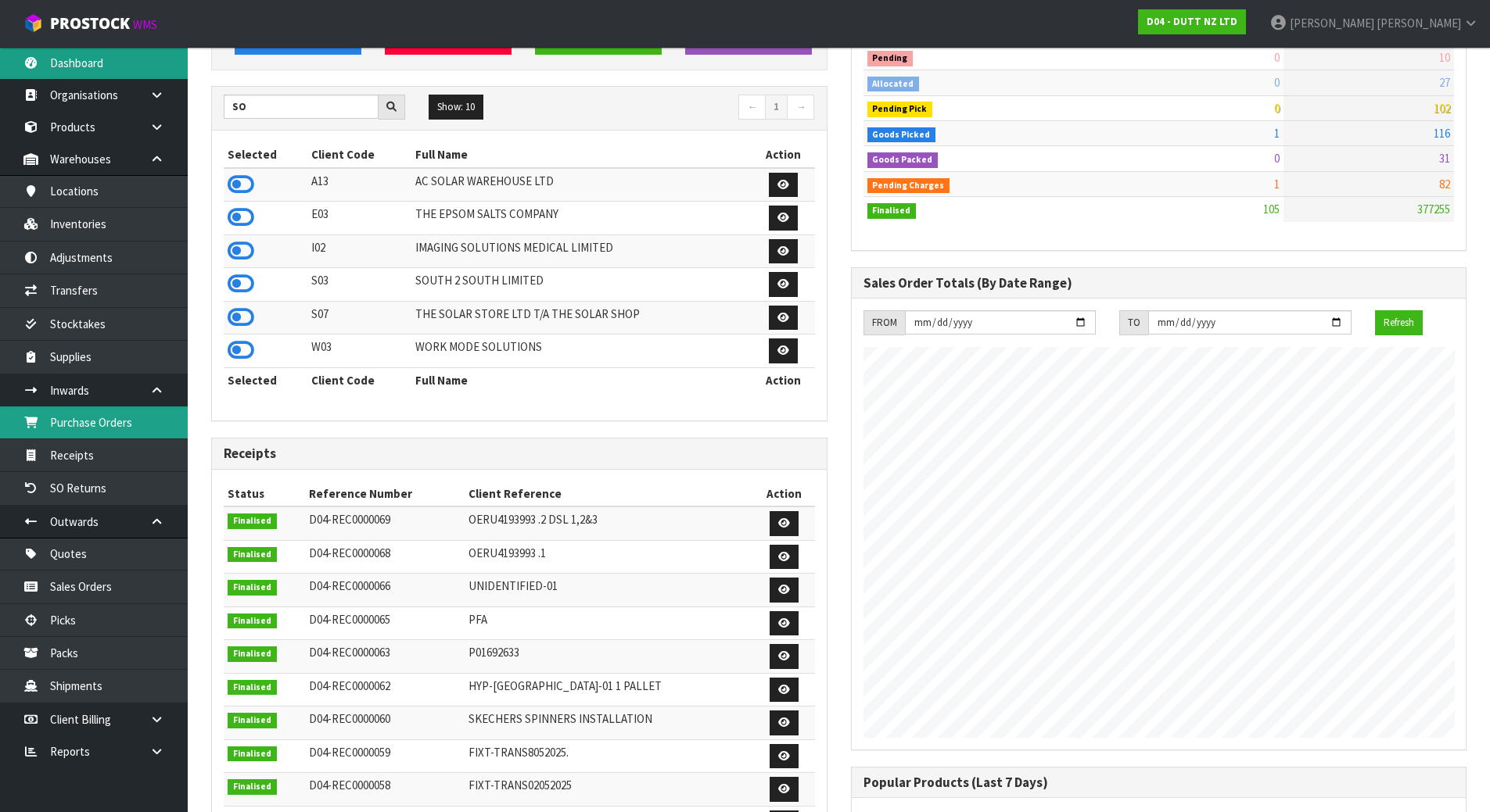
scroll to position [235, 0]
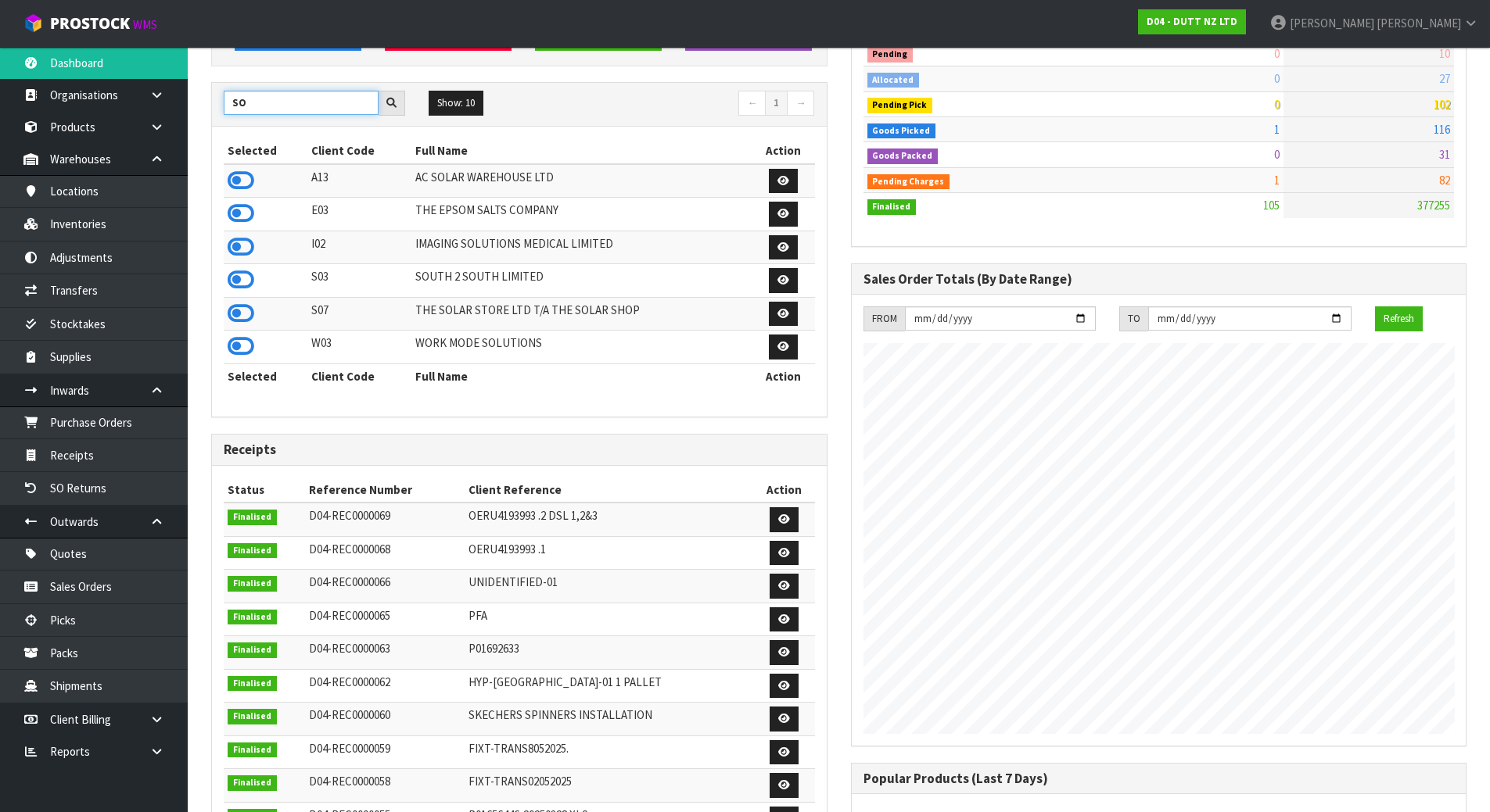
click at [293, 101] on input "SO" at bounding box center [301, 103] width 155 height 25
click at [292, 101] on input "SO" at bounding box center [301, 103] width 155 height 25
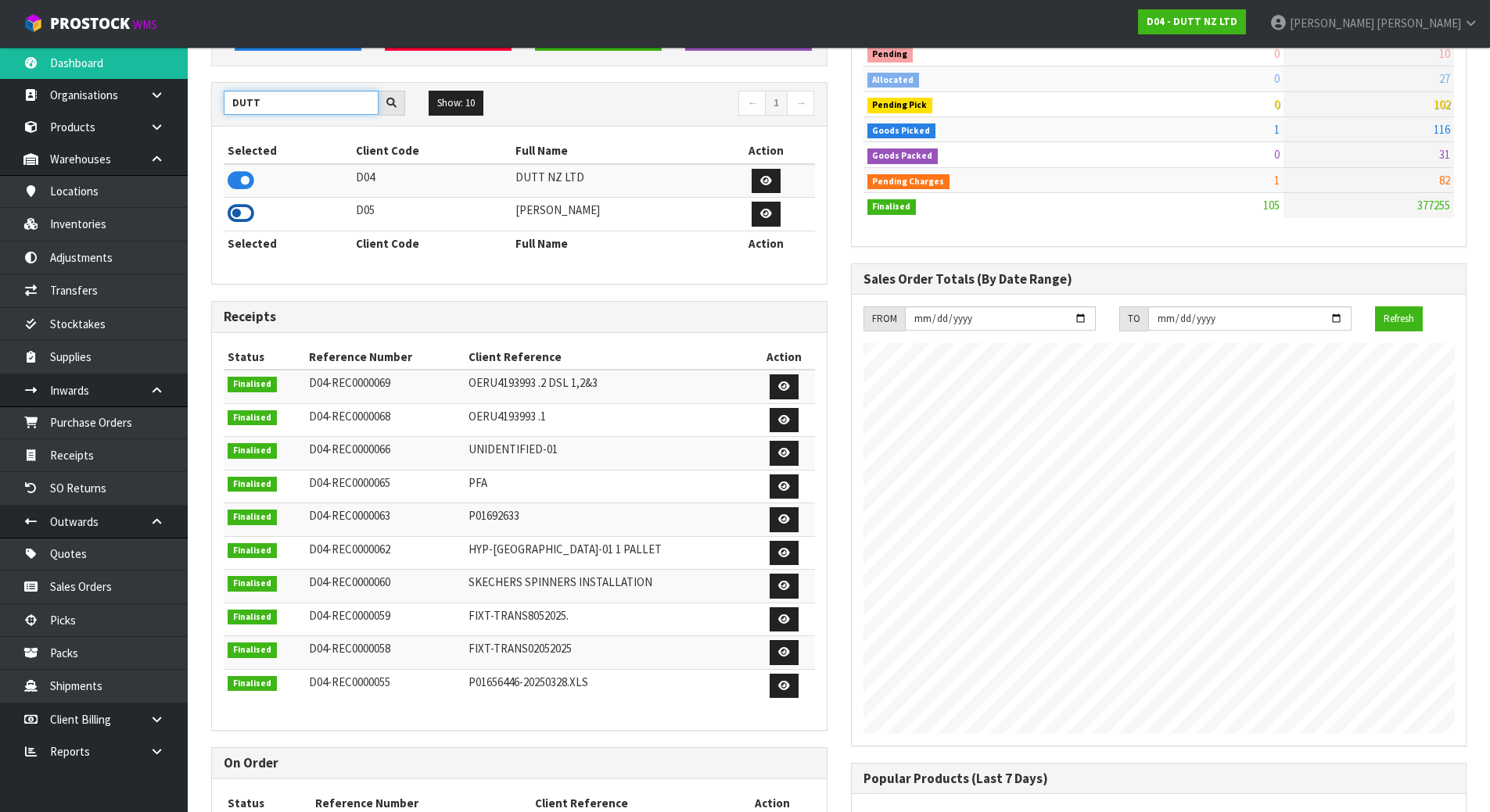
type input "DUTT"
click at [249, 211] on icon at bounding box center [240, 214] width 26 height 24
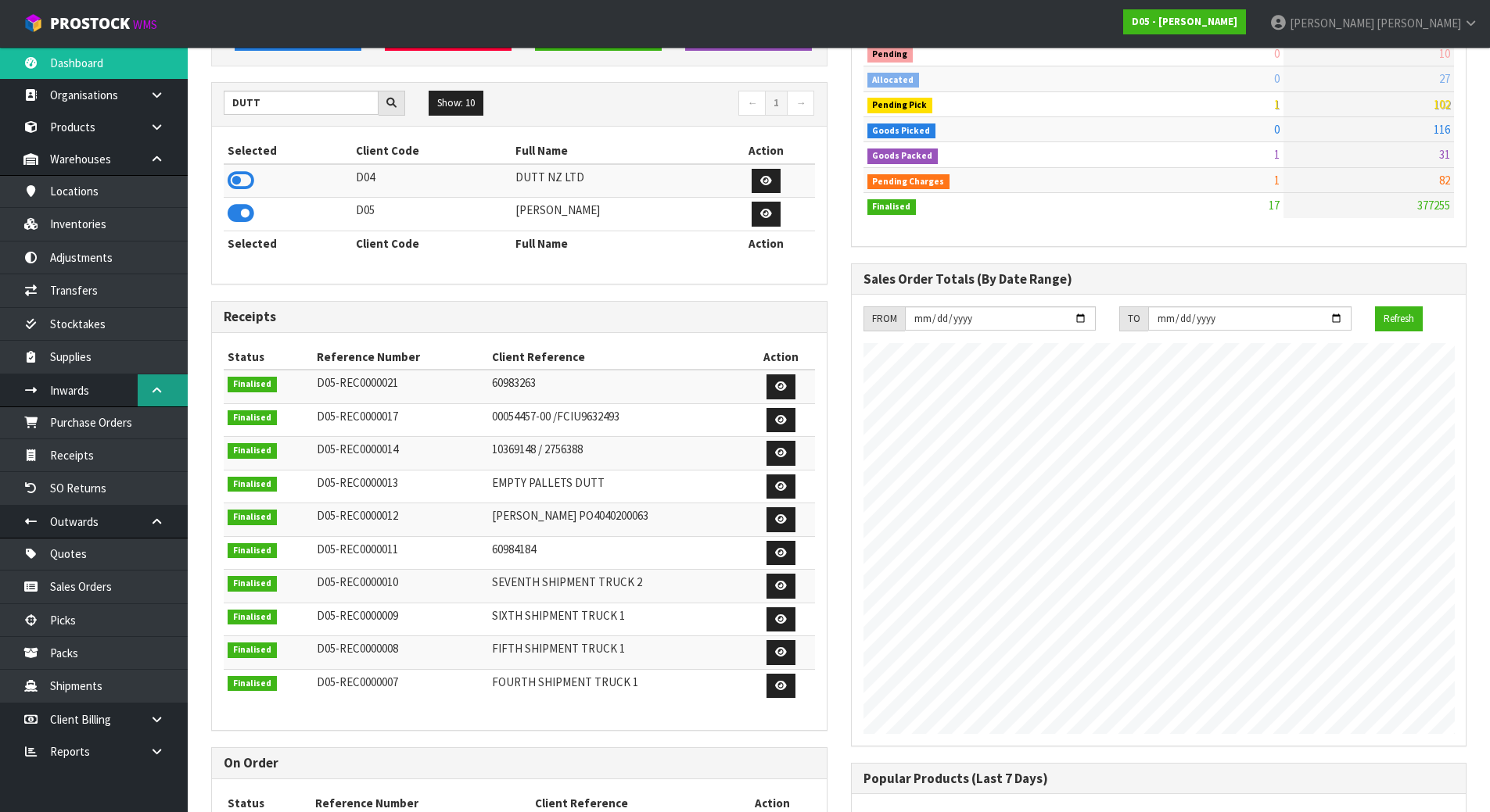
scroll to position [1368, 639]
click at [146, 425] on link "Purchase Orders" at bounding box center [93, 423] width 187 height 32
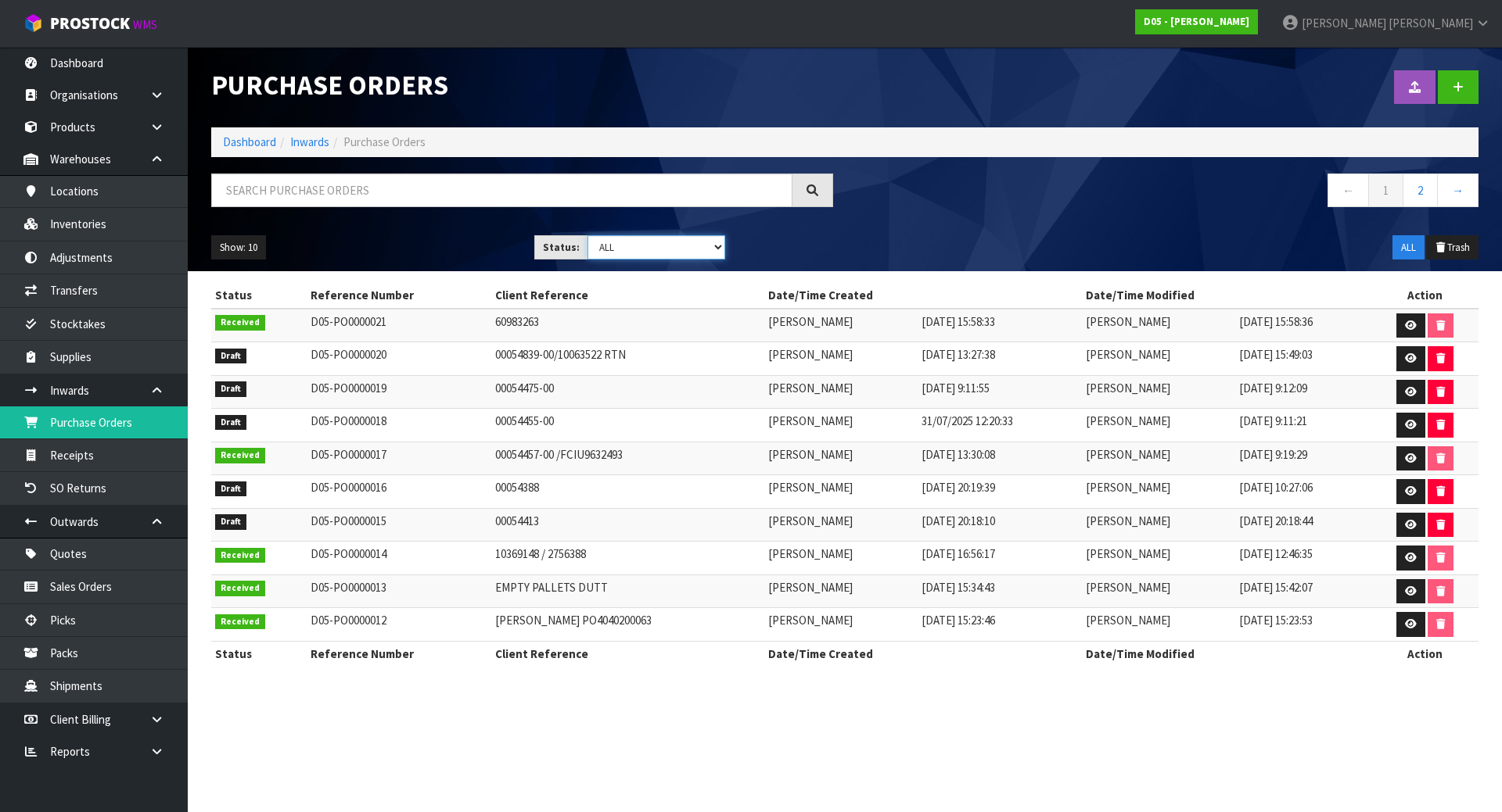
click at [617, 238] on select "Draft Pending Received Cancelled ALL" at bounding box center [656, 247] width 138 height 25
select select "string:0"
click at [588, 236] on select "Draft Pending Received Cancelled ALL" at bounding box center [656, 247] width 138 height 25
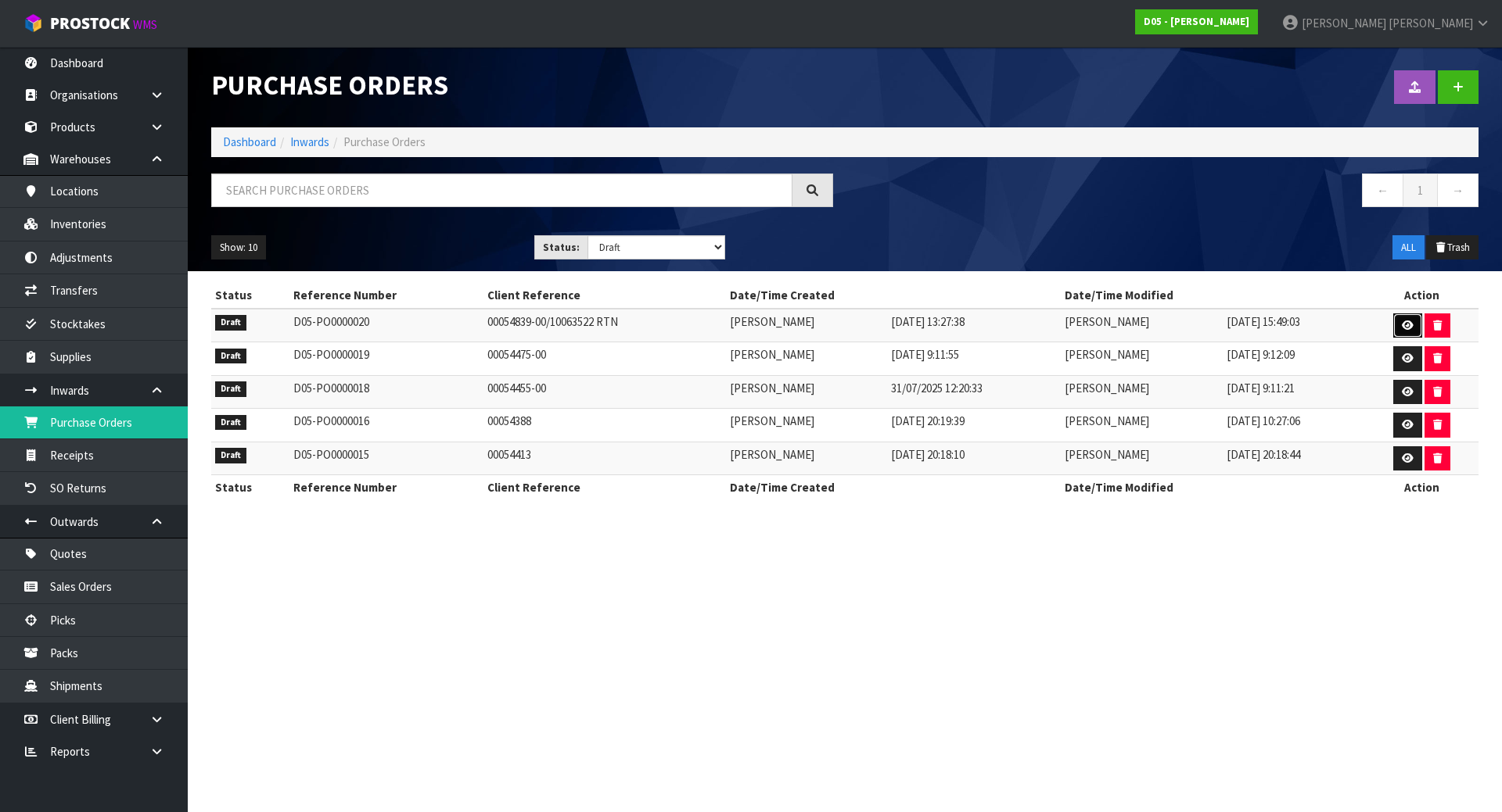
click at [1404, 319] on link at bounding box center [1408, 326] width 29 height 25
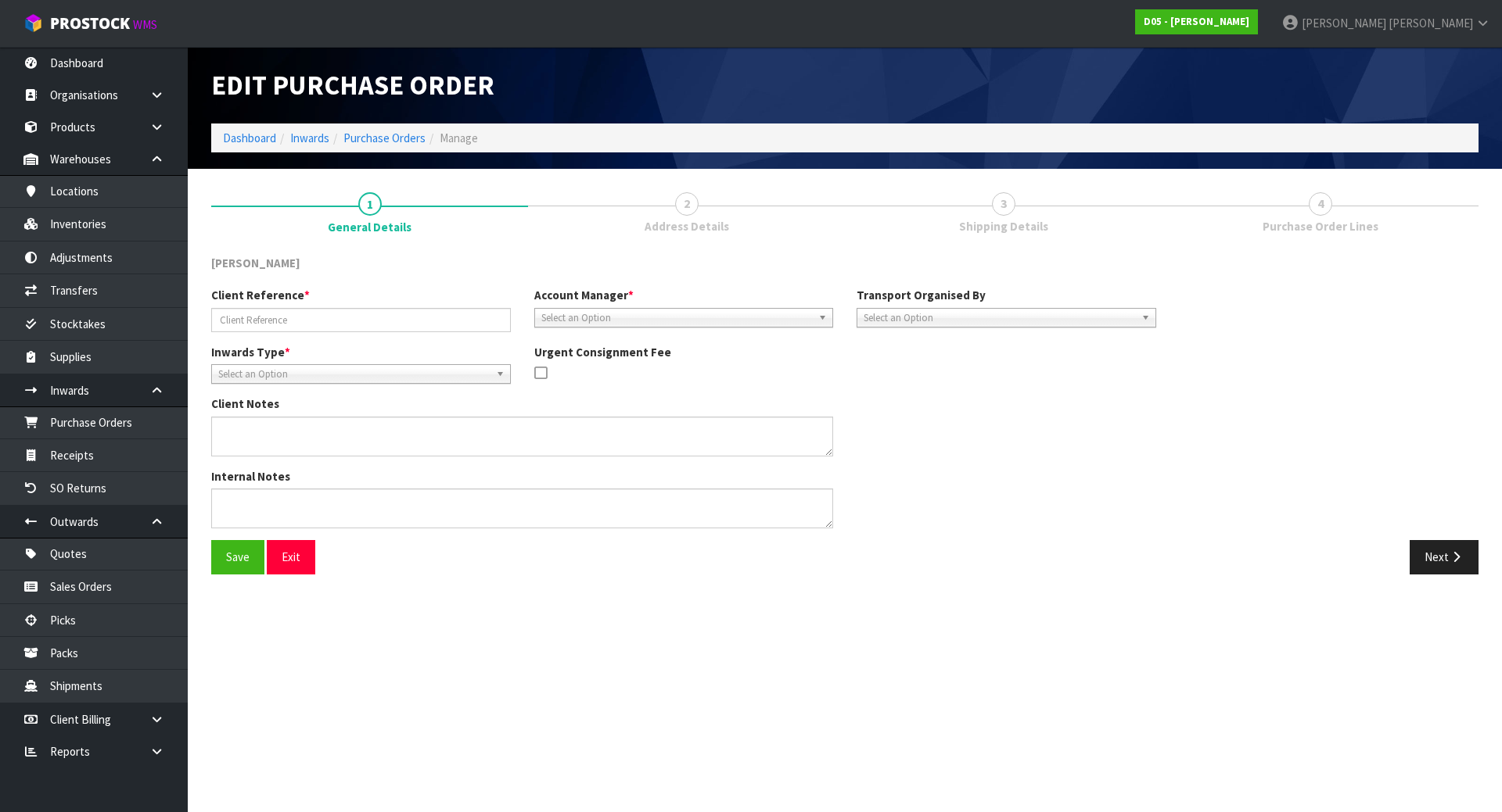
type input "00054839-00/10063522 RTN"
type textarea "IT IS A SWAP FOR THE CORRECT GANTRY LIGHT PANEL THE PICKUP IS FOR A 2020500041-…"
type textarea "THIS RETURN IS FOR 1 X 2020500041-13"
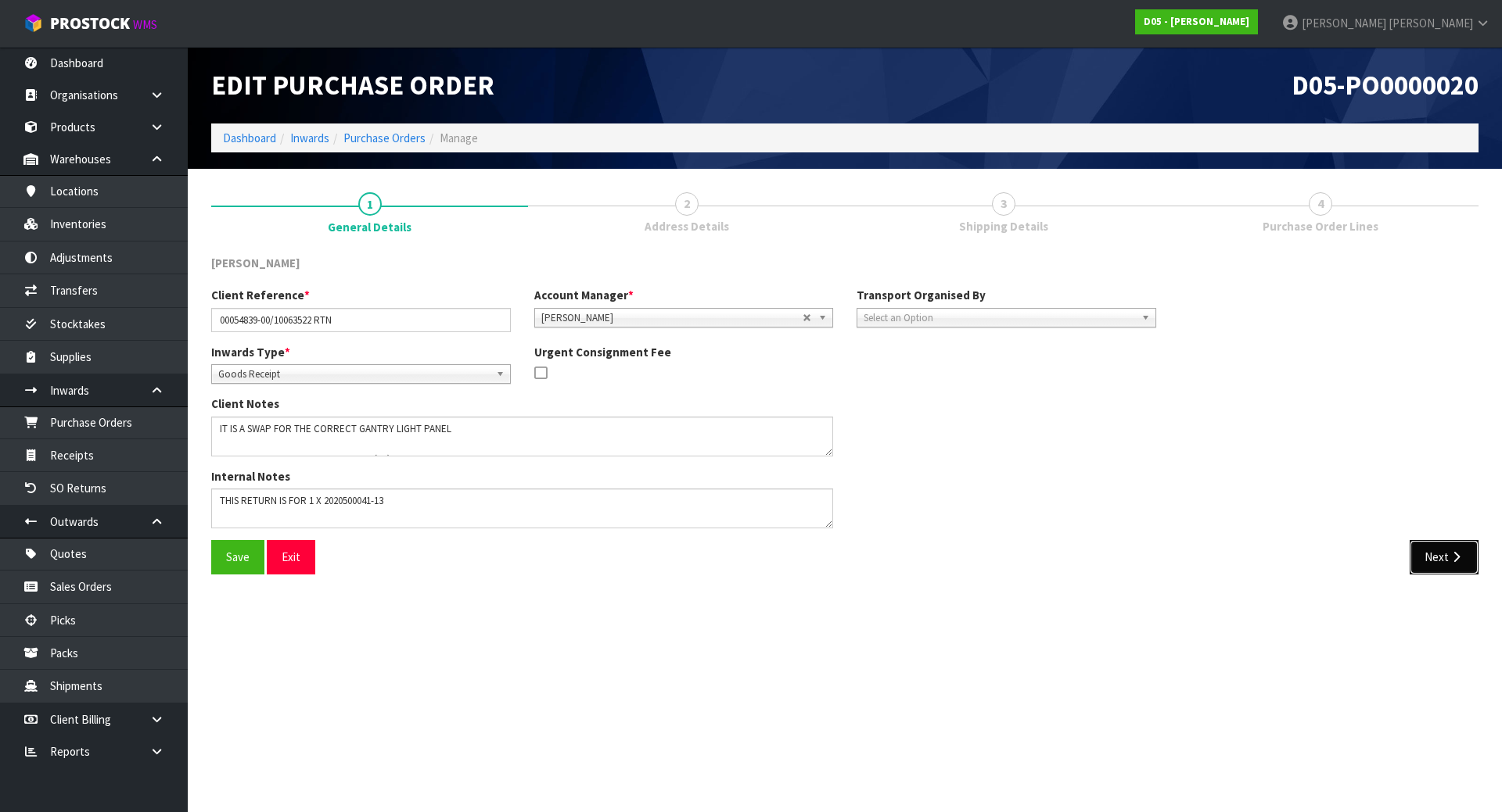
click at [1436, 549] on button "Next" at bounding box center [1443, 557] width 69 height 34
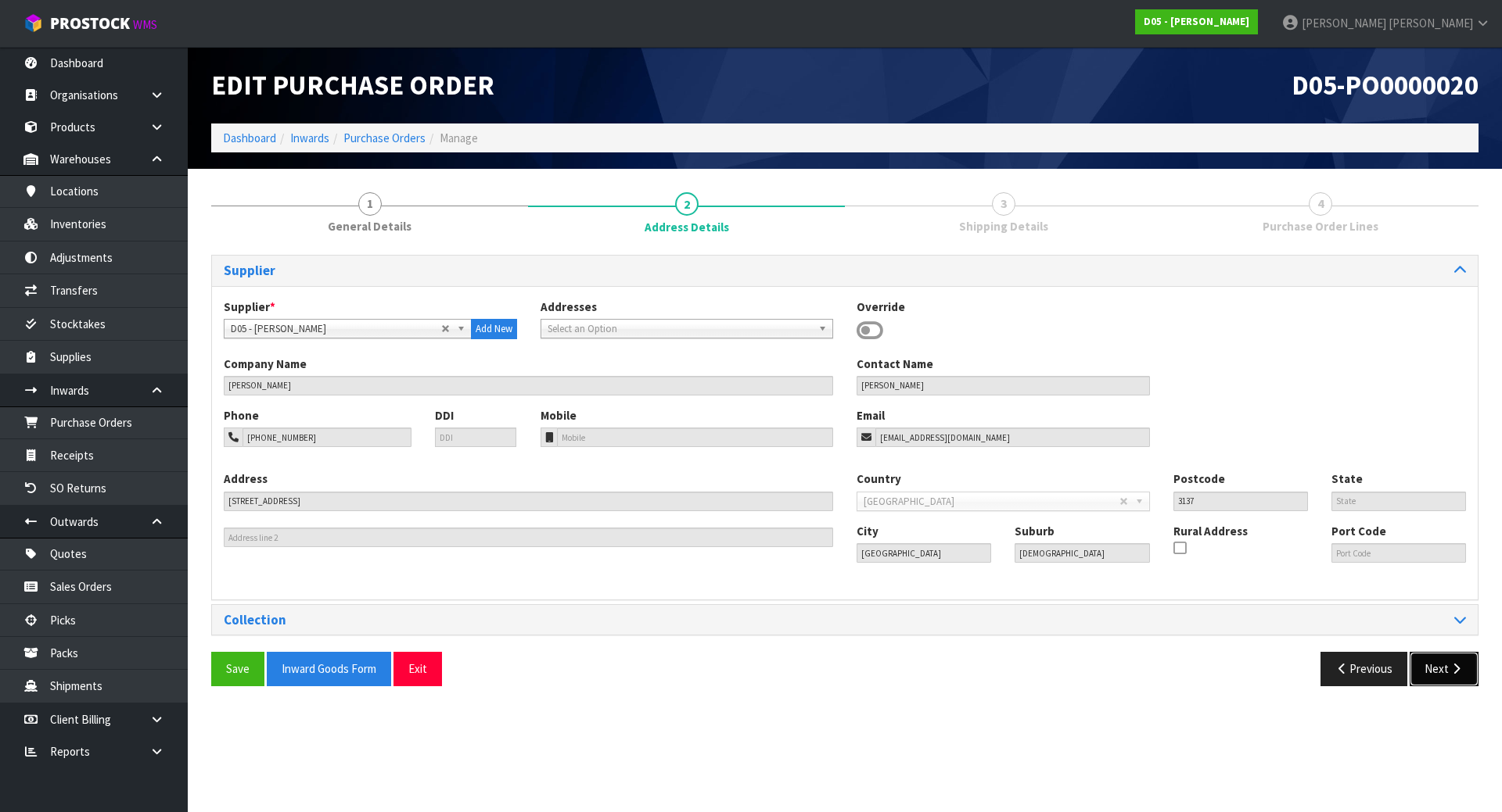
click at [1449, 670] on icon "button" at bounding box center [1456, 669] width 15 height 12
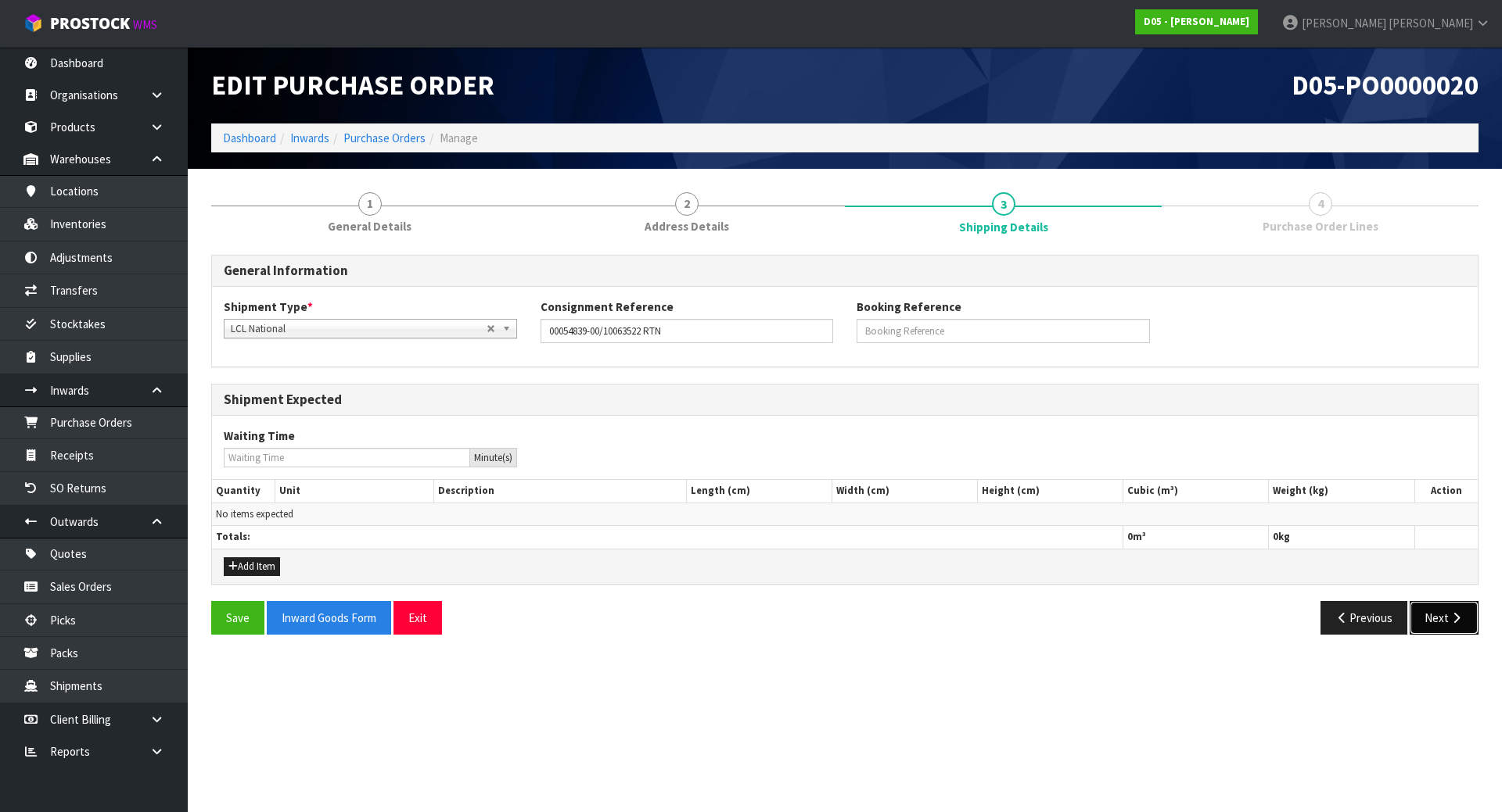
click at [1433, 615] on button "Next" at bounding box center [1443, 618] width 69 height 34
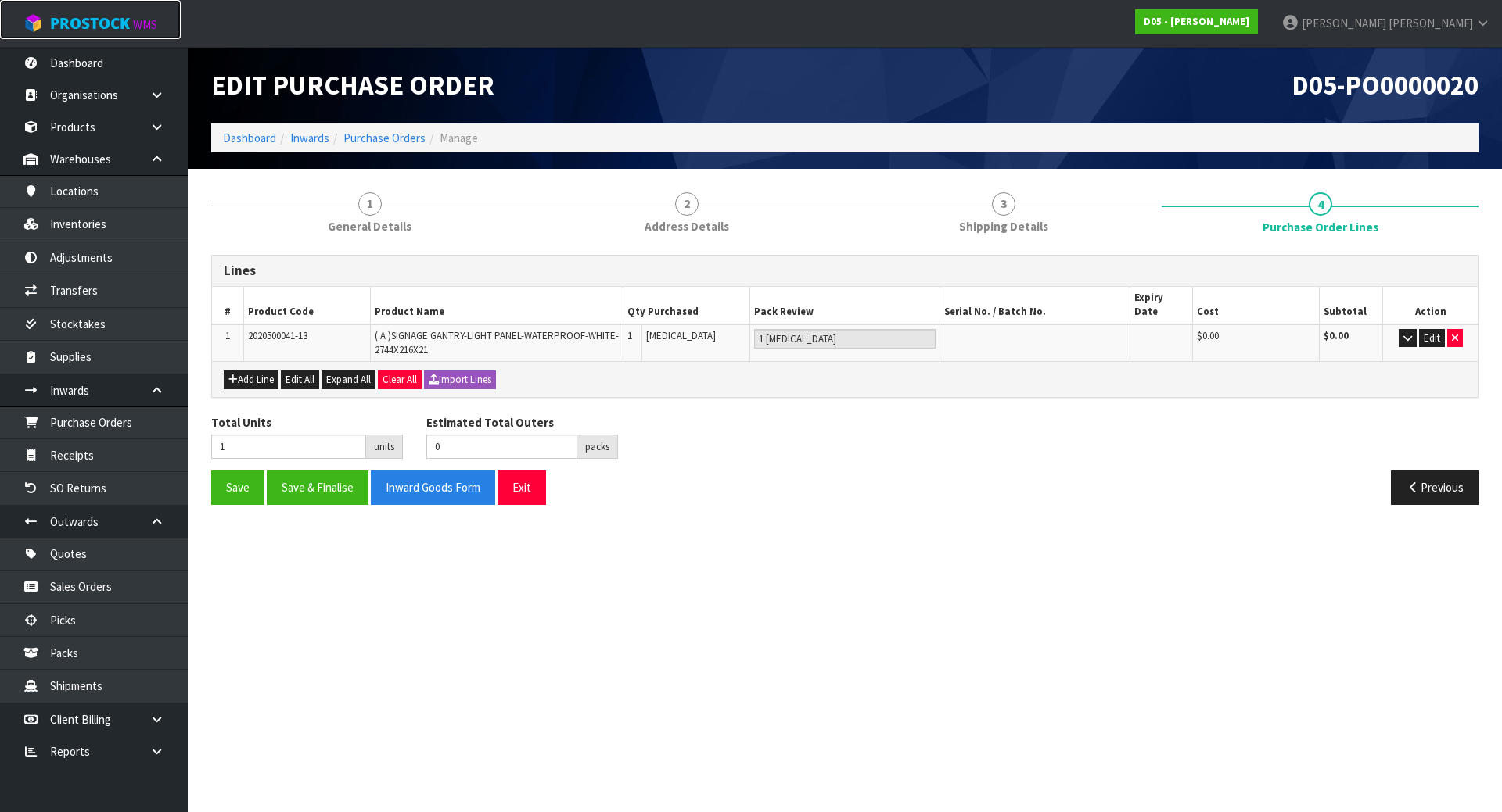
click at [146, 27] on small "WMS" at bounding box center [145, 25] width 25 height 15
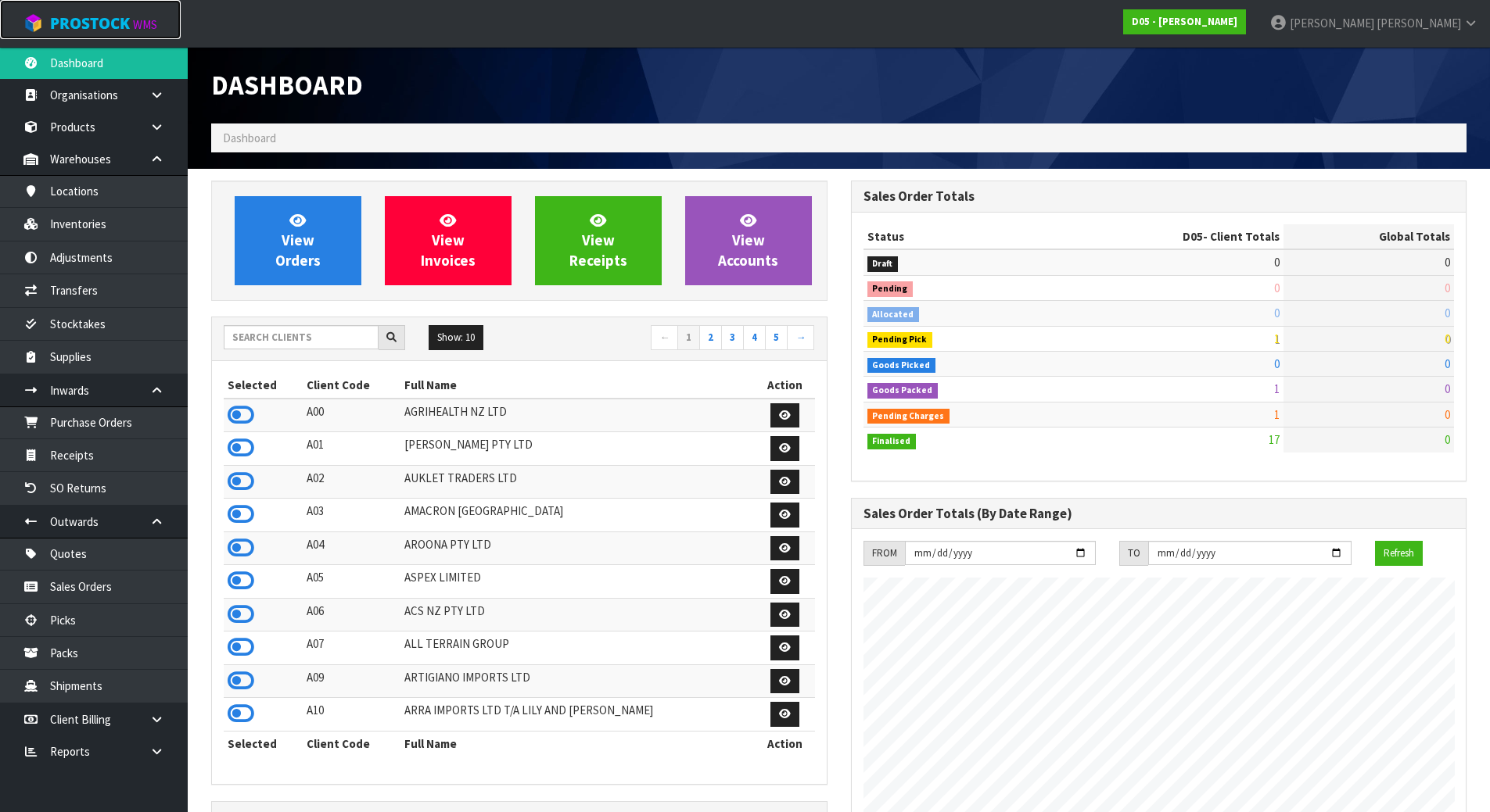
scroll to position [1368, 639]
click at [307, 346] on input "text" at bounding box center [301, 337] width 155 height 25
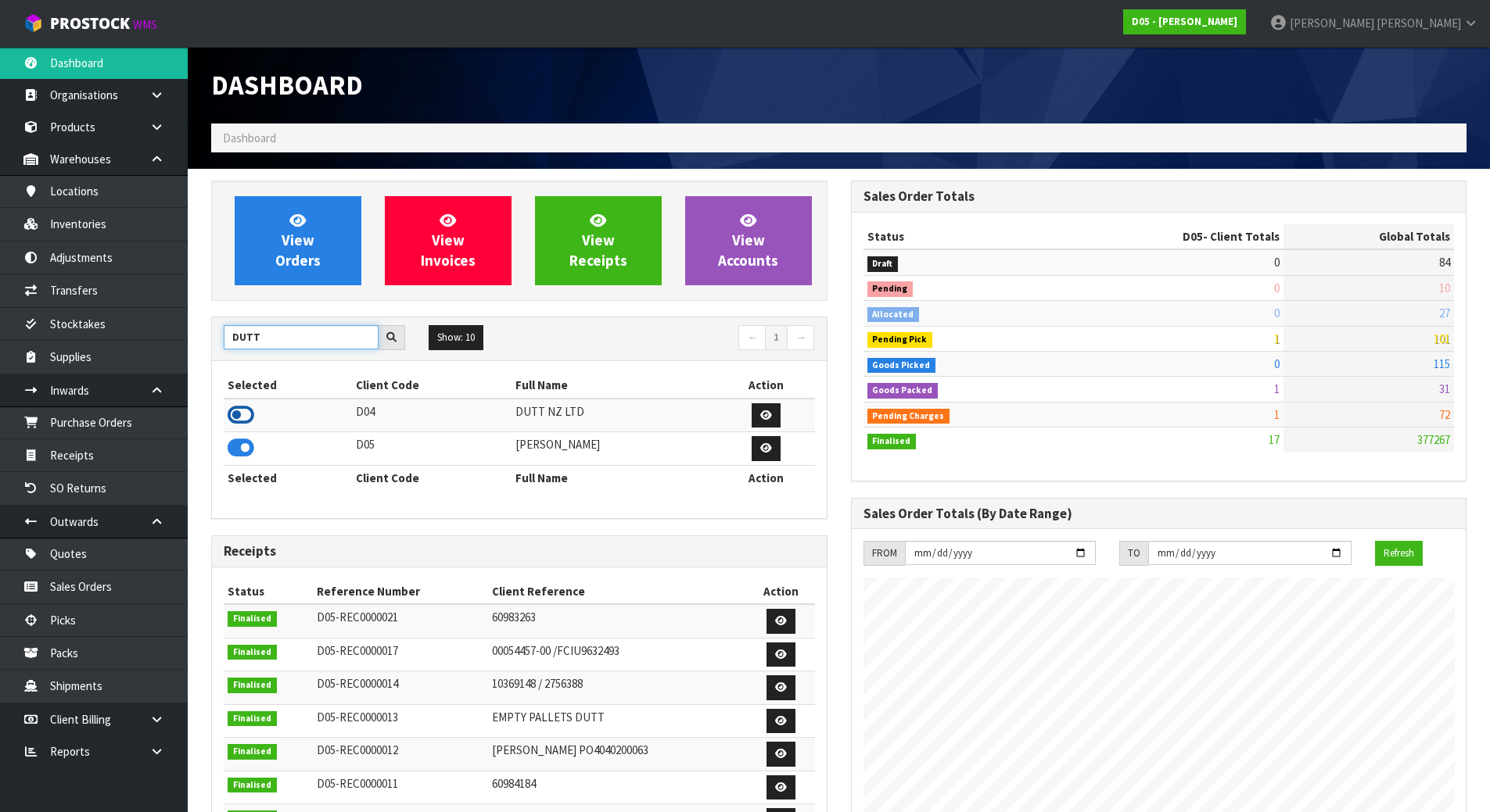
type input "DUTT"
click at [244, 419] on icon at bounding box center [240, 415] width 26 height 24
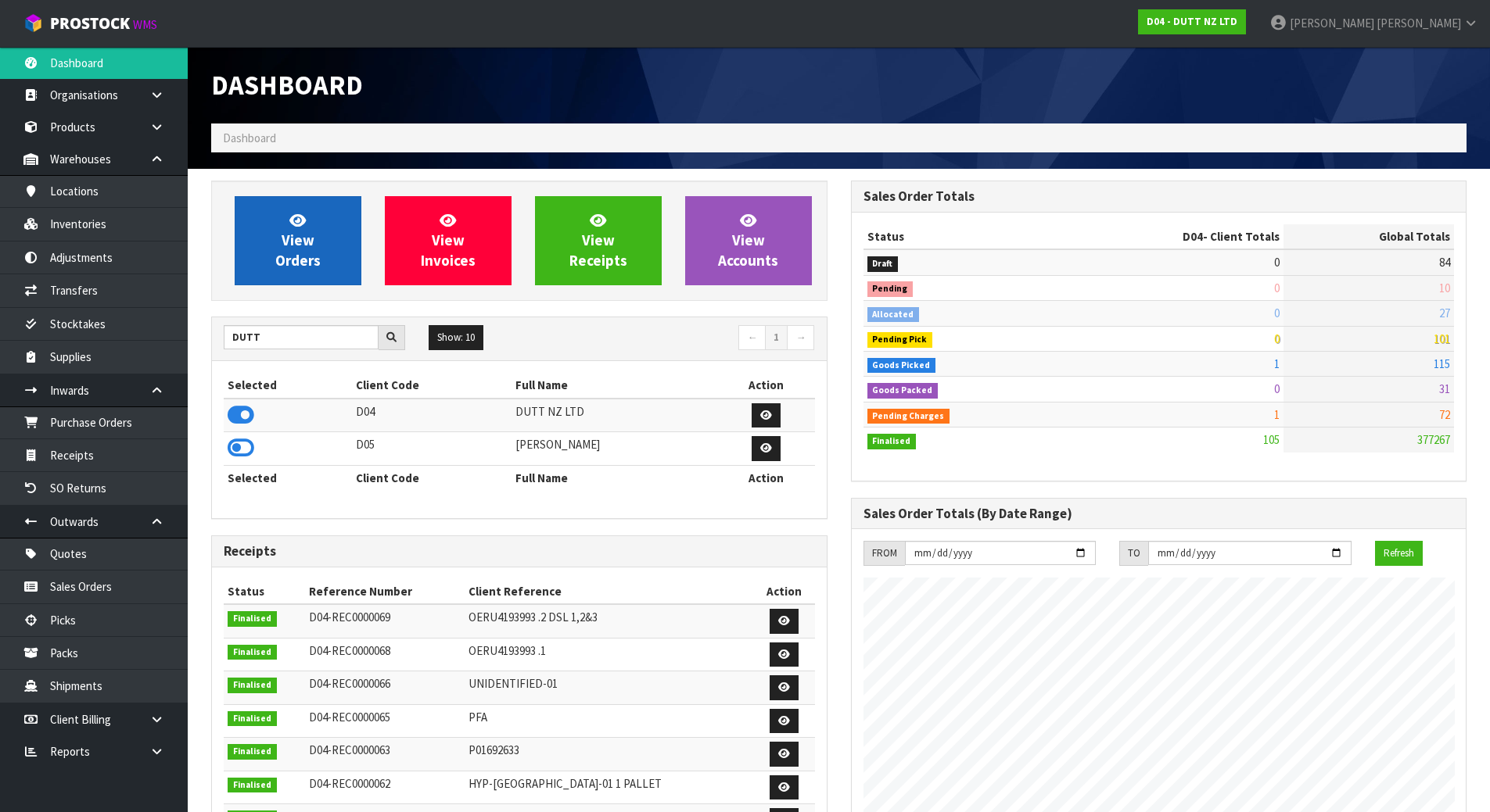
scroll to position [1184, 639]
click at [321, 212] on link "View Orders" at bounding box center [298, 241] width 126 height 89
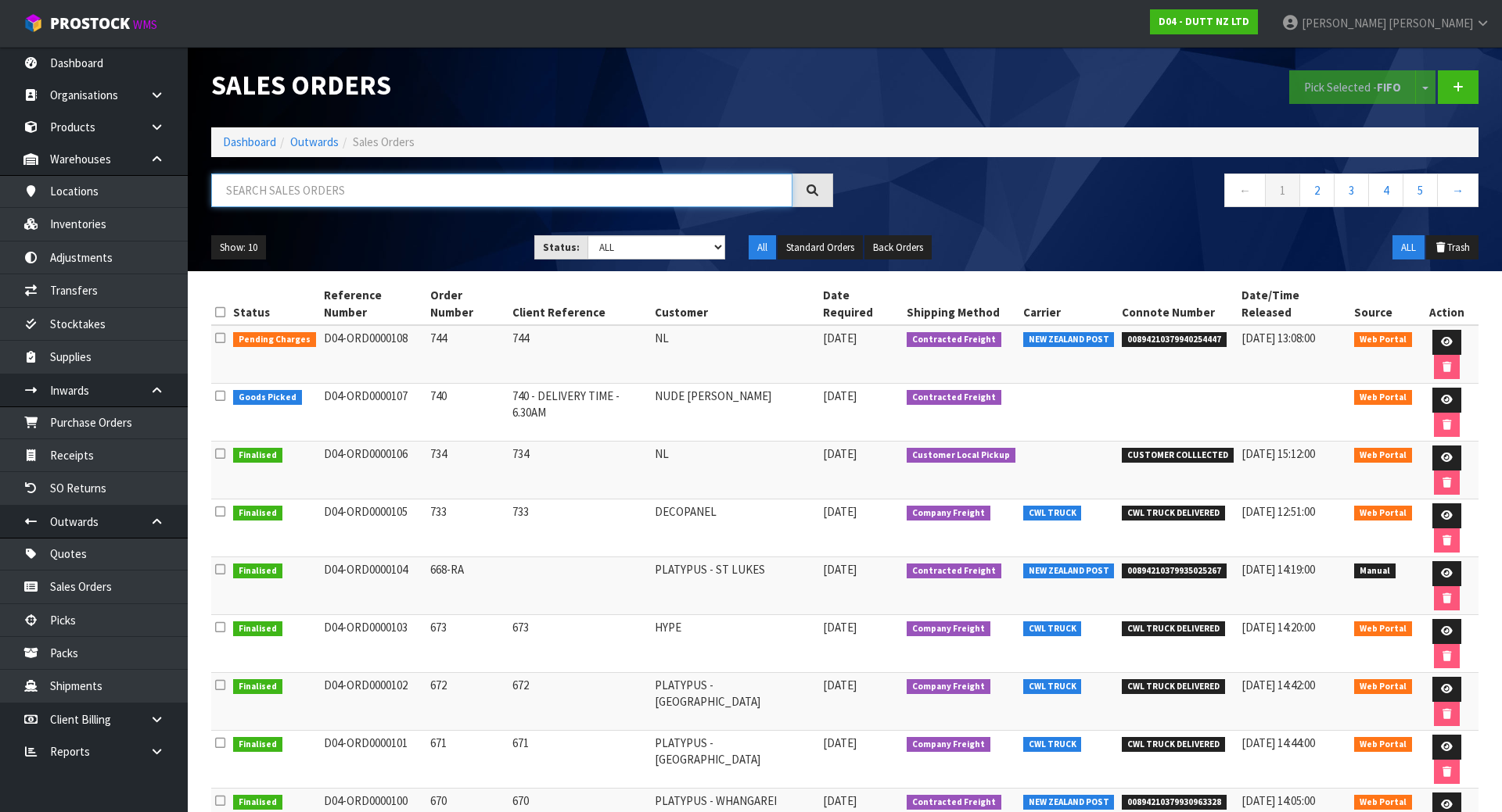
click at [448, 200] on input "text" at bounding box center [501, 191] width 581 height 34
type input "411419"
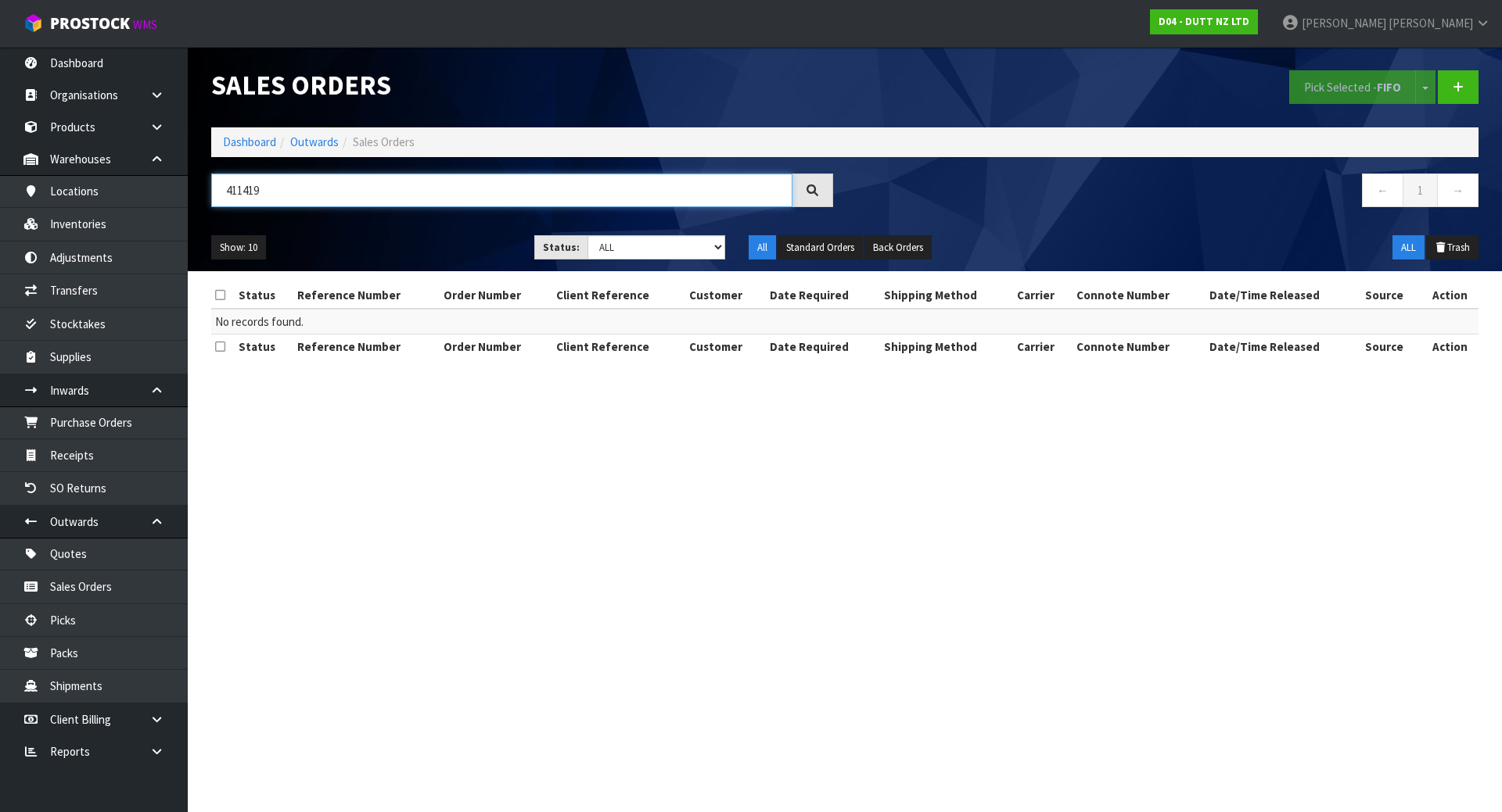
drag, startPoint x: 304, startPoint y: 184, endPoint x: 206, endPoint y: 202, distance: 99.6
click at [206, 202] on div "411419" at bounding box center [522, 196] width 645 height 45
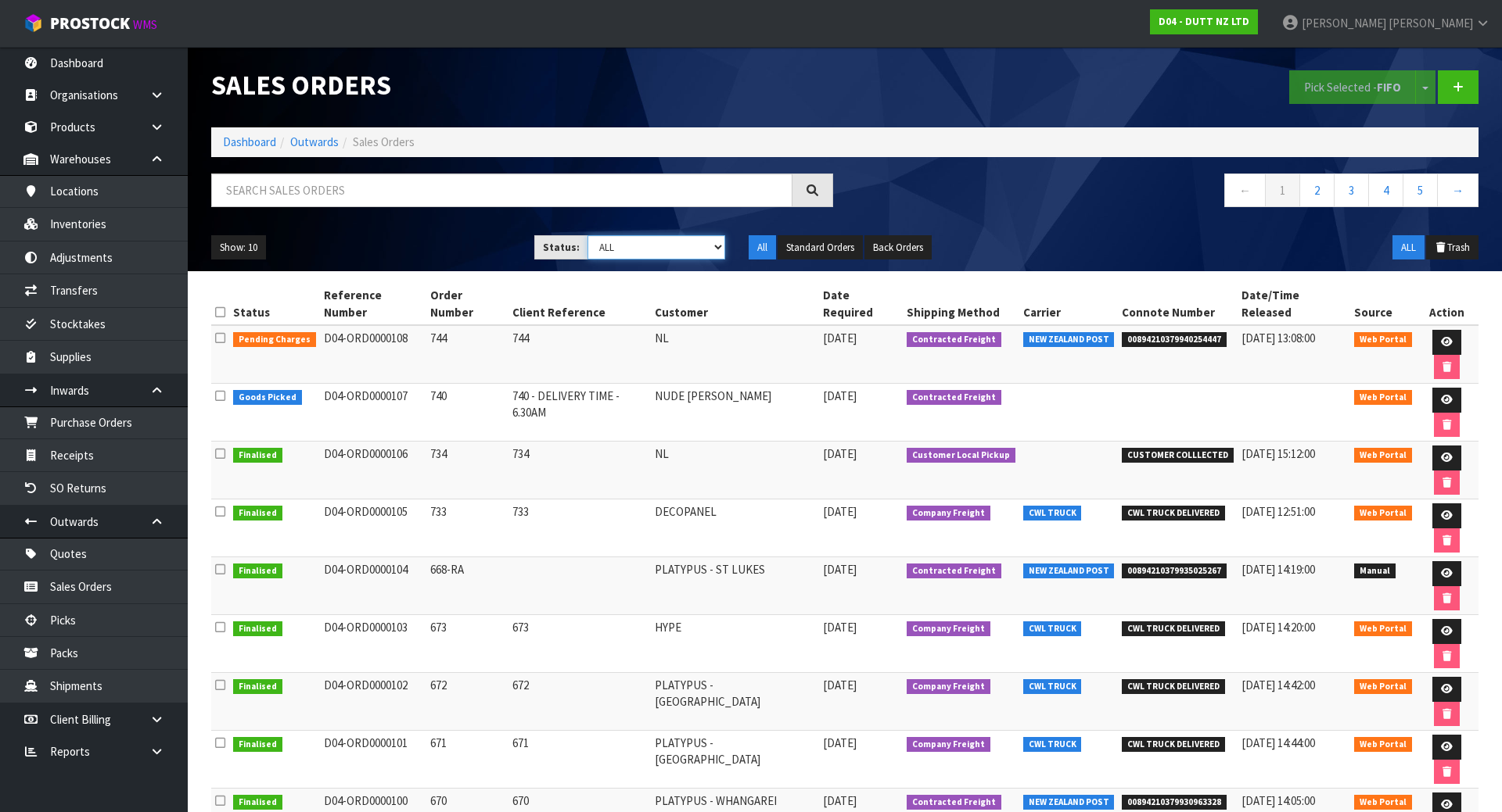
click at [640, 242] on select "Draft Pending Allocated Pending Pick Goods Picked Goods Packed Pending Charges …" at bounding box center [656, 247] width 138 height 25
click at [588, 236] on select "Draft Pending Allocated Pending Pick Goods Picked Goods Packed Pending Charges …" at bounding box center [656, 247] width 138 height 25
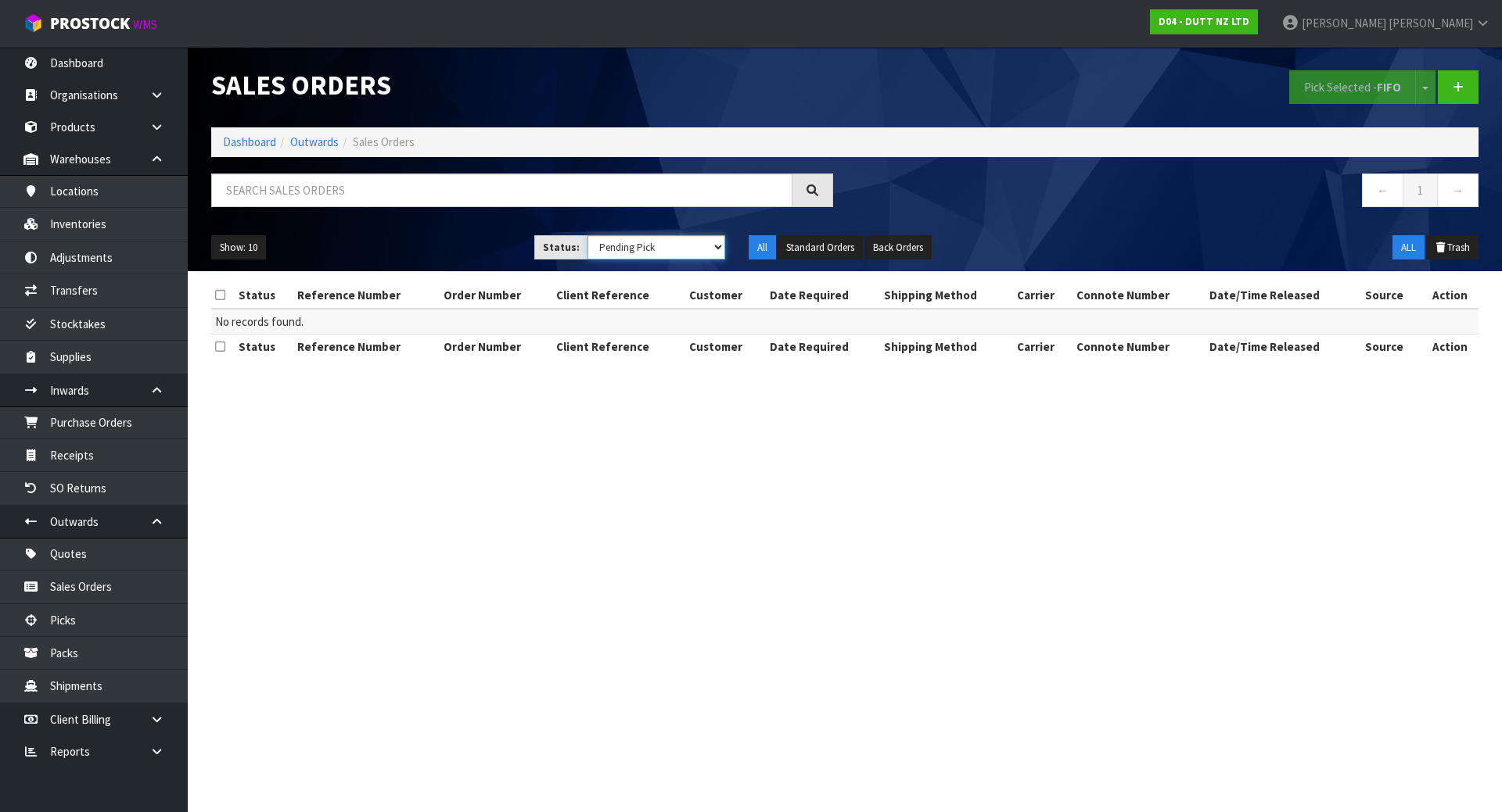
click at [701, 238] on select "Draft Pending Allocated Pending Pick Goods Picked Goods Packed Pending Charges …" at bounding box center [656, 247] width 138 height 25
click at [588, 236] on select "Draft Pending Allocated Pending Pick Goods Picked Goods Packed Pending Charges …" at bounding box center [656, 247] width 138 height 25
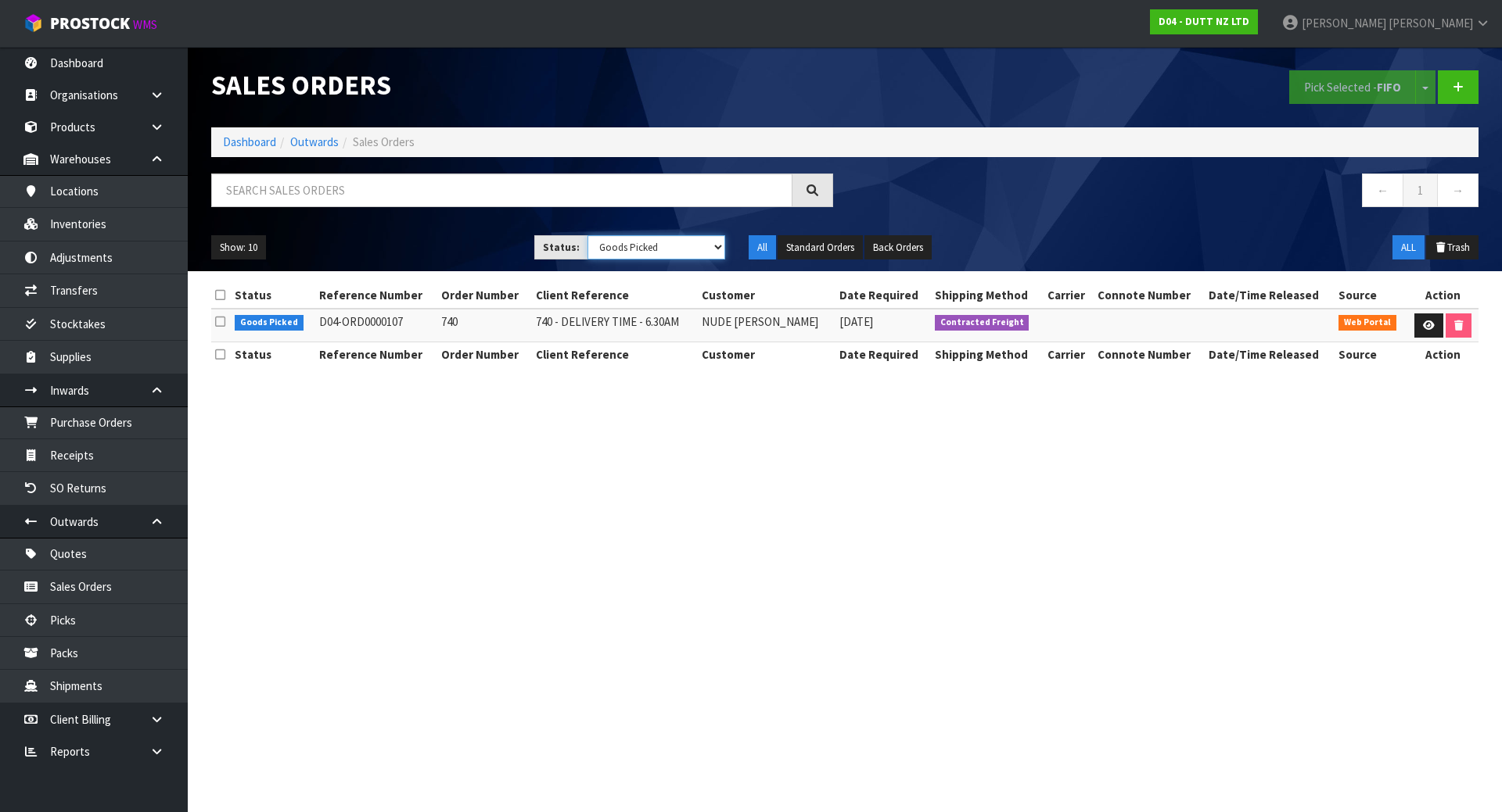
click at [684, 241] on select "Draft Pending Allocated Pending Pick Goods Picked Goods Packed Pending Charges …" at bounding box center [656, 247] width 138 height 25
select select "string:5"
click at [588, 236] on select "Draft Pending Allocated Pending Pick Goods Picked Goods Packed Pending Charges …" at bounding box center [656, 247] width 138 height 25
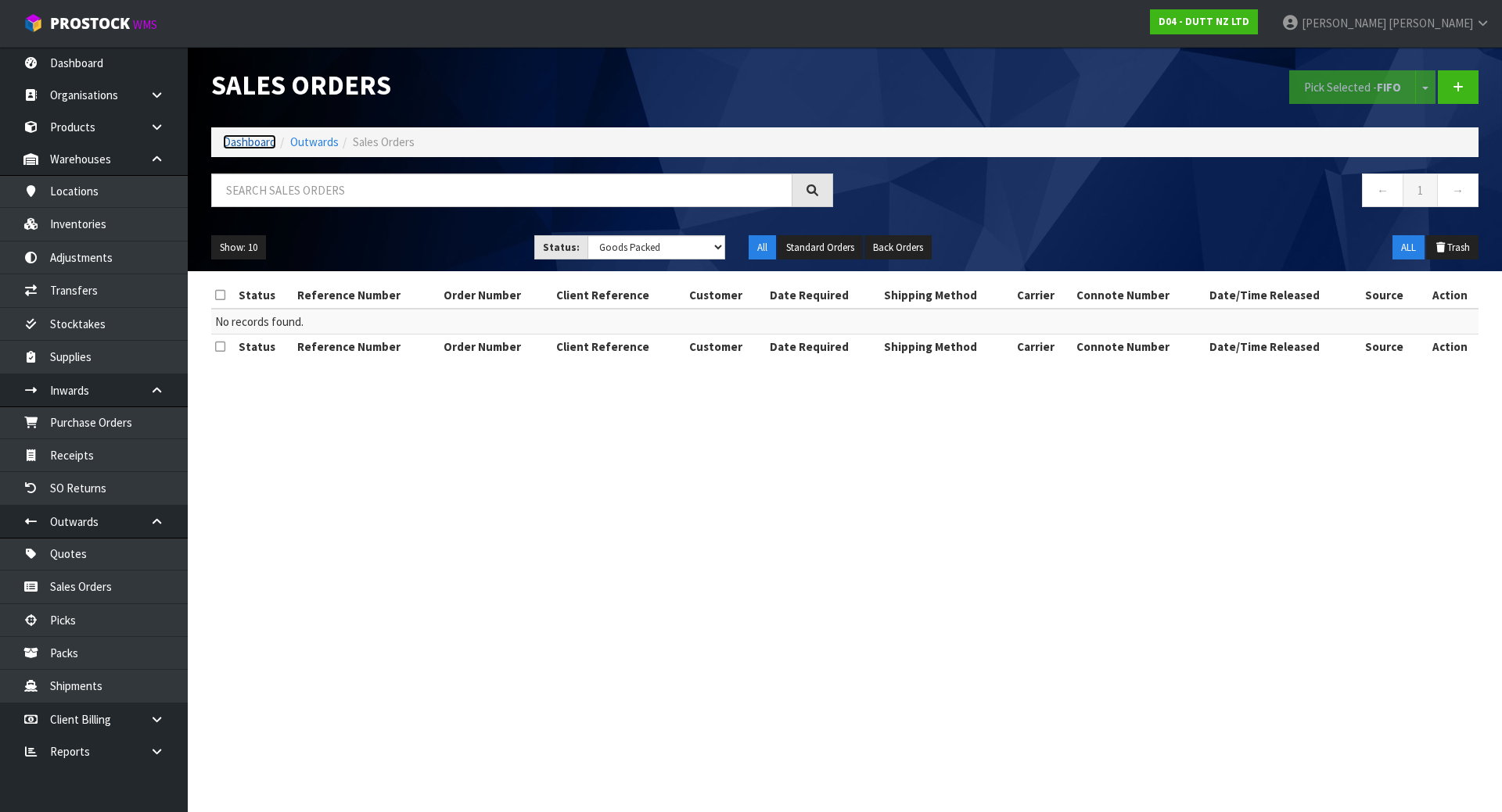
click at [261, 141] on link "Dashboard" at bounding box center [249, 142] width 53 height 15
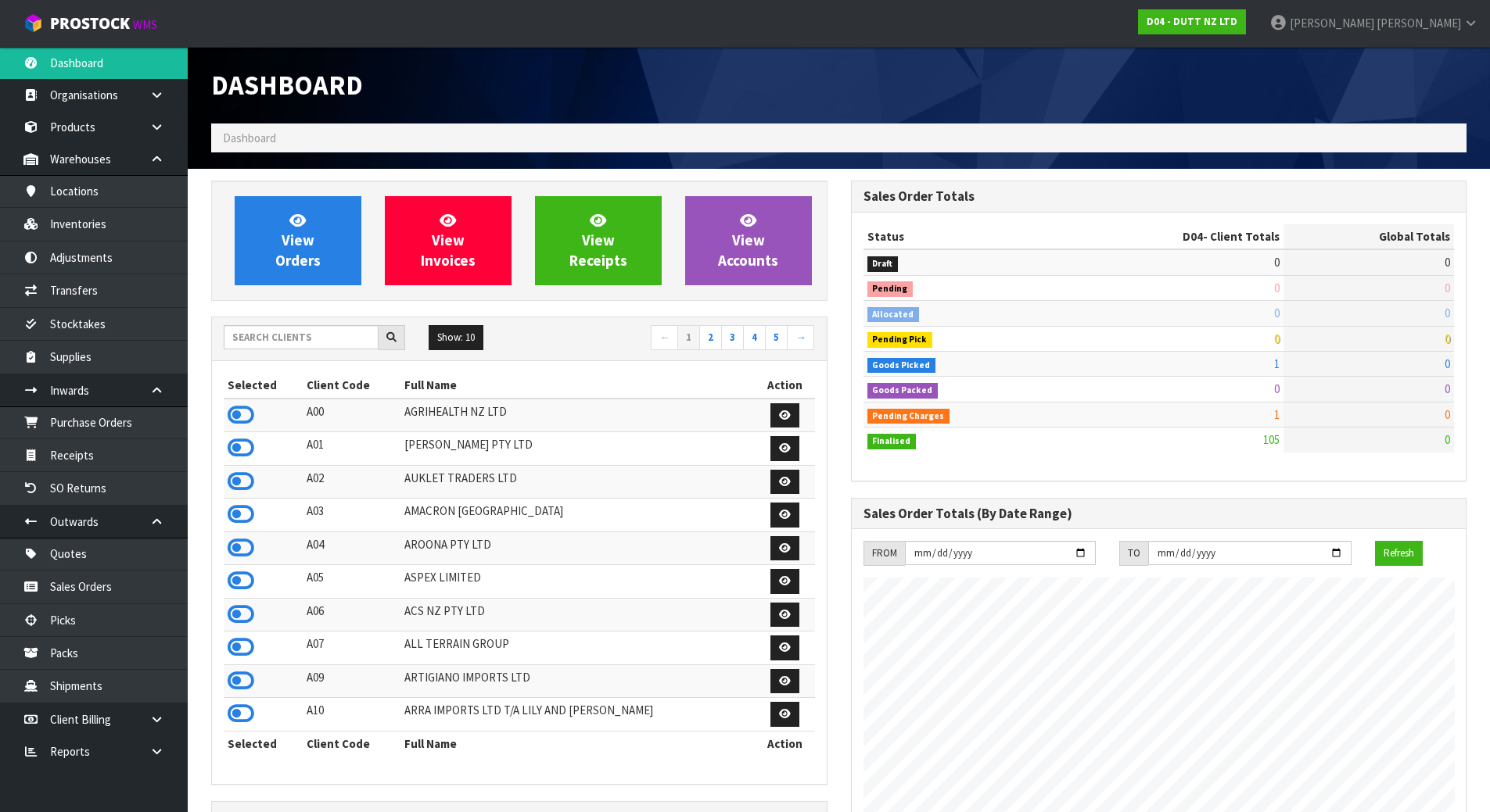
scroll to position [1218, 639]
click at [255, 331] on input "text" at bounding box center [301, 337] width 155 height 25
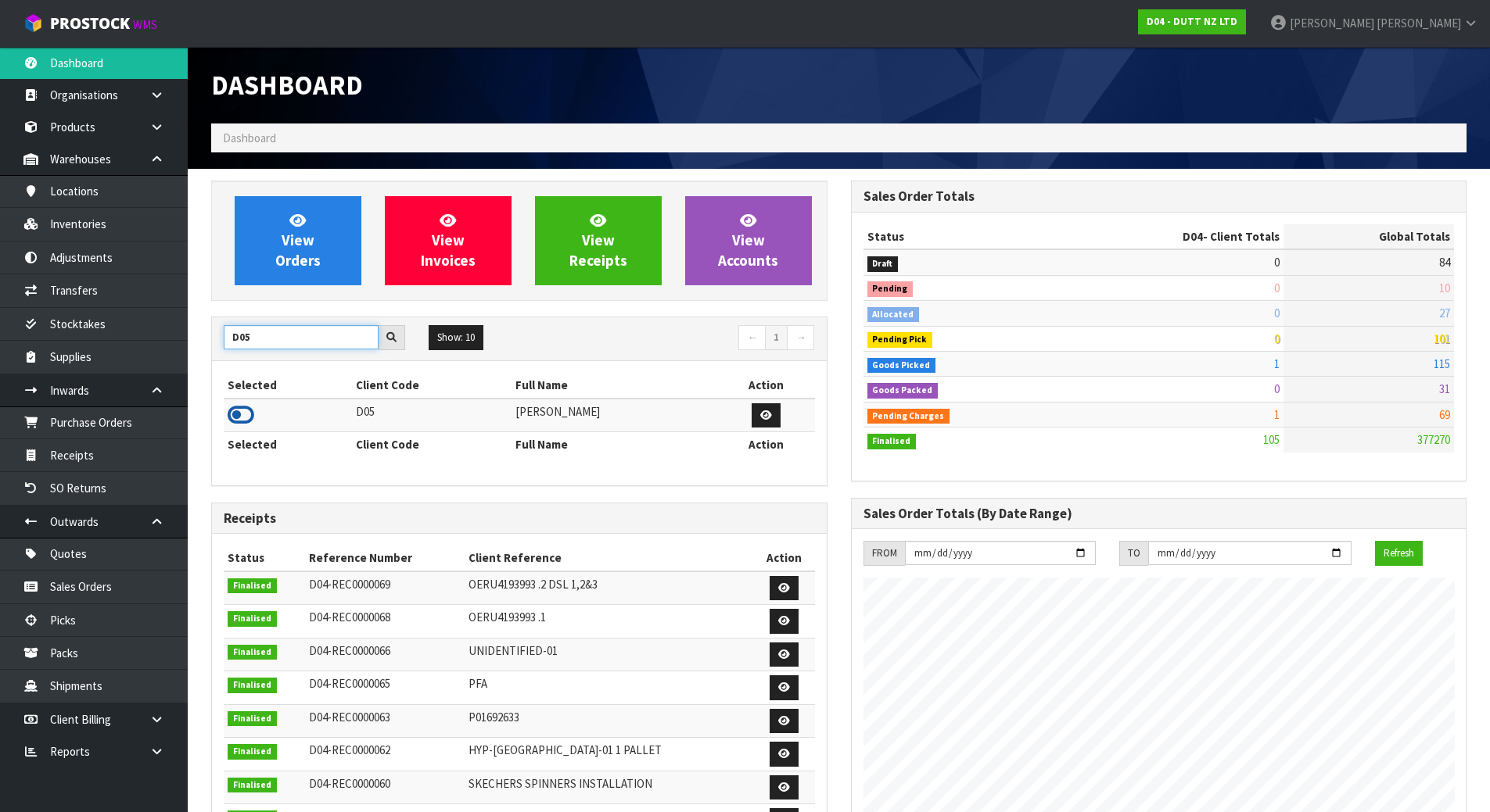
type input "D05"
click at [246, 412] on icon at bounding box center [240, 415] width 26 height 24
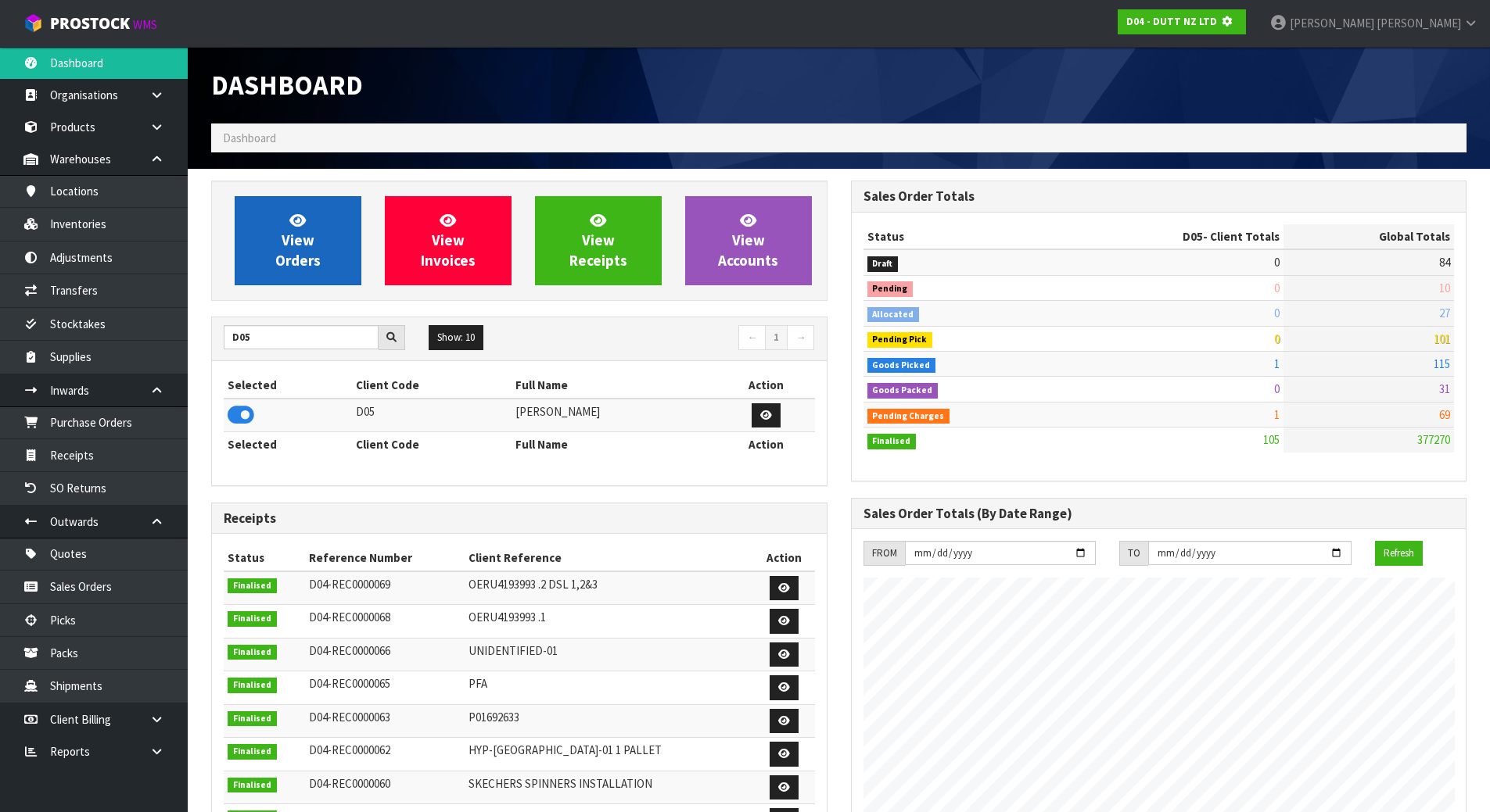
scroll to position [975, 639]
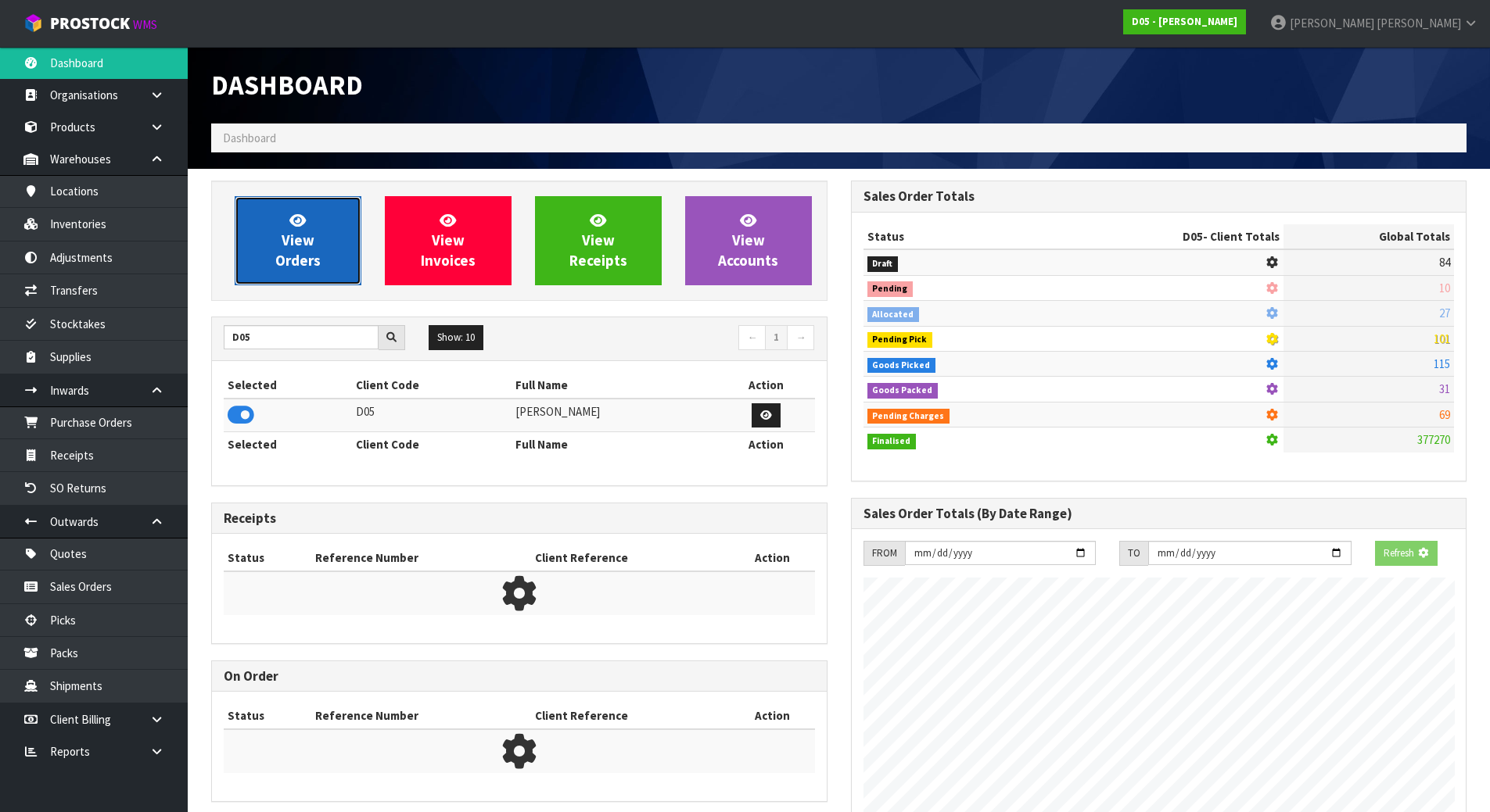
click at [314, 219] on link "View Orders" at bounding box center [298, 241] width 126 height 89
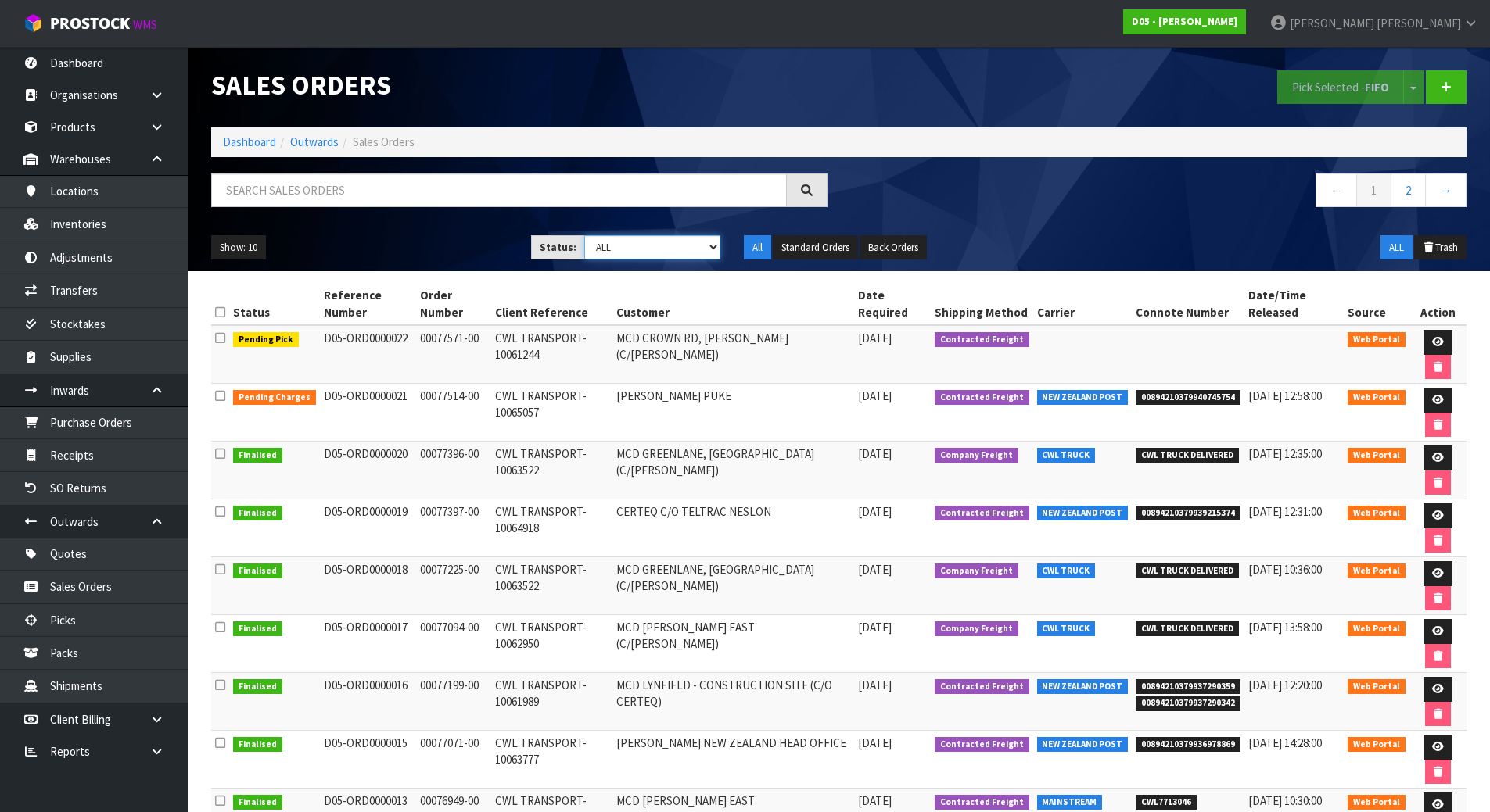
click at [661, 239] on select "Draft Pending Allocated Pending Pick Goods Picked Goods Packed Pending Charges …" at bounding box center [652, 247] width 136 height 25
click at [584, 236] on select "Draft Pending Allocated Pending Pick Goods Picked Goods Packed Pending Charges …" at bounding box center [652, 247] width 136 height 25
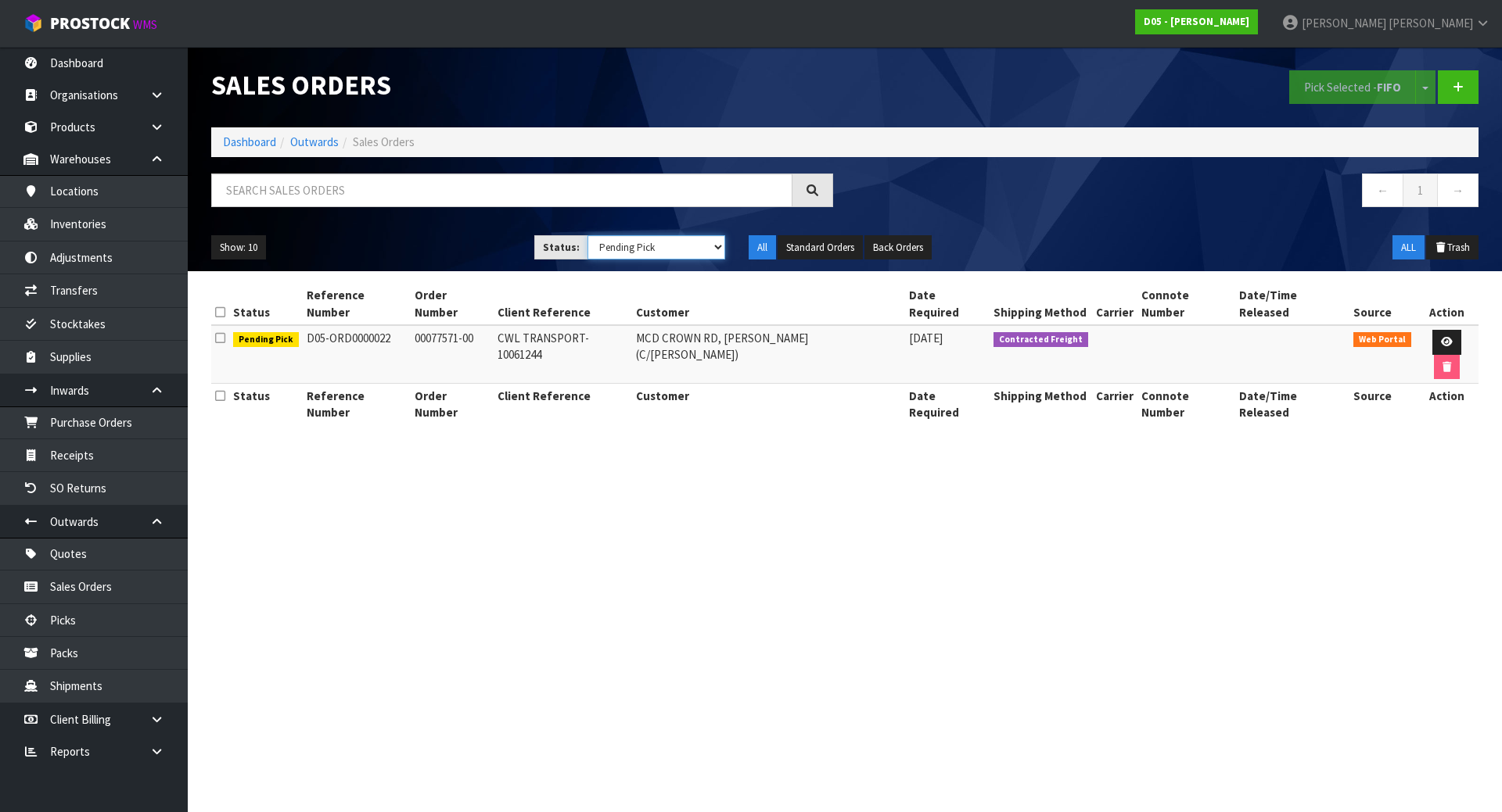
click at [640, 247] on select "Draft Pending Allocated Pending Pick Goods Picked Goods Packed Pending Charges …" at bounding box center [656, 247] width 138 height 25
click at [588, 236] on select "Draft Pending Allocated Pending Pick Goods Picked Goods Packed Pending Charges …" at bounding box center [656, 247] width 138 height 25
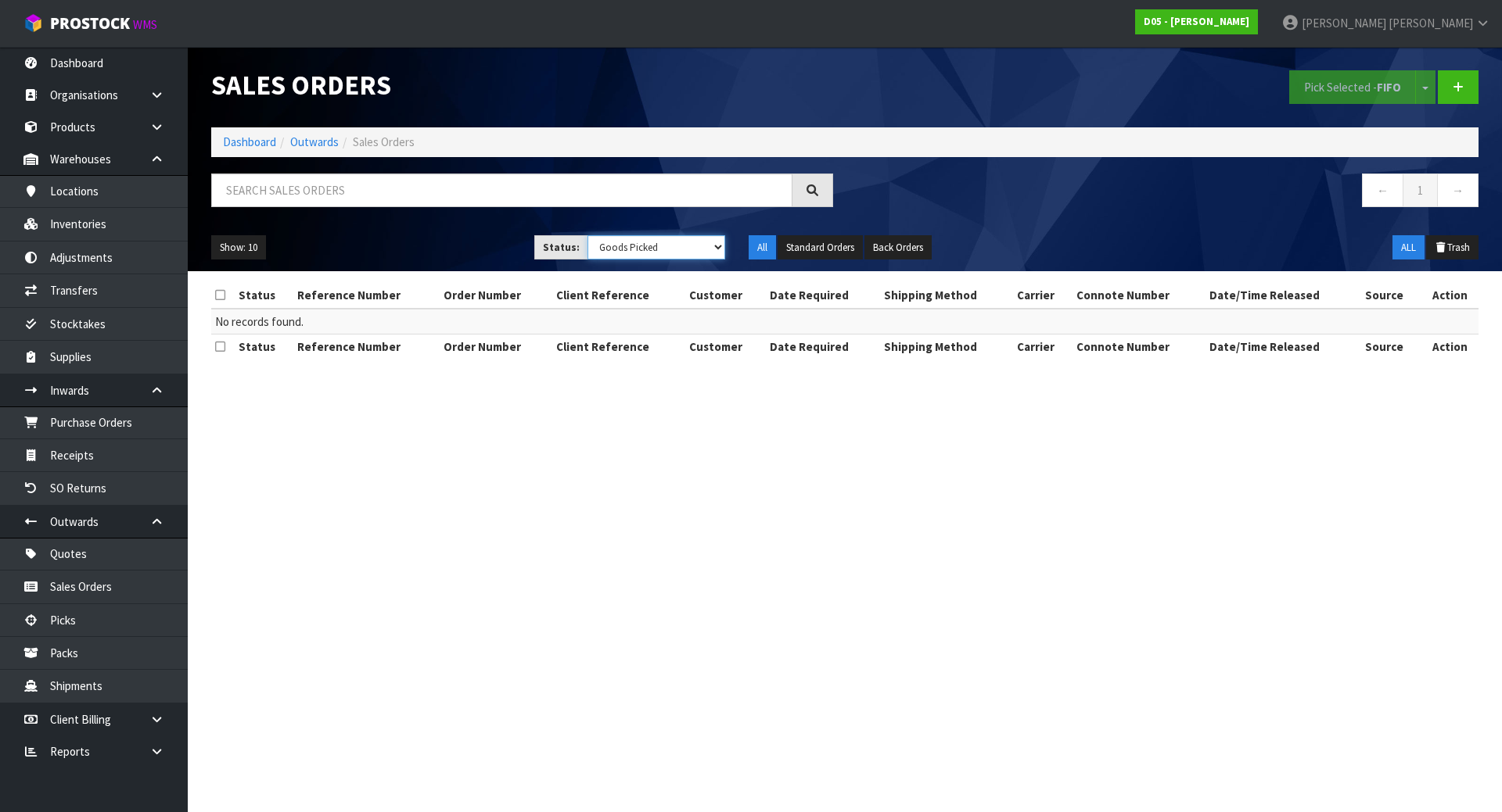
click at [679, 248] on select "Draft Pending Allocated Pending Pick Goods Picked Goods Packed Pending Charges …" at bounding box center [656, 247] width 138 height 25
select select "string:5"
click at [588, 236] on select "Draft Pending Allocated Pending Pick Goods Picked Goods Packed Pending Charges …" at bounding box center [656, 247] width 138 height 25
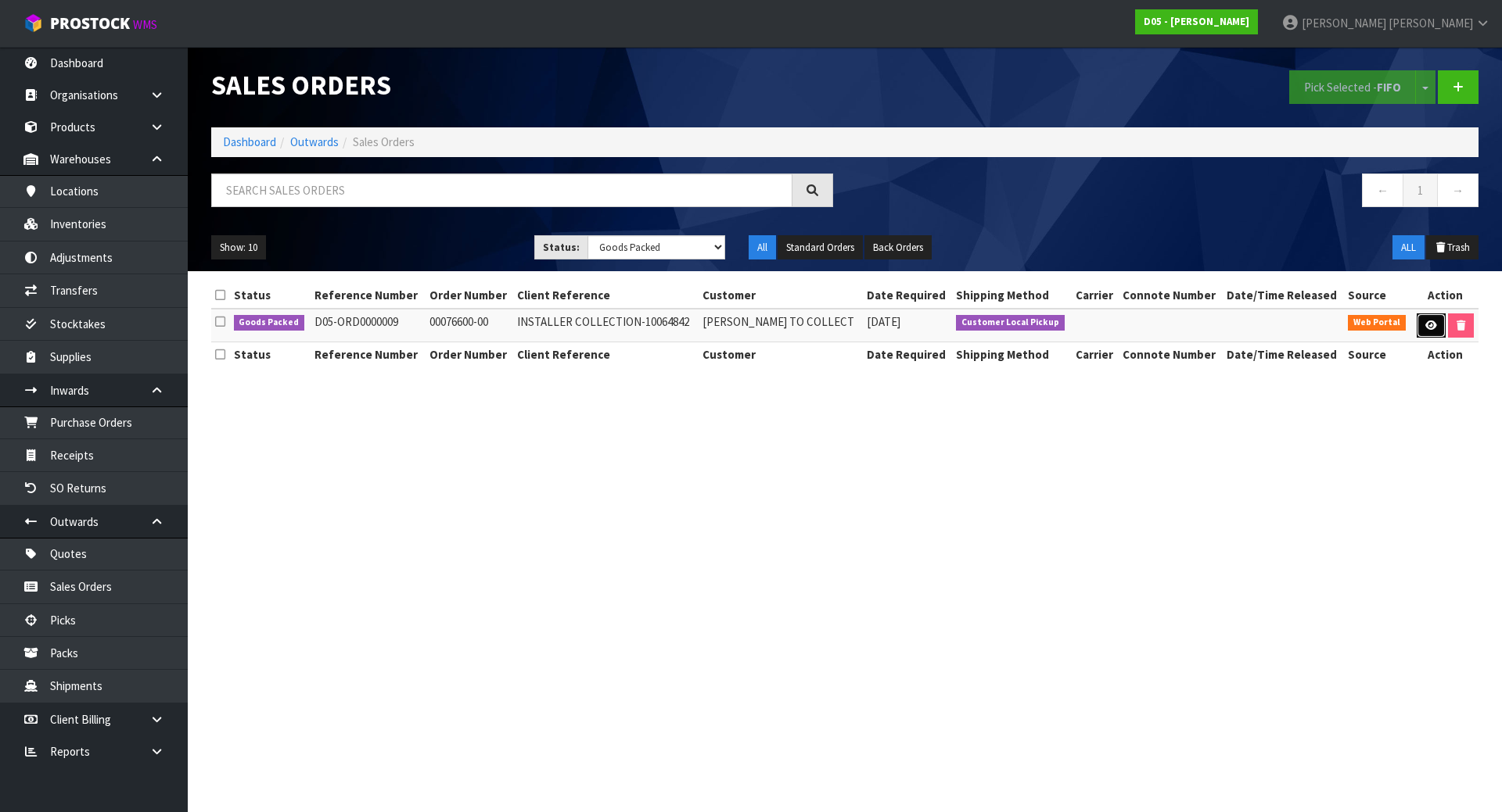
click at [1428, 324] on icon at bounding box center [1432, 325] width 12 height 10
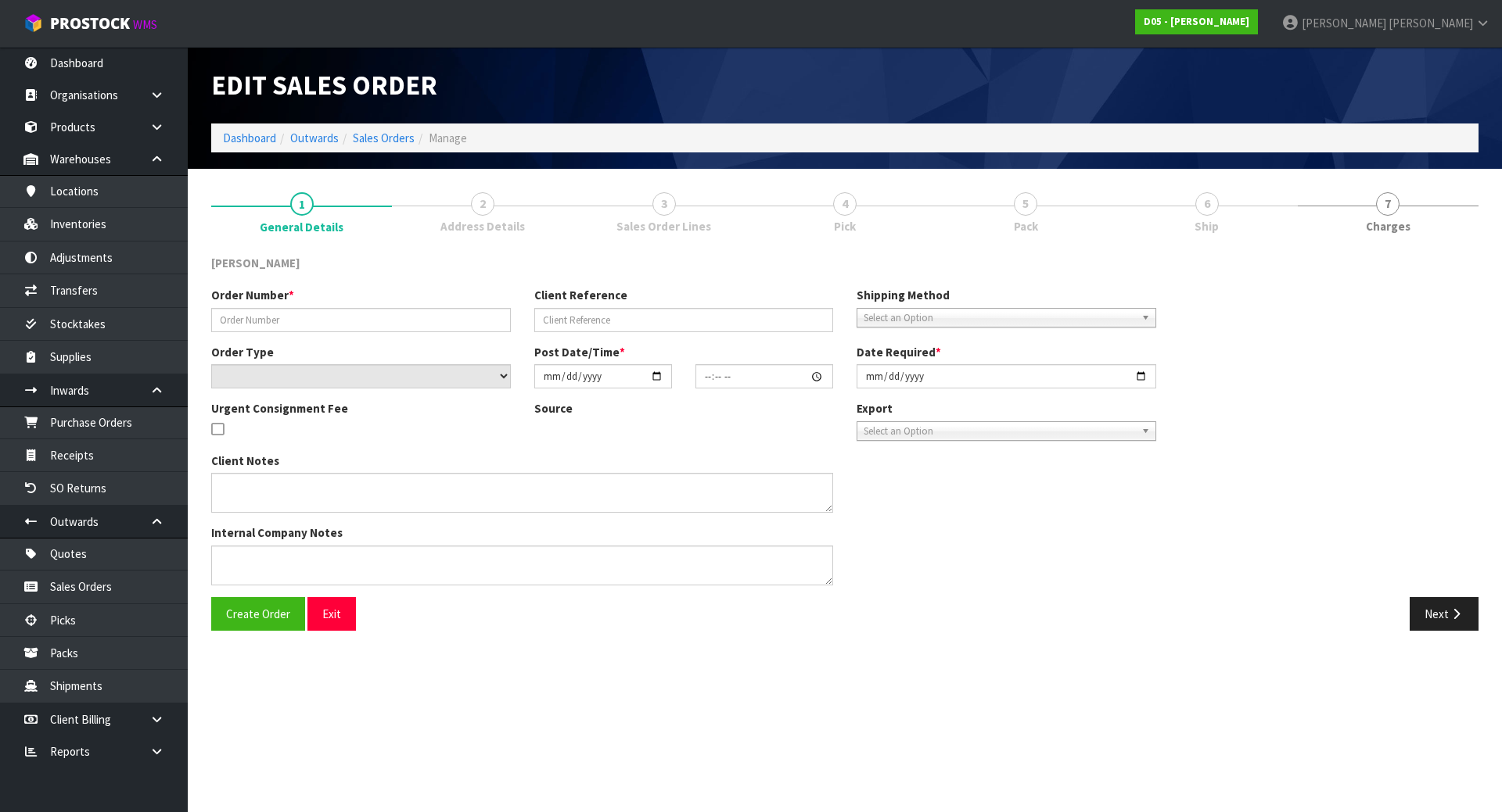
type input "00076600-00"
type input "INSTALLER COLLECTION-10064842"
select select "number:0"
type input "2025-07-28"
type input "14:23:00.000"
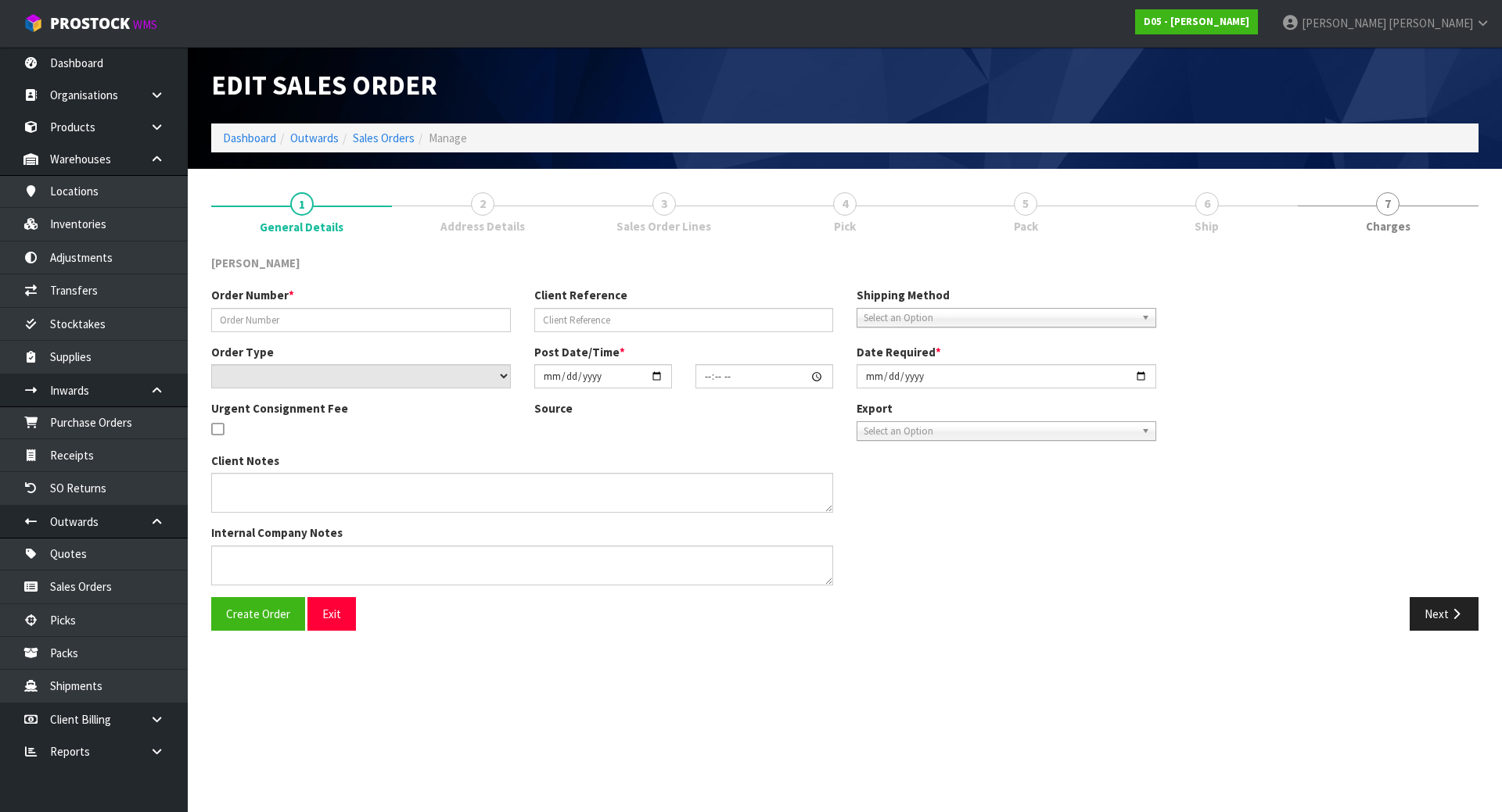
type input "2025-07-28"
type textarea "RODIER TO COLLECT AS EARLY AS POSSIBLE ON THE 29TH, PLEASE ADVISE WHEN READY."
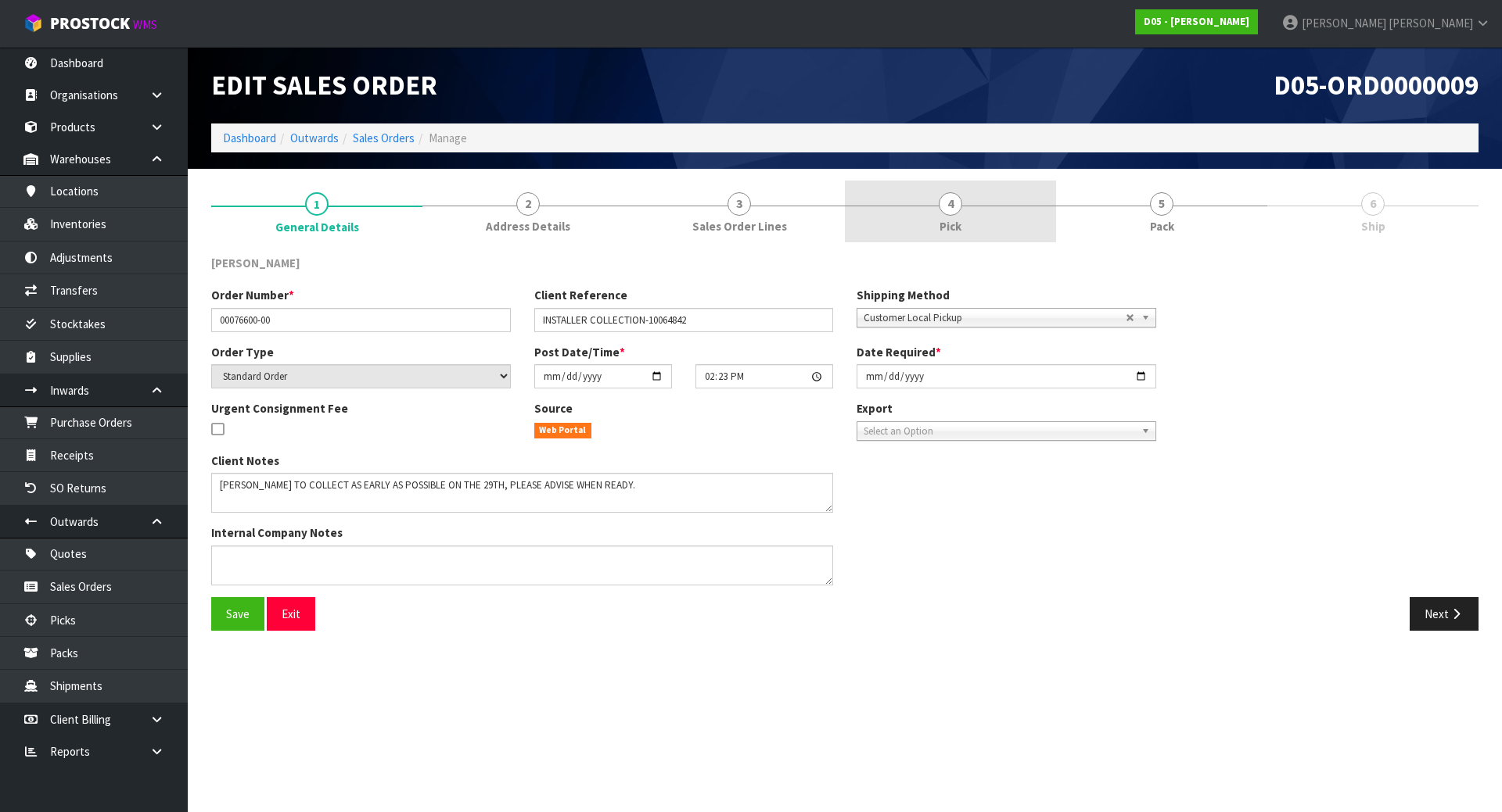
click at [958, 230] on span "Pick" at bounding box center [951, 225] width 22 height 16
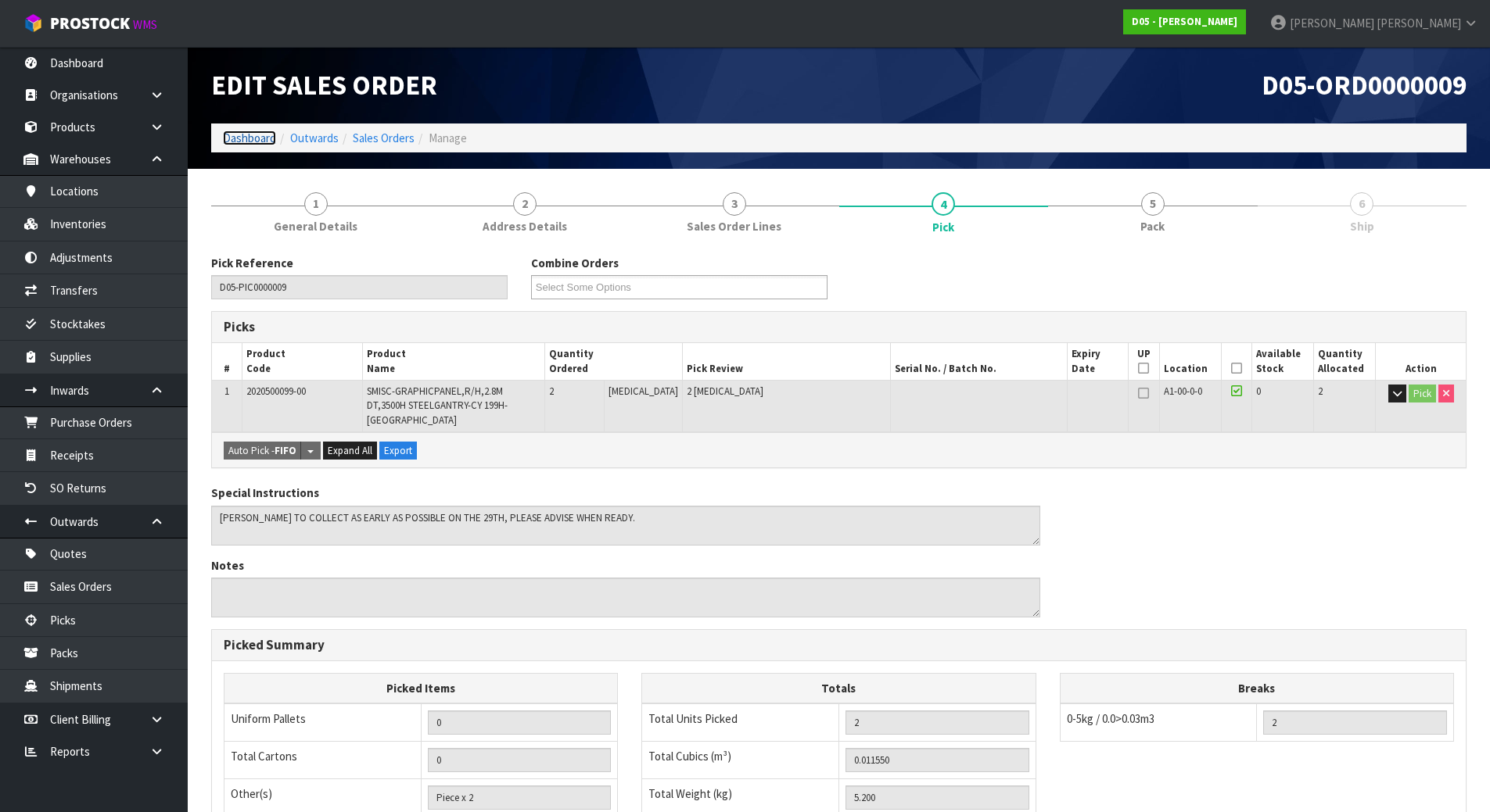
click at [239, 140] on link "Dashboard" at bounding box center [249, 138] width 53 height 15
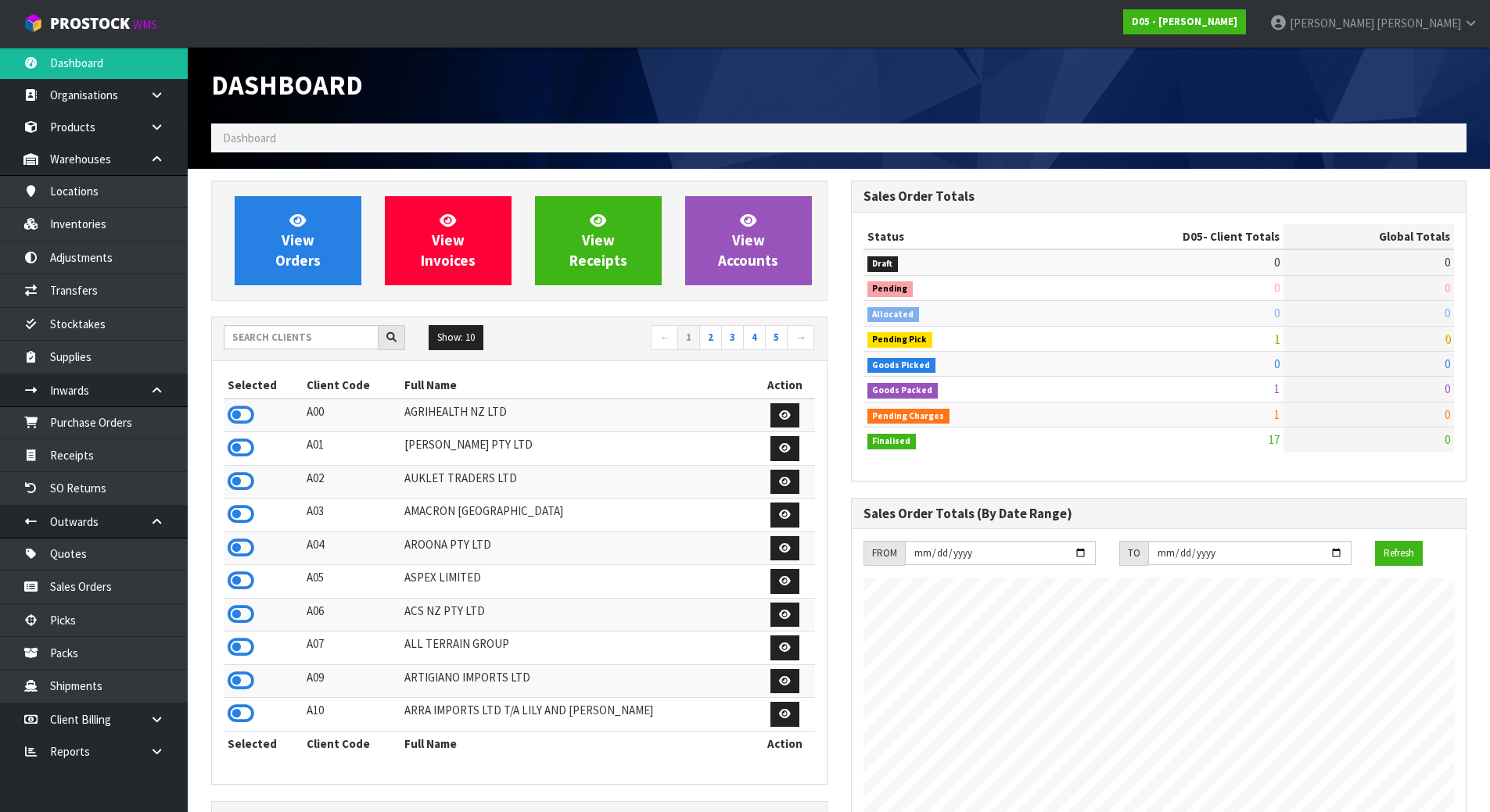
scroll to position [1368, 639]
click at [368, 345] on input "text" at bounding box center [301, 337] width 155 height 25
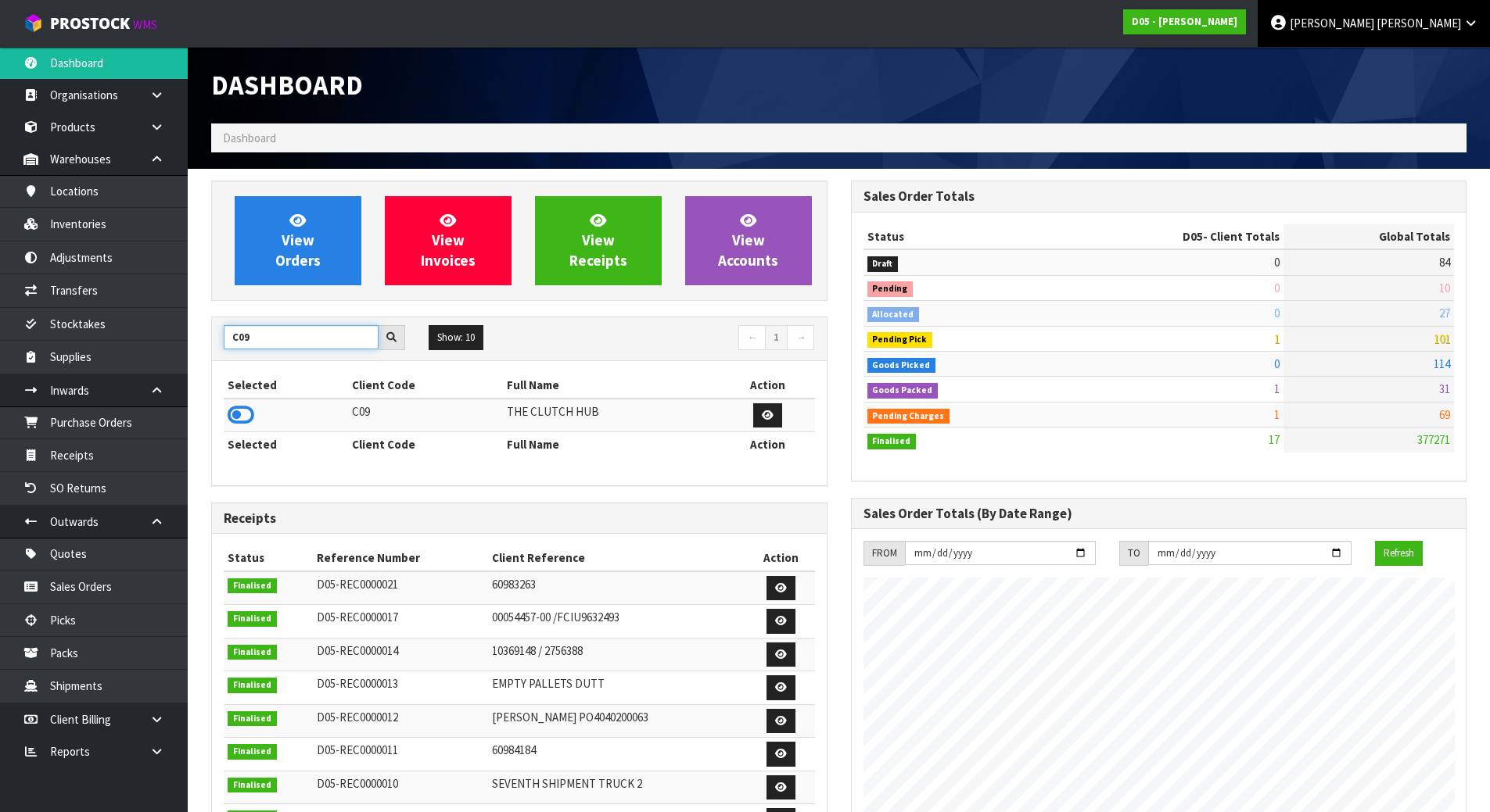
type input "C09"
click at [1375, 21] on span "Michael" at bounding box center [1332, 23] width 85 height 15
click at [1407, 70] on link "Logout" at bounding box center [1427, 62] width 124 height 21
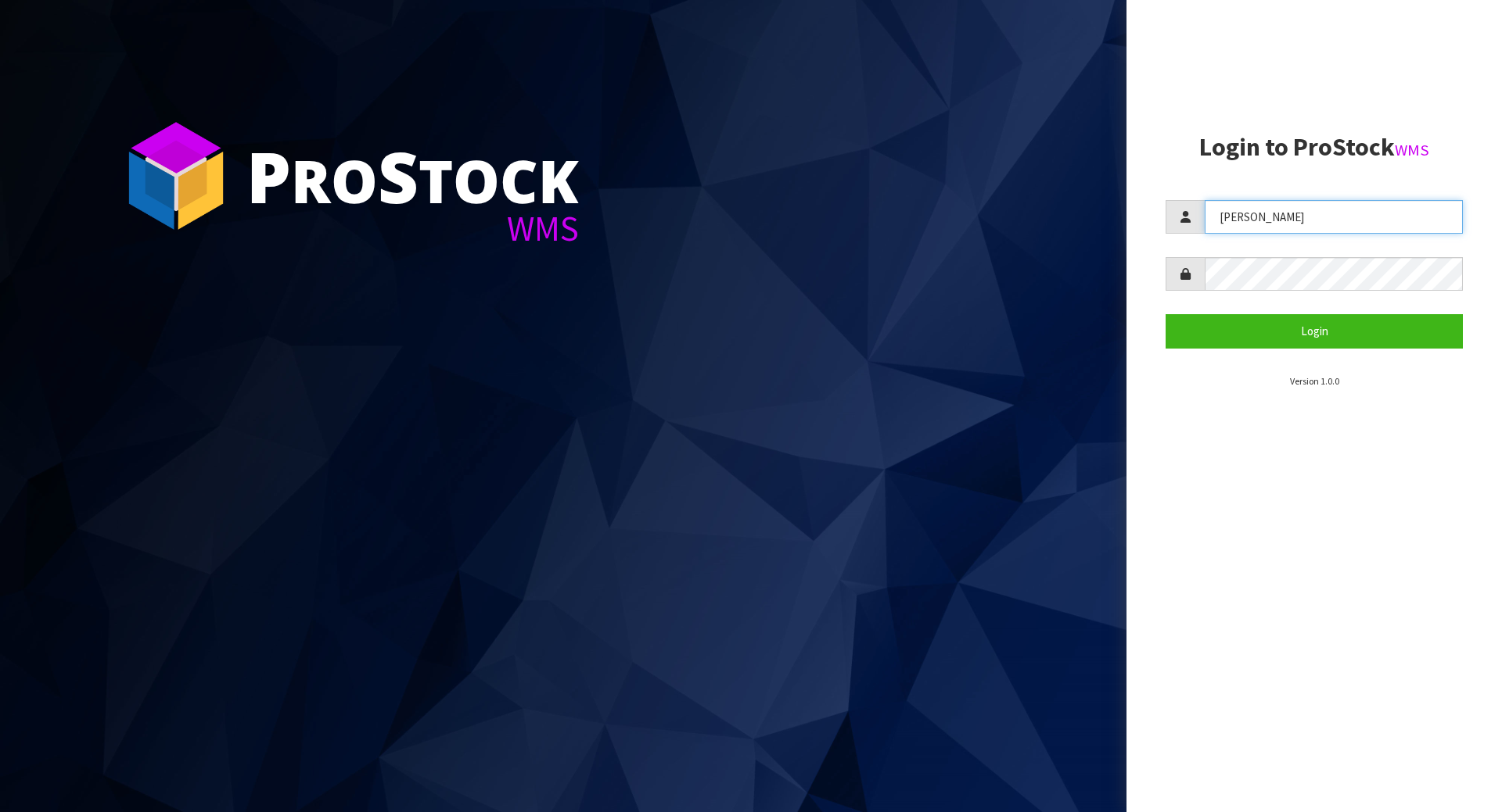
click at [1294, 224] on input "[PERSON_NAME]" at bounding box center [1333, 217] width 258 height 34
drag, startPoint x: 1293, startPoint y: 225, endPoint x: 1187, endPoint y: 230, distance: 106.1
click at [1187, 230] on div "[PERSON_NAME]" at bounding box center [1314, 217] width 298 height 34
type input "[EMAIL_ADDRESS][DOMAIN_NAME]"
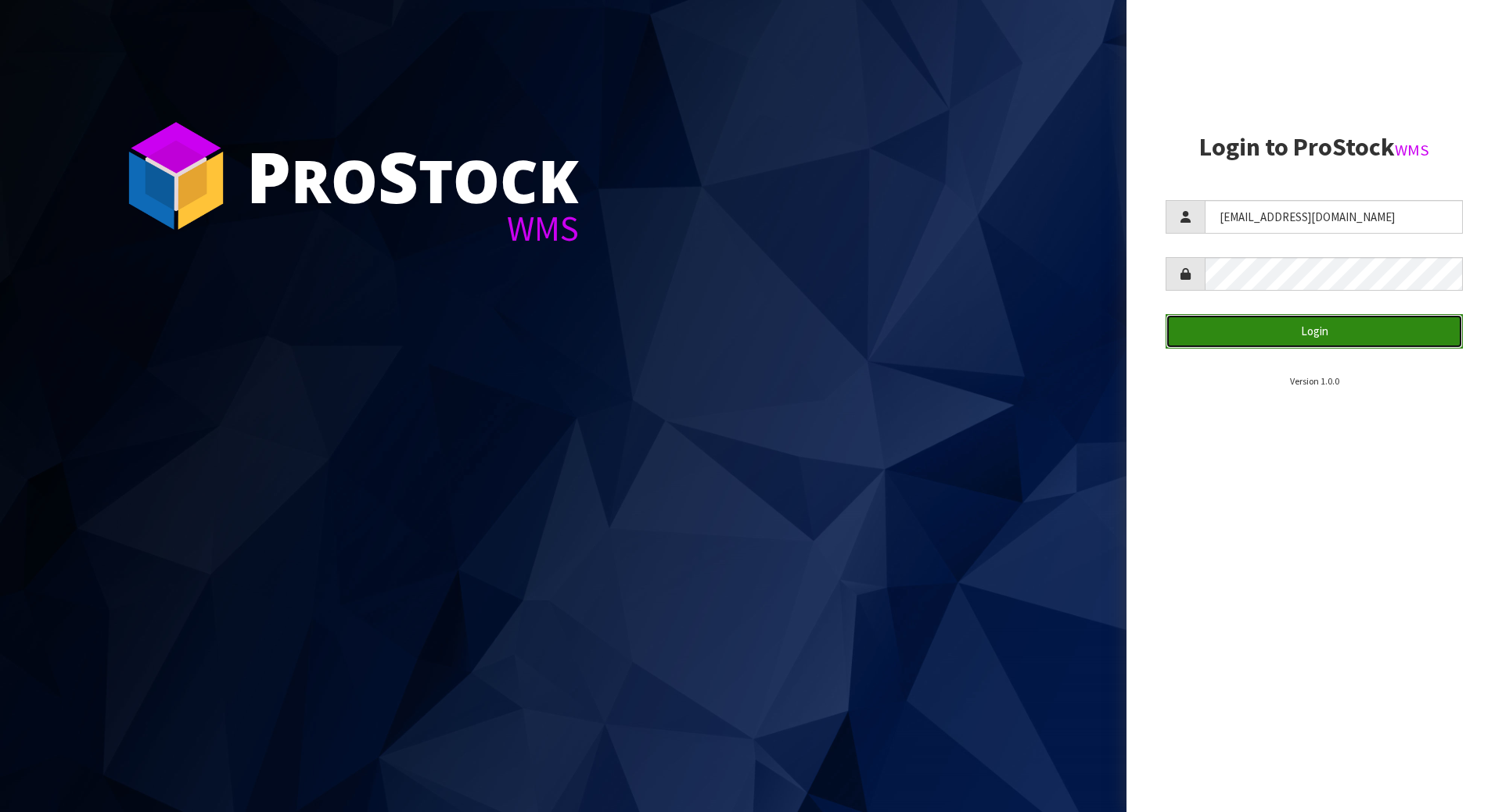
click at [1321, 334] on button "Login" at bounding box center [1314, 331] width 298 height 34
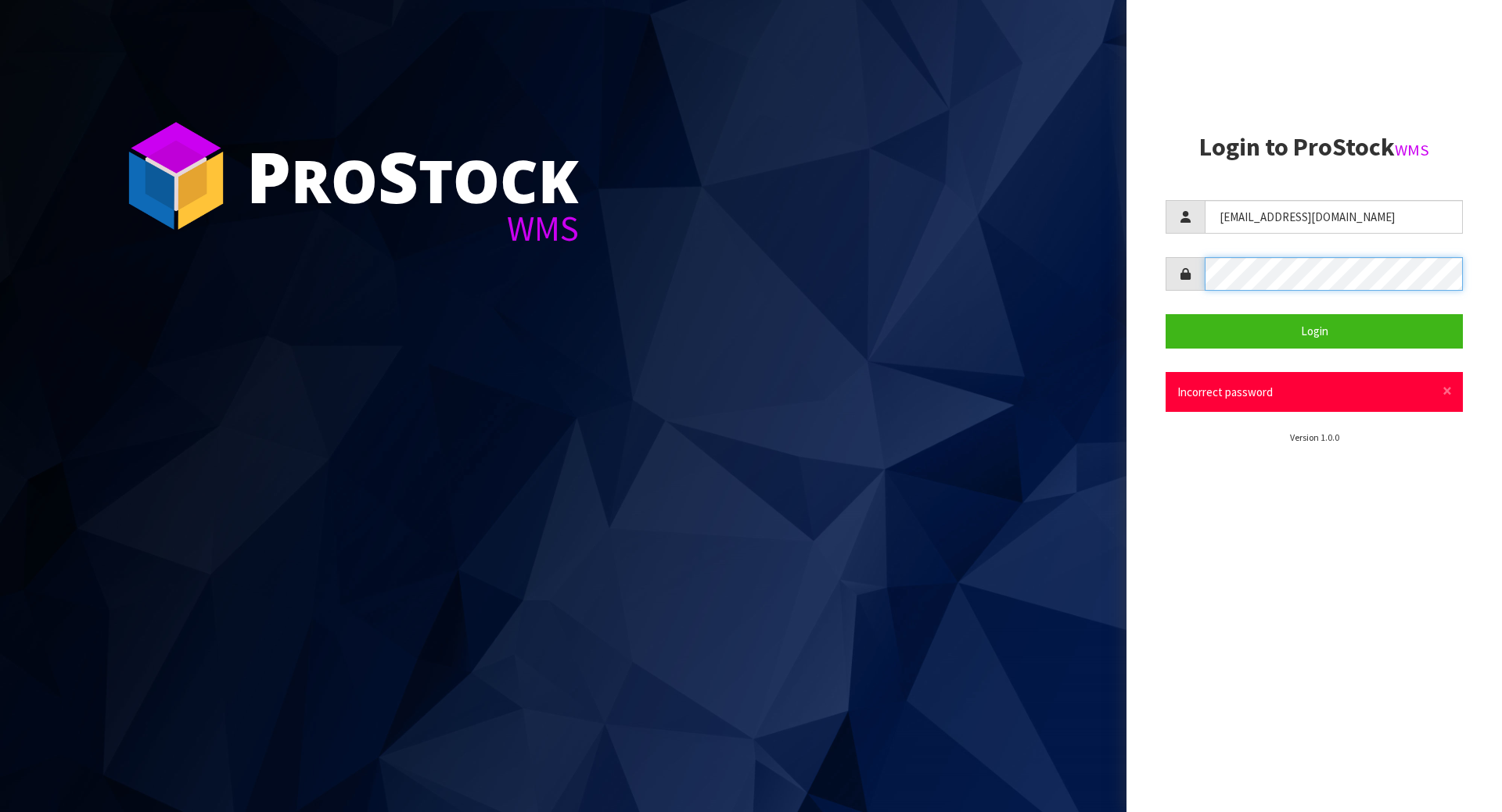
click at [1190, 279] on div at bounding box center [1314, 274] width 298 height 34
click at [1165, 314] on button "Login" at bounding box center [1314, 331] width 298 height 34
